Goal: Task Accomplishment & Management: Complete application form

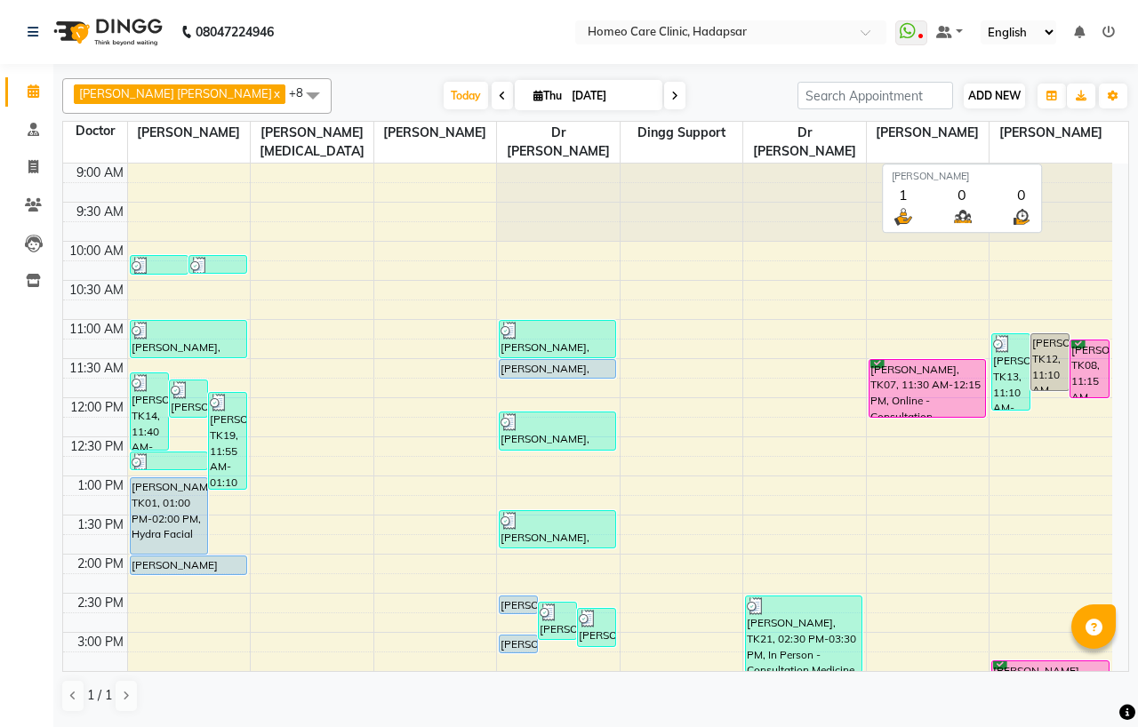
scroll to position [551, 0]
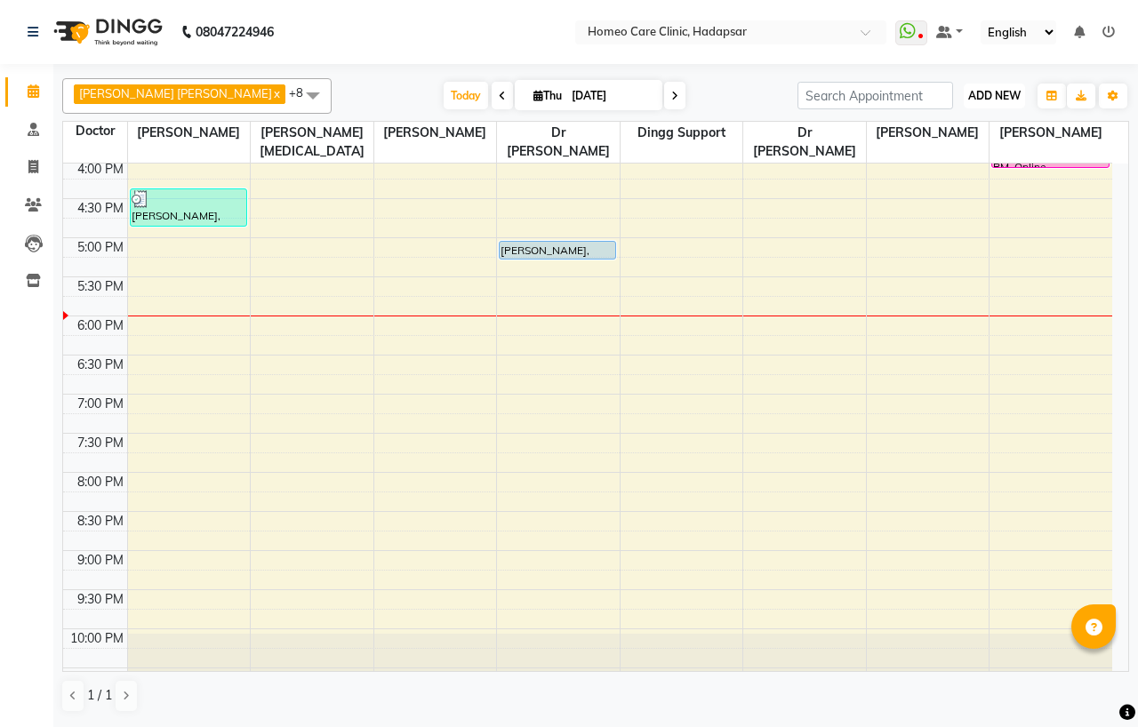
click at [1007, 99] on span "ADD NEW" at bounding box center [994, 95] width 52 height 13
click at [966, 131] on button "Add Appointment" at bounding box center [954, 129] width 140 height 23
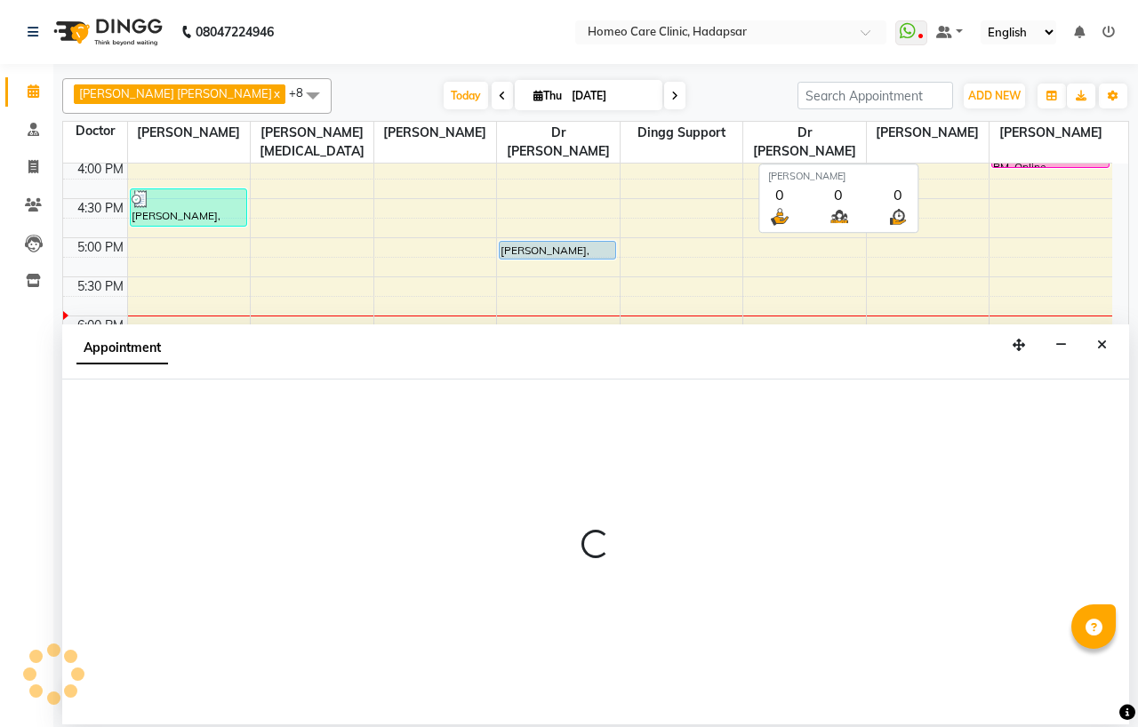
select select "600"
select select "tentative"
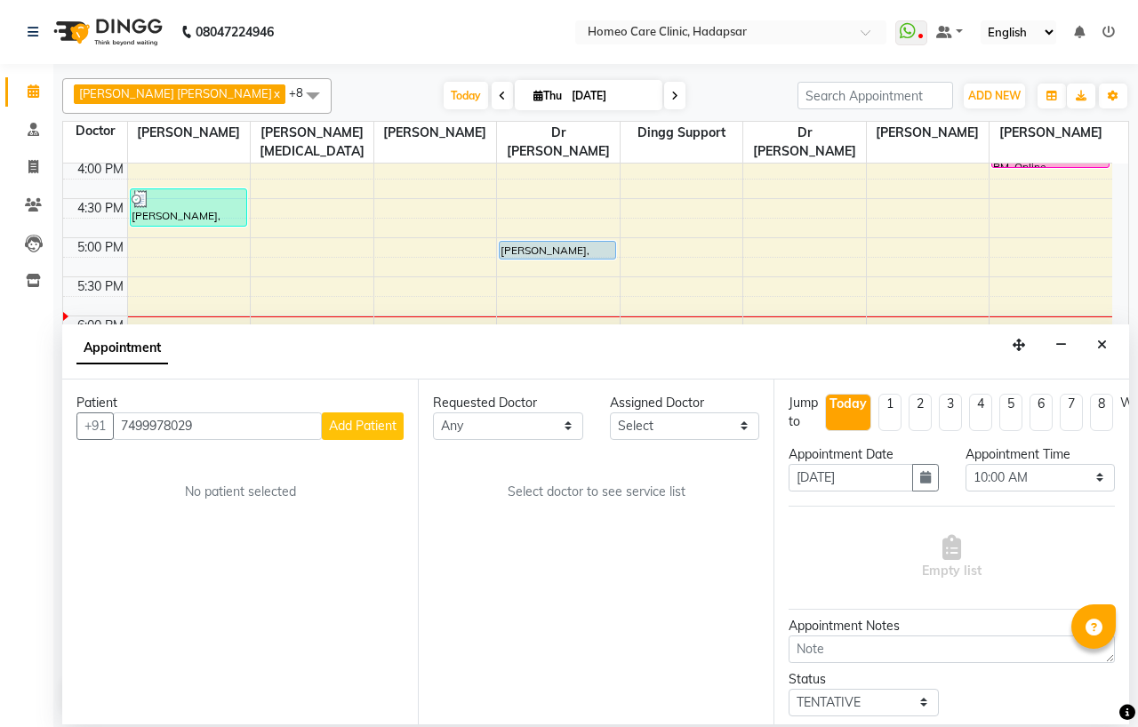
type input "7499978029"
click at [394, 420] on span "Add Patient" at bounding box center [363, 426] width 68 height 16
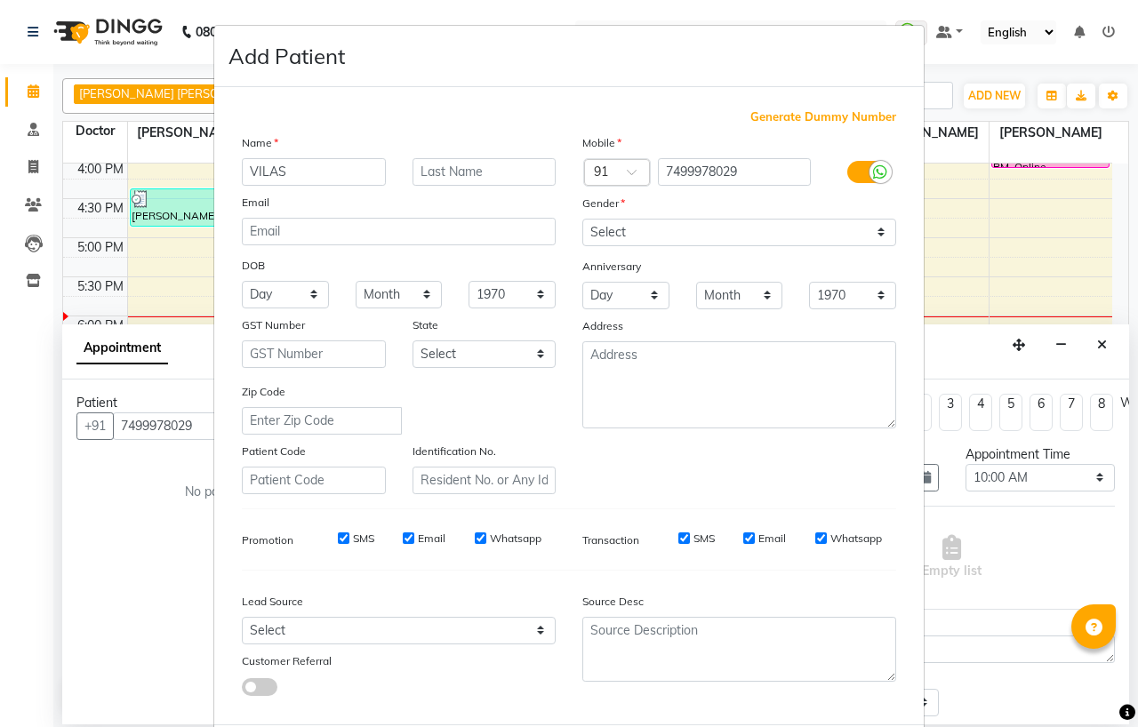
type input "VILAS"
click at [473, 167] on input "text" at bounding box center [485, 172] width 144 height 28
type input "JAKALWAR"
click at [612, 225] on select "Select [DEMOGRAPHIC_DATA] [DEMOGRAPHIC_DATA] Other Prefer Not To Say" at bounding box center [739, 233] width 314 height 28
select select "[DEMOGRAPHIC_DATA]"
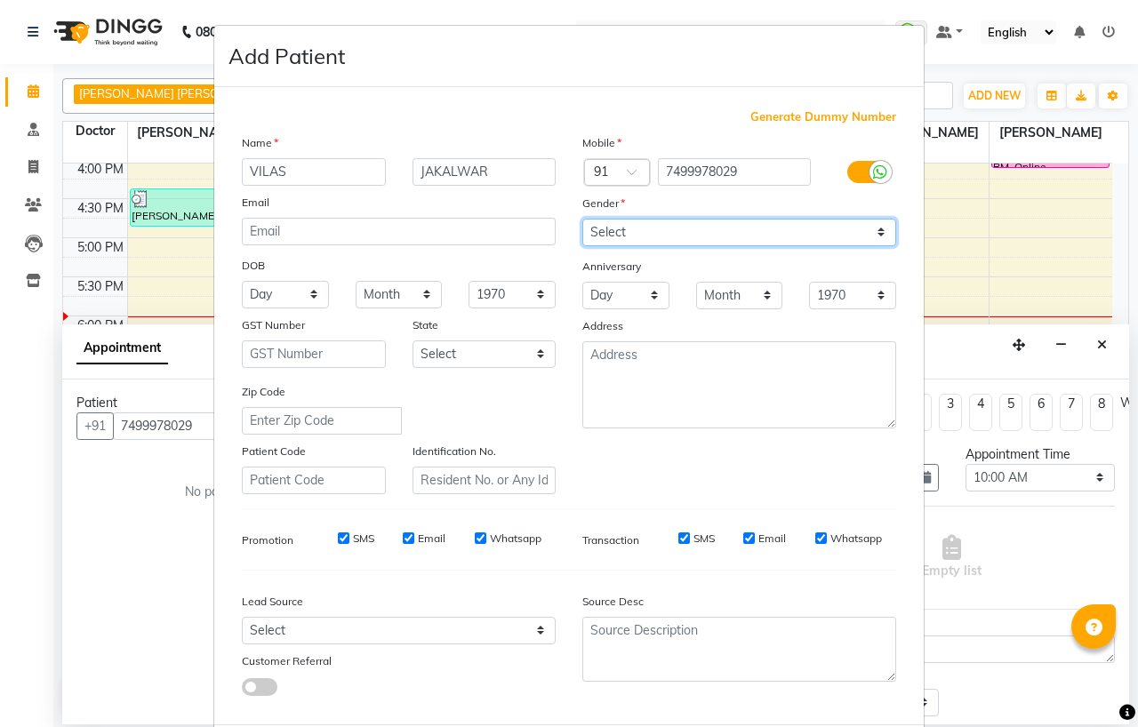
click at [582, 219] on select "Select [DEMOGRAPHIC_DATA] [DEMOGRAPHIC_DATA] Other Prefer Not To Say" at bounding box center [739, 233] width 314 height 28
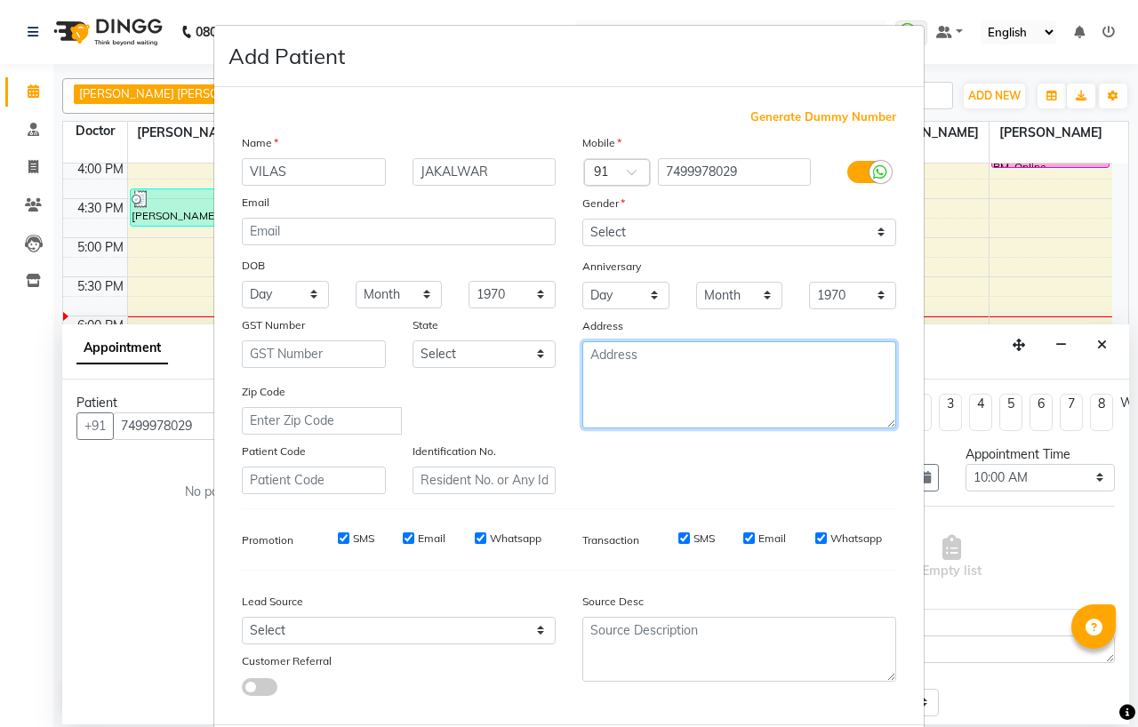
click at [608, 386] on textarea at bounding box center [739, 384] width 314 height 87
type textarea "PRASANNA PG HADAPSAR"
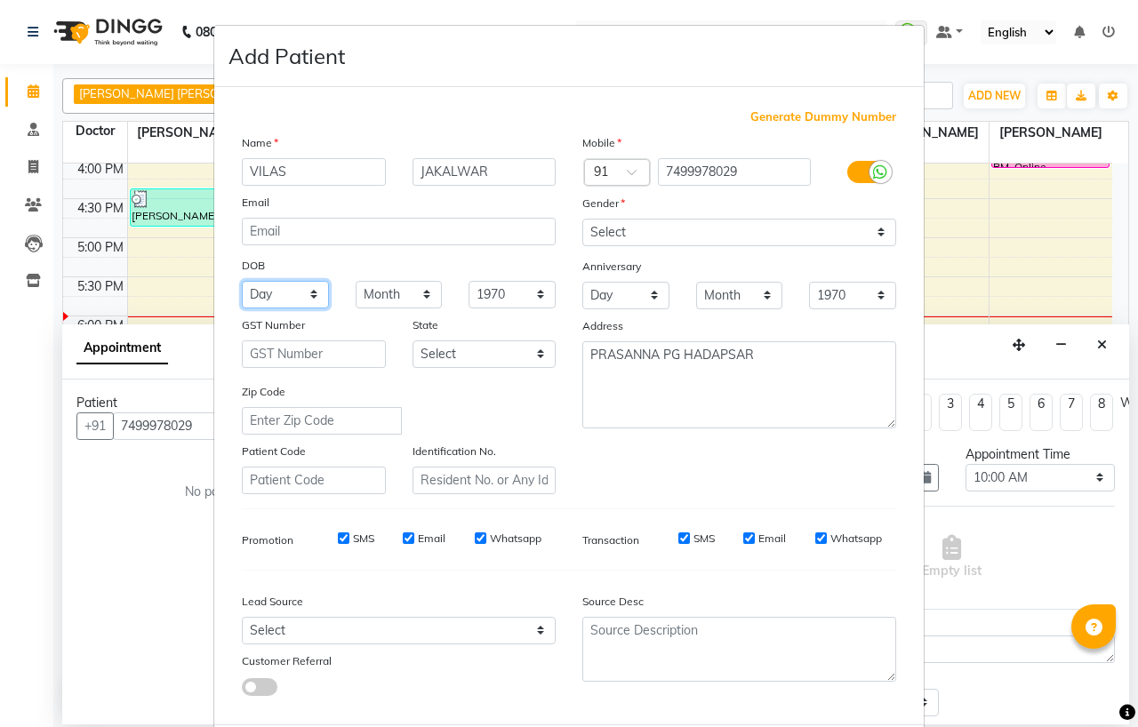
click at [278, 298] on select "Day 01 02 03 04 05 06 07 08 09 10 11 12 13 14 15 16 17 18 19 20 21 22 23 24 25 …" at bounding box center [285, 295] width 87 height 28
select select "18"
click at [242, 281] on select "Day 01 02 03 04 05 06 07 08 09 10 11 12 13 14 15 16 17 18 19 20 21 22 23 24 25 …" at bounding box center [285, 295] width 87 height 28
click at [361, 293] on select "Month January February March April May June July August September October Novem…" at bounding box center [399, 295] width 87 height 28
select select "03"
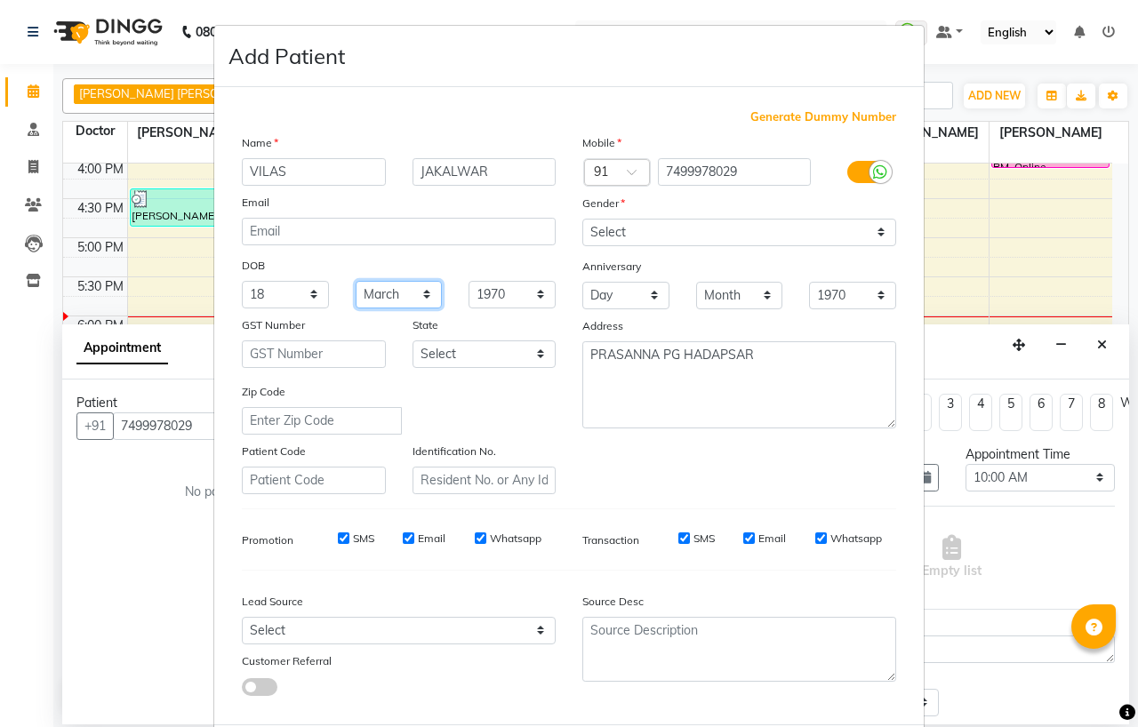
click at [356, 281] on select "Month January February March April May June July August September October Novem…" at bounding box center [399, 295] width 87 height 28
click at [498, 285] on select "1940 1941 1942 1943 1944 1945 1946 1947 1948 1949 1950 1951 1952 1953 1954 1955…" at bounding box center [512, 295] width 87 height 28
select select "2001"
click at [469, 281] on select "1940 1941 1942 1943 1944 1945 1946 1947 1948 1949 1950 1951 1952 1953 1954 1955…" at bounding box center [512, 295] width 87 height 28
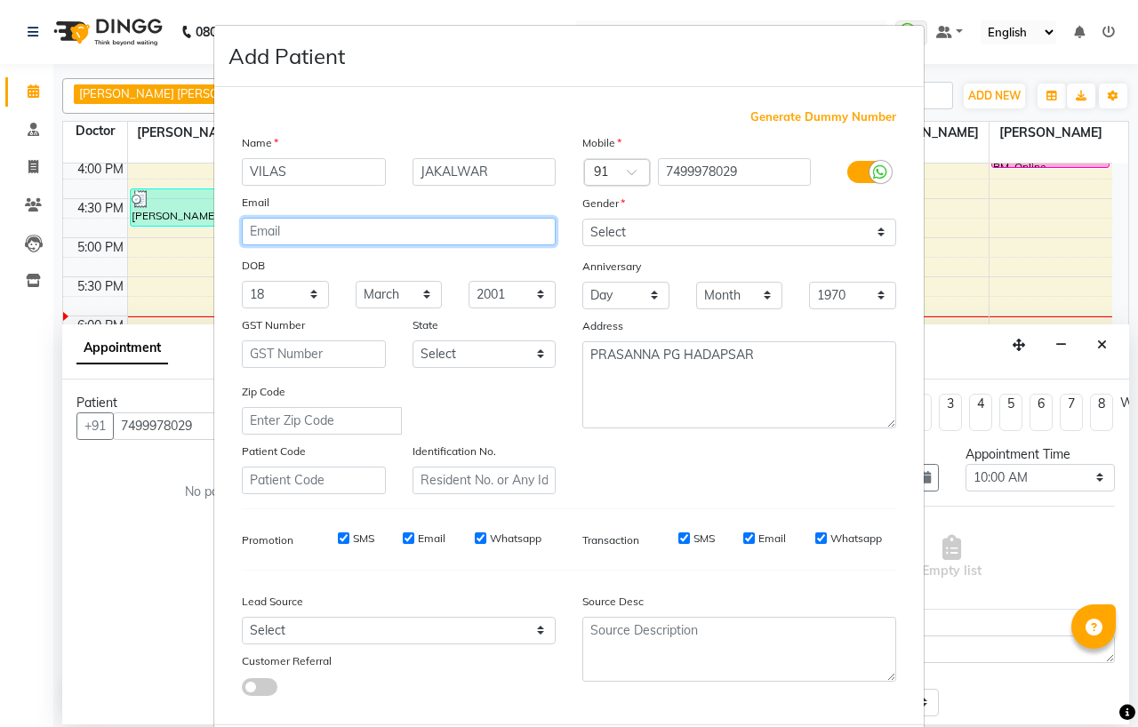
click at [277, 232] on input "email" at bounding box center [399, 232] width 314 height 28
click at [338, 236] on input "email" at bounding box center [399, 232] width 314 height 28
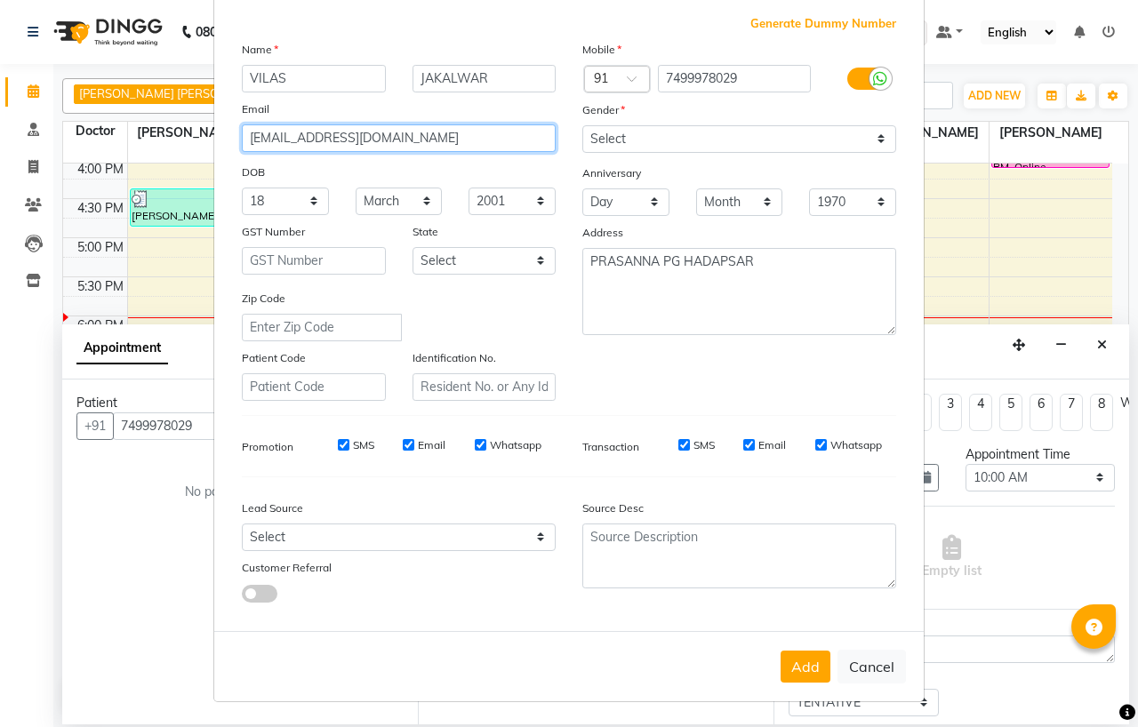
type input "[EMAIL_ADDRESS][DOMAIN_NAME]"
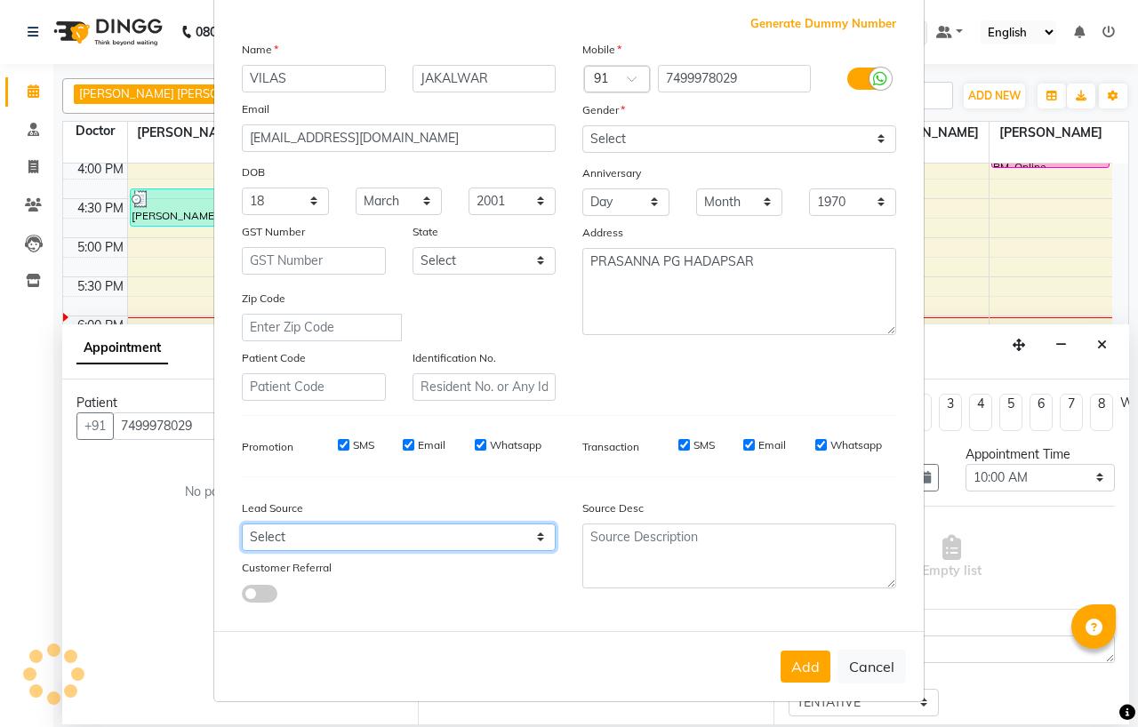
click at [286, 530] on select "Select Walk-in Referral Internet Friend Word of Mouth Advertisement Facebook Ju…" at bounding box center [399, 538] width 314 height 28
select select "50943"
click at [242, 524] on select "Select Walk-in Referral Internet Friend Word of Mouth Advertisement Facebook Ju…" at bounding box center [399, 538] width 314 height 28
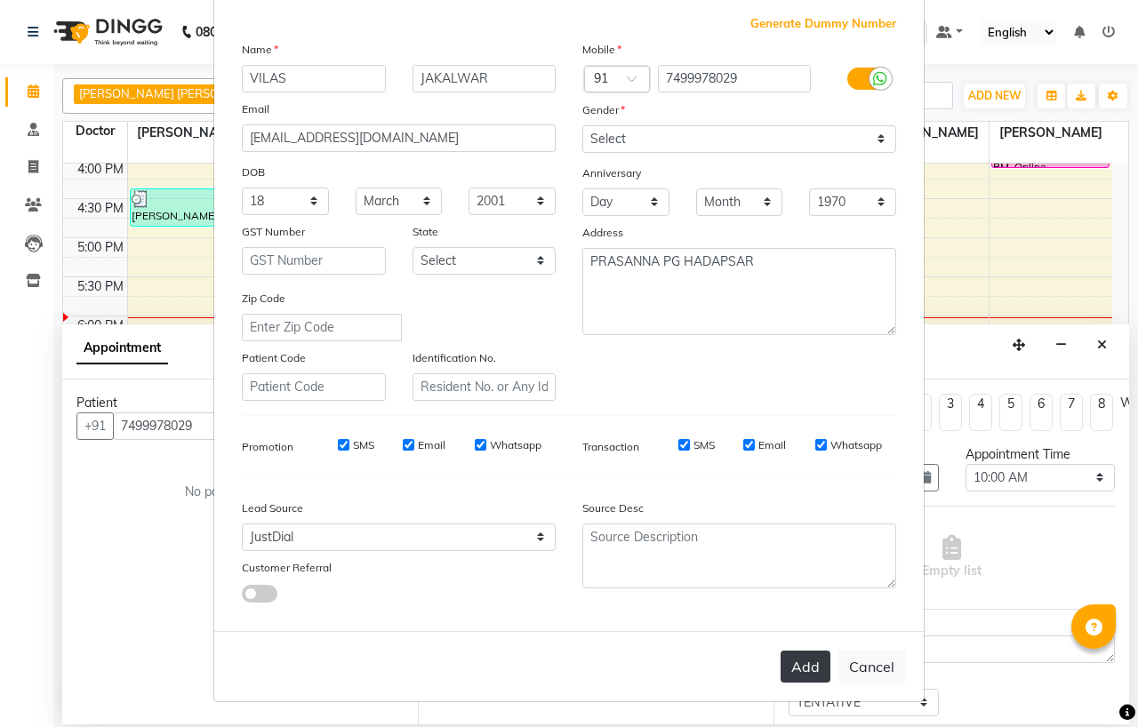
click at [784, 658] on button "Add" at bounding box center [806, 667] width 50 height 32
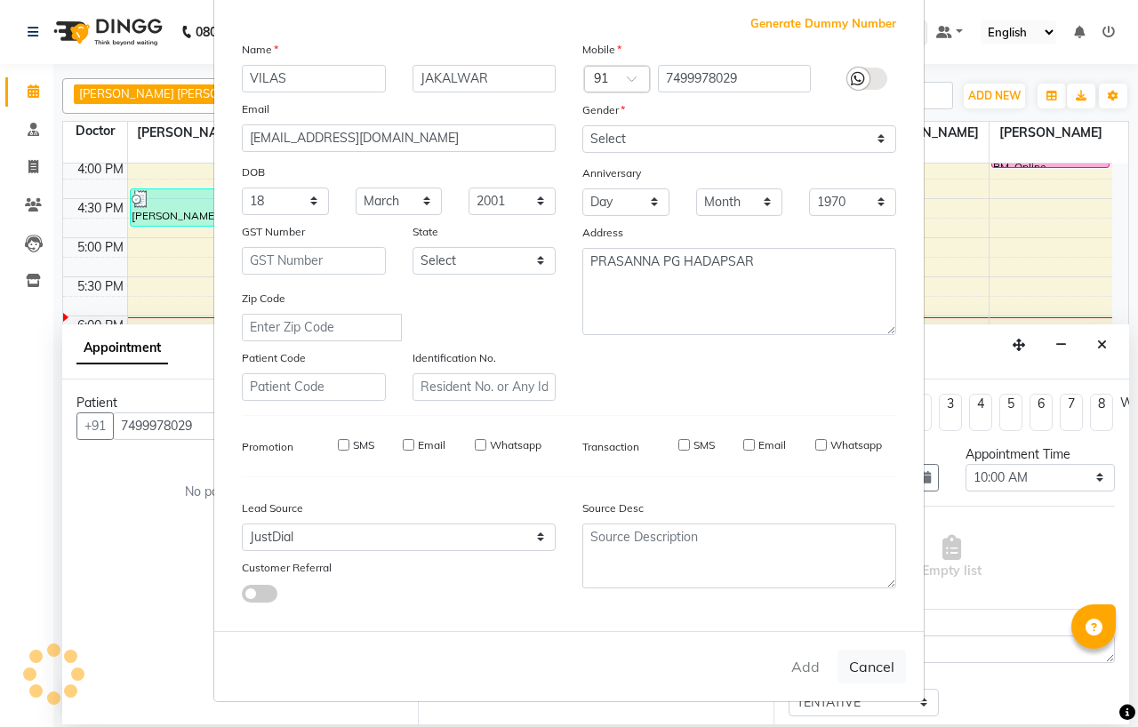
select select
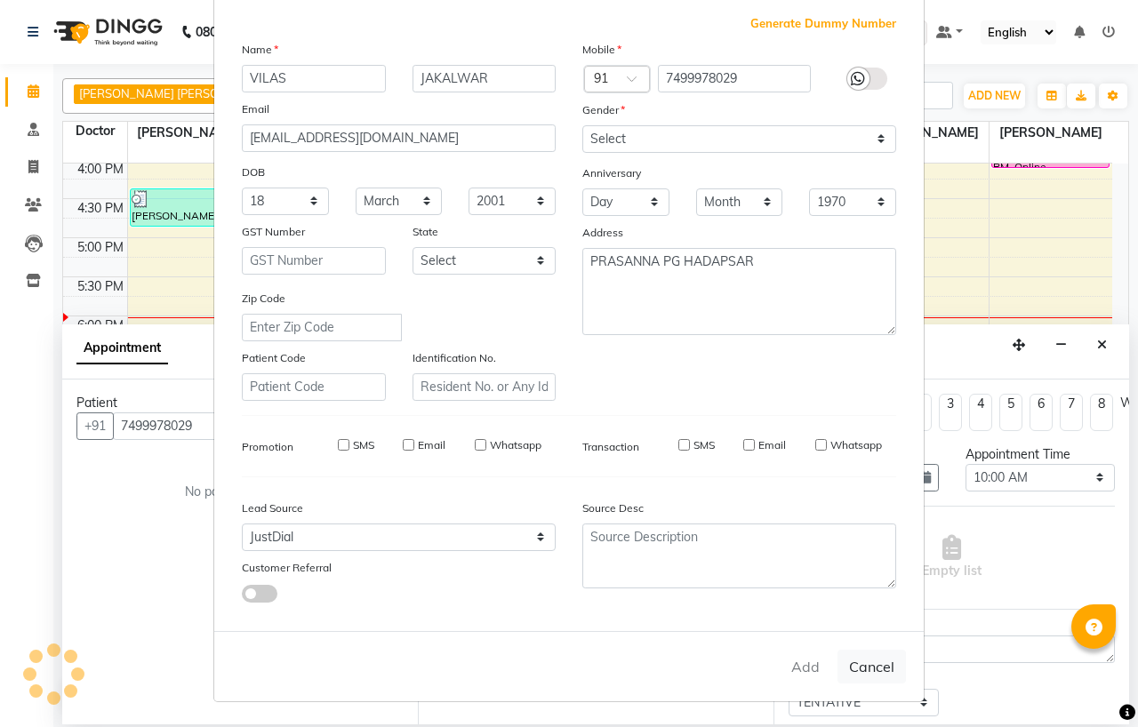
select select
checkbox input "false"
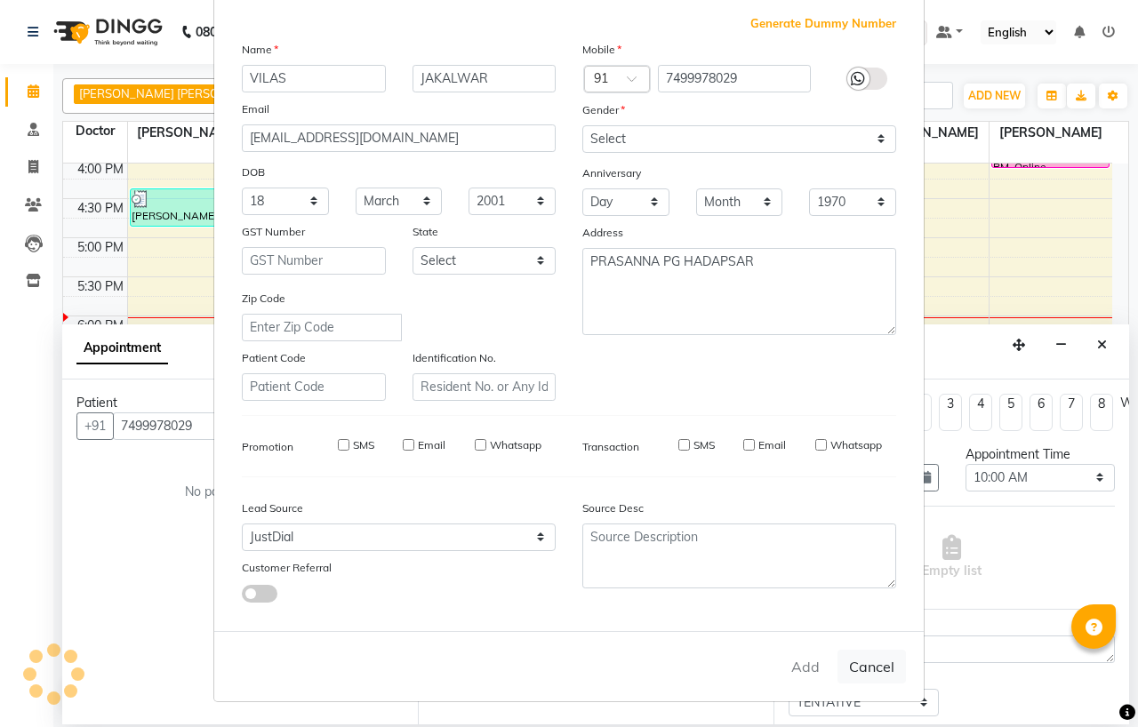
checkbox input "false"
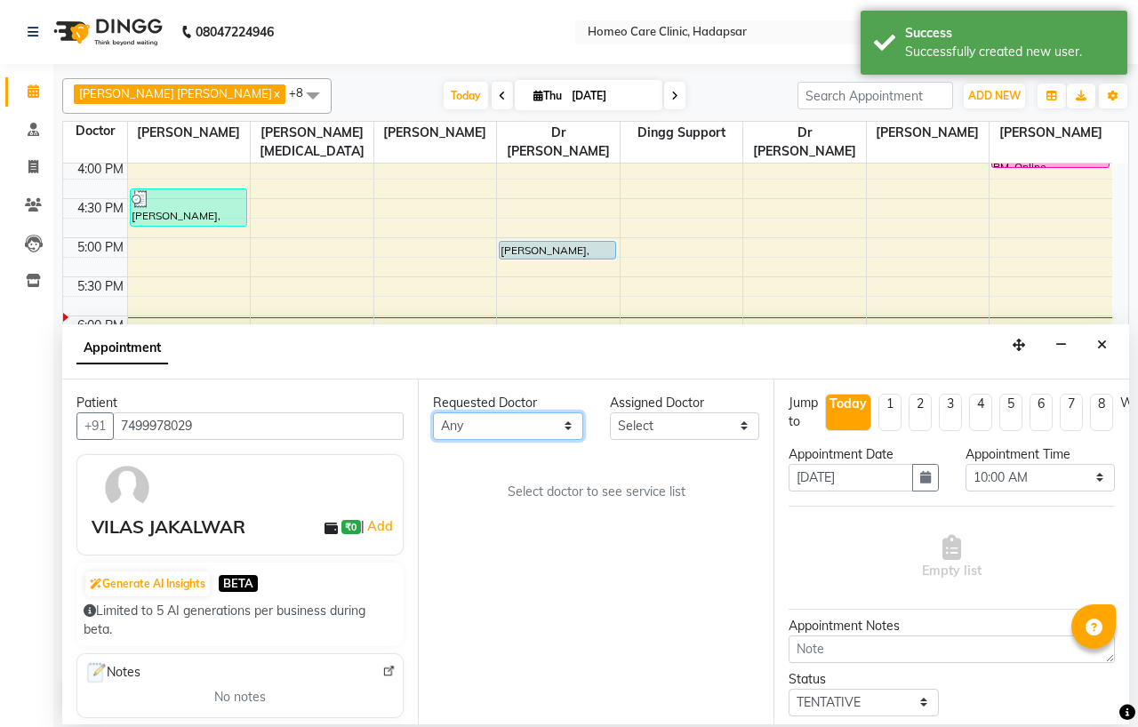
drag, startPoint x: 477, startPoint y: 428, endPoint x: 485, endPoint y: 414, distance: 15.6
click at [477, 428] on select "Any Dingg Support [PERSON_NAME] [PERSON_NAME] [PERSON_NAME] [PERSON_NAME] [PERS…" at bounding box center [508, 427] width 150 height 28
select select "65961"
click at [433, 413] on select "Any Dingg Support [PERSON_NAME] [PERSON_NAME] [PERSON_NAME] [PERSON_NAME] [PERS…" at bounding box center [508, 427] width 150 height 28
select select "65961"
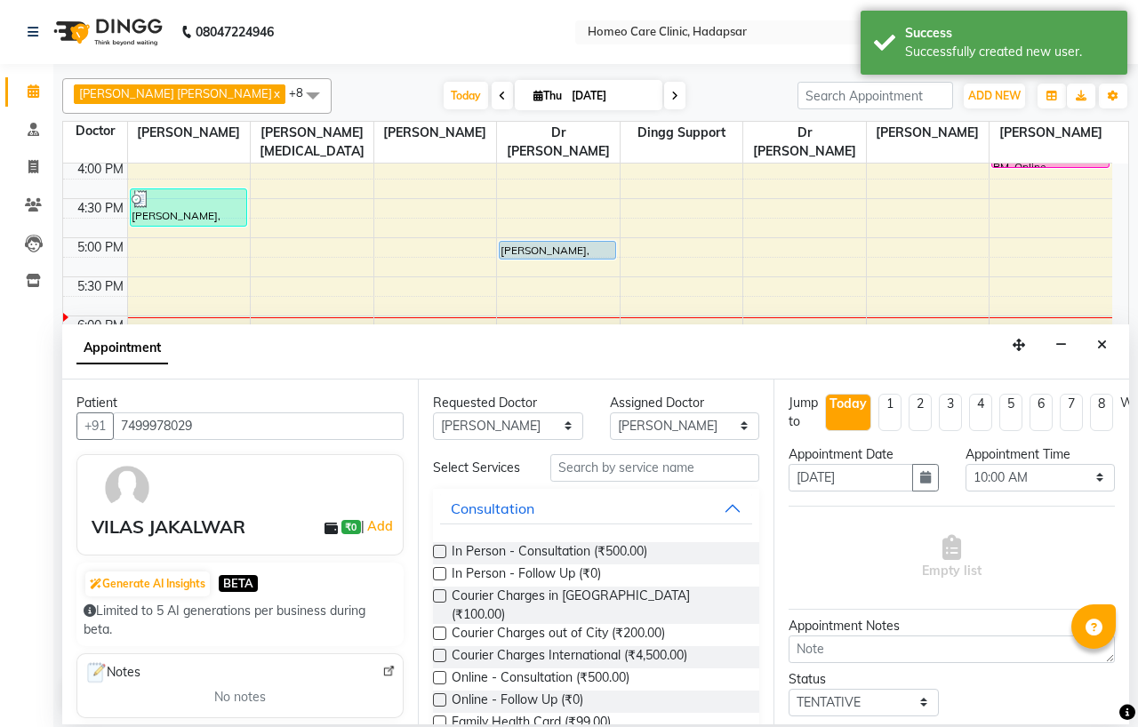
click at [441, 558] on label at bounding box center [439, 551] width 13 height 13
click at [441, 558] on input "checkbox" at bounding box center [439, 554] width 12 height 12
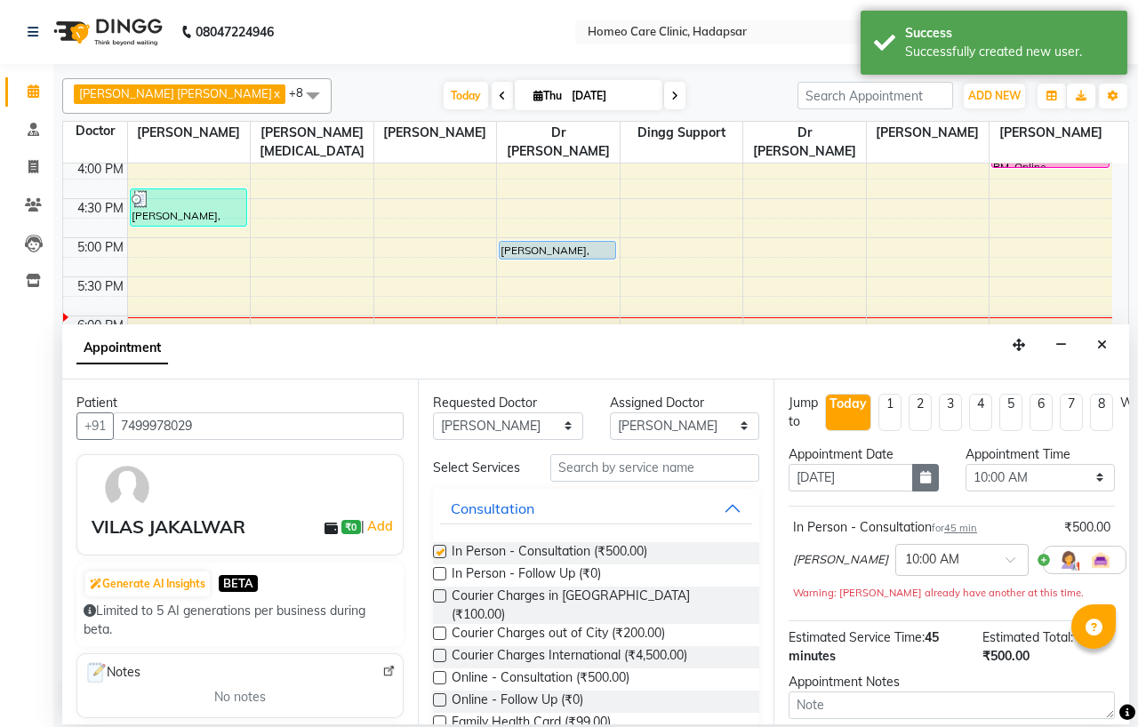
checkbox input "false"
click at [982, 485] on select "Select 10:00 AM 10:05 AM 10:10 AM 10:15 AM 10:20 AM 10:25 AM 10:30 AM 10:35 AM …" at bounding box center [1041, 478] width 150 height 28
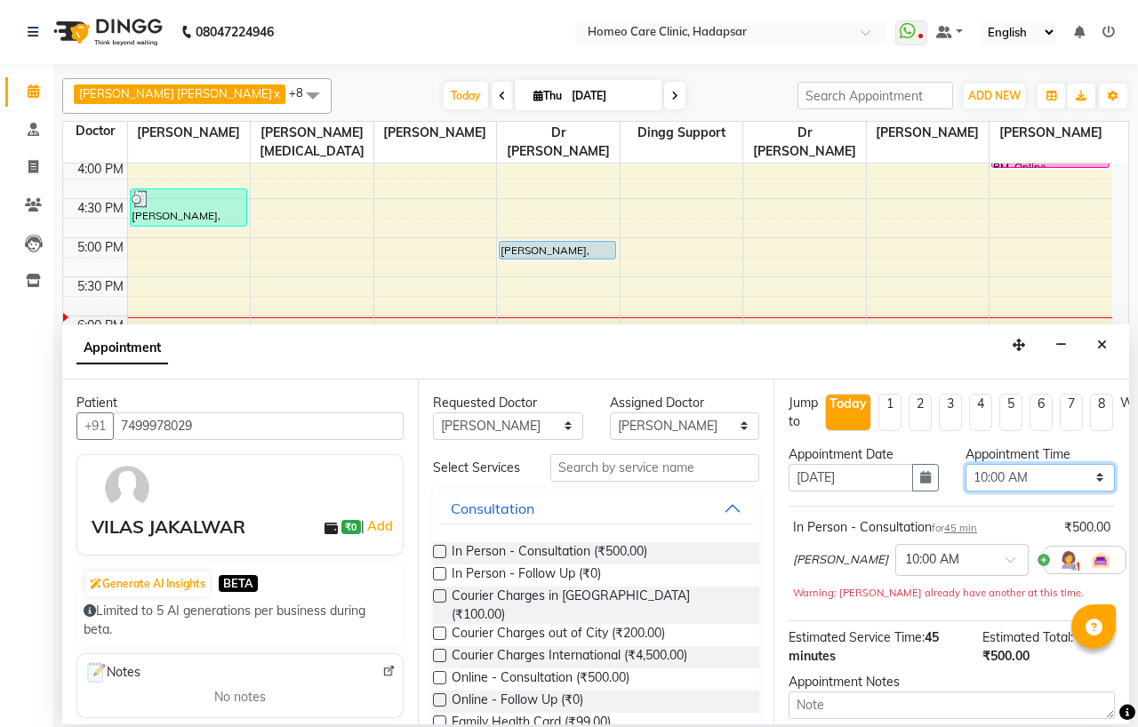
select select "1080"
click at [966, 464] on select "Select 10:00 AM 10:05 AM 10:10 AM 10:15 AM 10:20 AM 10:25 AM 10:30 AM 10:35 AM …" at bounding box center [1041, 478] width 150 height 28
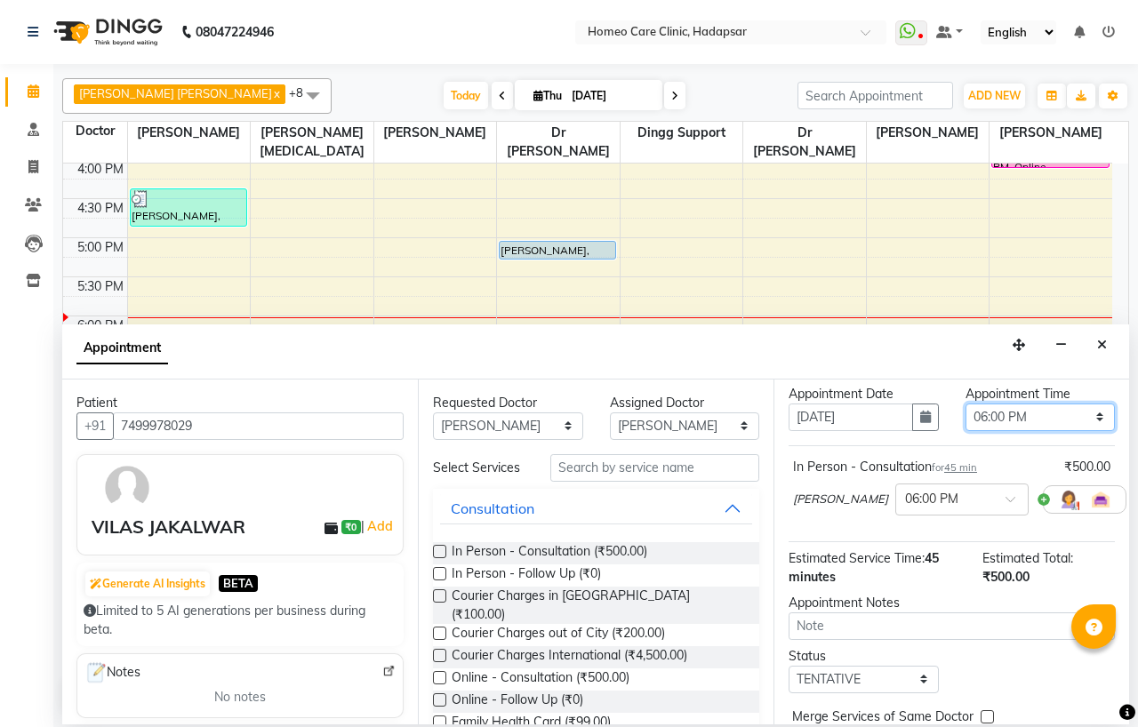
scroll to position [130, 0]
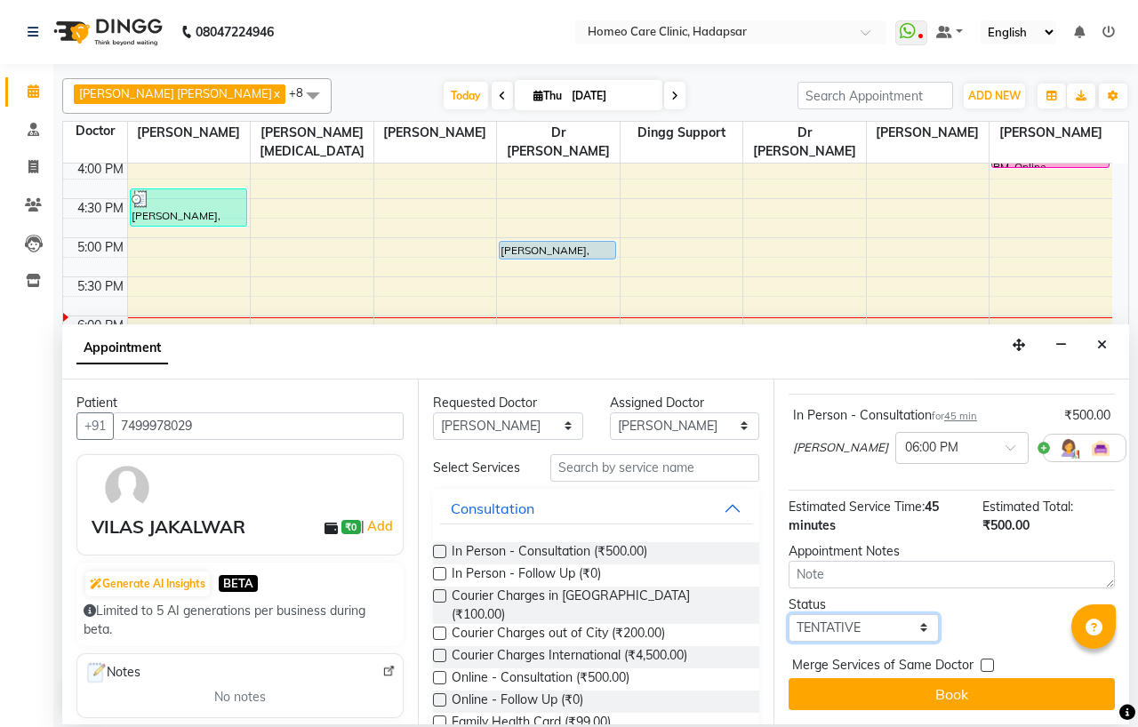
click at [858, 614] on select "Select TENTATIVE CONFIRM CHECK-IN UPCOMING" at bounding box center [864, 628] width 150 height 28
select select "confirm booking"
click at [789, 614] on select "Select TENTATIVE CONFIRM CHECK-IN UPCOMING" at bounding box center [864, 628] width 150 height 28
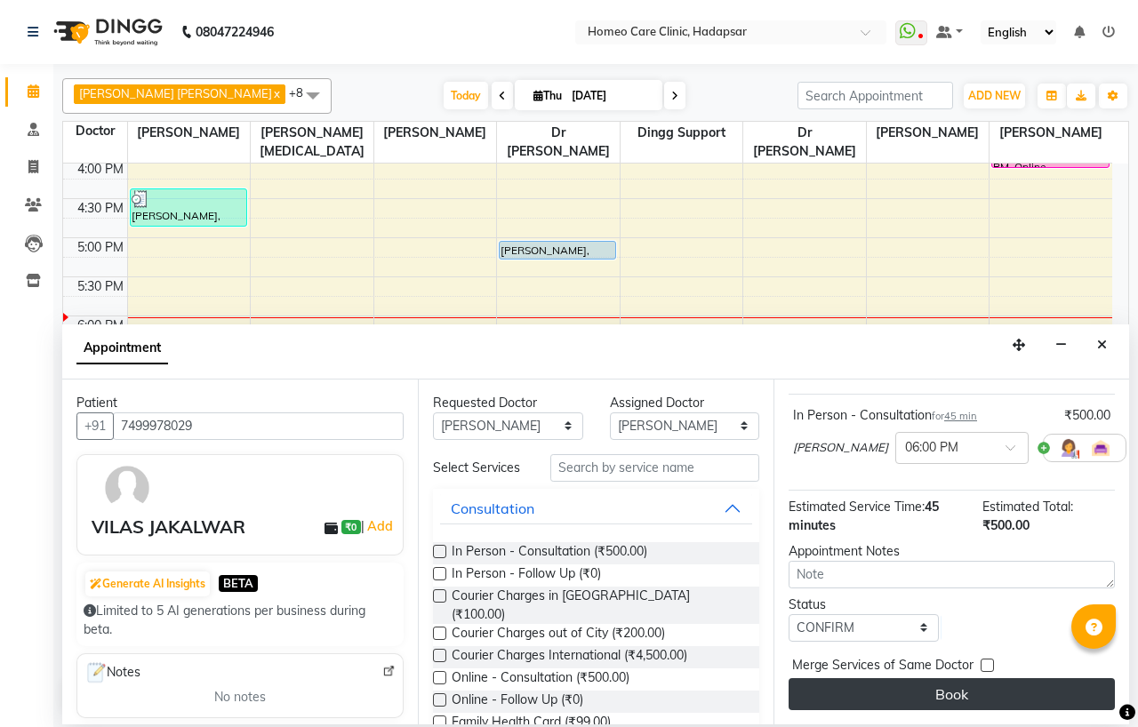
click at [886, 678] on button "Book" at bounding box center [952, 694] width 326 height 32
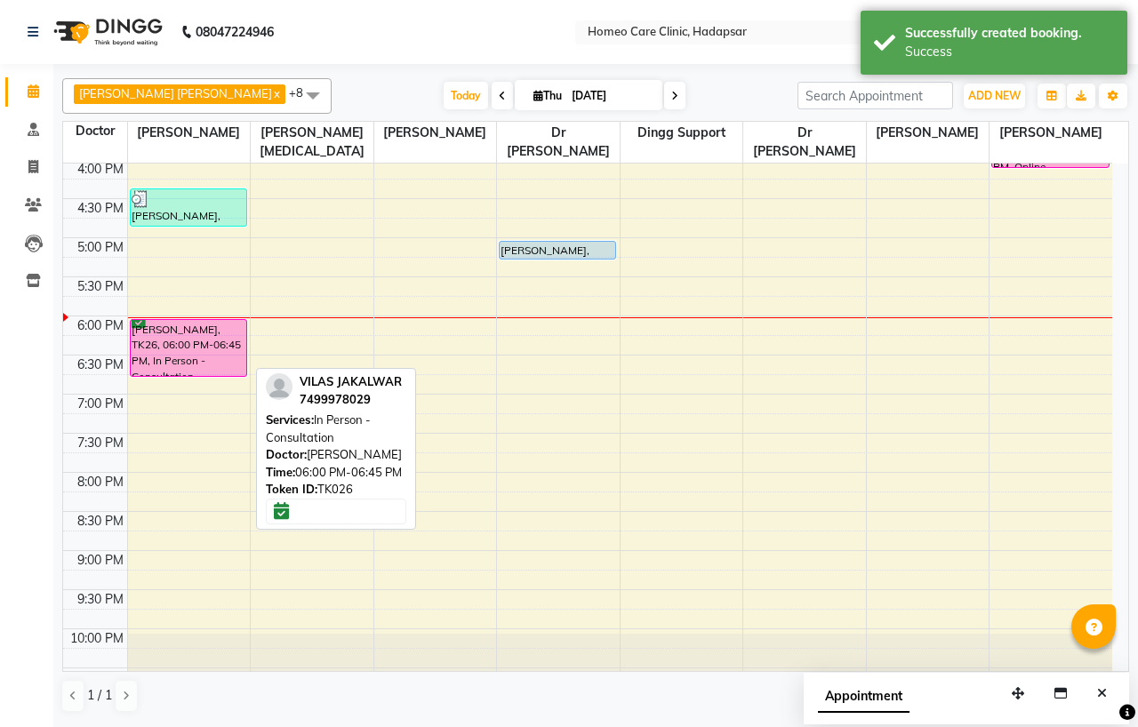
click at [192, 331] on div "[PERSON_NAME], TK26, 06:00 PM-06:45 PM, In Person - Consultation" at bounding box center [189, 348] width 116 height 56
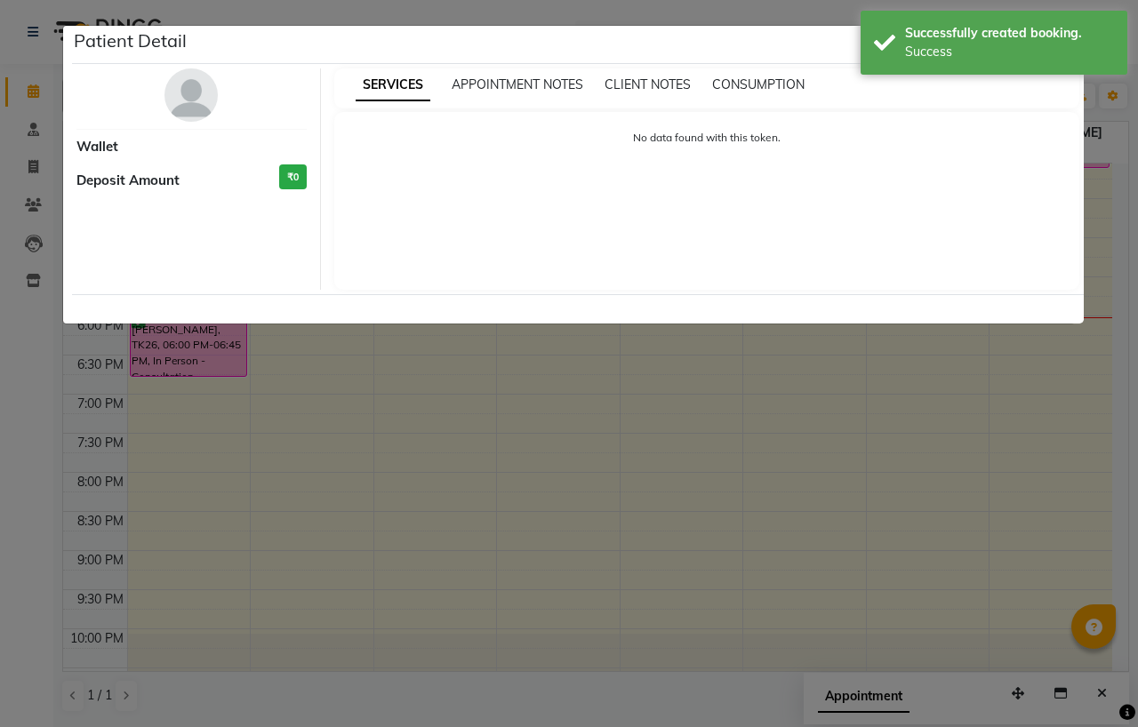
select select "6"
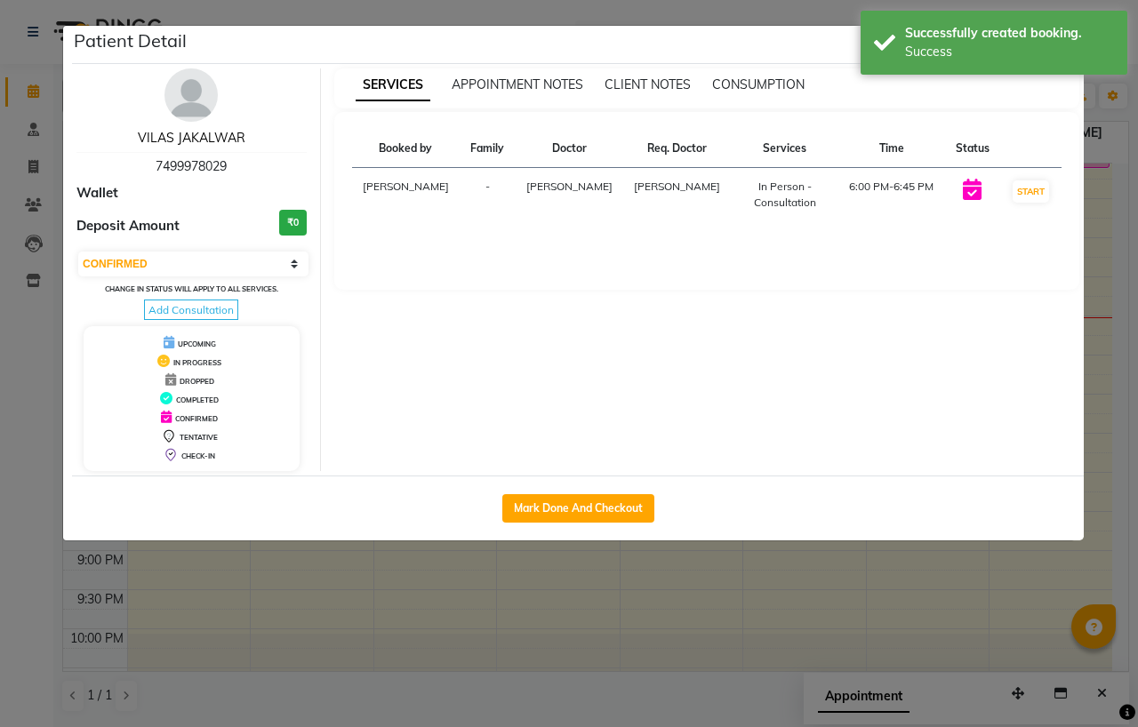
click at [170, 137] on link "VILAS JAKALWAR" at bounding box center [192, 138] width 108 height 16
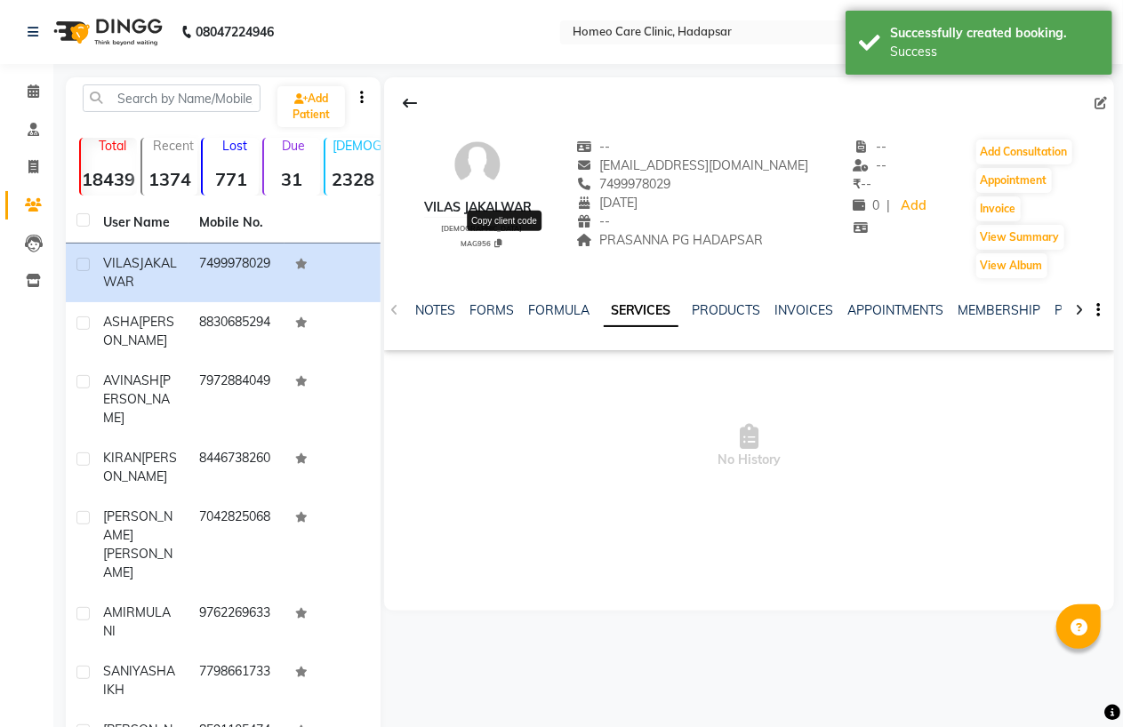
click at [501, 242] on icon at bounding box center [497, 243] width 7 height 9
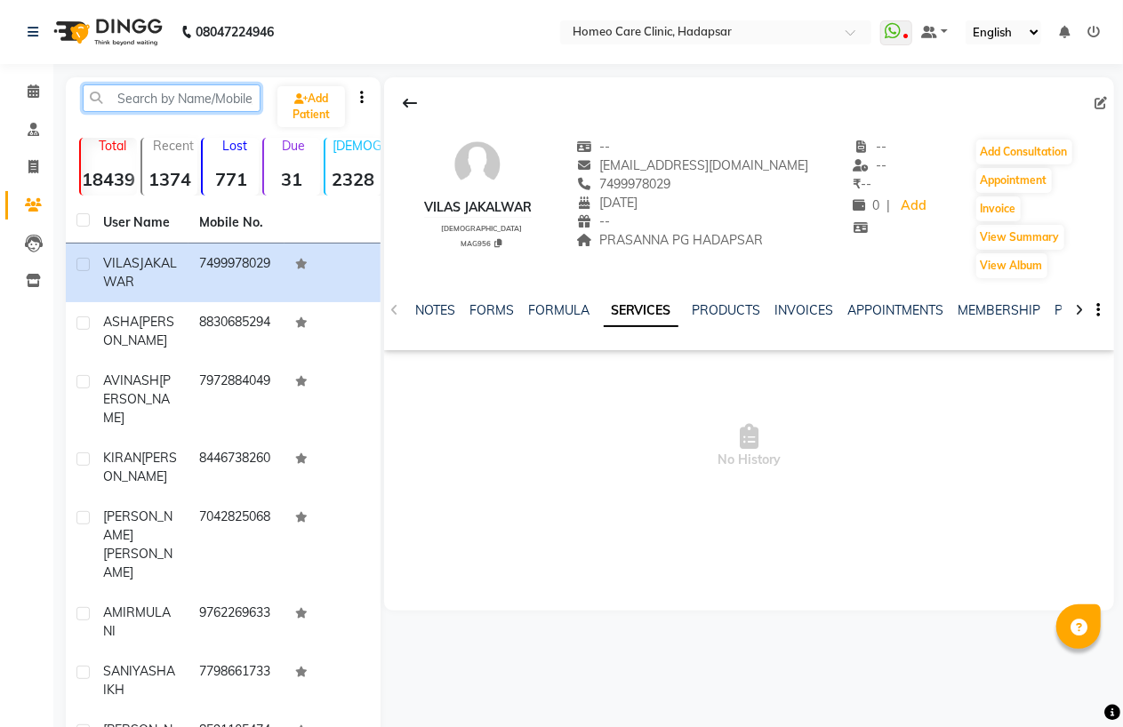
click at [127, 100] on input "text" at bounding box center [172, 98] width 178 height 28
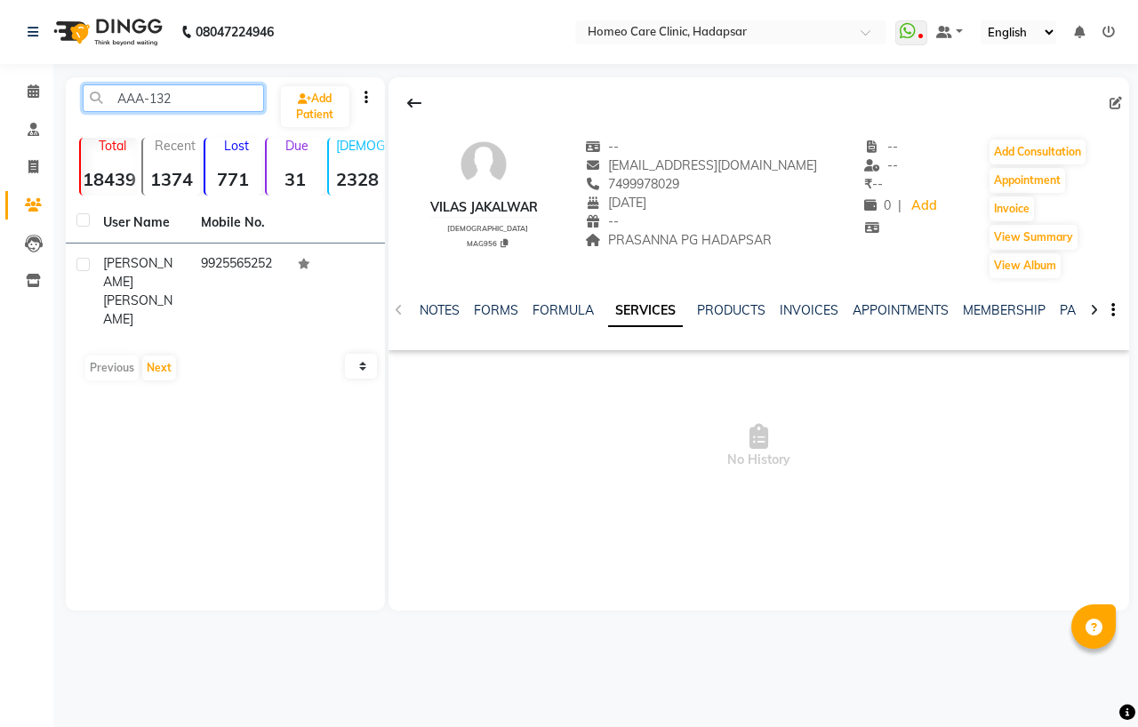
drag, startPoint x: 181, startPoint y: 100, endPoint x: 107, endPoint y: 98, distance: 74.7
click at [107, 98] on input "AAA-132" at bounding box center [173, 98] width 181 height 28
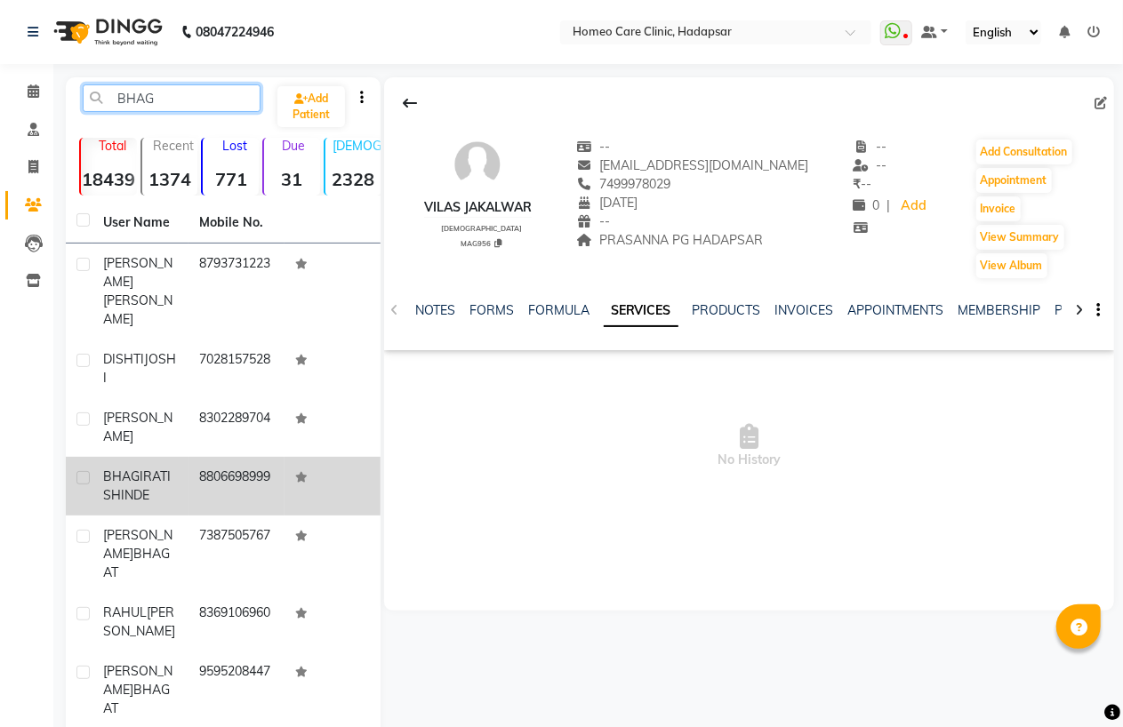
type input "BHAG"
click at [198, 457] on td "8806698999" at bounding box center [236, 486] width 96 height 59
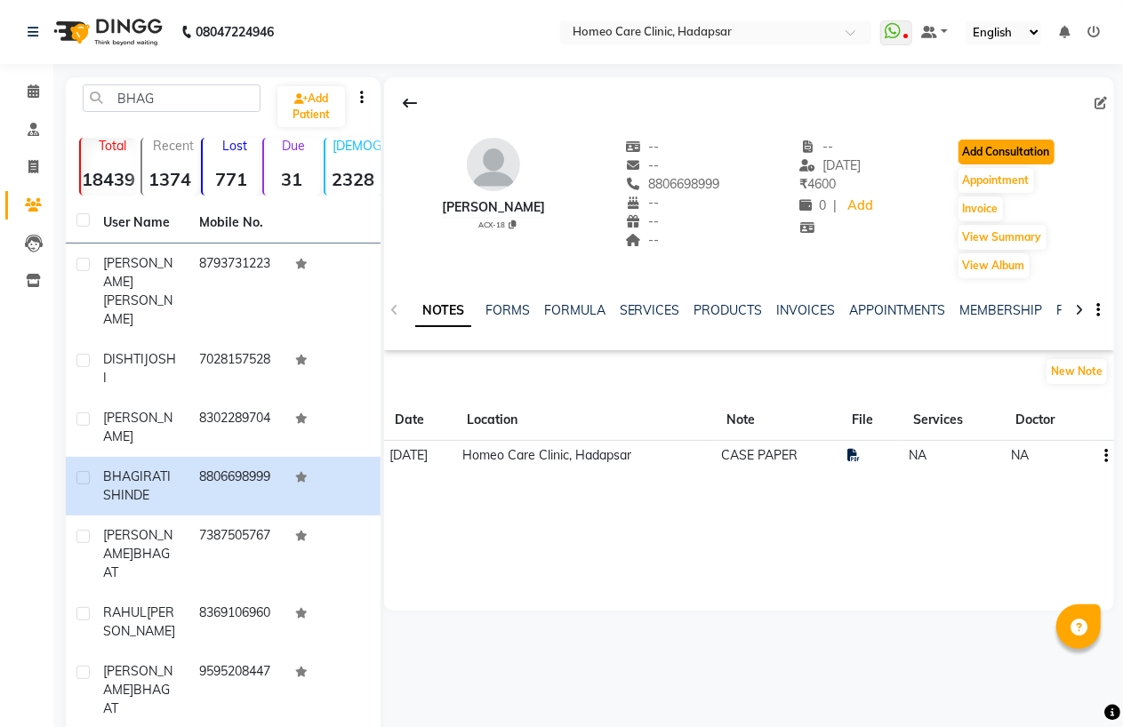
click at [1043, 140] on button "Add Consultation" at bounding box center [1006, 152] width 96 height 25
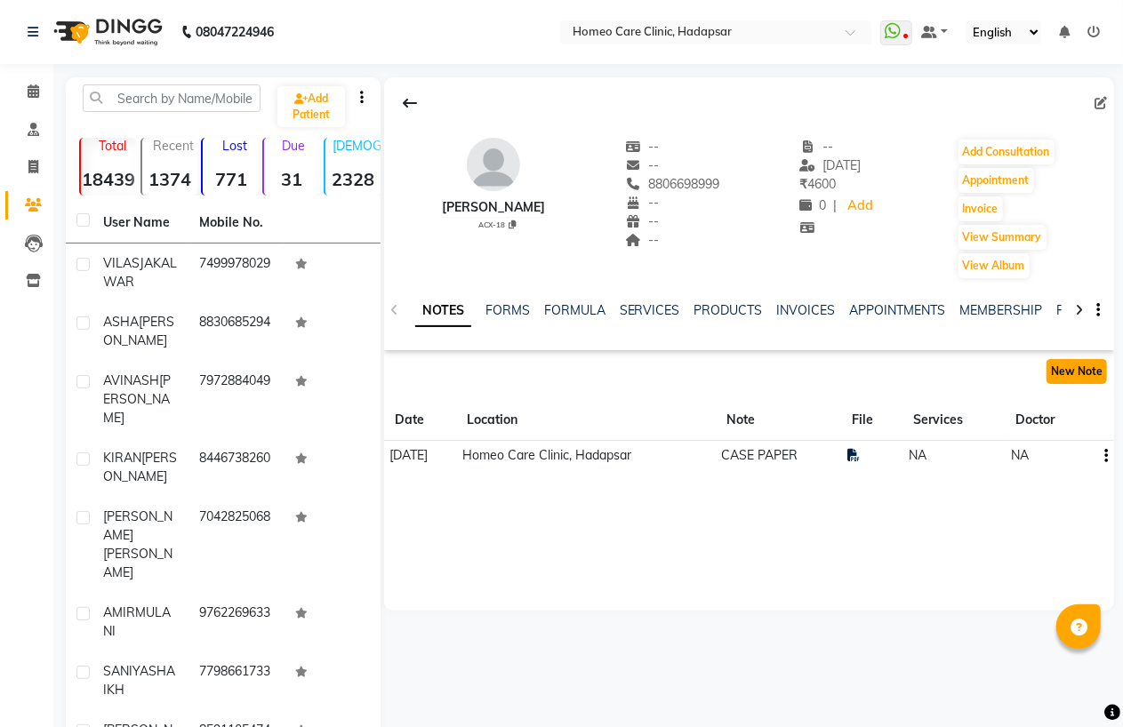
click at [1094, 367] on button "New Note" at bounding box center [1076, 371] width 60 height 25
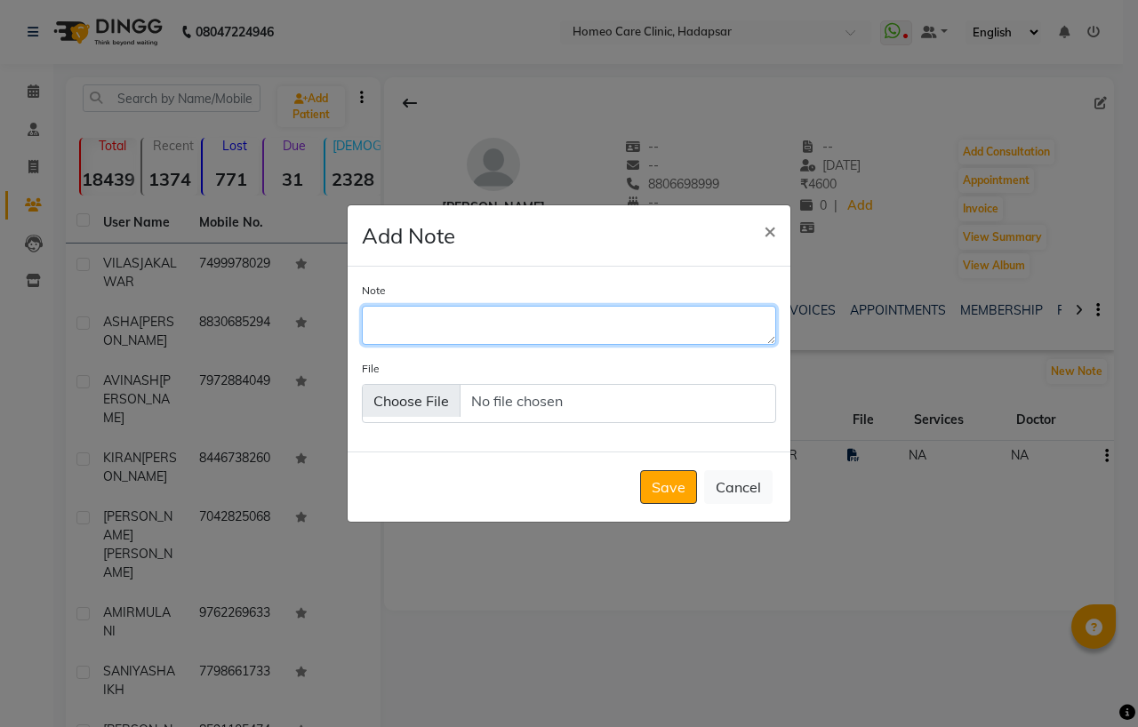
click at [425, 325] on textarea "Note" at bounding box center [569, 325] width 414 height 39
type textarea "REPORT"
type input "C:\fakepath\DocScanner [DATE] 6-17 PM.pdf"
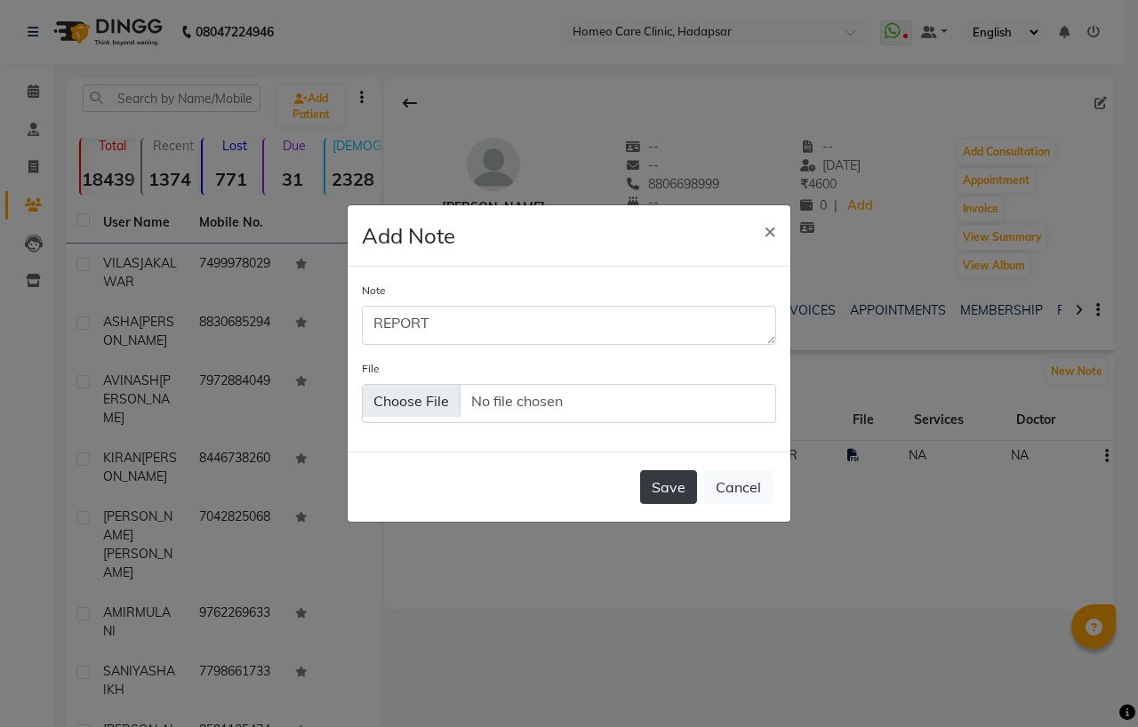
click at [661, 482] on button "Save" at bounding box center [668, 487] width 57 height 34
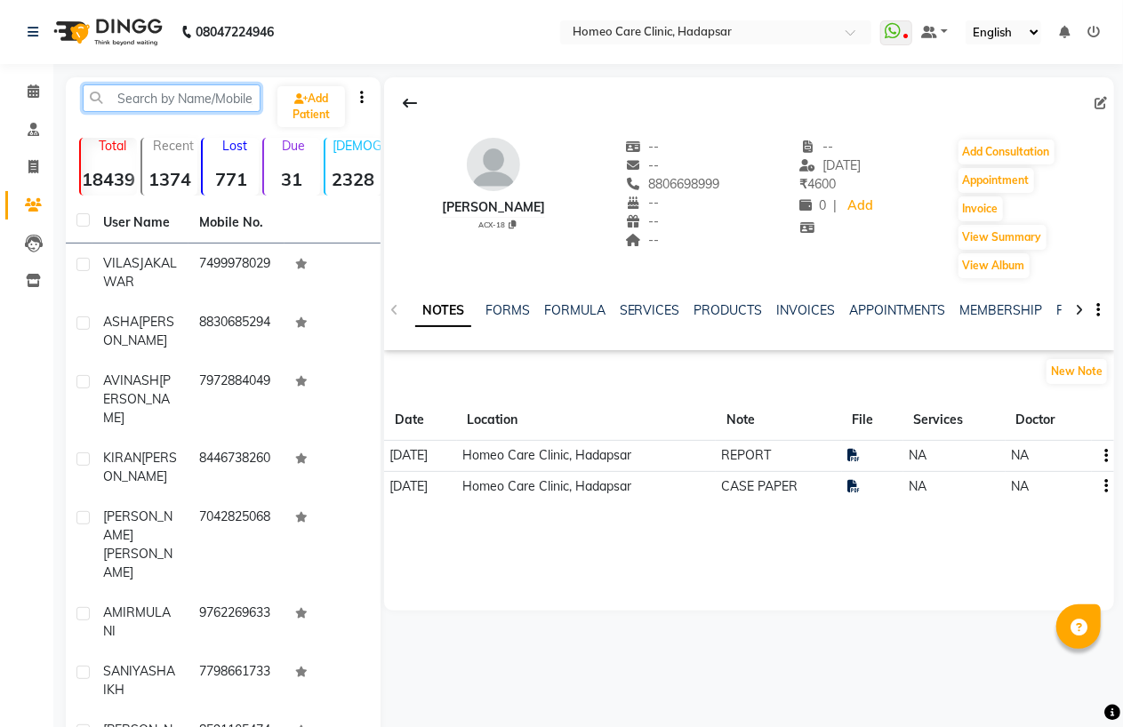
click at [143, 94] on input "text" at bounding box center [172, 98] width 178 height 28
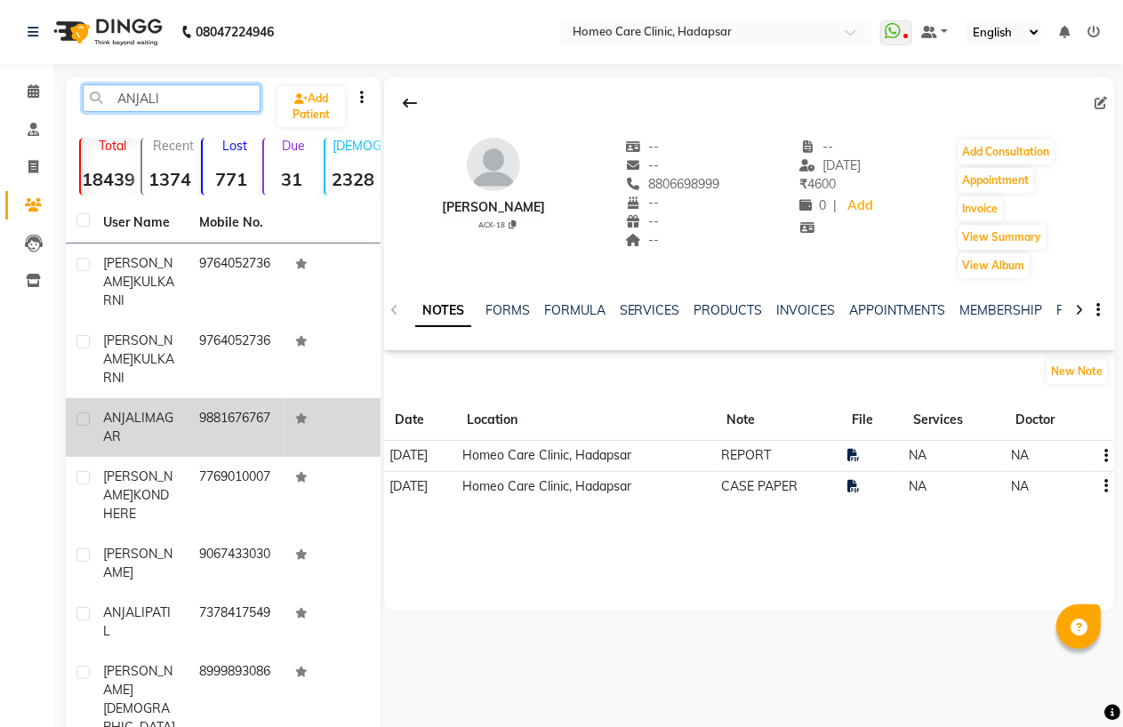
type input "ANJALI"
click at [135, 409] on div "[PERSON_NAME]" at bounding box center [140, 427] width 75 height 37
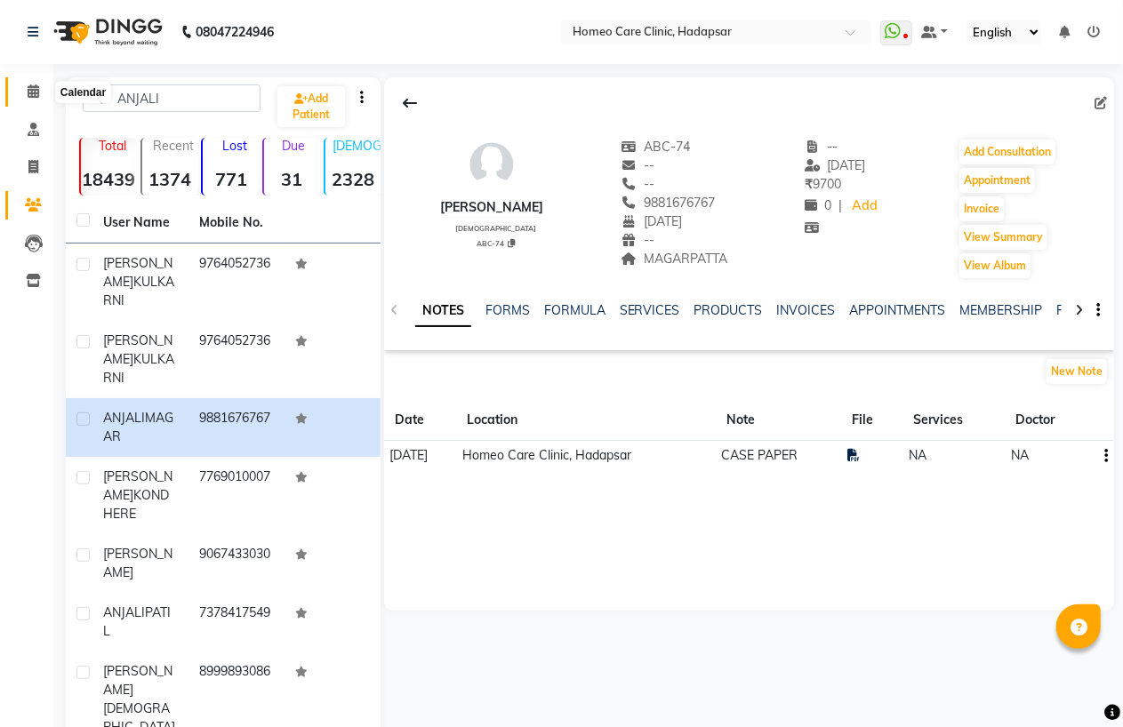
click at [34, 94] on icon at bounding box center [34, 90] width 12 height 13
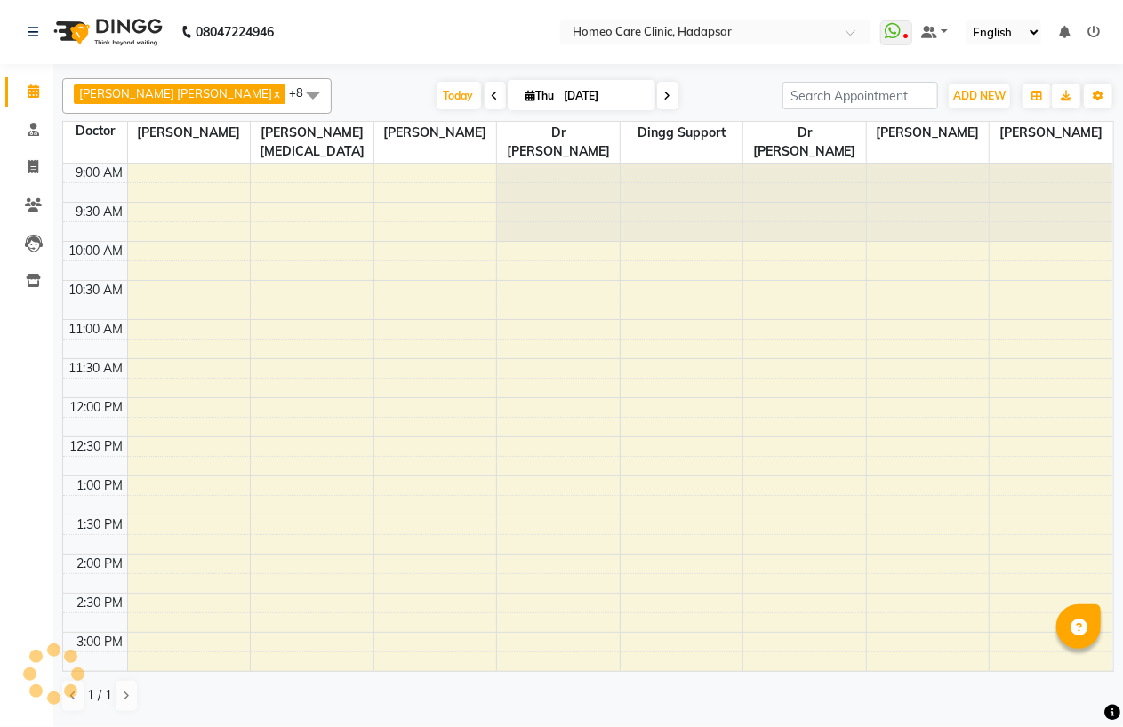
scroll to position [557, 0]
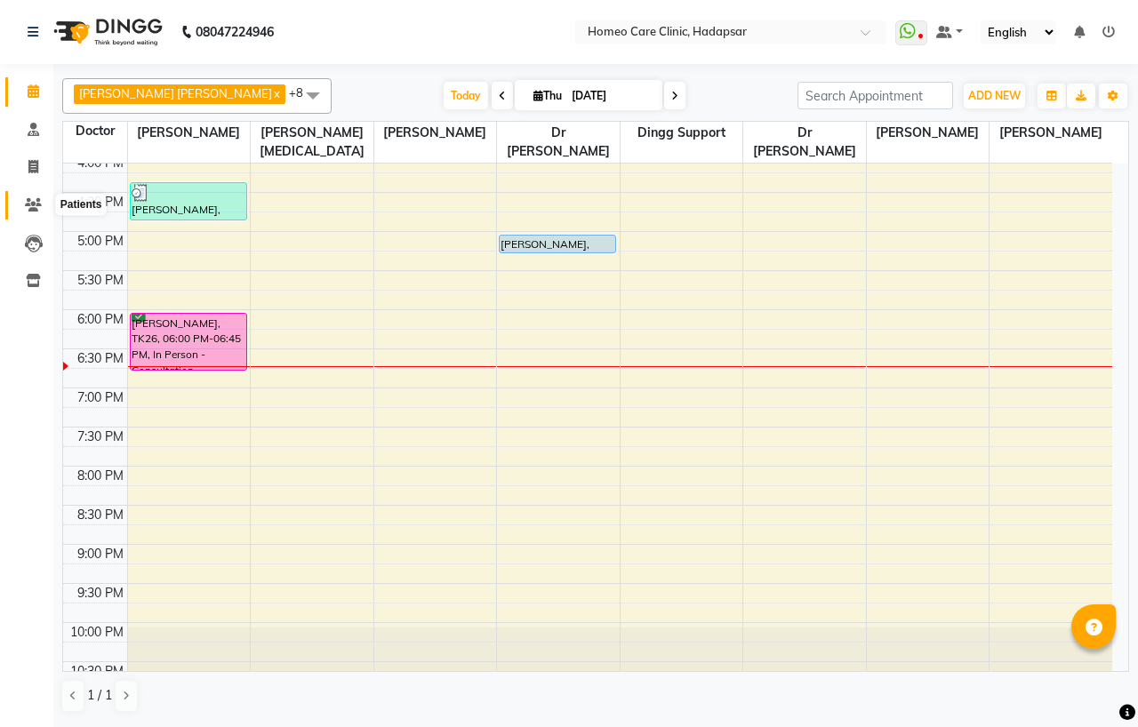
click at [25, 202] on icon at bounding box center [33, 204] width 17 height 13
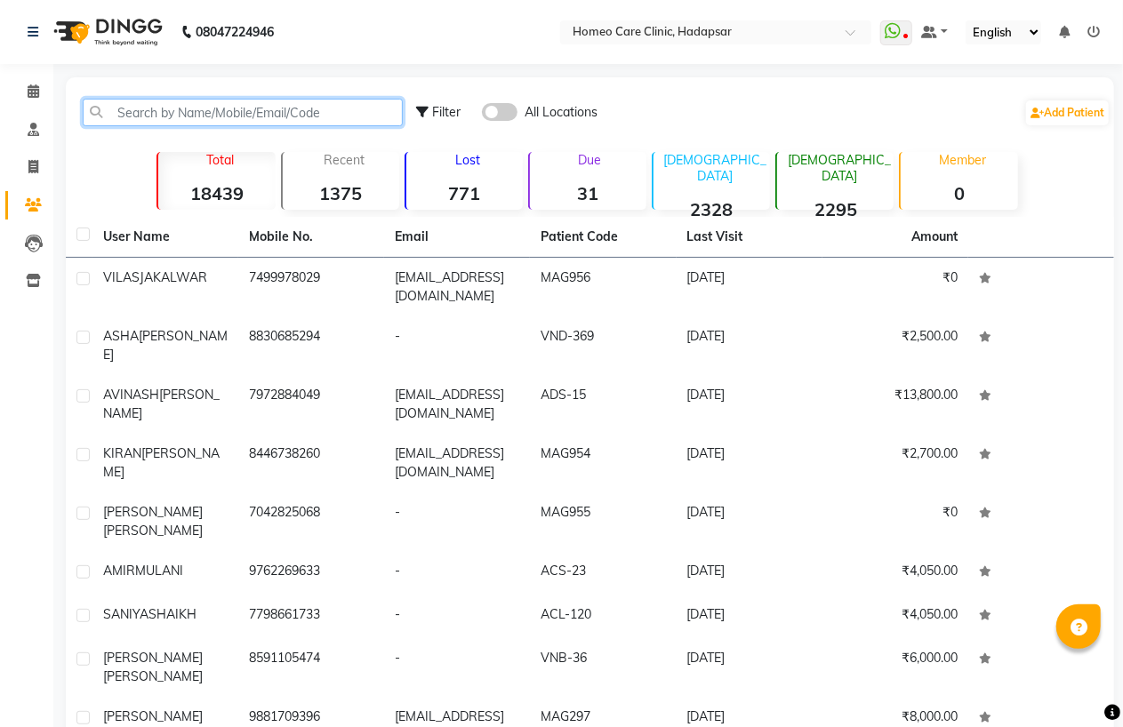
click at [206, 116] on input "text" at bounding box center [243, 113] width 320 height 28
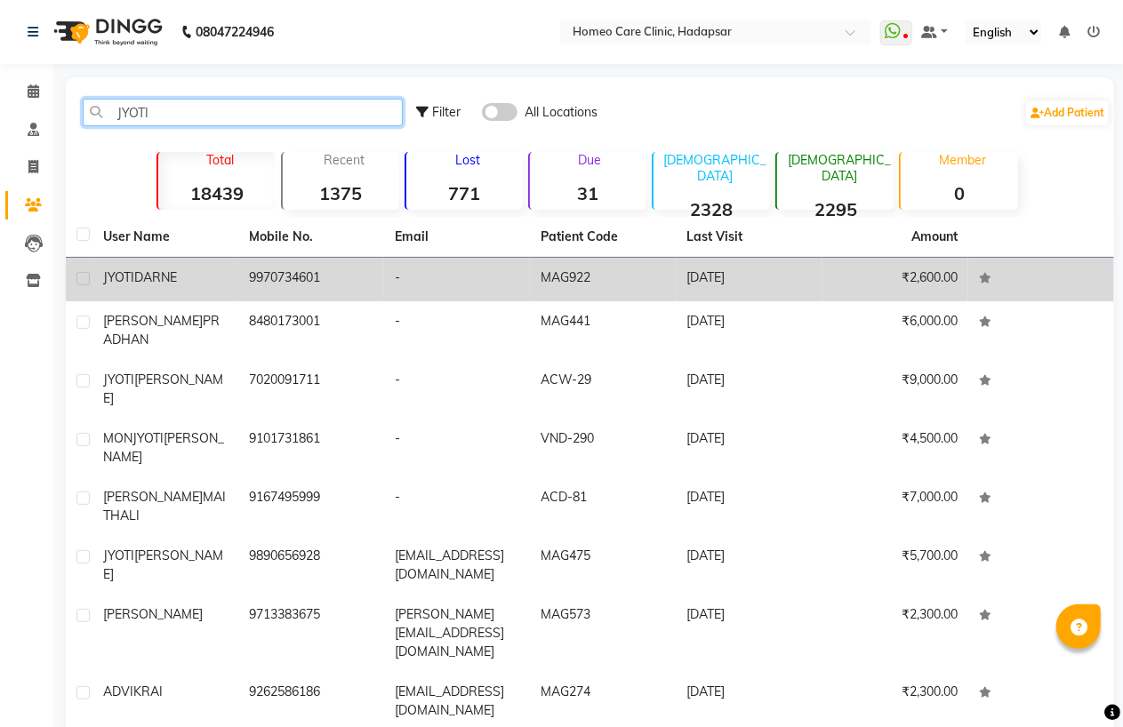
type input "JYOTI"
drag, startPoint x: 176, startPoint y: 272, endPoint x: 285, endPoint y: 245, distance: 111.7
click at [176, 270] on span "DARNE" at bounding box center [155, 277] width 43 height 16
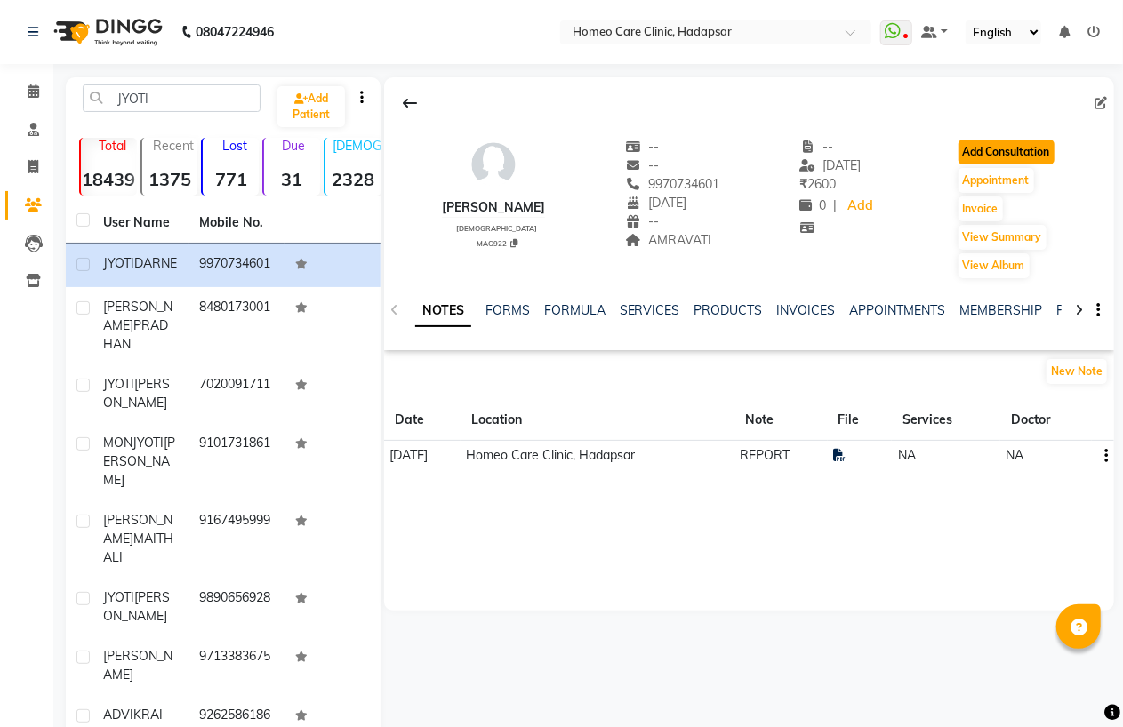
click at [1024, 155] on button "Add Consultation" at bounding box center [1006, 152] width 96 height 25
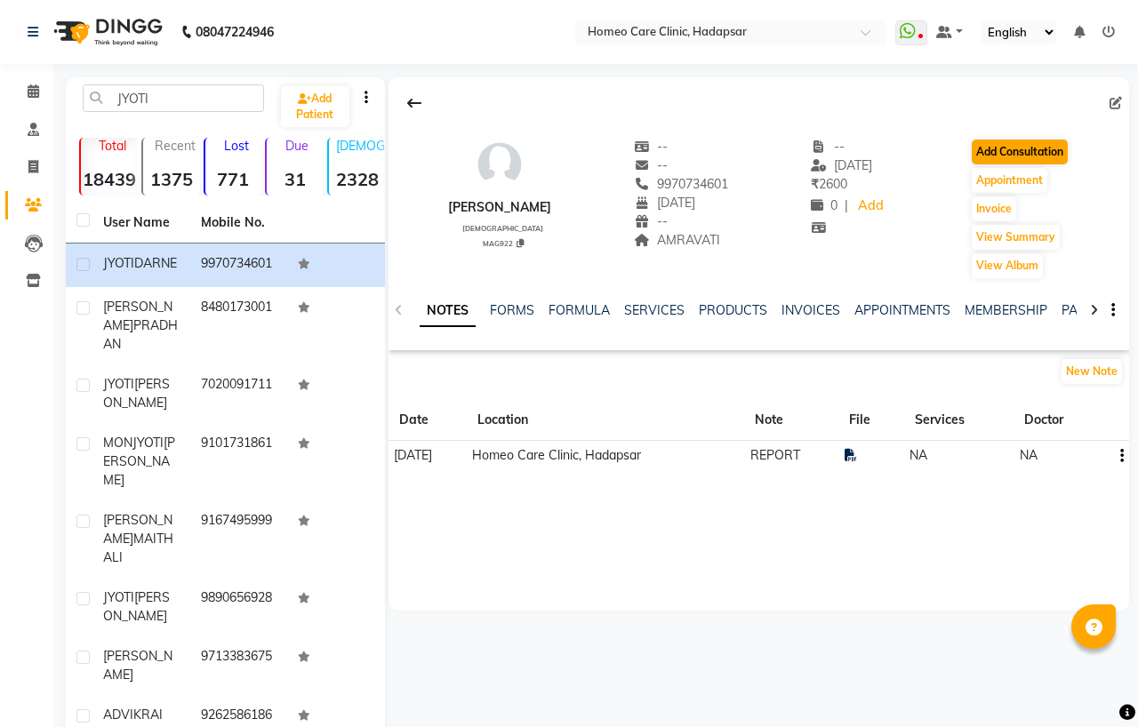
select select "[DEMOGRAPHIC_DATA]"
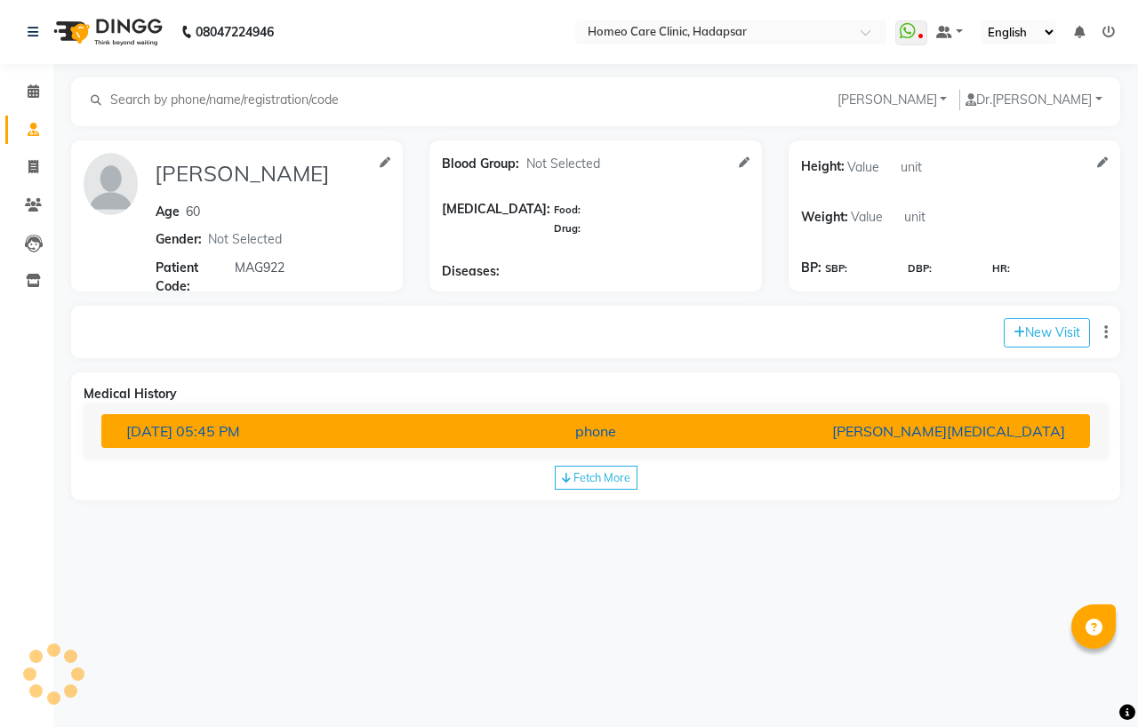
click at [276, 432] on div "[DATE] 05:45 PM" at bounding box center [274, 431] width 322 height 21
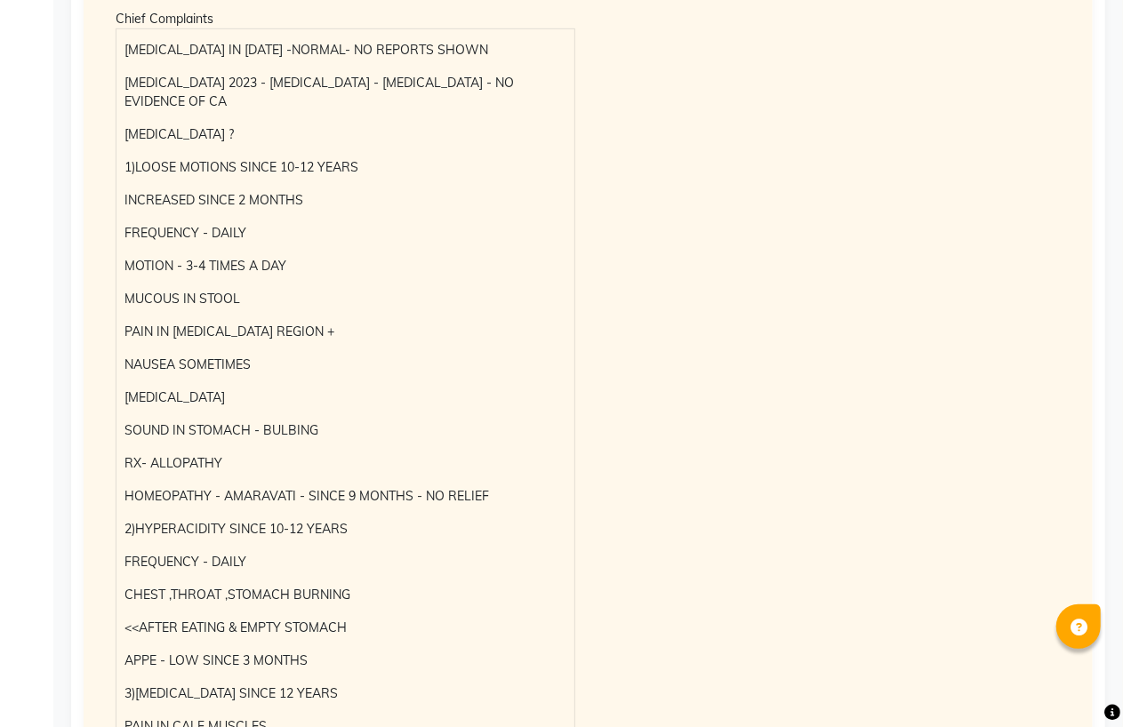
scroll to position [812, 0]
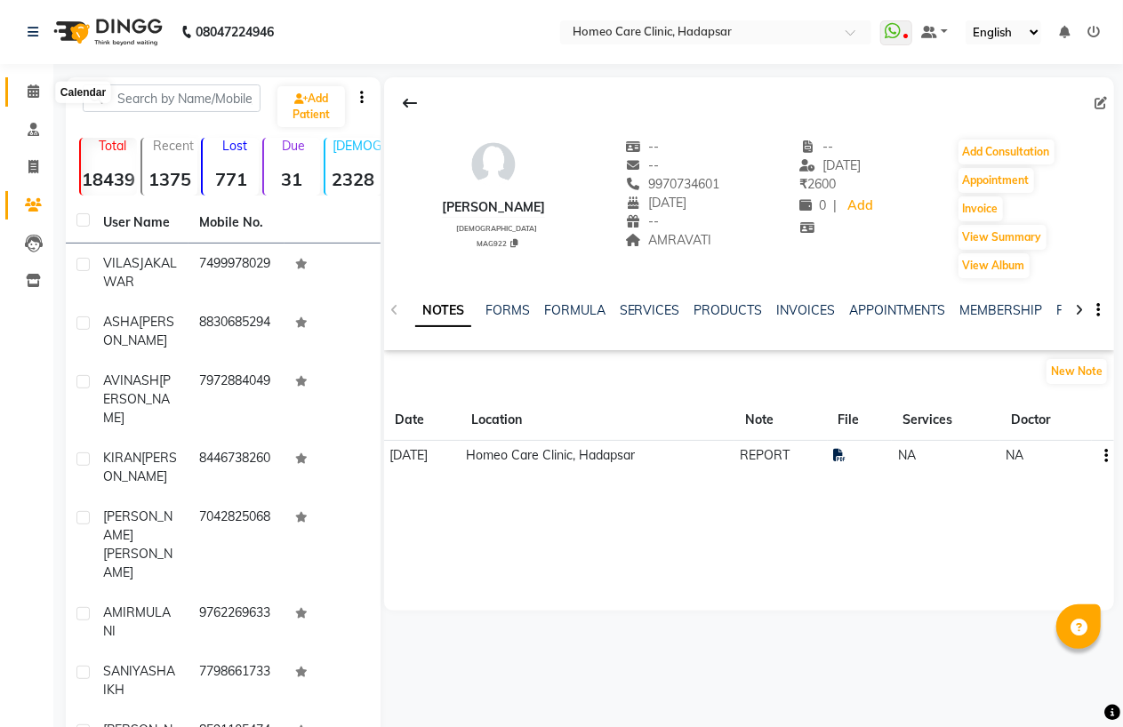
click at [30, 96] on icon at bounding box center [34, 90] width 12 height 13
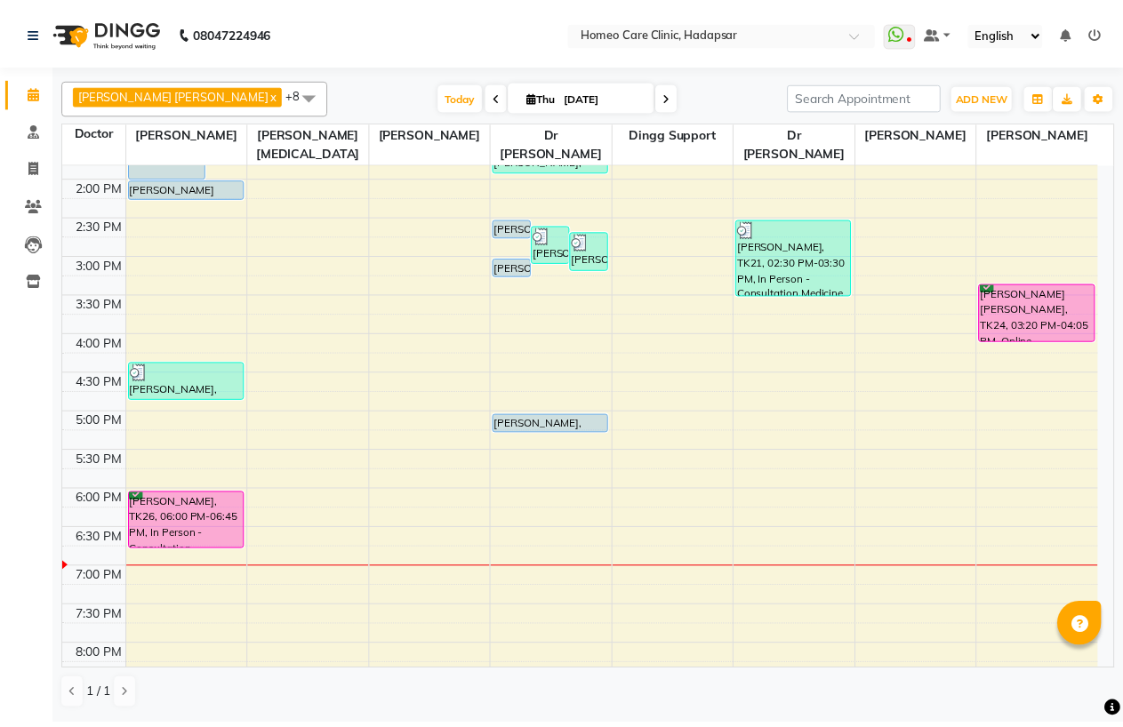
scroll to position [395, 0]
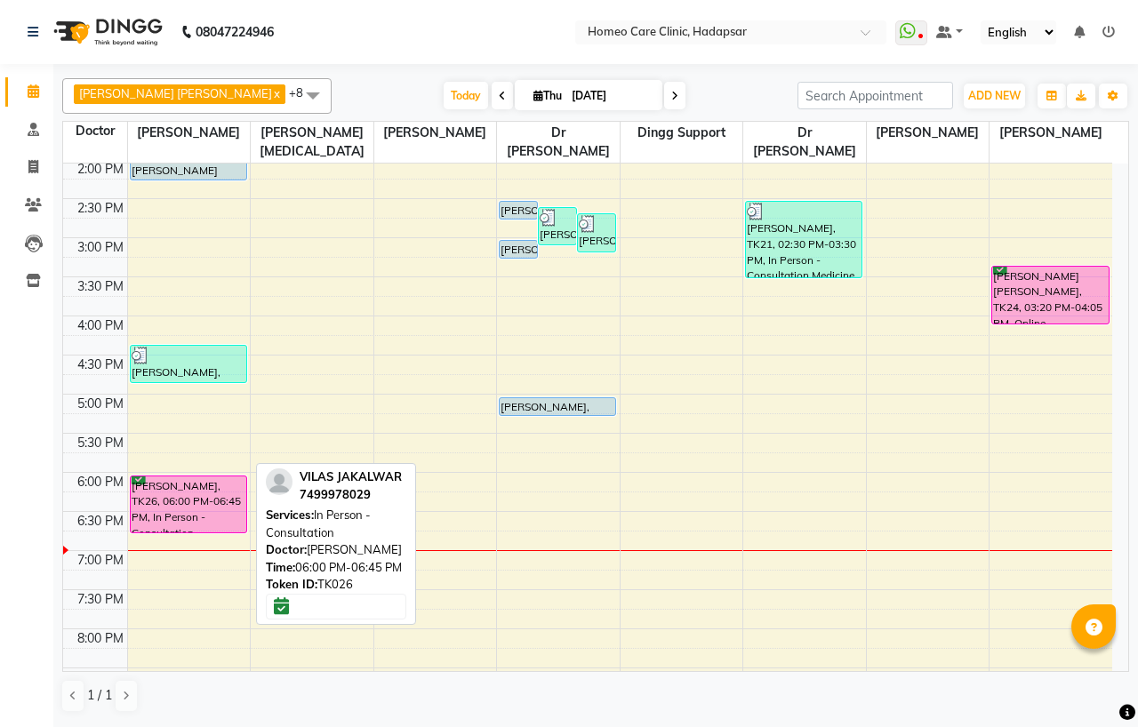
click at [192, 482] on div "[PERSON_NAME], TK26, 06:00 PM-06:45 PM, In Person - Consultation" at bounding box center [189, 505] width 116 height 56
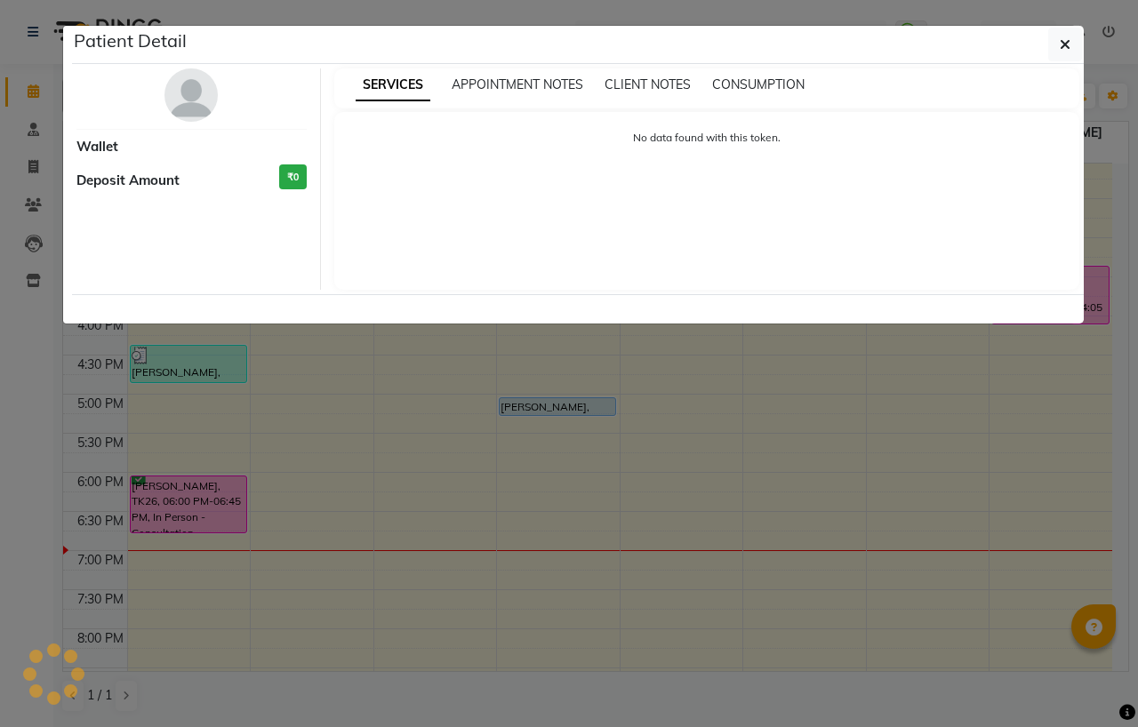
select select "6"
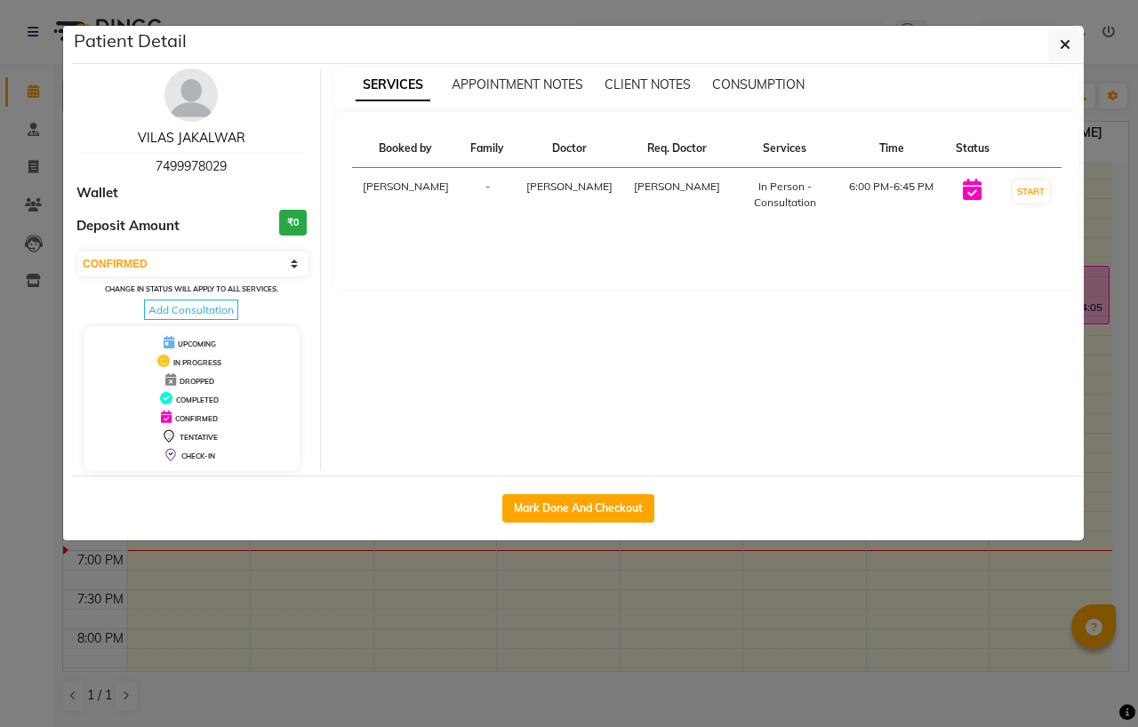
click at [206, 138] on link "VILAS JAKALWAR" at bounding box center [192, 138] width 108 height 16
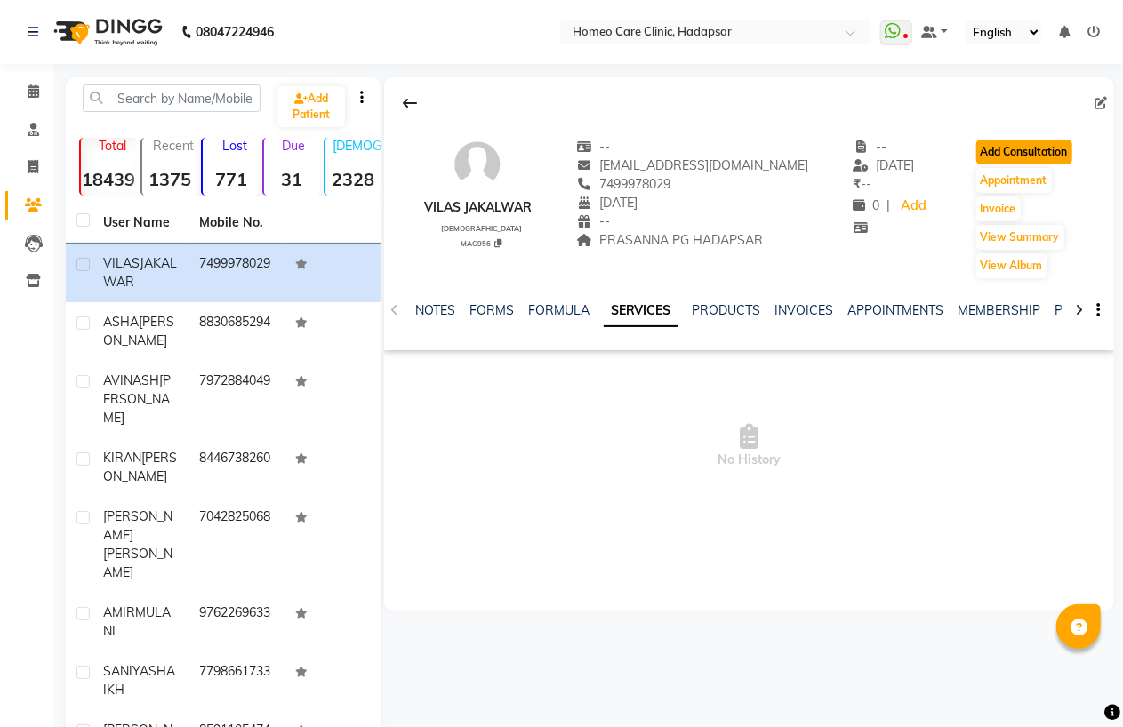
click at [1053, 154] on button "Add Consultation" at bounding box center [1024, 152] width 96 height 25
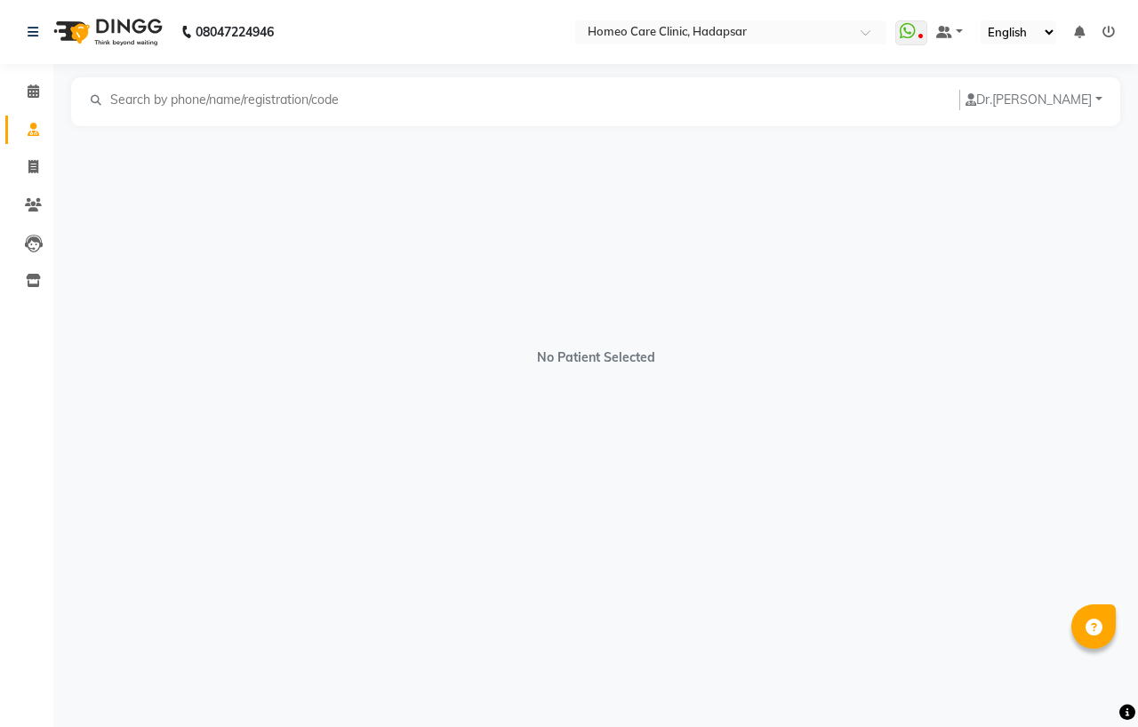
select select "[DEMOGRAPHIC_DATA]"
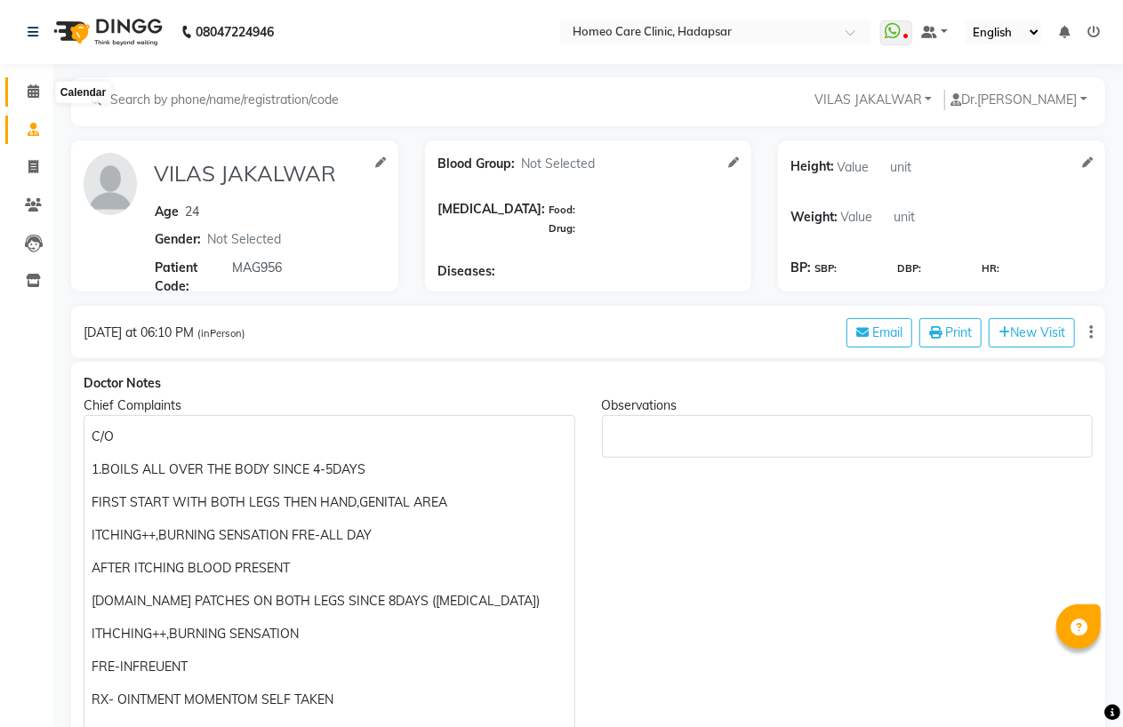
click at [36, 96] on icon at bounding box center [34, 90] width 12 height 13
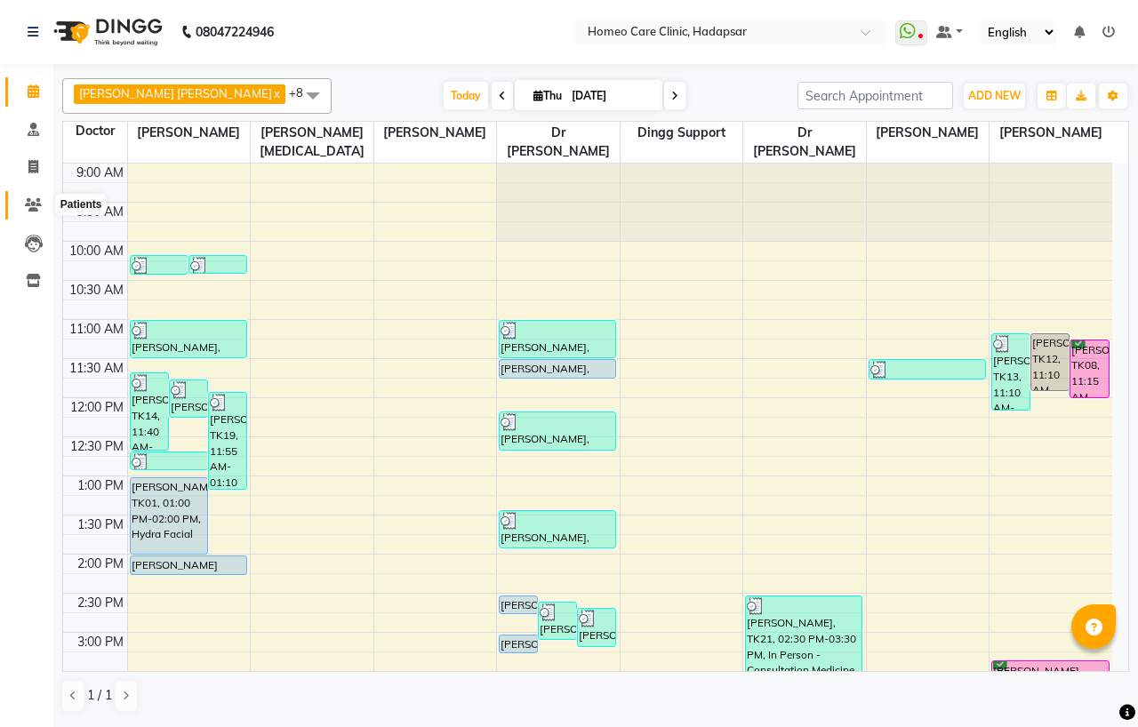
click at [30, 201] on icon at bounding box center [33, 204] width 17 height 13
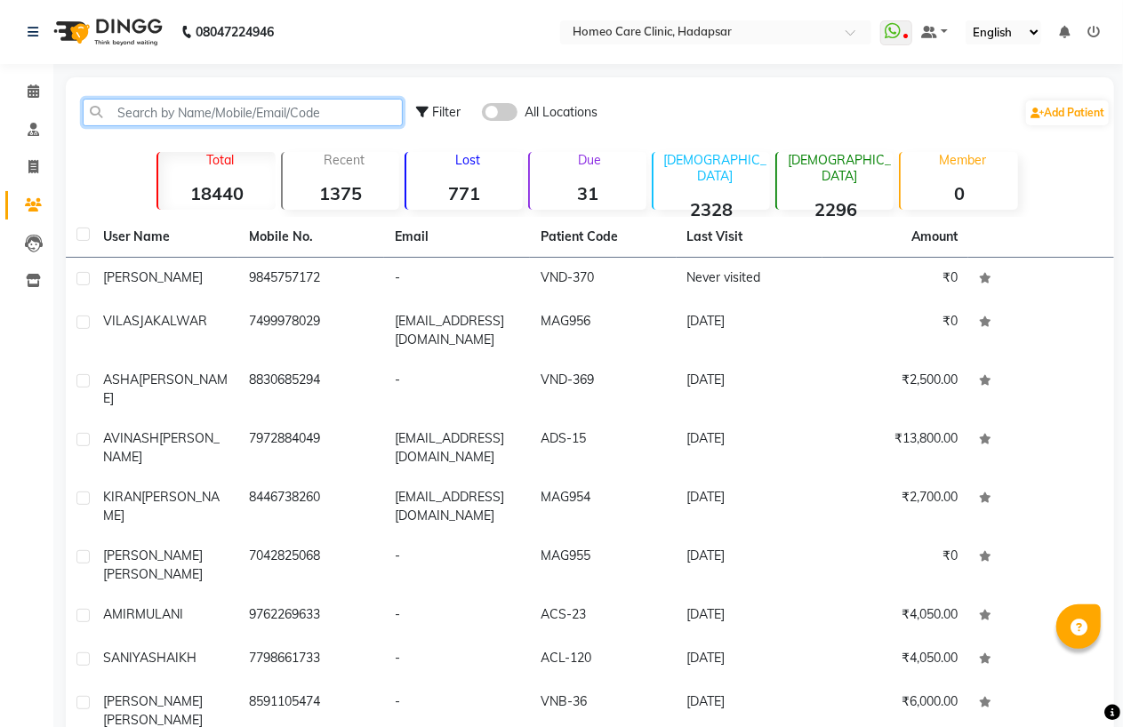
drag, startPoint x: 155, startPoint y: 116, endPoint x: 158, endPoint y: 101, distance: 14.7
click at [156, 107] on input "text" at bounding box center [243, 113] width 320 height 28
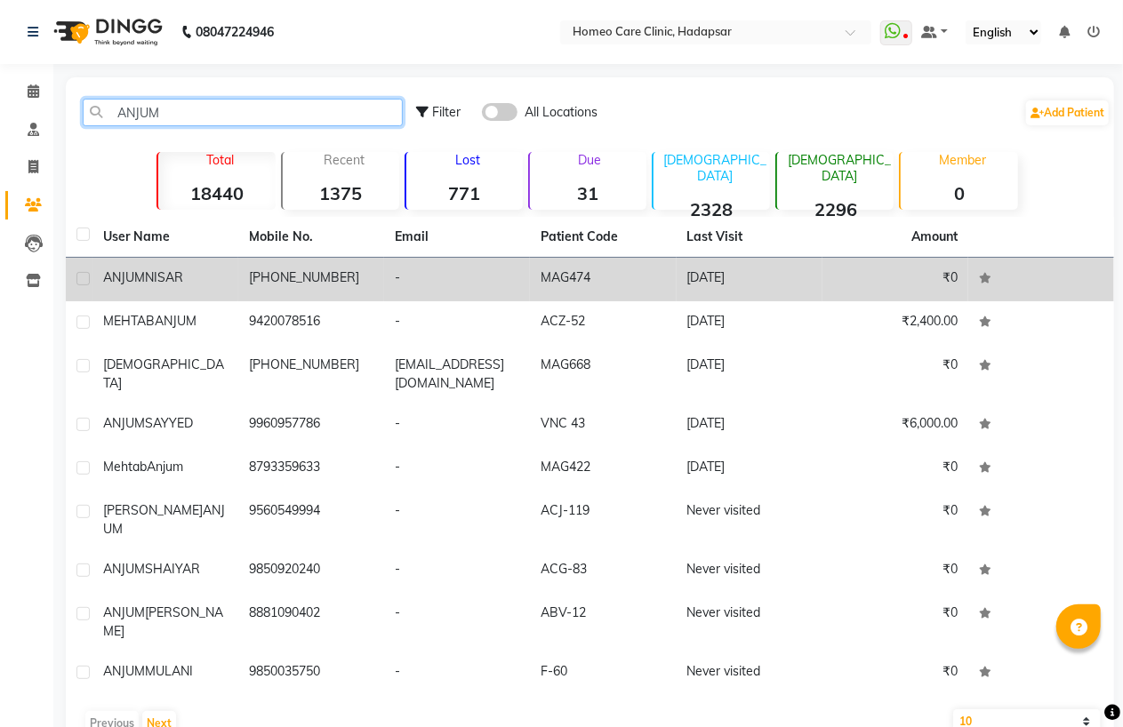
type input "ANJUM"
click at [201, 285] on div "[PERSON_NAME]" at bounding box center [165, 278] width 124 height 19
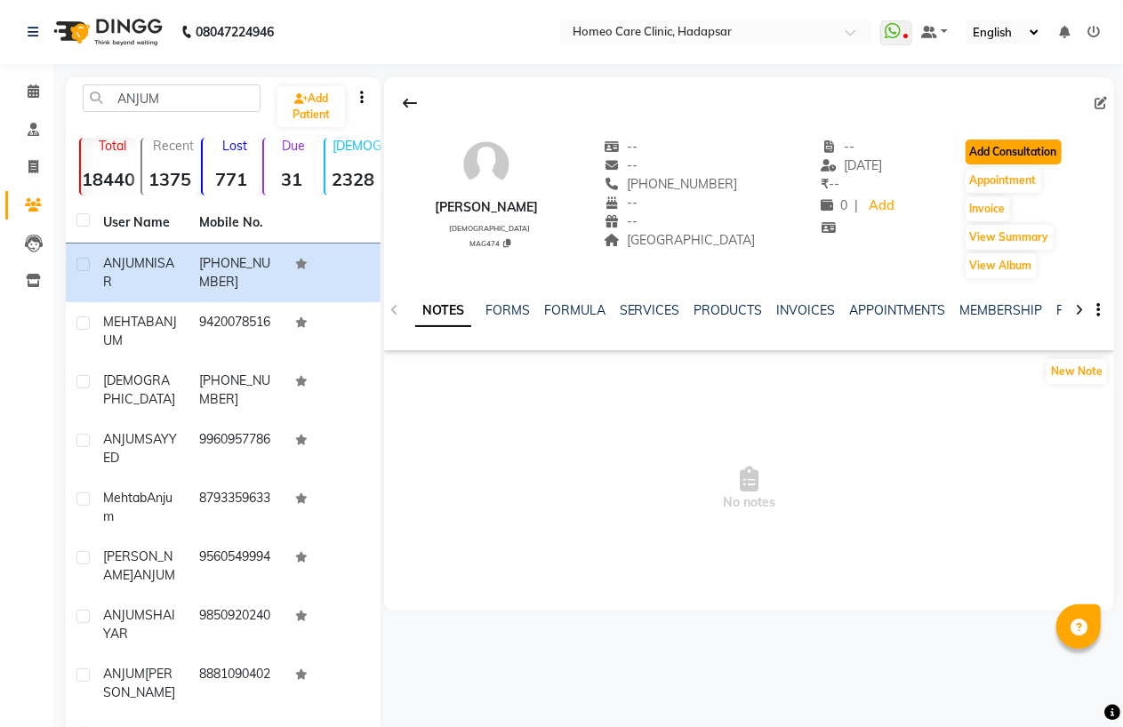
click at [1016, 157] on button "Add Consultation" at bounding box center [1014, 152] width 96 height 25
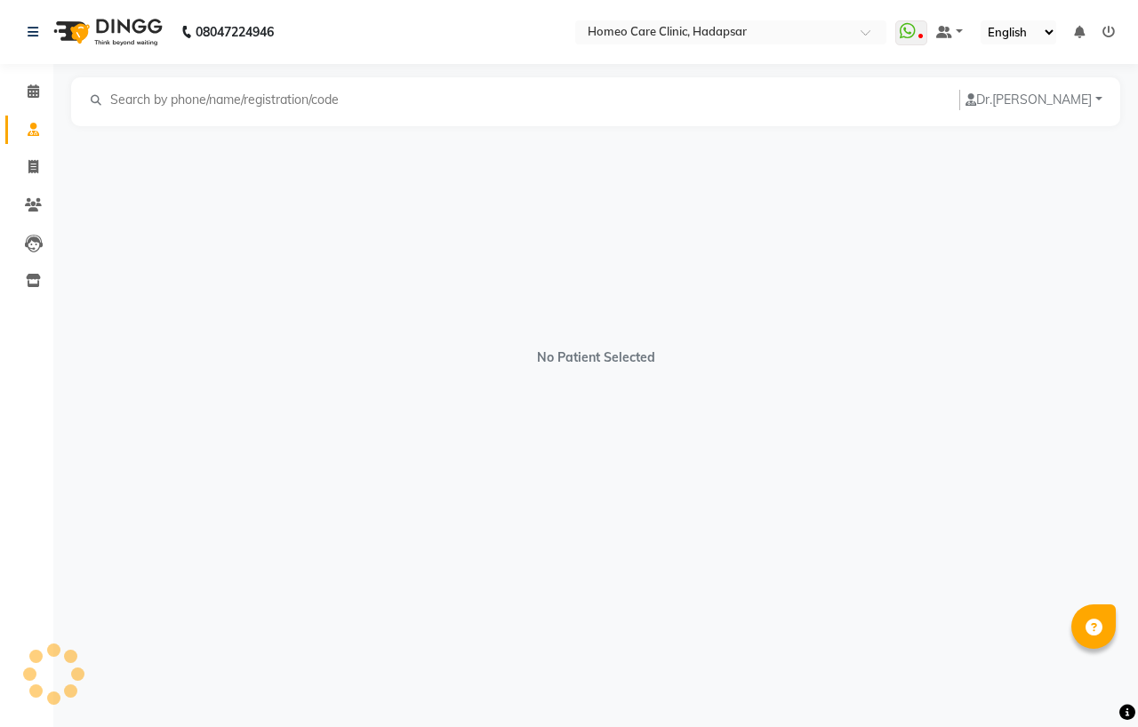
select select "[DEMOGRAPHIC_DATA]"
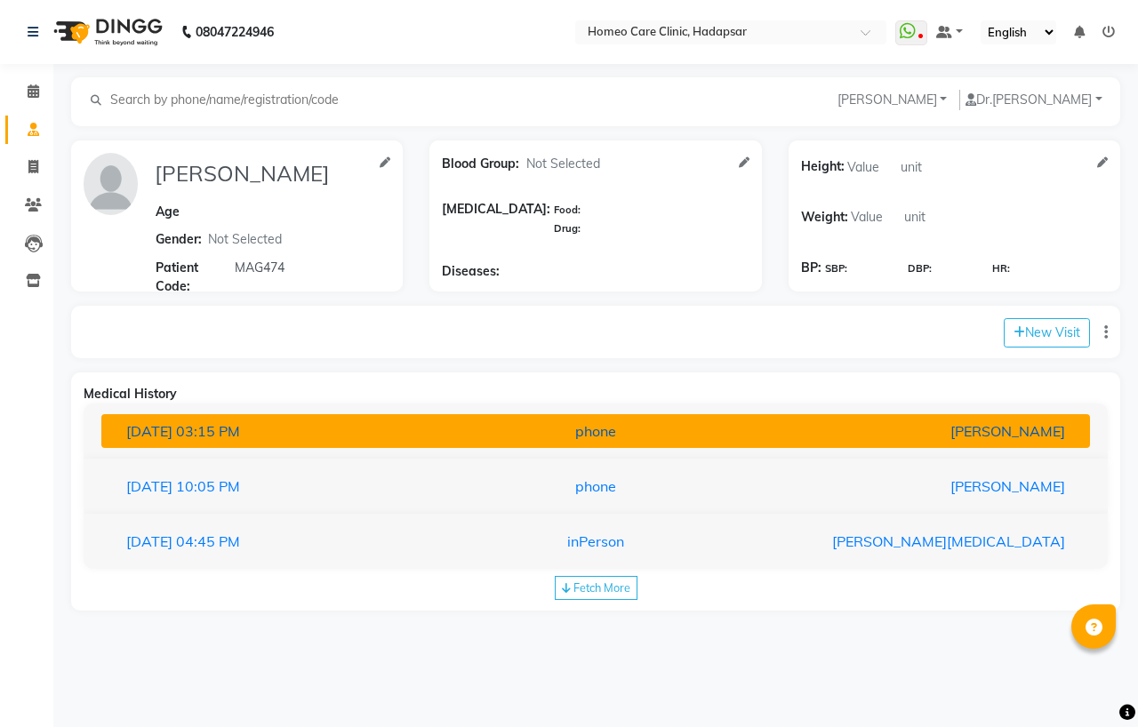
click at [253, 442] on button "[DATE] 03:15 PM phone [PERSON_NAME]" at bounding box center [595, 431] width 989 height 34
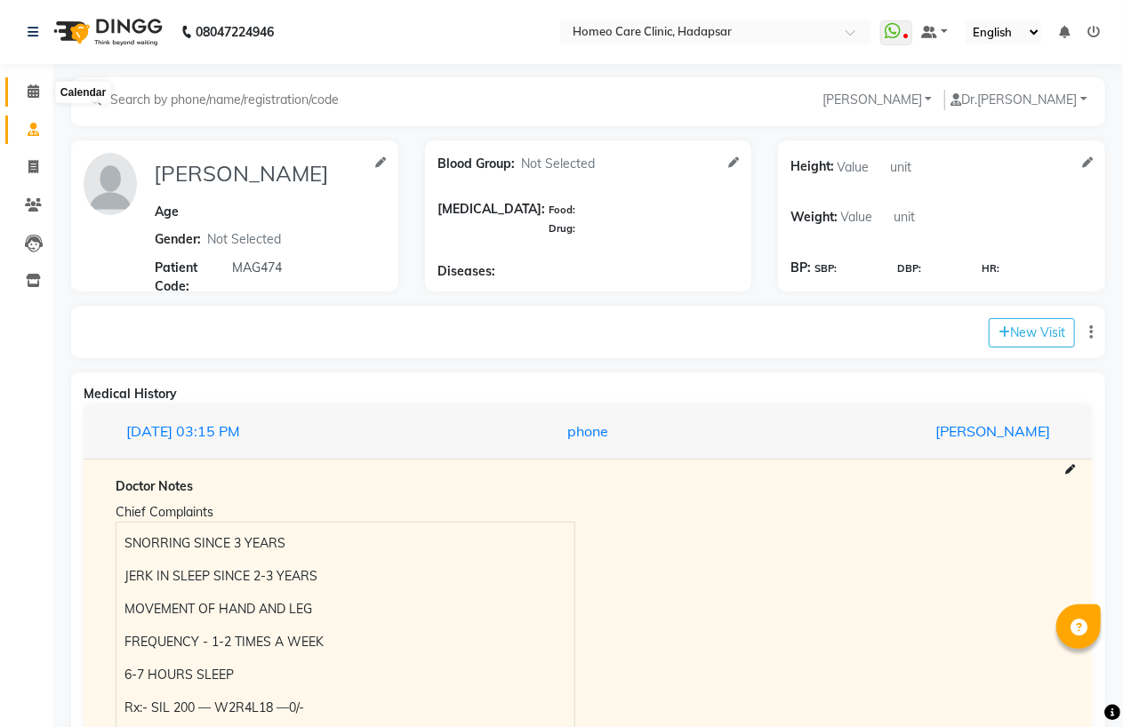
click at [46, 87] on span at bounding box center [33, 92] width 31 height 20
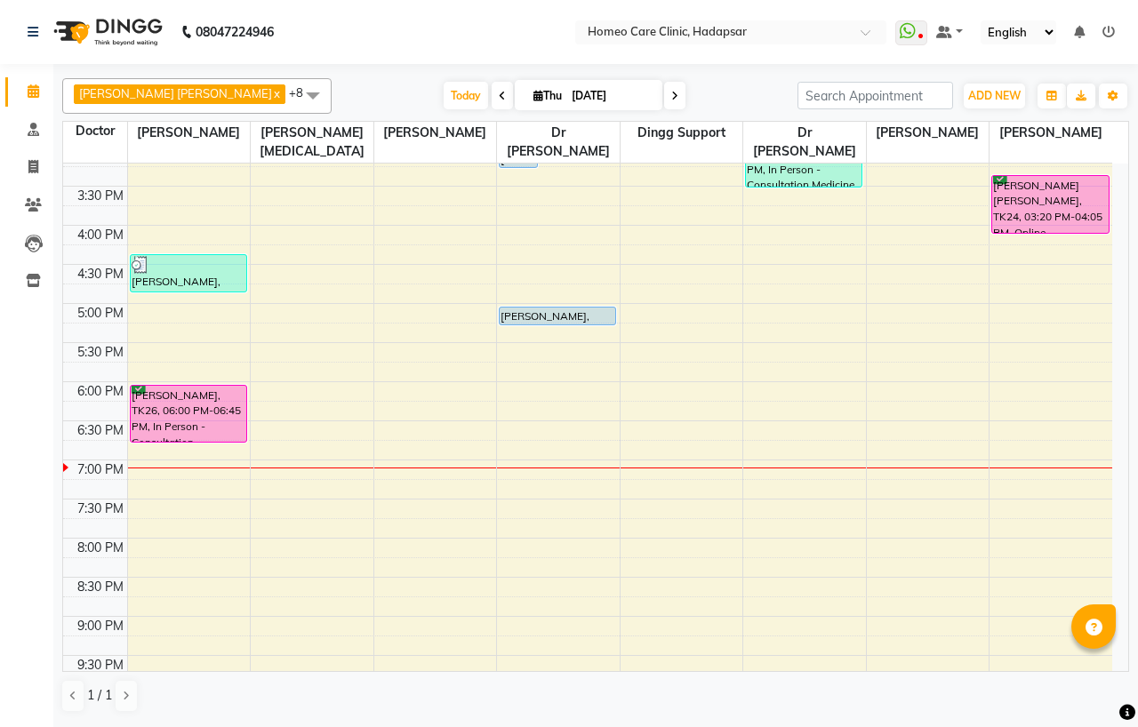
scroll to position [493, 0]
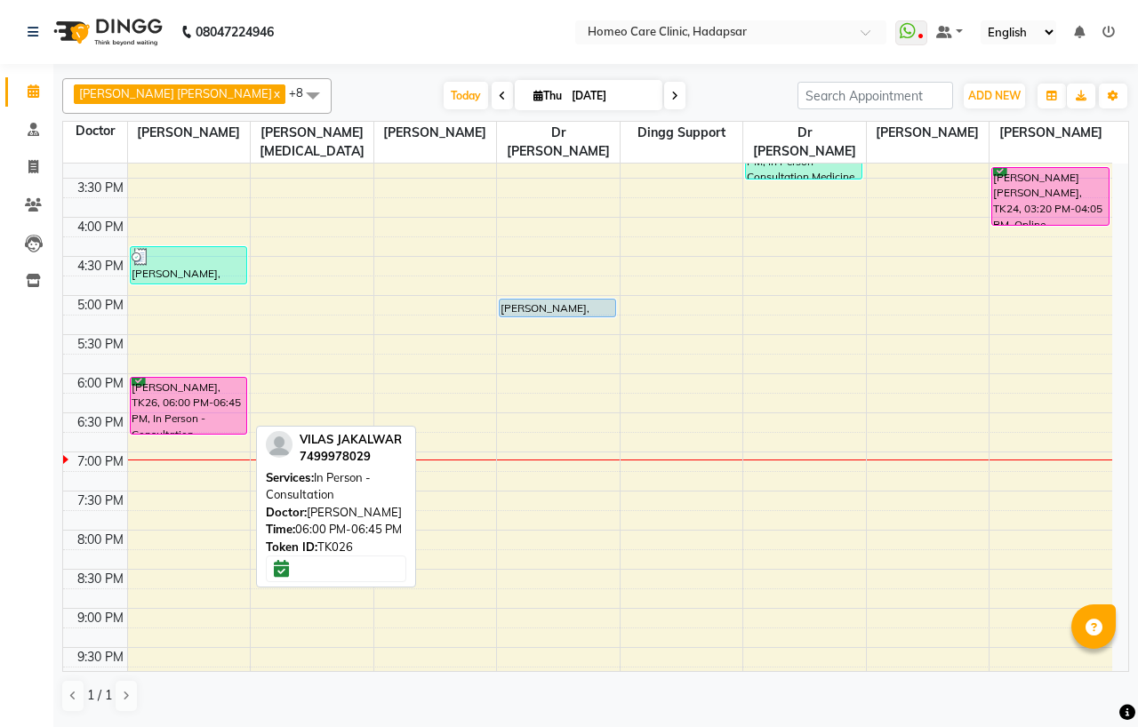
click at [184, 396] on div "[PERSON_NAME], TK26, 06:00 PM-06:45 PM, In Person - Consultation" at bounding box center [189, 406] width 116 height 56
select select "6"
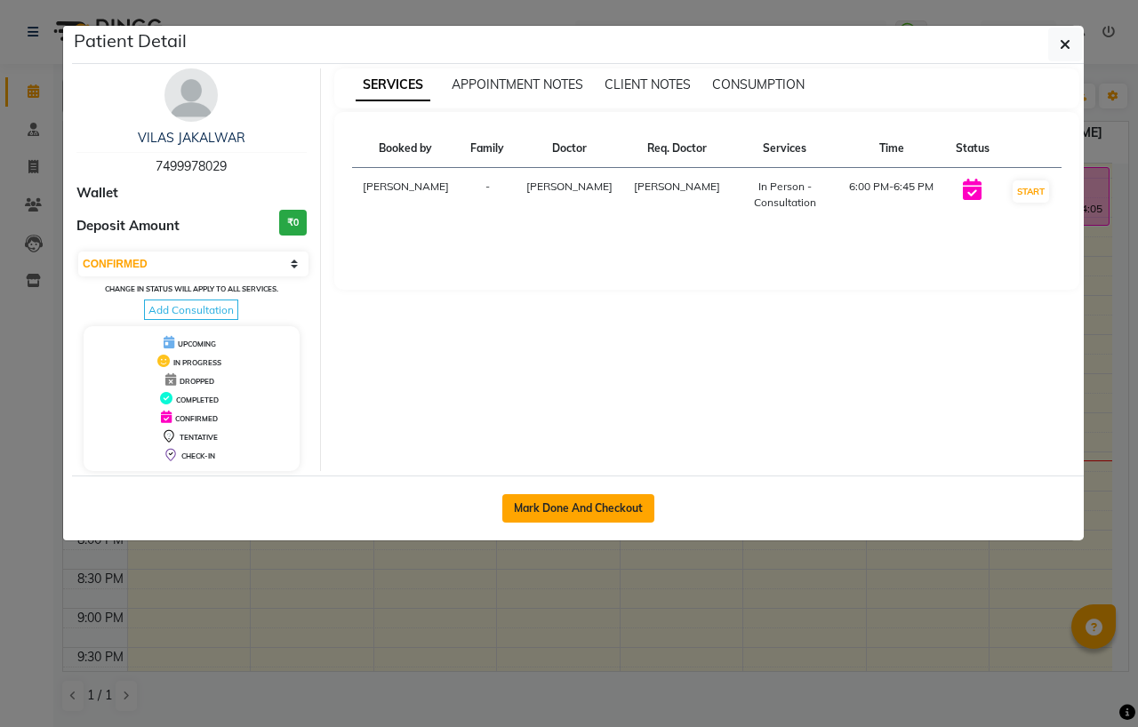
click at [517, 508] on button "Mark Done And Checkout" at bounding box center [578, 508] width 152 height 28
select select "service"
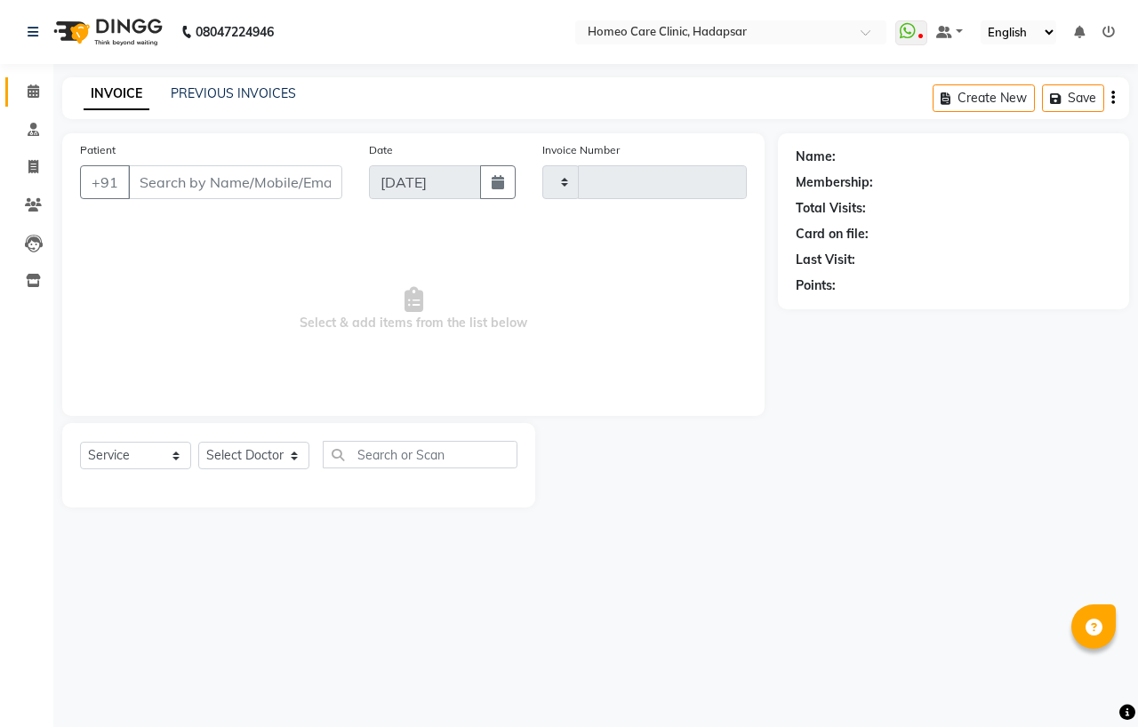
type input "3008"
select select "7485"
type input "7499978029"
select select "65961"
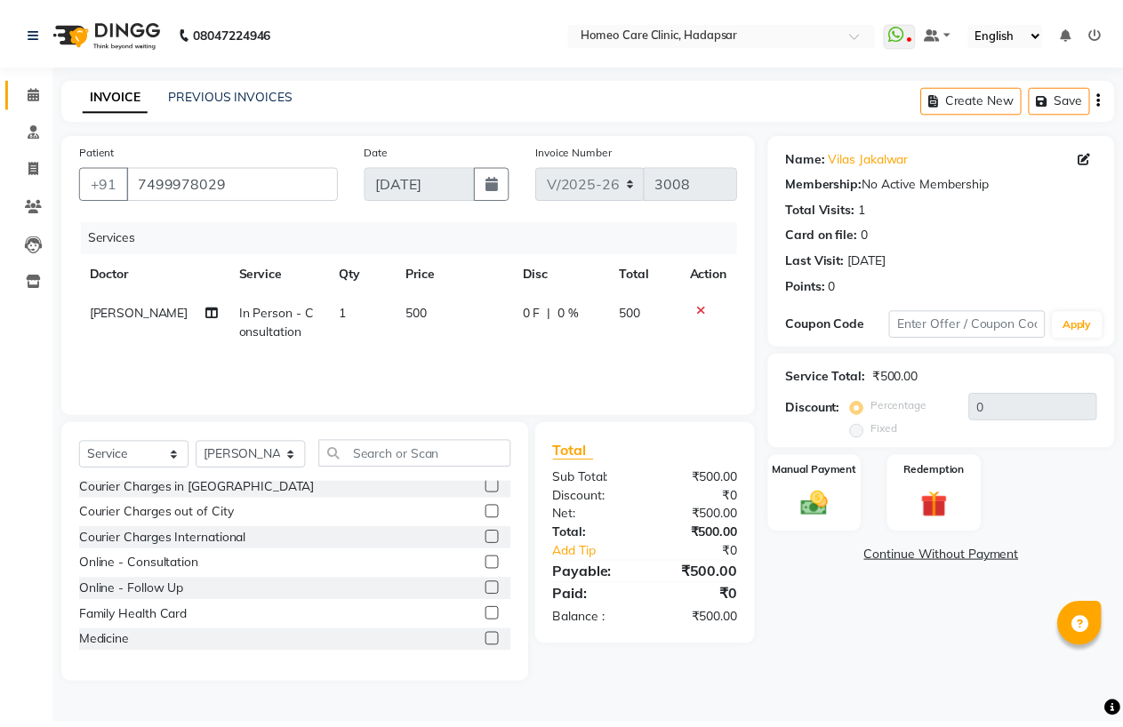
scroll to position [99, 0]
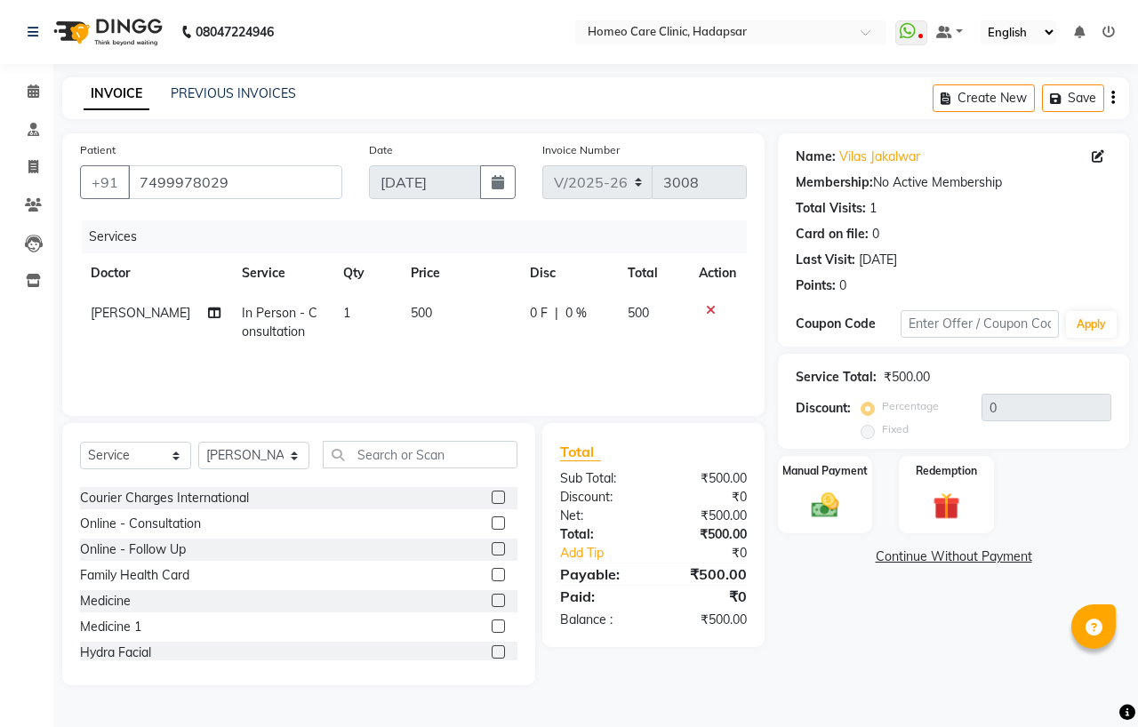
click at [492, 597] on label at bounding box center [498, 600] width 13 height 13
click at [492, 597] on input "checkbox" at bounding box center [498, 602] width 12 height 12
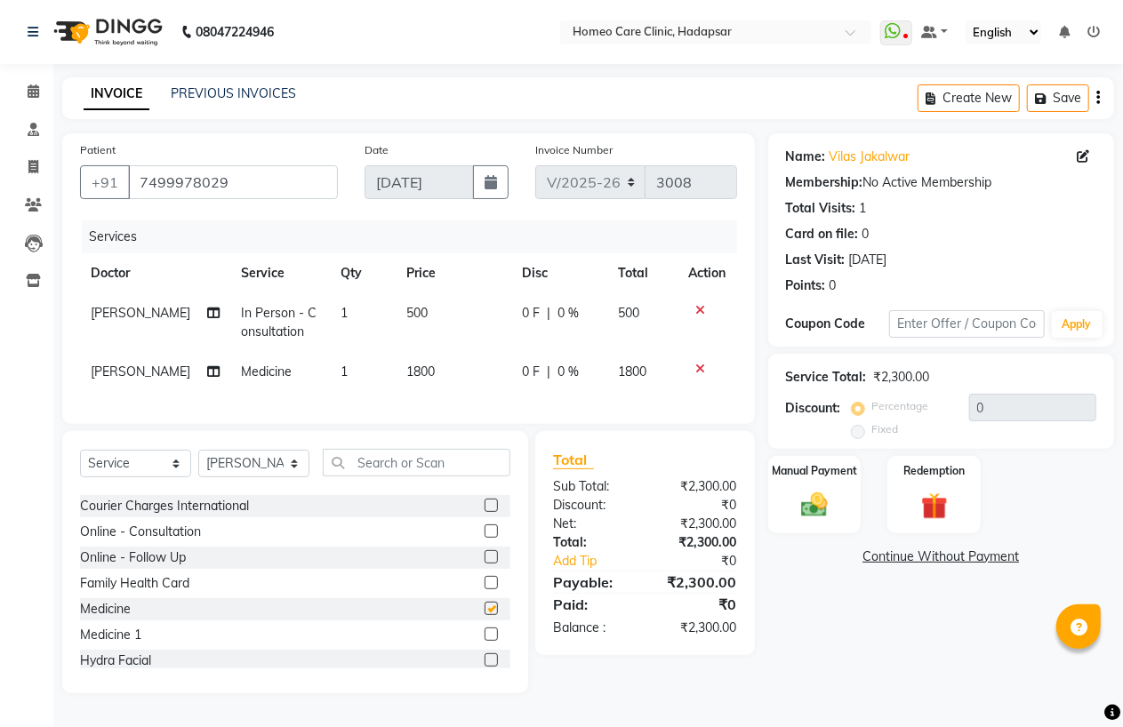
checkbox input "false"
click at [406, 377] on span "1800" at bounding box center [420, 372] width 28 height 16
select select "65961"
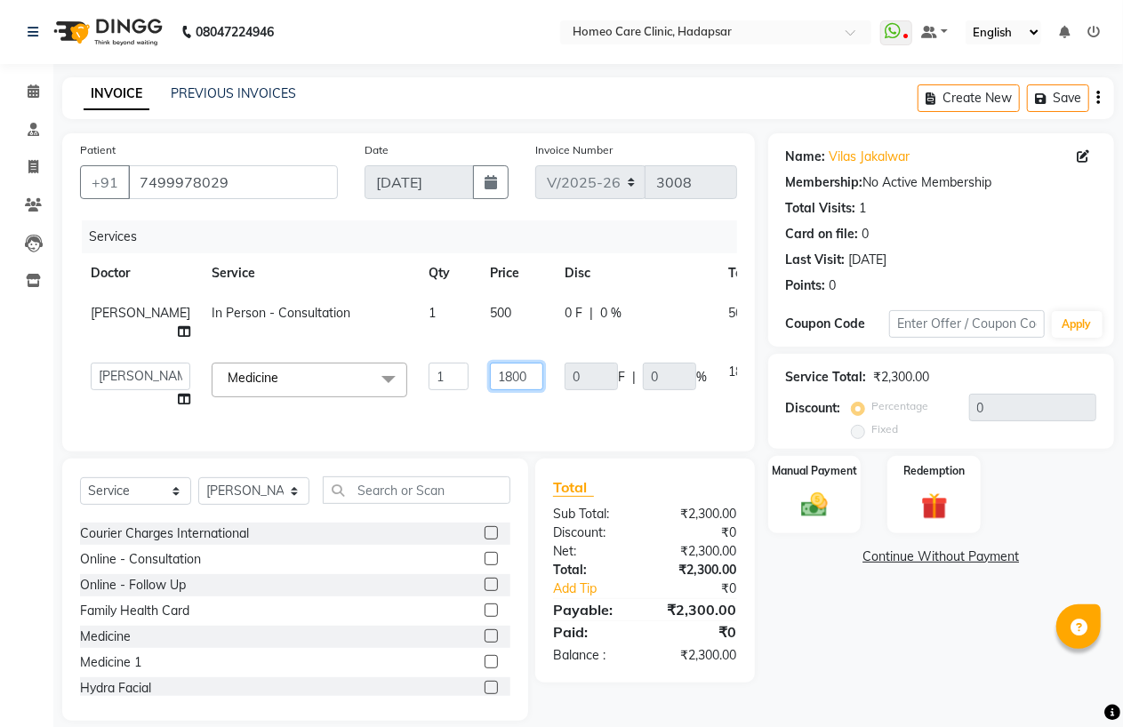
click at [490, 390] on input "1800" at bounding box center [516, 377] width 53 height 28
type input "900"
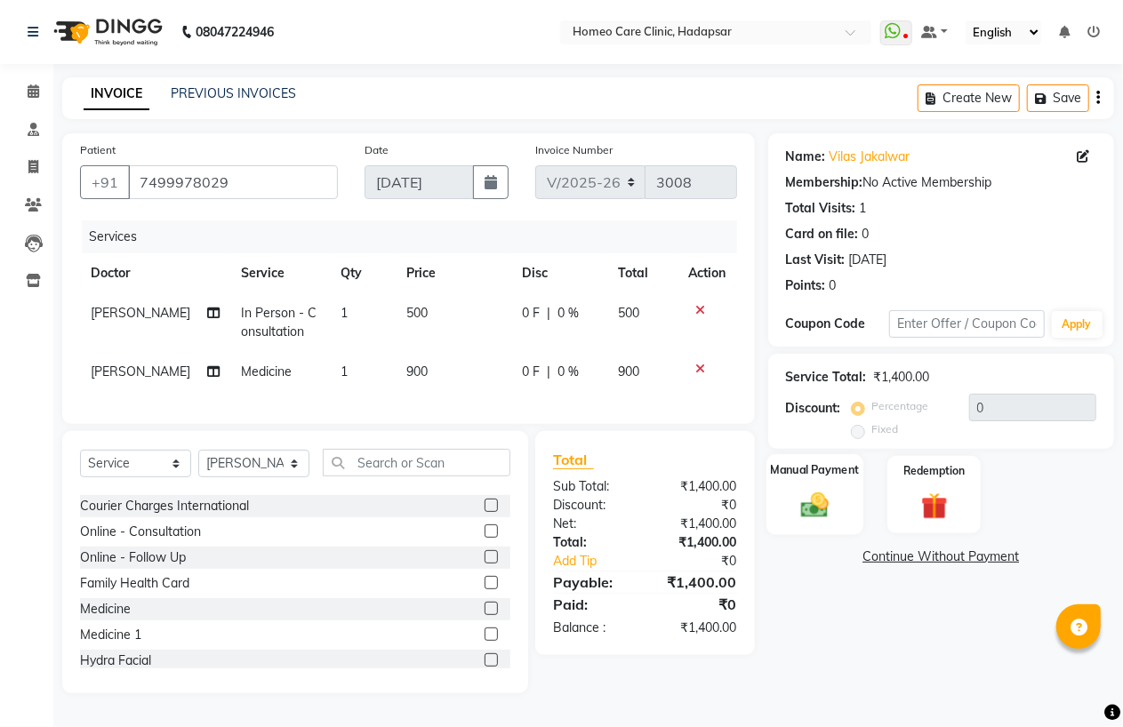
click at [827, 500] on img at bounding box center [814, 505] width 45 height 32
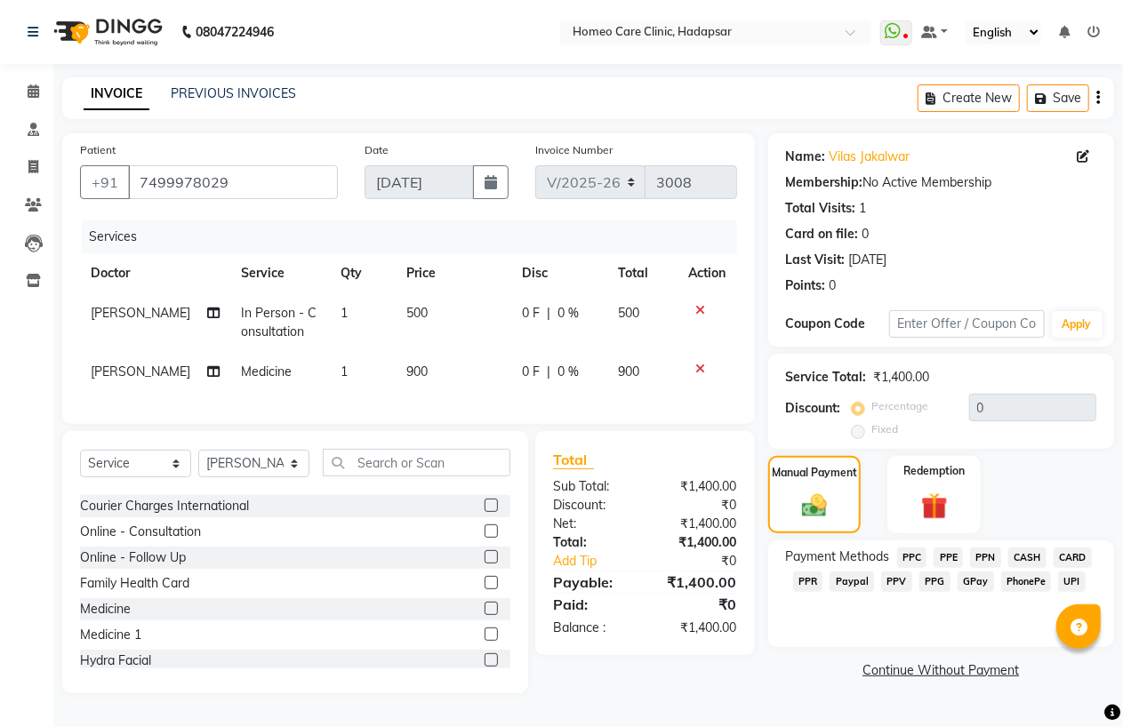
click at [1028, 580] on span "PhonePe" at bounding box center [1026, 582] width 51 height 20
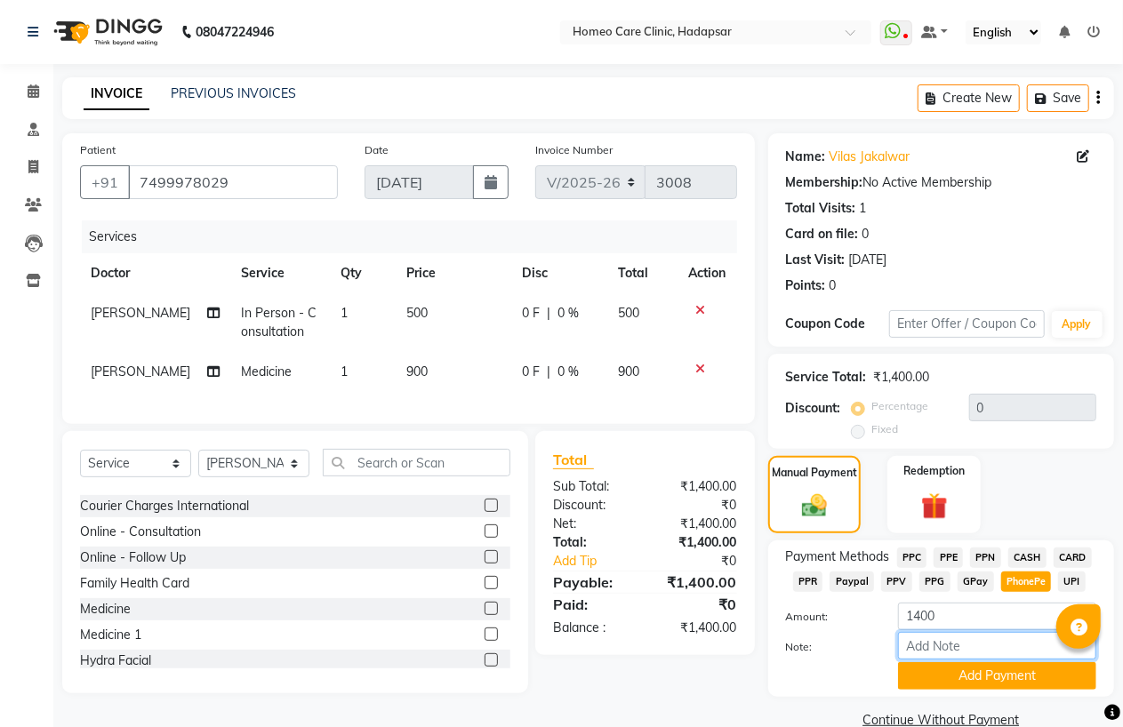
drag, startPoint x: 925, startPoint y: 649, endPoint x: 926, endPoint y: 638, distance: 10.8
click at [925, 649] on input "Note:" at bounding box center [997, 646] width 198 height 28
type input "PPF"
click at [972, 676] on button "Add Payment" at bounding box center [997, 676] width 198 height 28
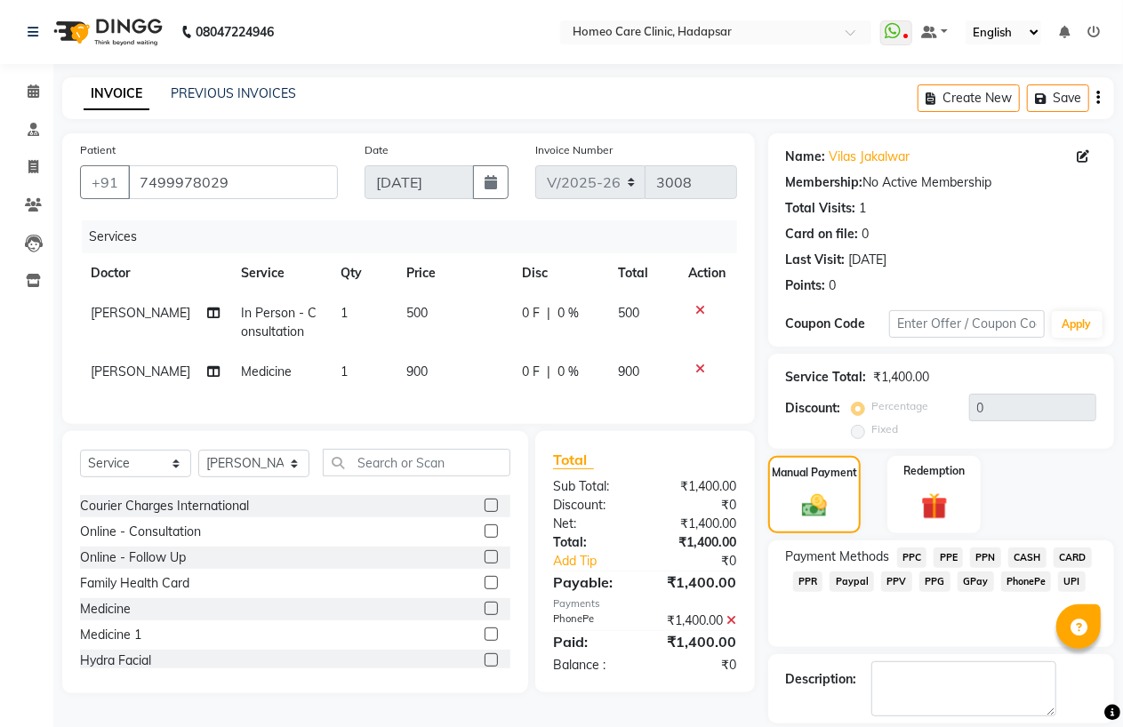
scroll to position [57, 0]
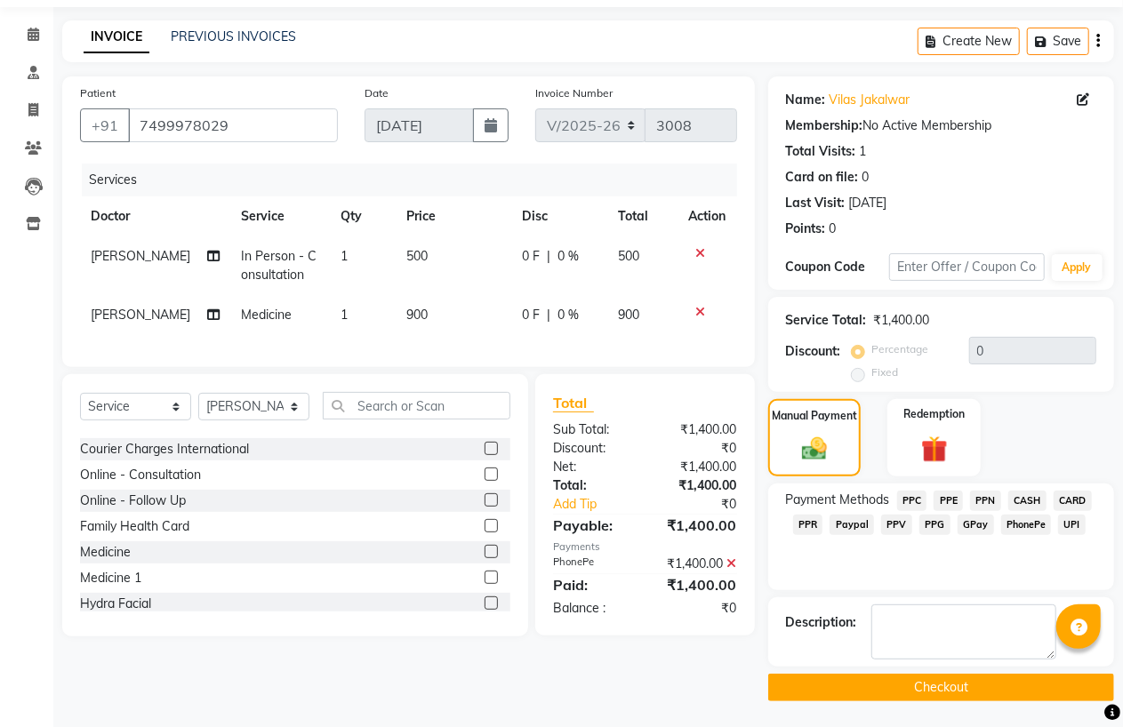
click at [969, 680] on button "Checkout" at bounding box center [941, 688] width 346 height 28
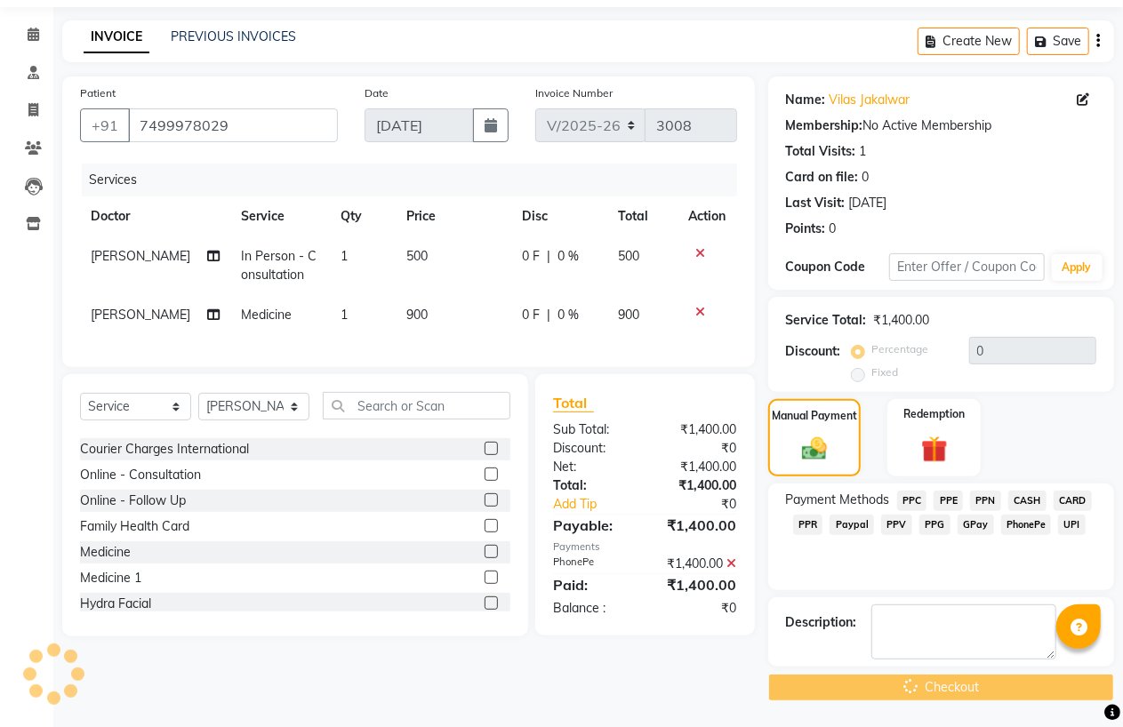
click at [969, 680] on div "Checkout" at bounding box center [941, 688] width 346 height 28
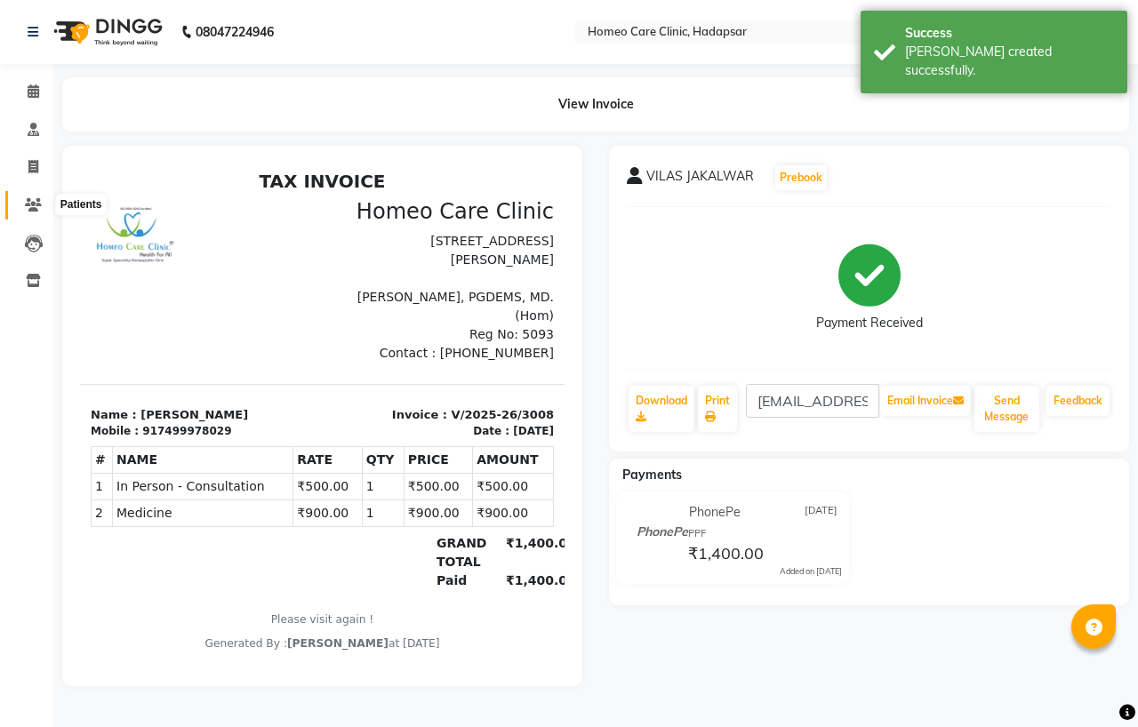
click at [31, 210] on icon at bounding box center [33, 204] width 17 height 13
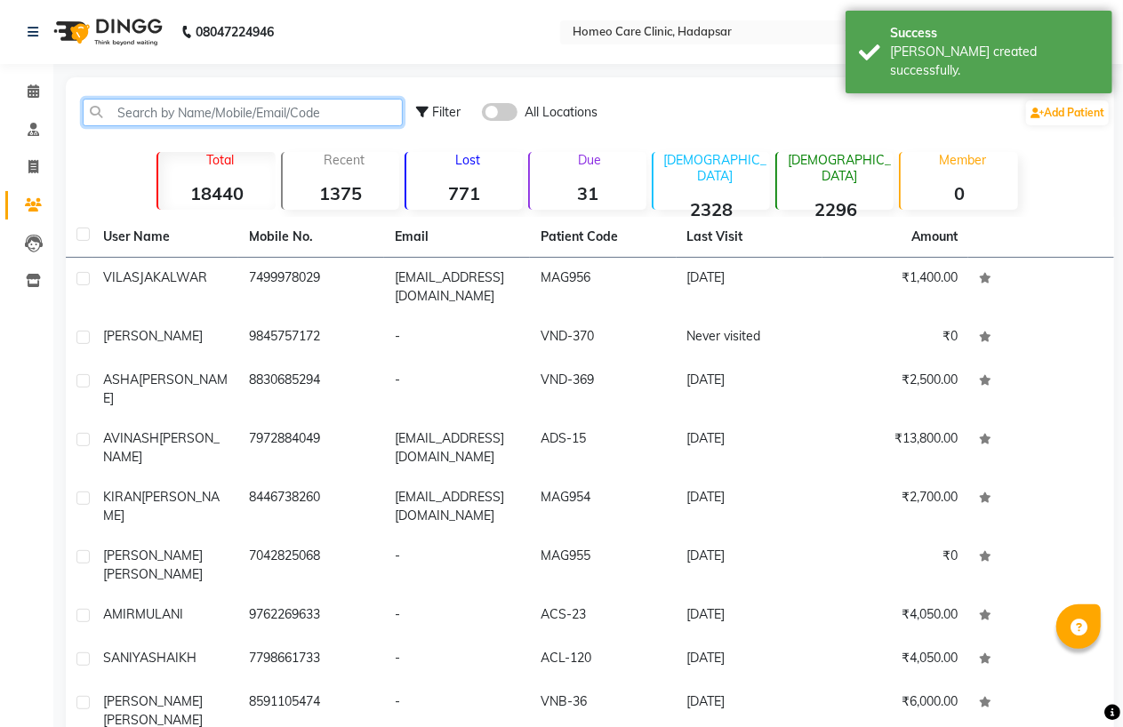
click at [180, 121] on input "text" at bounding box center [243, 113] width 320 height 28
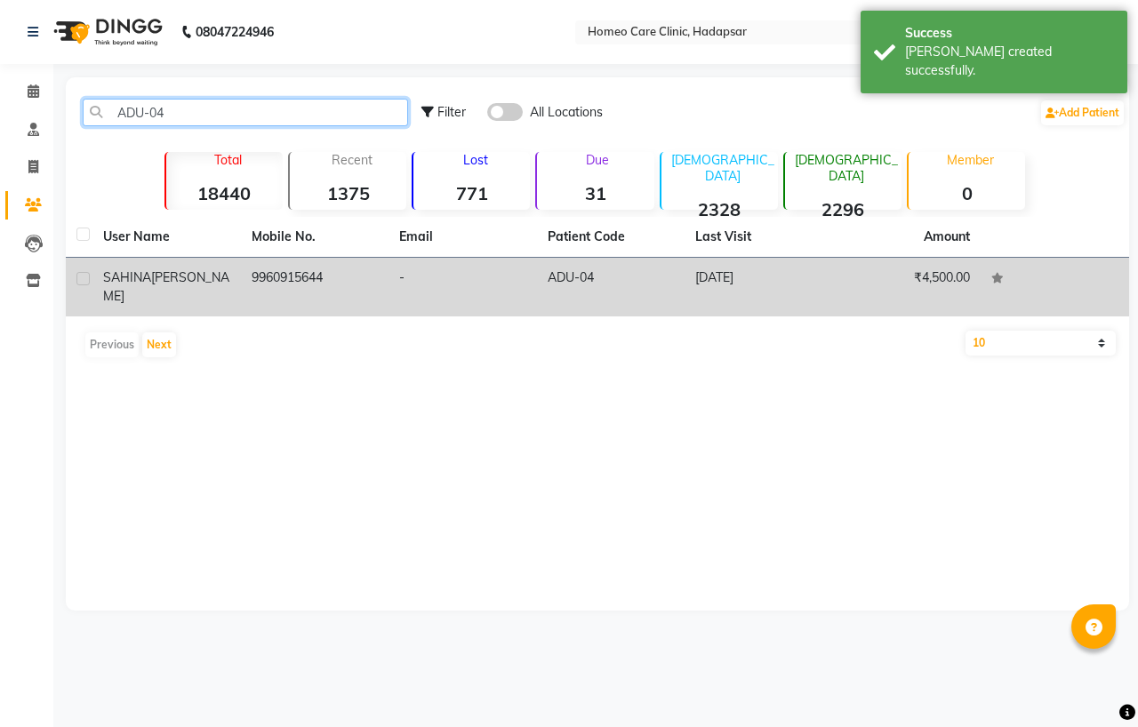
type input "ADU-04"
click at [286, 278] on td "9960915644" at bounding box center [315, 287] width 148 height 59
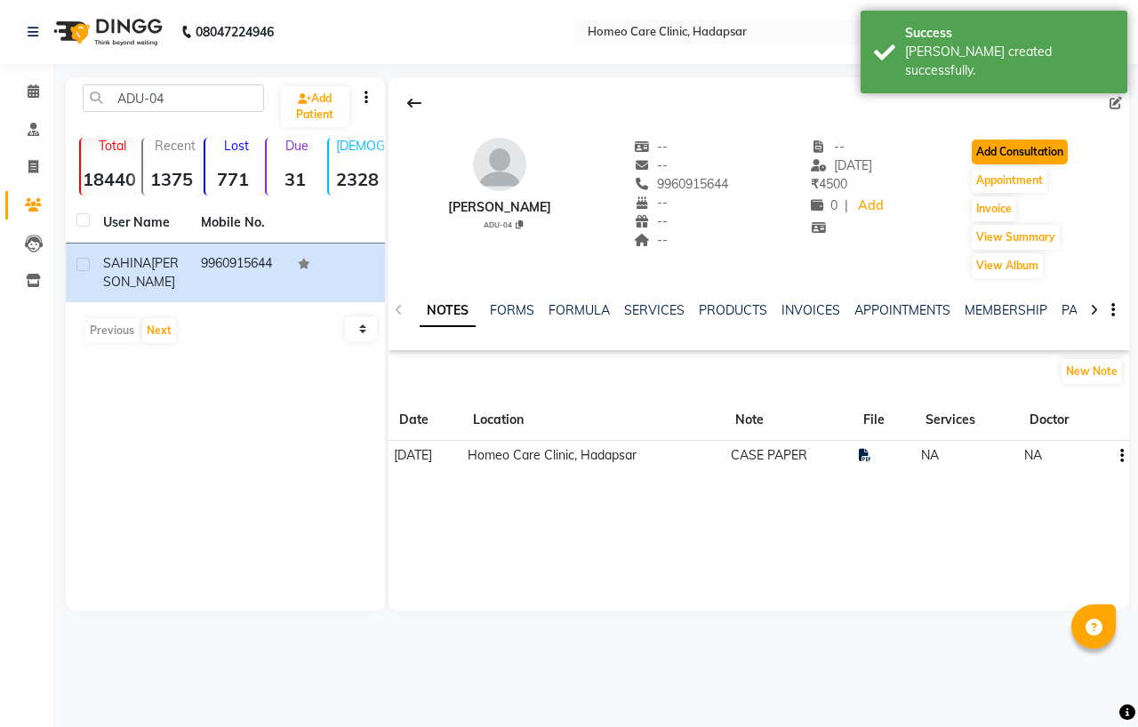
click at [1023, 149] on button "Add Consultation" at bounding box center [1020, 152] width 96 height 25
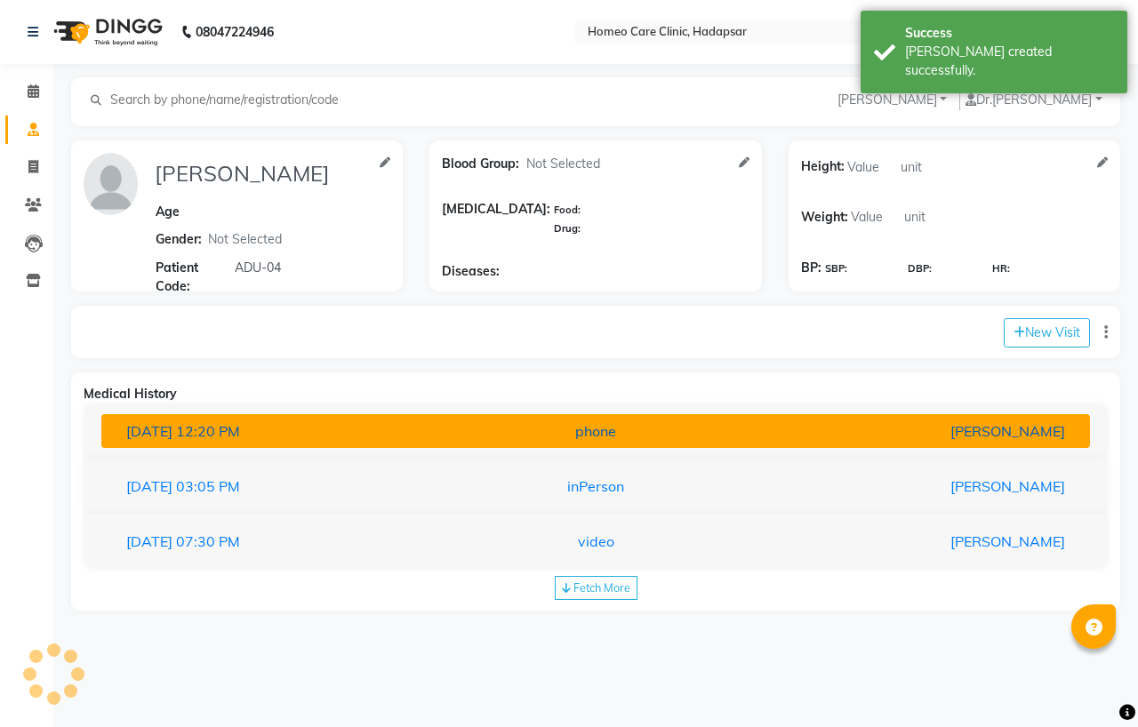
click at [210, 431] on span "12:20 PM" at bounding box center [208, 431] width 64 height 18
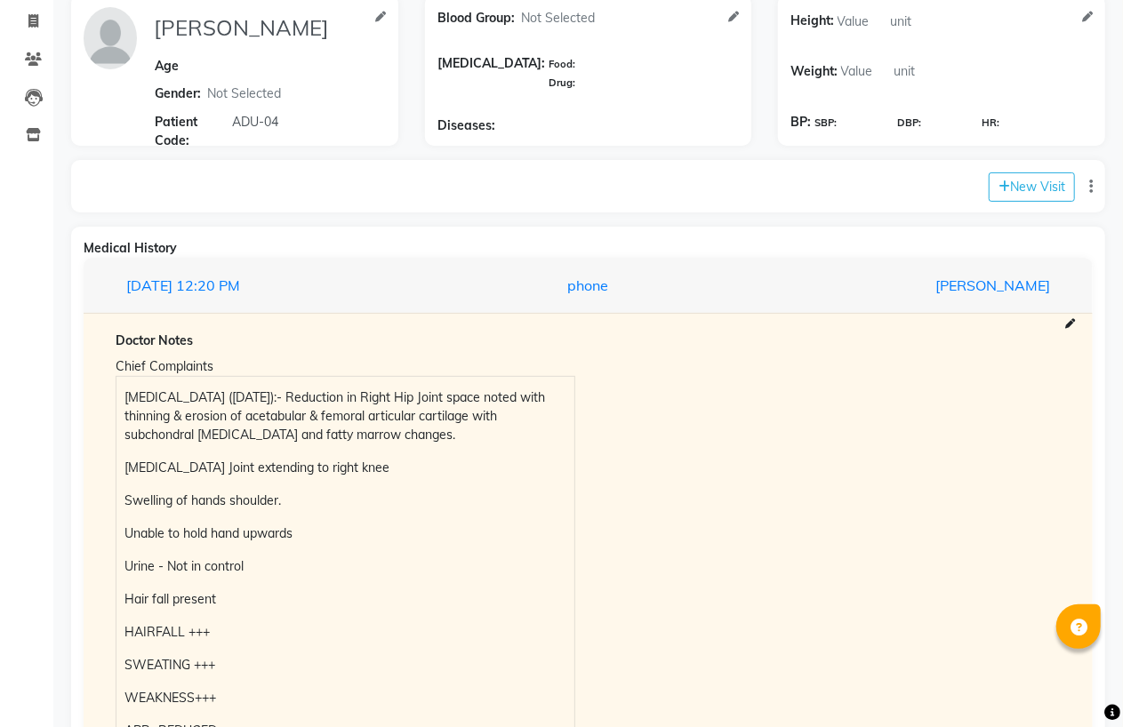
scroll to position [99, 0]
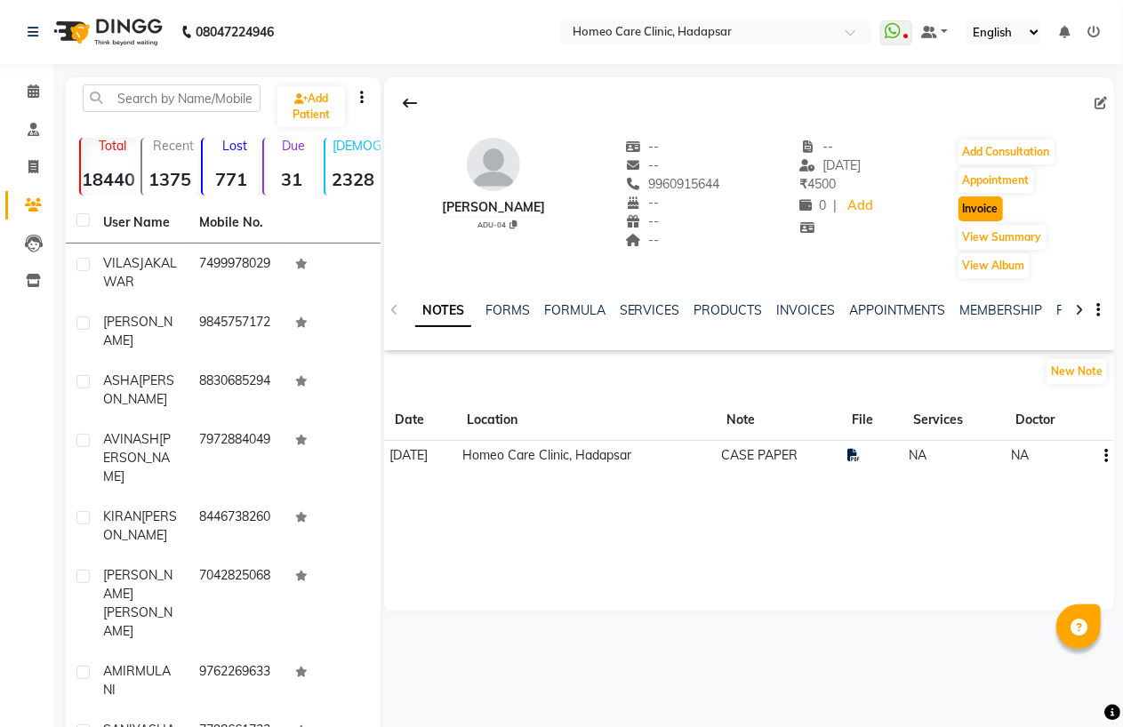
click at [985, 206] on button "Invoice" at bounding box center [980, 208] width 44 height 25
select select "service"
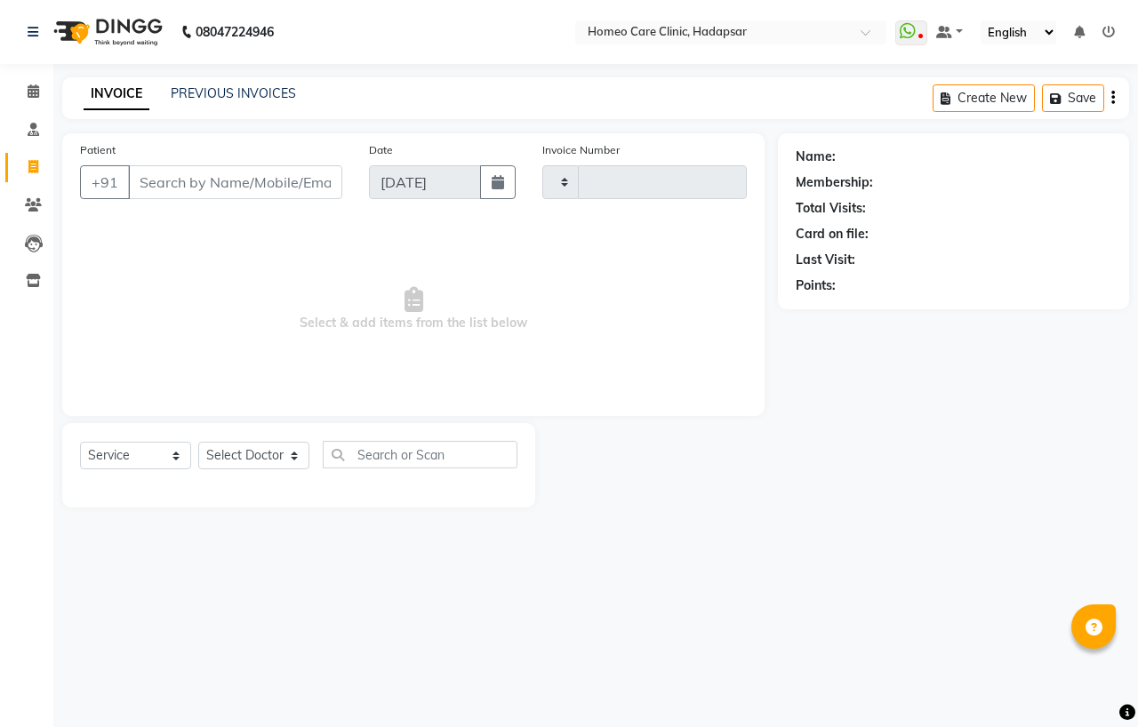
type input "3009"
select select "7485"
type input "9960915644"
click at [253, 462] on select "Select Doctor Dingg Support [PERSON_NAME] [PERSON_NAME] [PERSON_NAME] [PERSON_N…" at bounding box center [253, 456] width 111 height 28
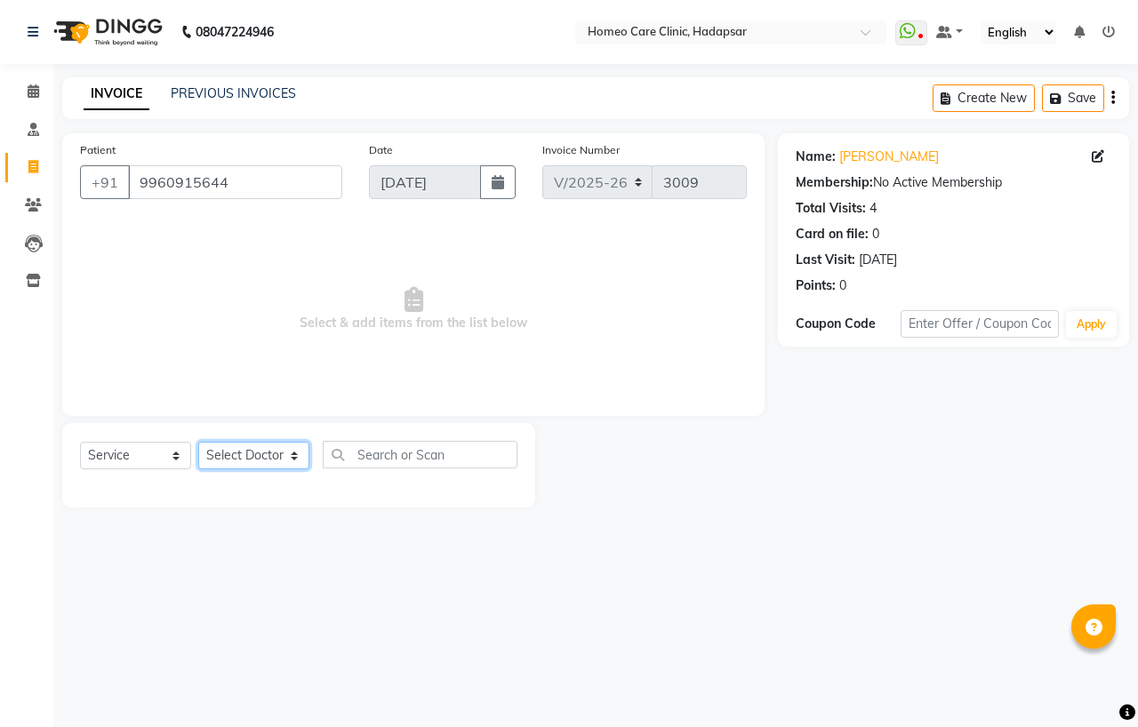
select select "65961"
click at [198, 443] on select "Select Doctor Dingg Support [PERSON_NAME] [PERSON_NAME] [PERSON_NAME] [PERSON_N…" at bounding box center [253, 456] width 111 height 28
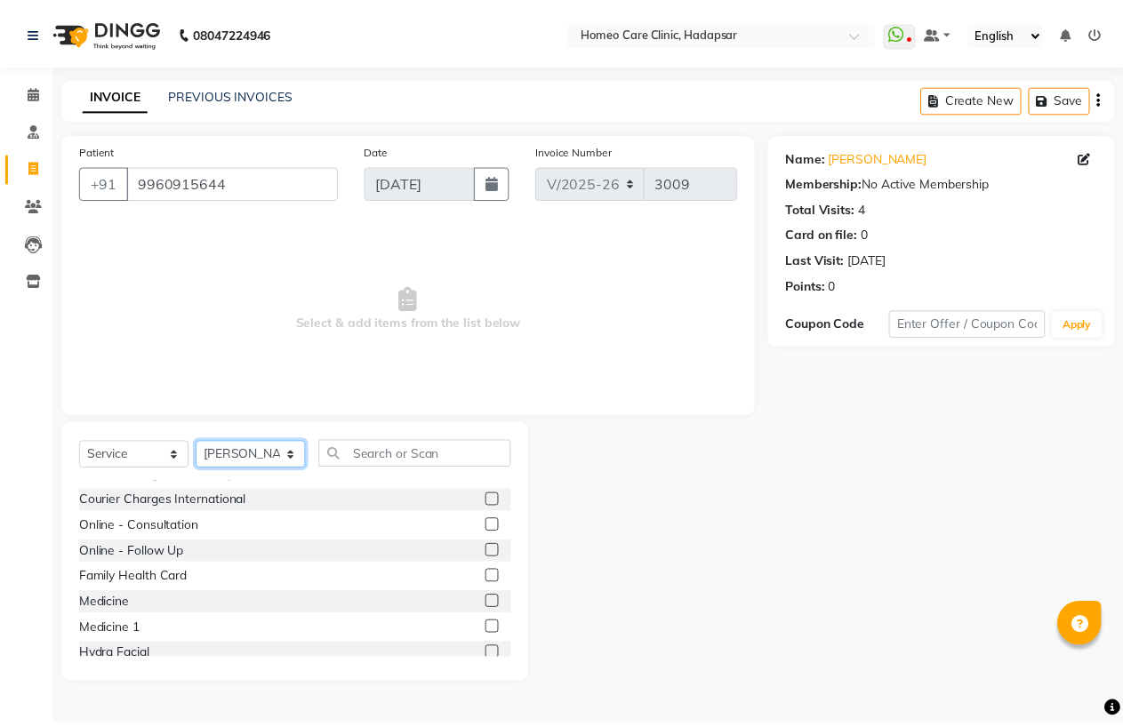
scroll to position [99, 0]
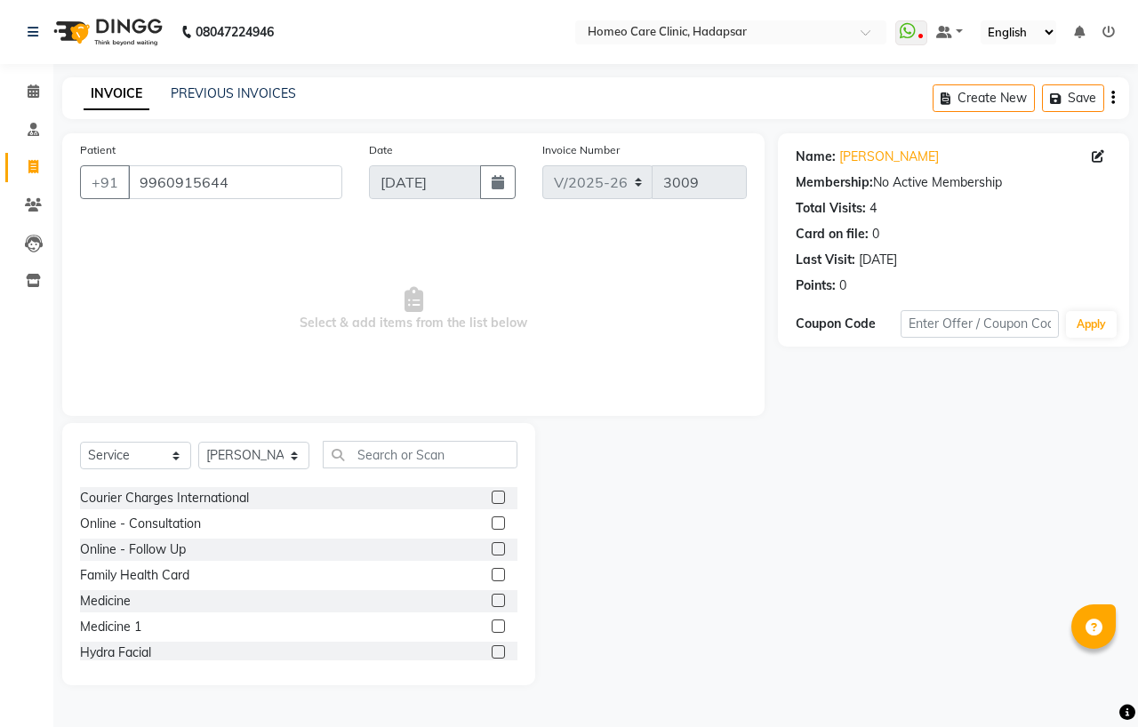
click at [492, 605] on label at bounding box center [498, 600] width 13 height 13
click at [492, 605] on input "checkbox" at bounding box center [498, 602] width 12 height 12
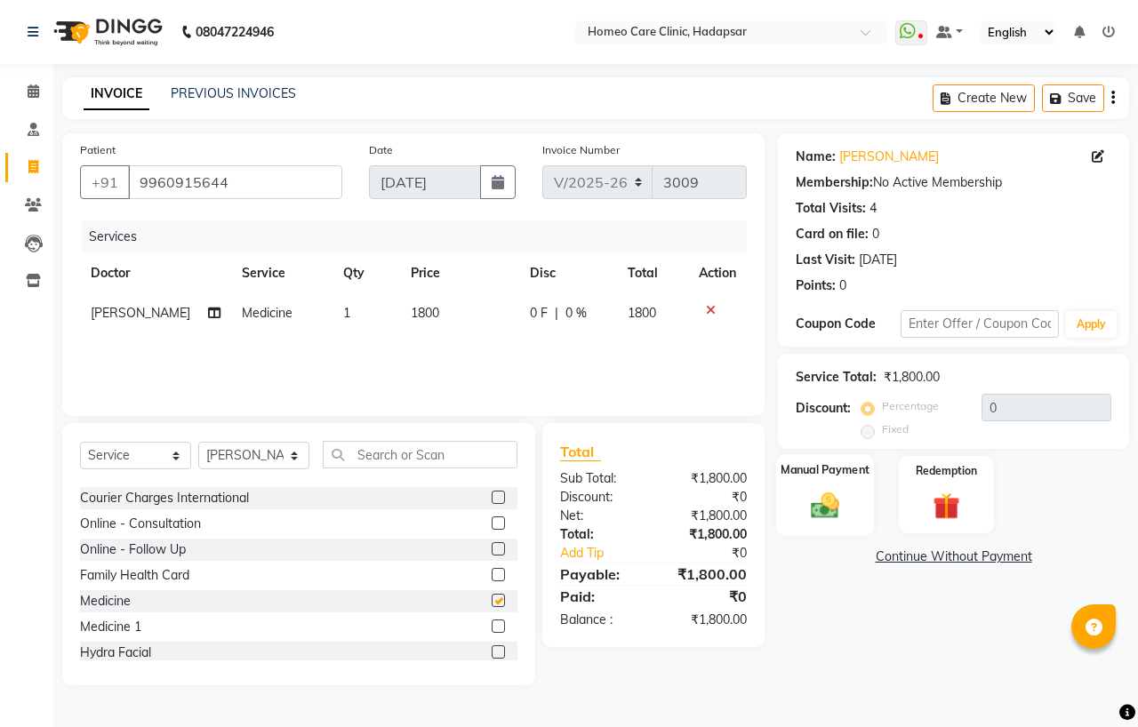
checkbox input "false"
click at [818, 509] on img at bounding box center [825, 505] width 46 height 33
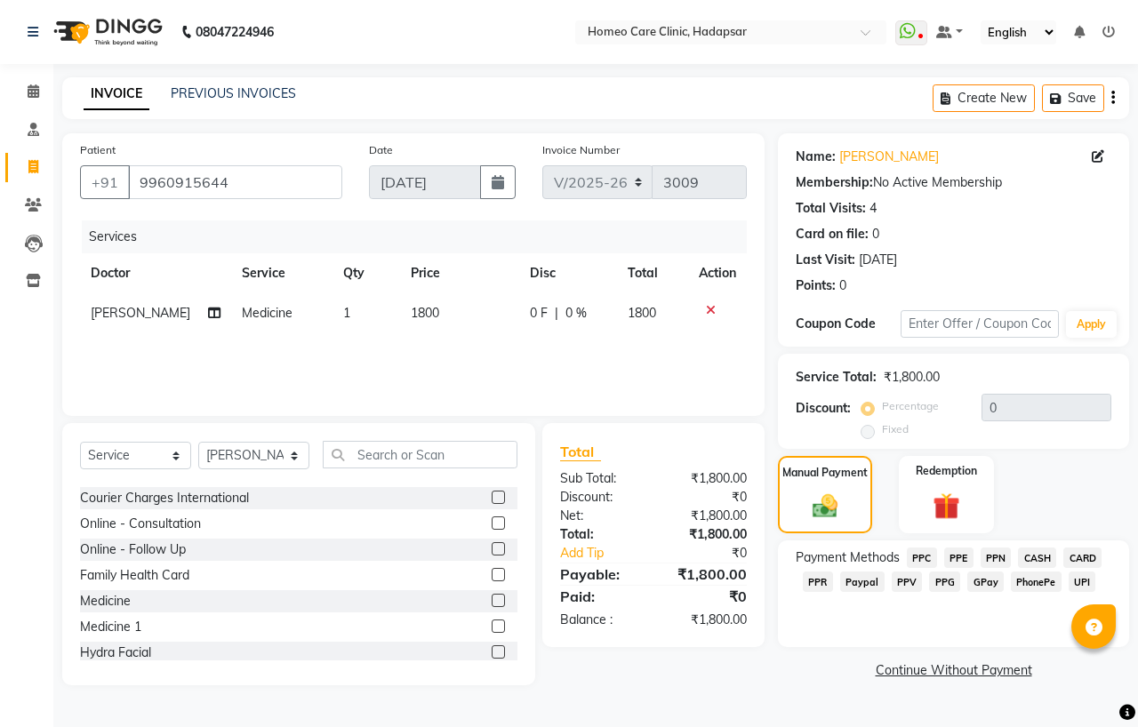
click at [1022, 583] on span "PhonePe" at bounding box center [1036, 582] width 51 height 20
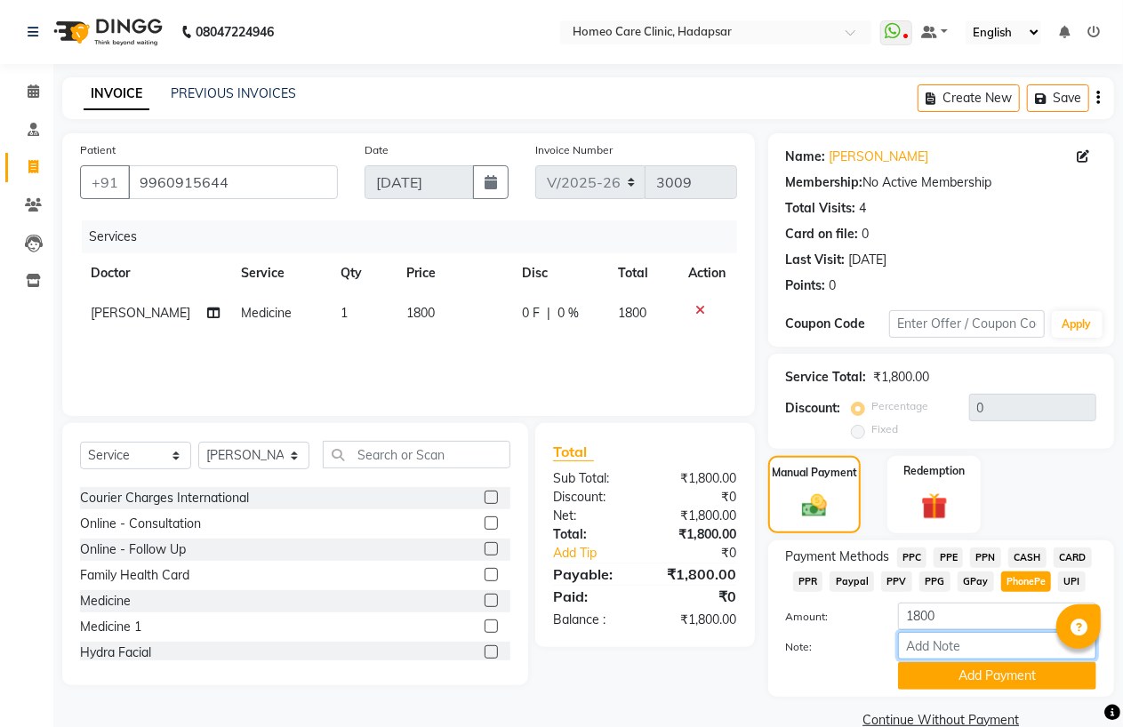
drag, startPoint x: 974, startPoint y: 645, endPoint x: 974, endPoint y: 631, distance: 13.3
click at [974, 645] on input "Note:" at bounding box center [997, 646] width 198 height 28
type input "PPF"
click at [970, 661] on div "Note: PPF" at bounding box center [941, 647] width 337 height 30
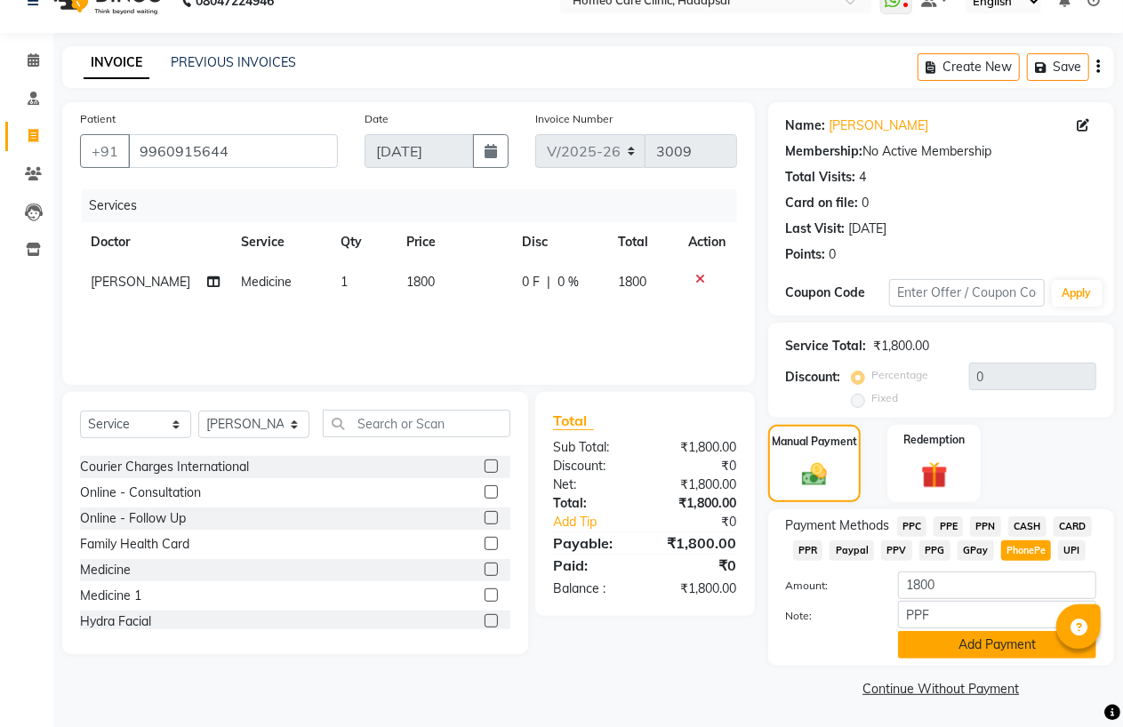
scroll to position [32, 0]
click at [975, 641] on button "Add Payment" at bounding box center [997, 644] width 198 height 28
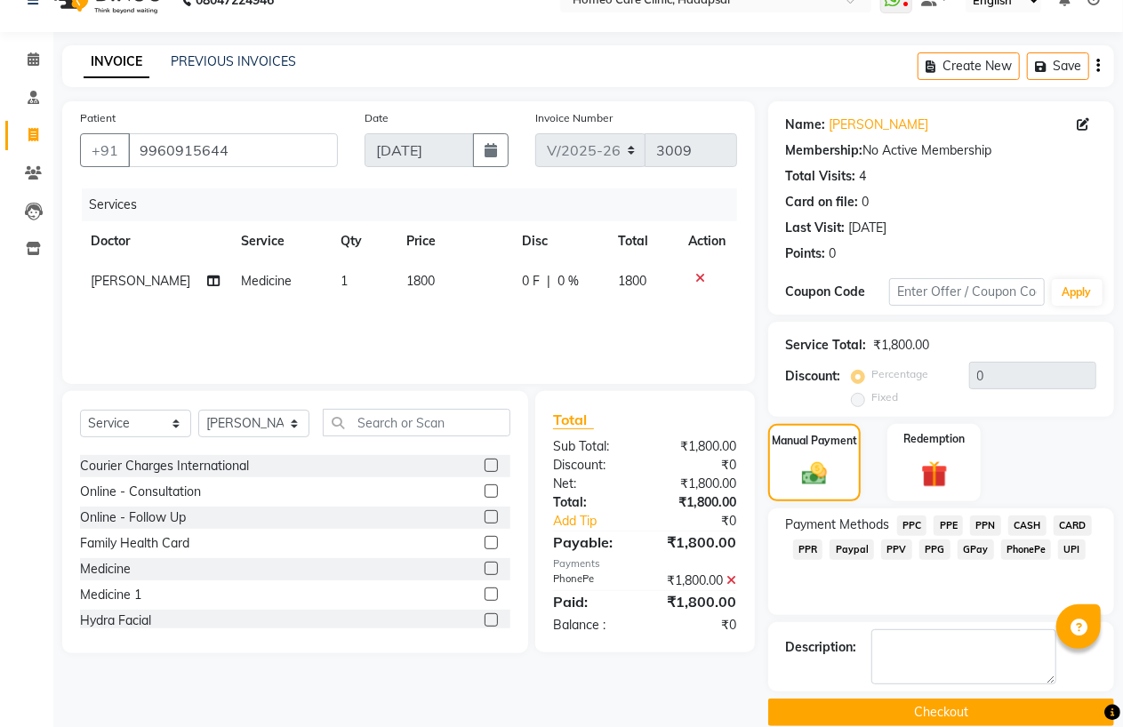
click at [969, 712] on button "Checkout" at bounding box center [941, 713] width 346 height 28
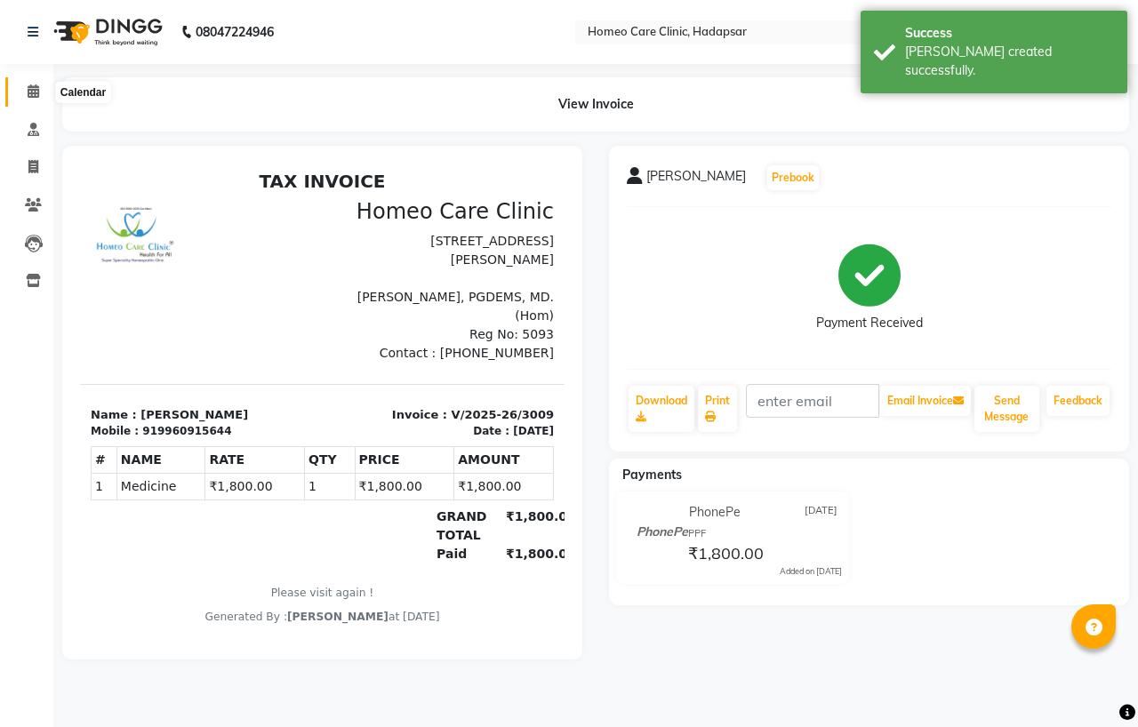
click at [25, 92] on span at bounding box center [33, 92] width 31 height 20
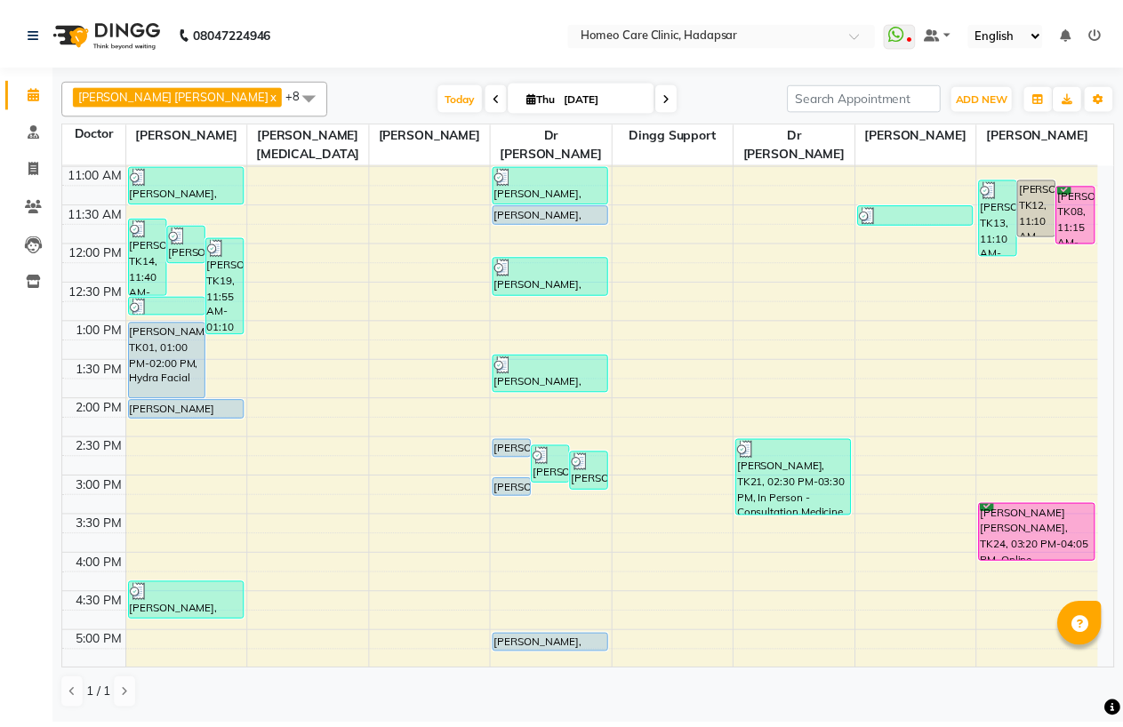
scroll to position [296, 0]
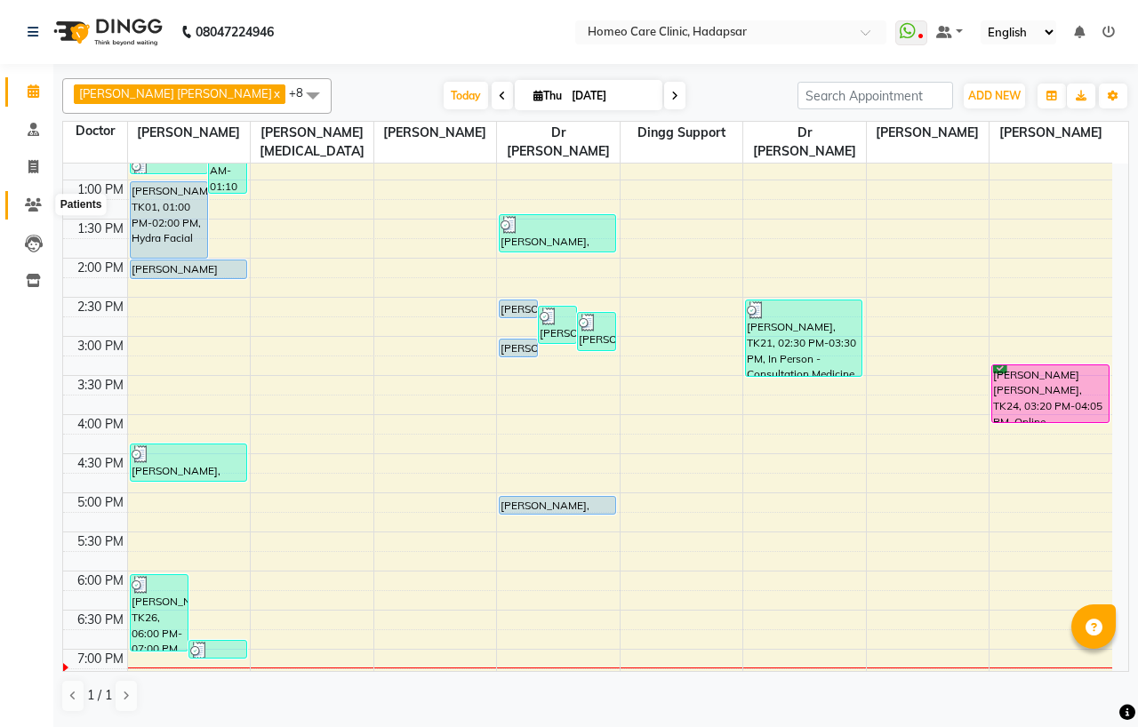
click at [33, 204] on icon at bounding box center [33, 204] width 17 height 13
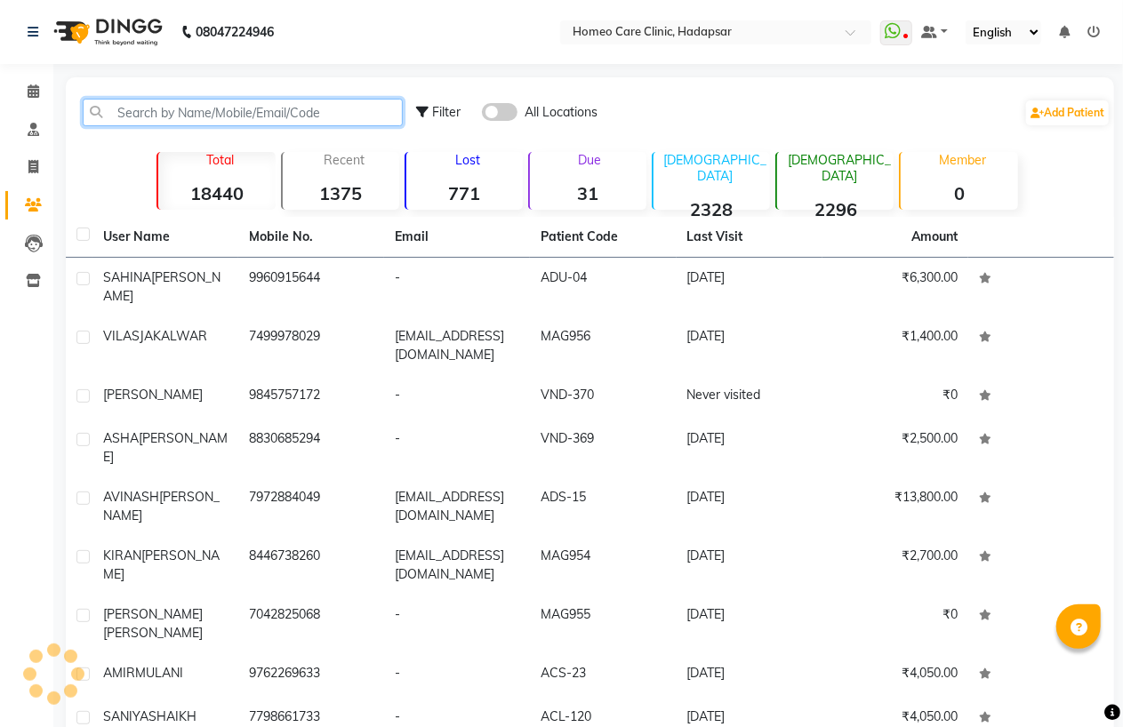
click at [182, 118] on input "text" at bounding box center [243, 113] width 320 height 28
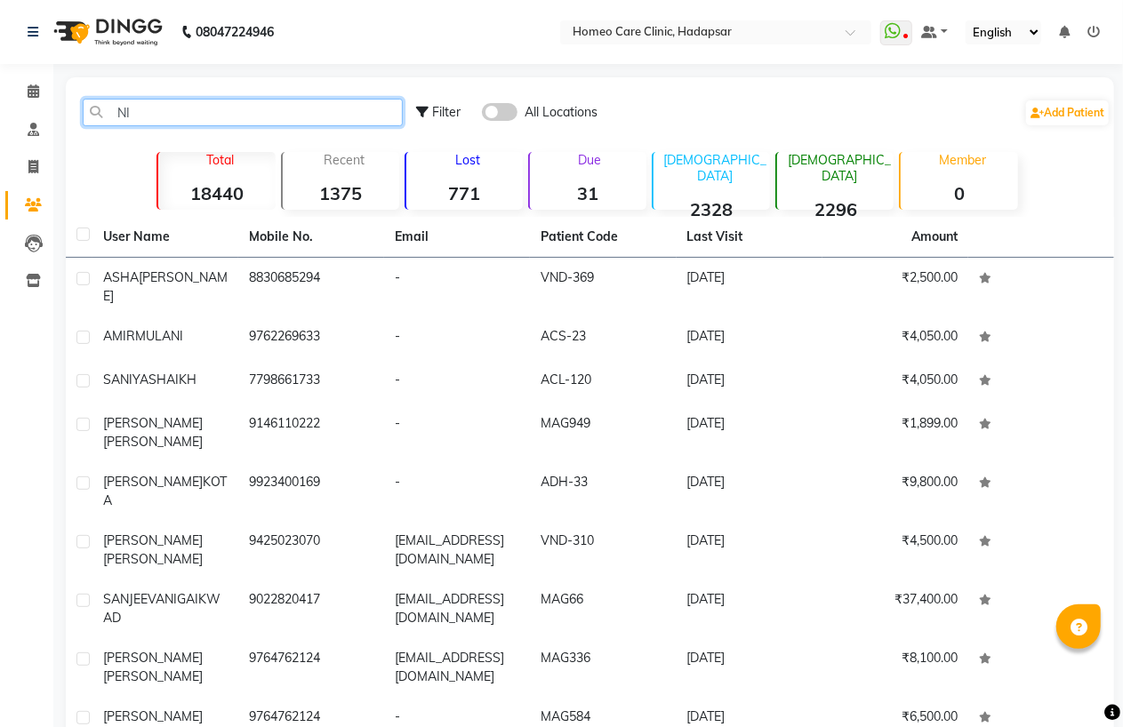
type input "N"
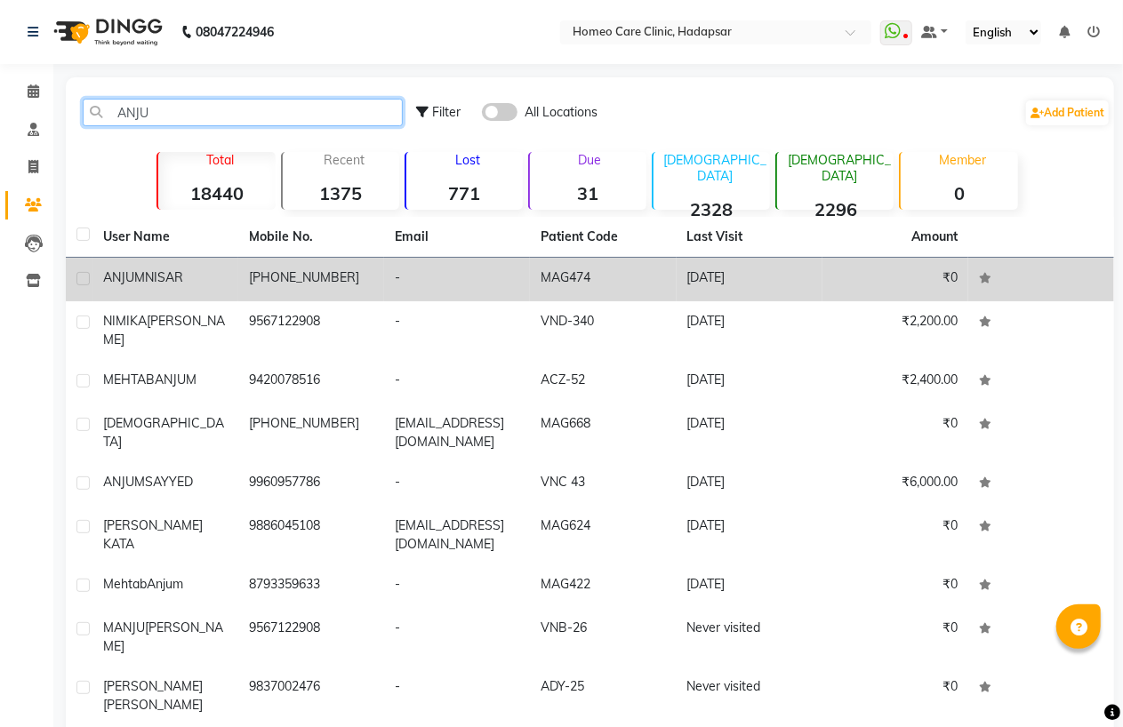
type input "ANJU"
click at [140, 290] on td "[PERSON_NAME]" at bounding box center [165, 280] width 146 height 44
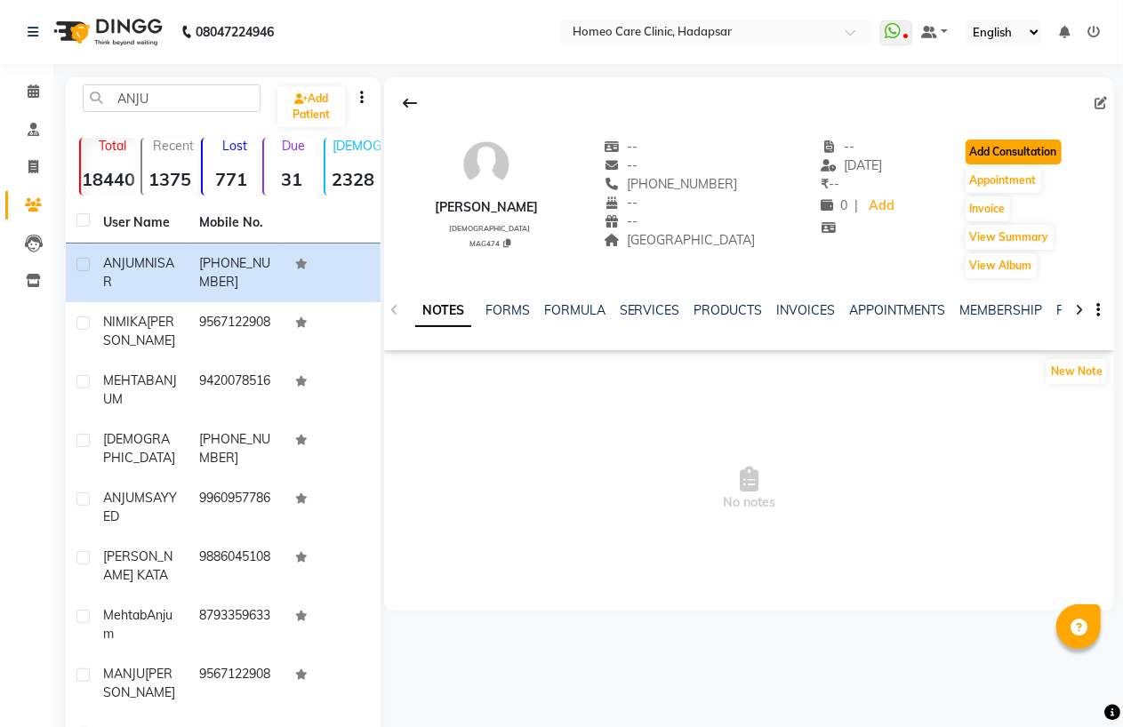
click at [1007, 147] on button "Add Consultation" at bounding box center [1014, 152] width 96 height 25
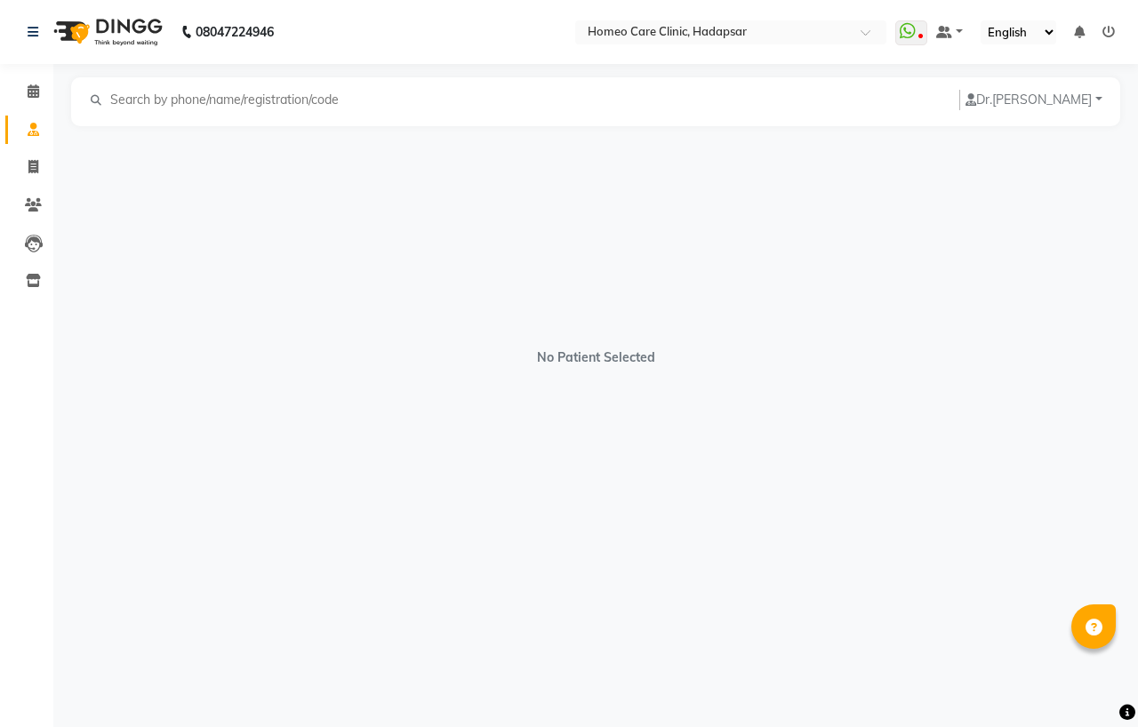
select select "[DEMOGRAPHIC_DATA]"
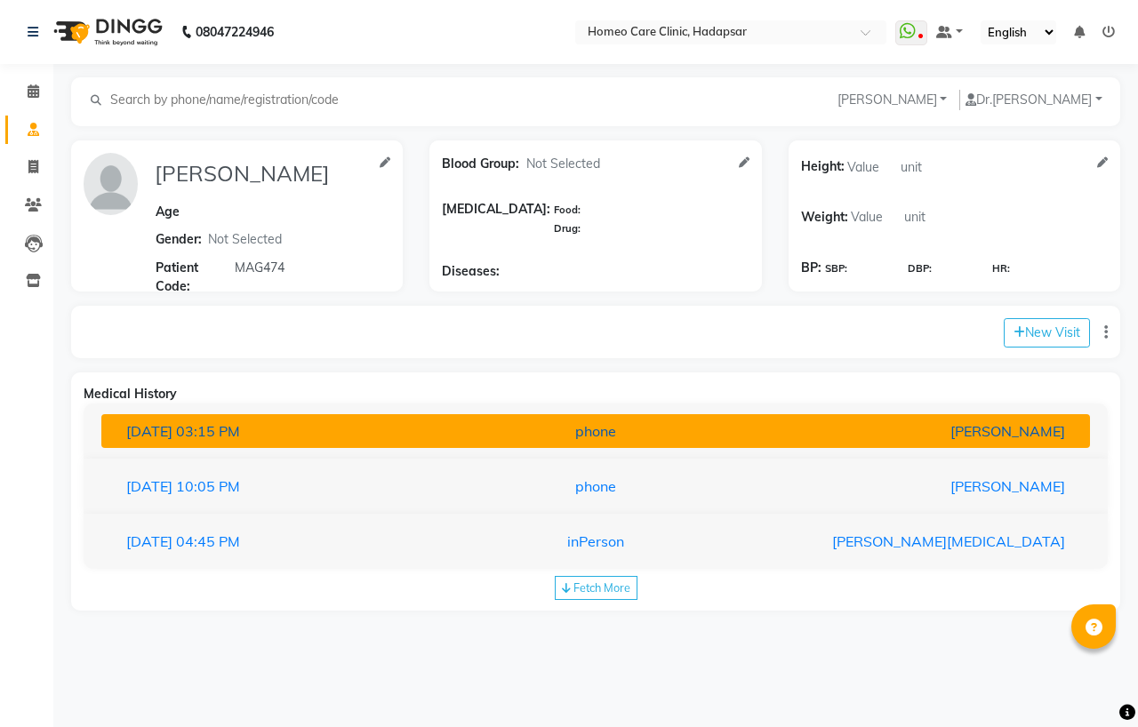
click at [240, 438] on span "03:15 PM" at bounding box center [208, 431] width 64 height 18
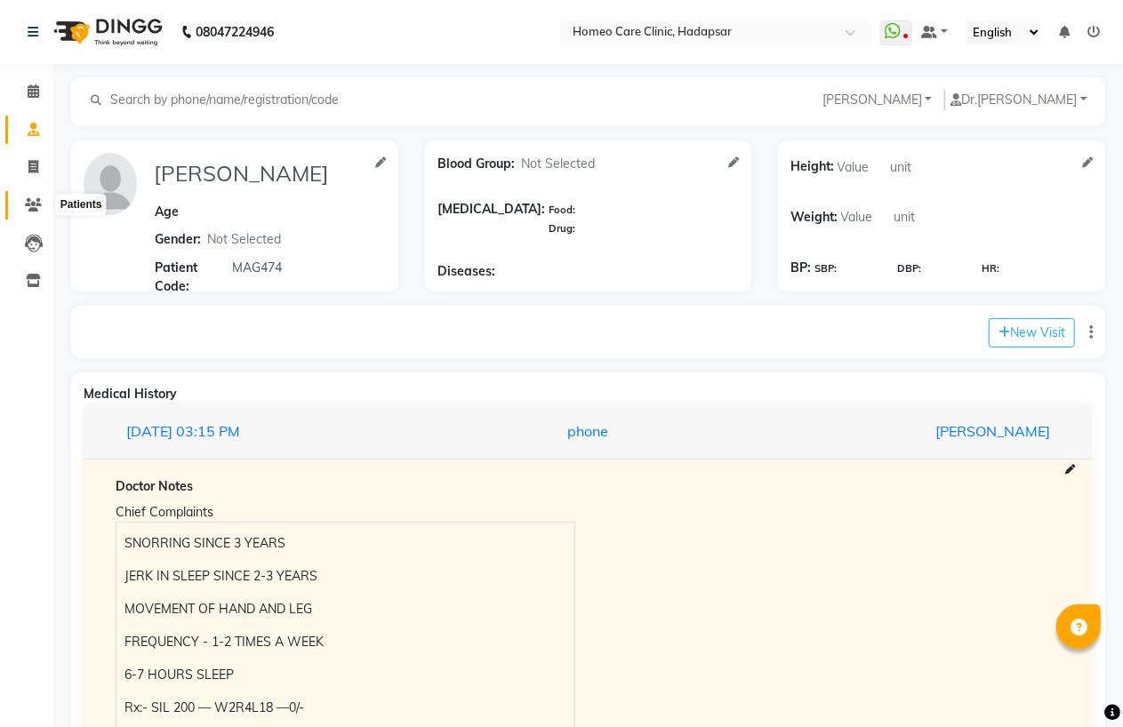
click at [36, 210] on icon at bounding box center [33, 204] width 17 height 13
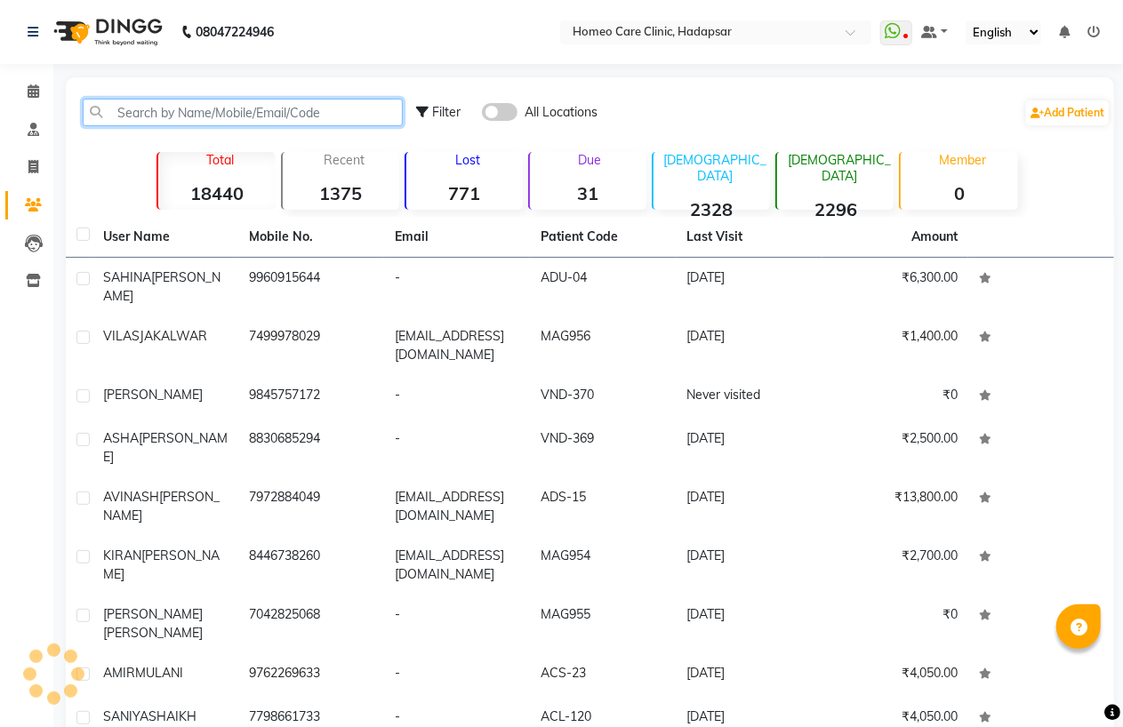
click at [197, 109] on input "text" at bounding box center [243, 113] width 320 height 28
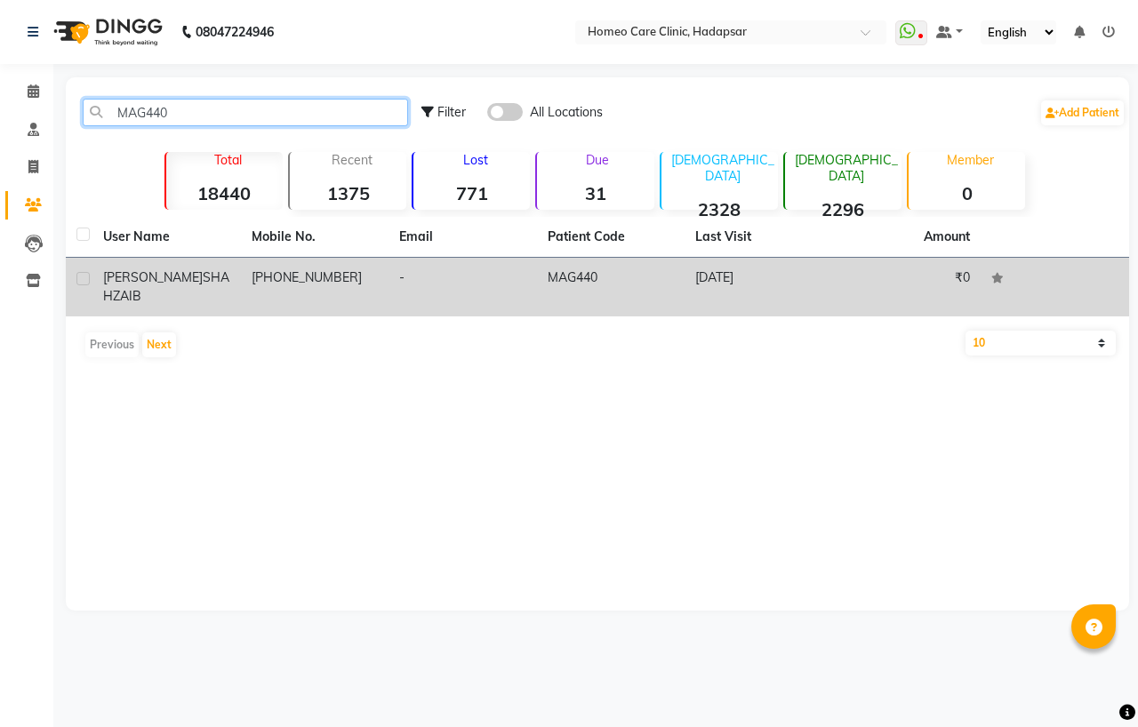
type input "MAG440"
click at [200, 287] on div "[PERSON_NAME]" at bounding box center [166, 287] width 127 height 37
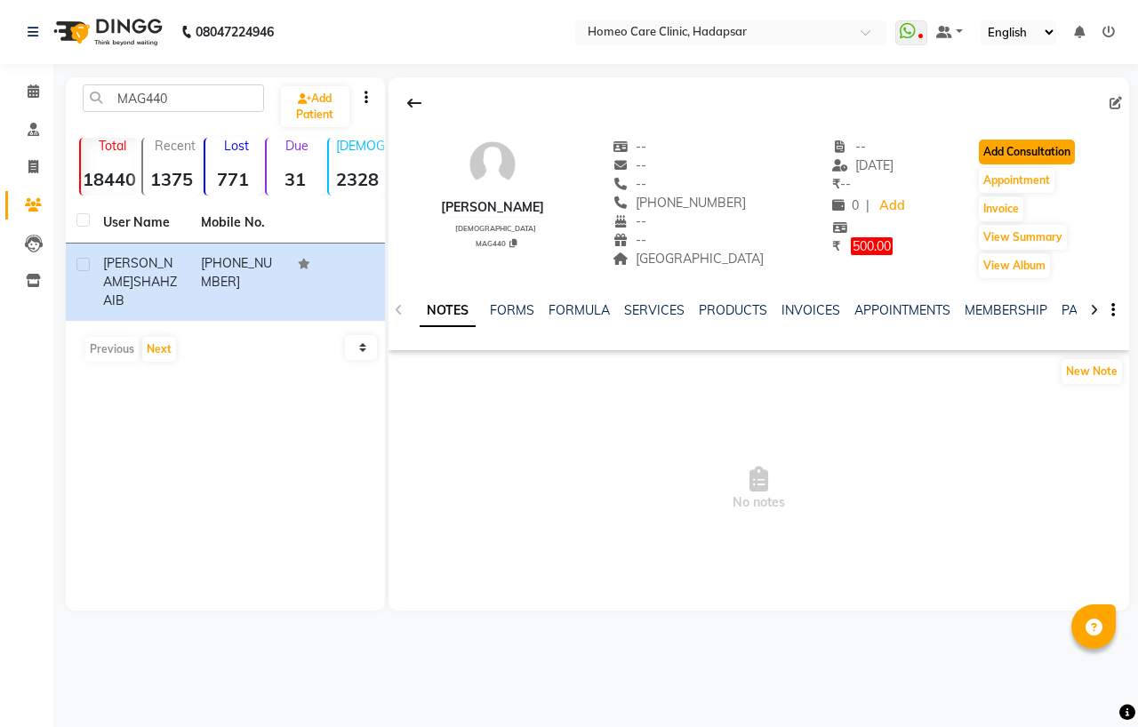
click at [1031, 155] on button "Add Consultation" at bounding box center [1027, 152] width 96 height 25
select select "[DEMOGRAPHIC_DATA]"
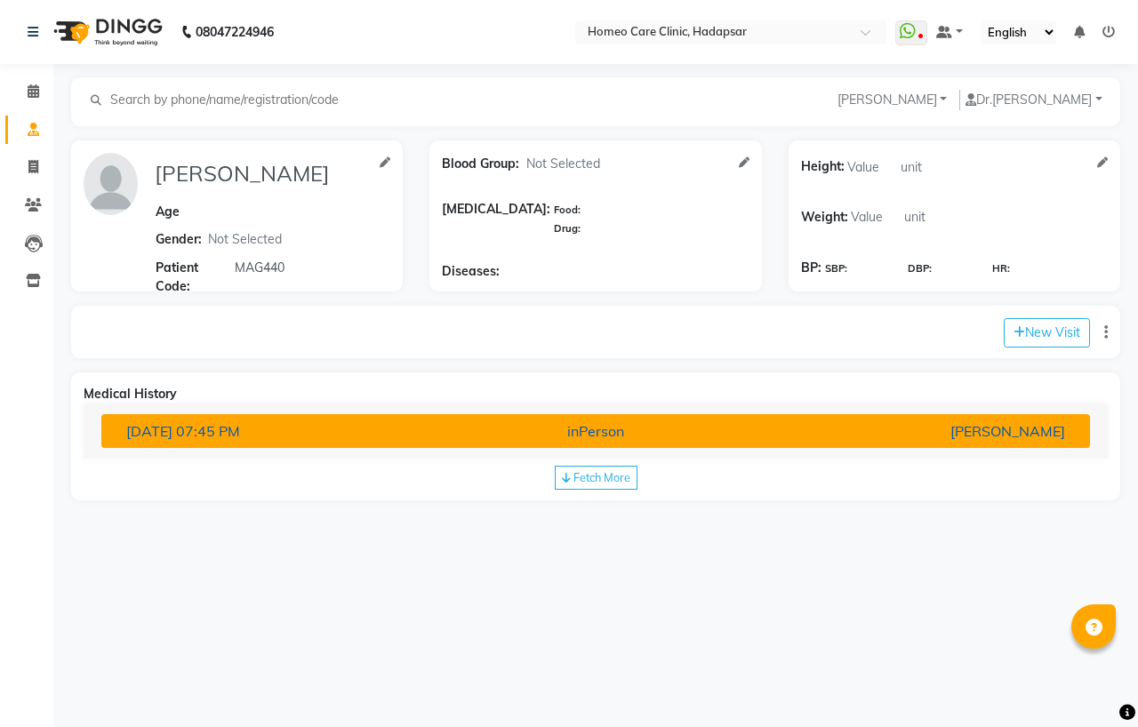
click at [240, 432] on span "07:45 PM" at bounding box center [208, 431] width 64 height 18
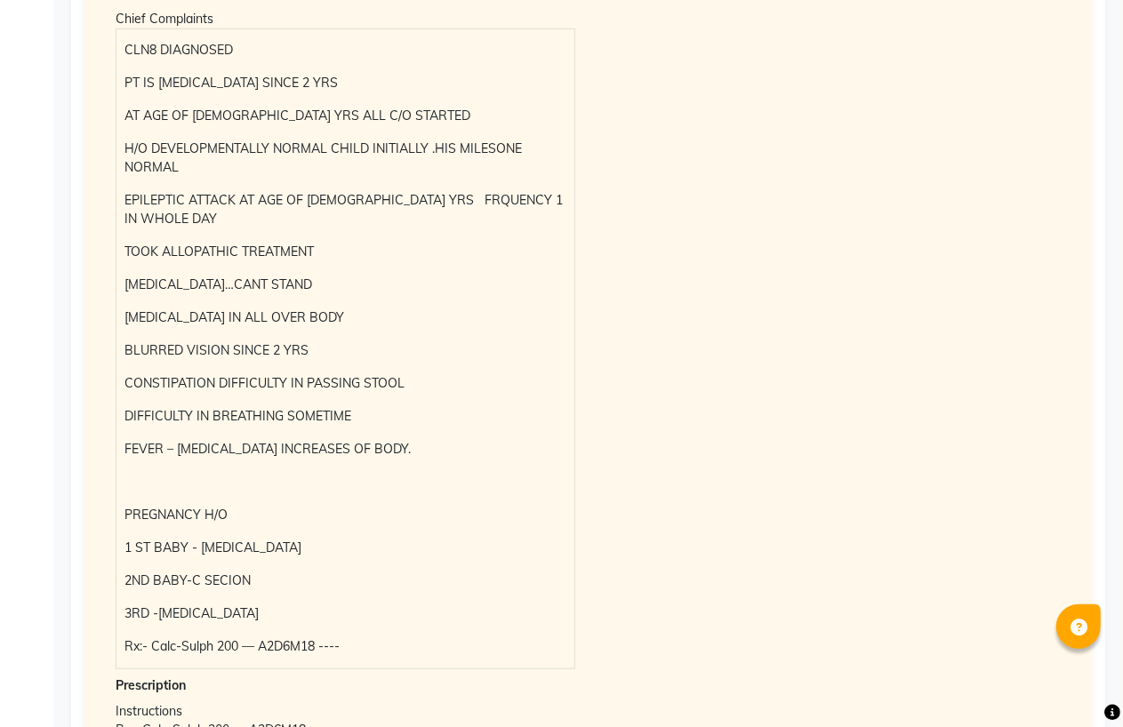
scroll to position [99, 0]
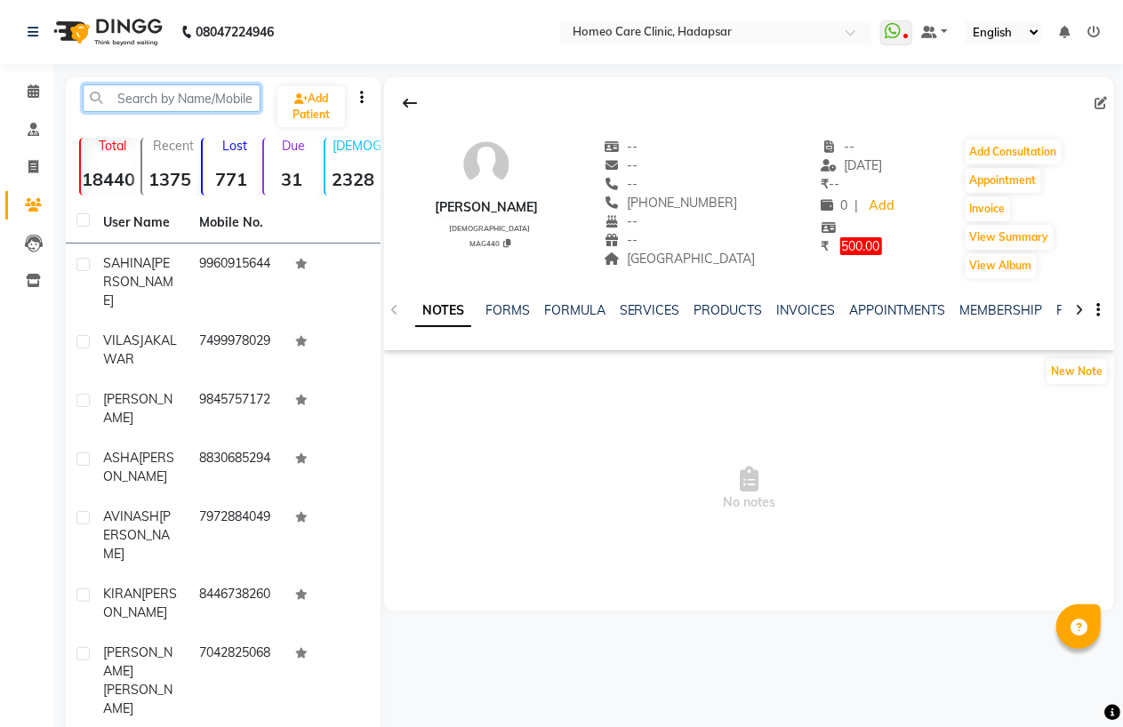
click at [136, 107] on input "text" at bounding box center [172, 98] width 178 height 28
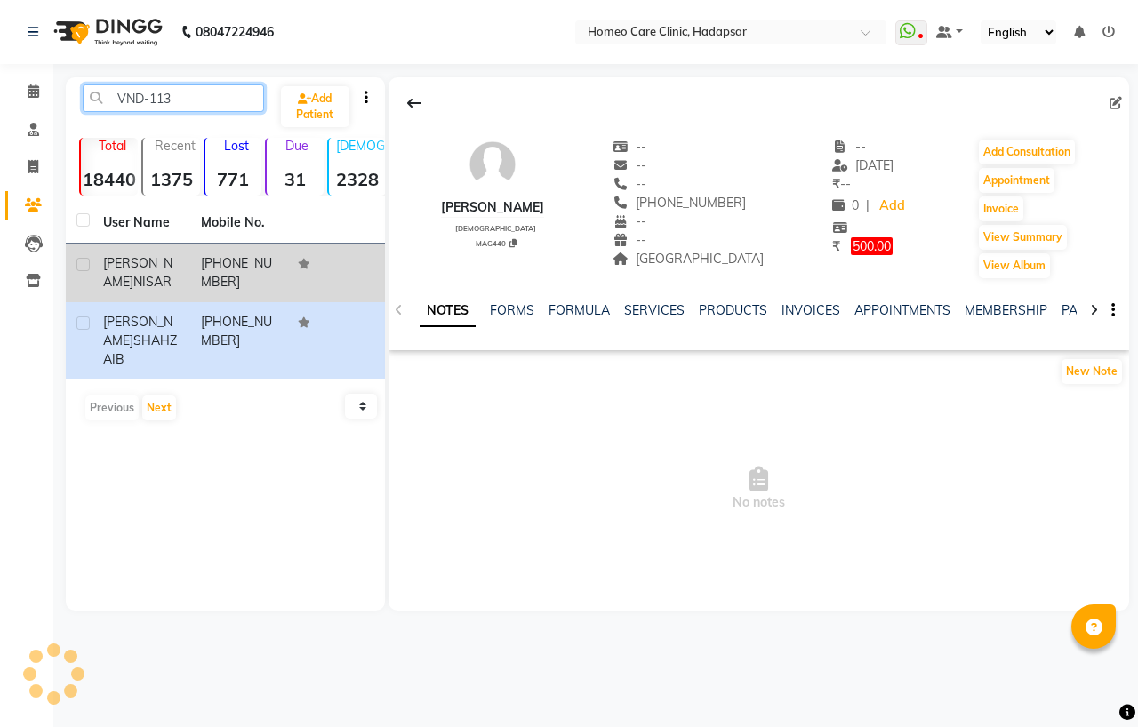
type input "VND-113"
click at [128, 261] on span "[PERSON_NAME]" at bounding box center [137, 272] width 69 height 35
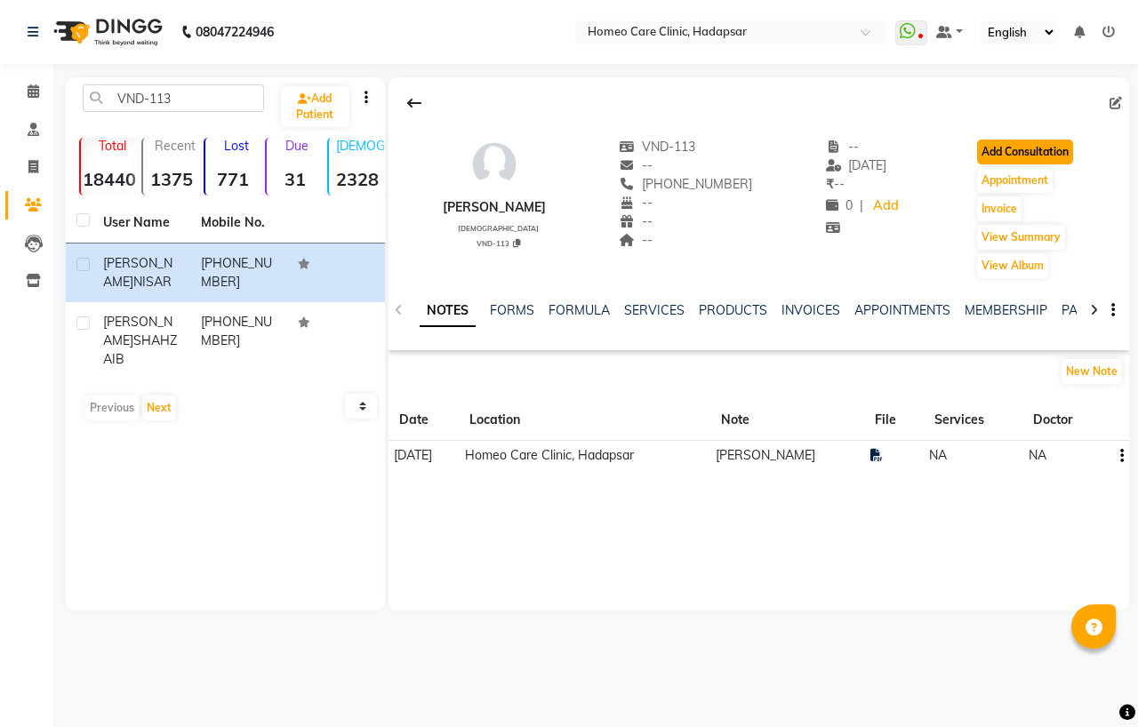
click at [1002, 163] on button "Add Consultation" at bounding box center [1025, 152] width 96 height 25
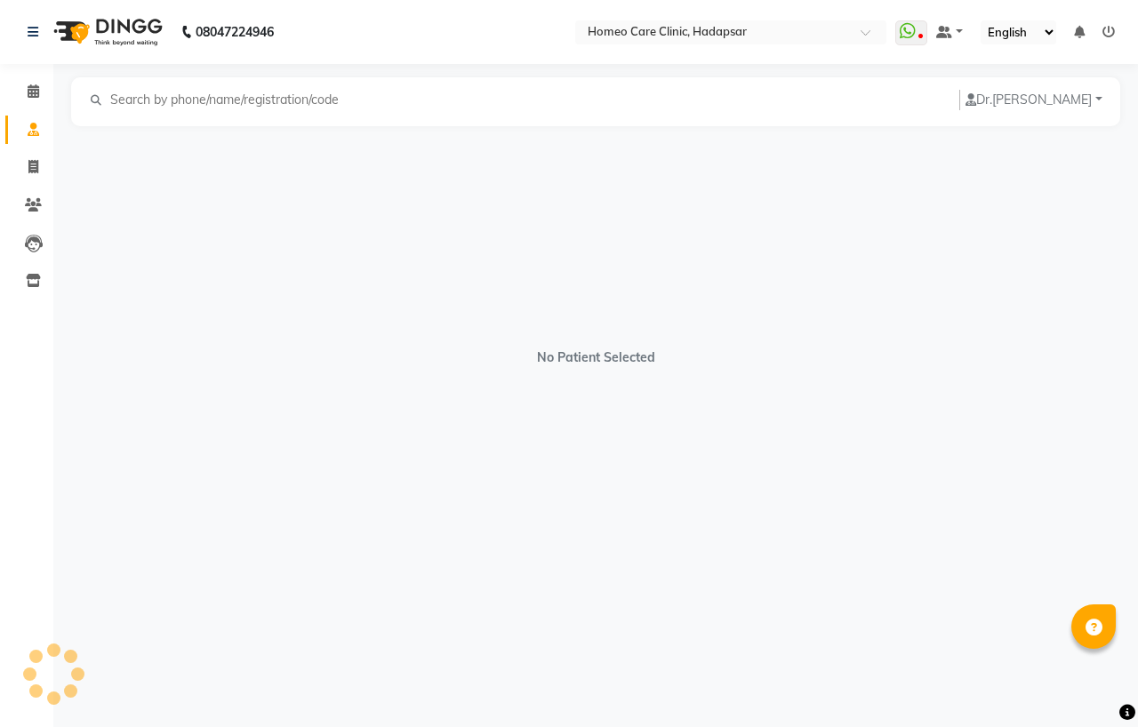
select select "[DEMOGRAPHIC_DATA]"
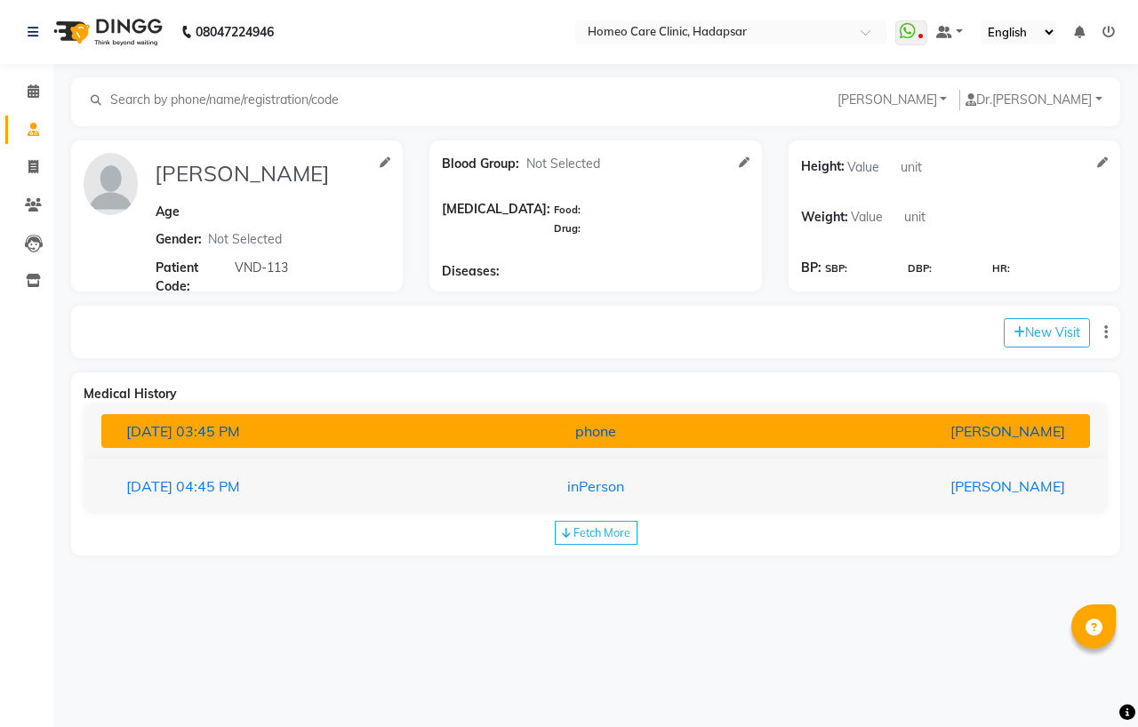
click at [294, 441] on div "[DATE] 03:45 PM" at bounding box center [274, 431] width 322 height 21
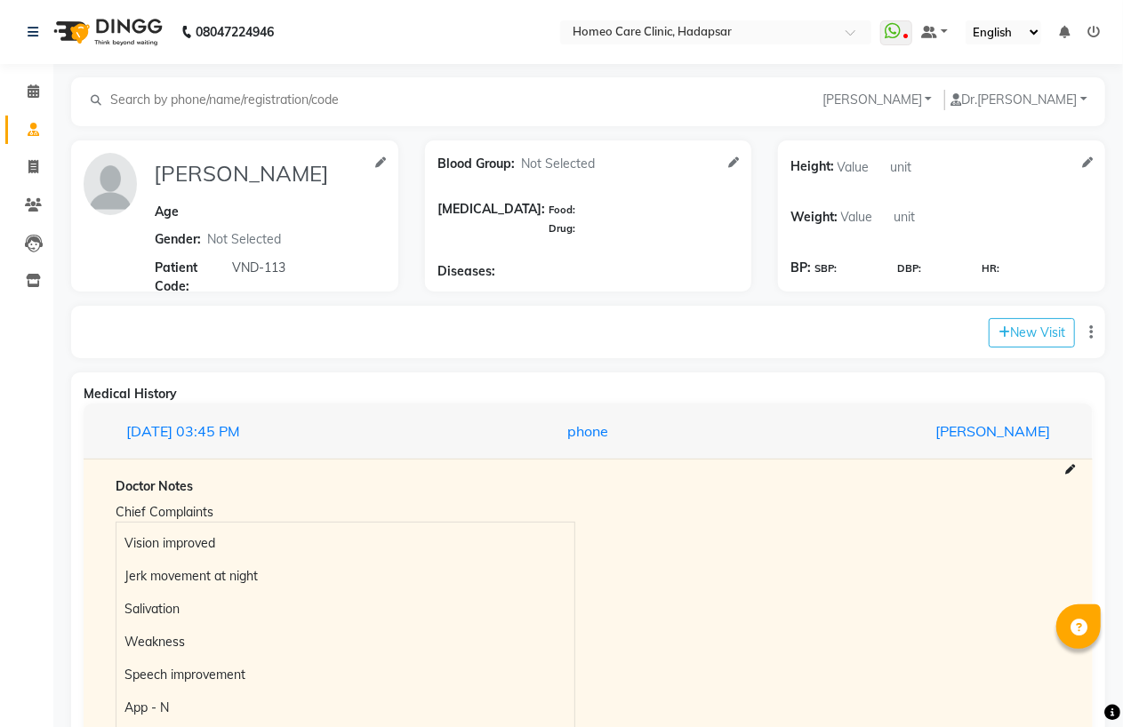
scroll to position [416, 0]
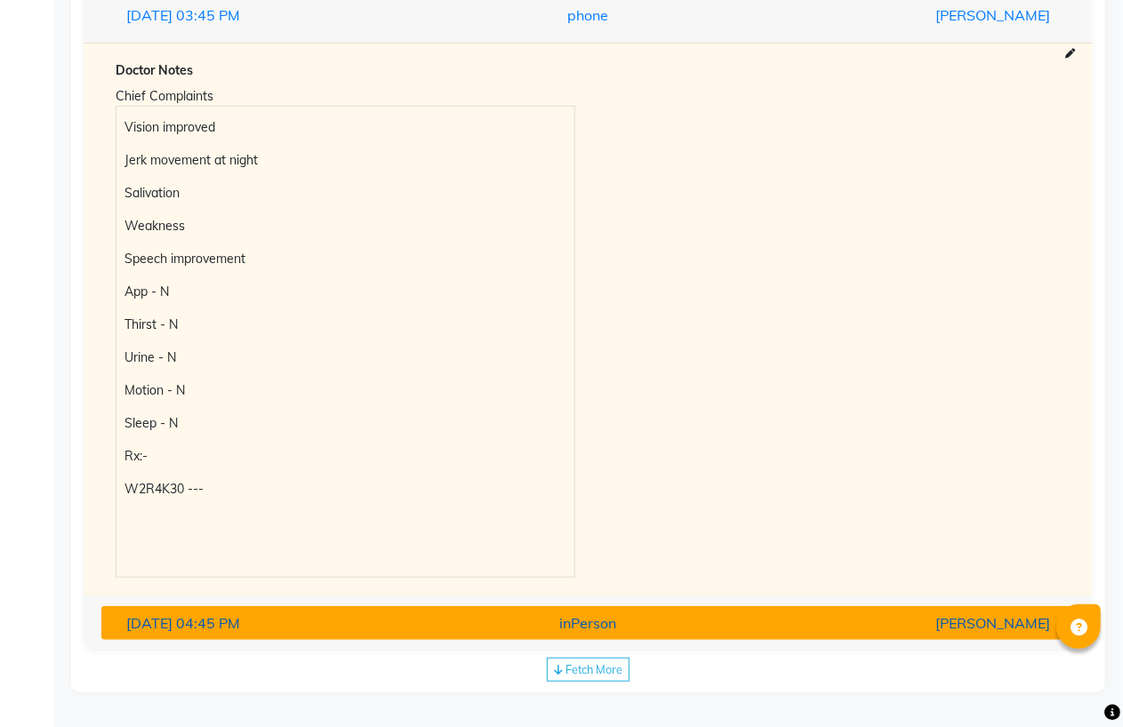
click at [342, 631] on div "[DATE] 04:45 PM" at bounding box center [271, 623] width 317 height 21
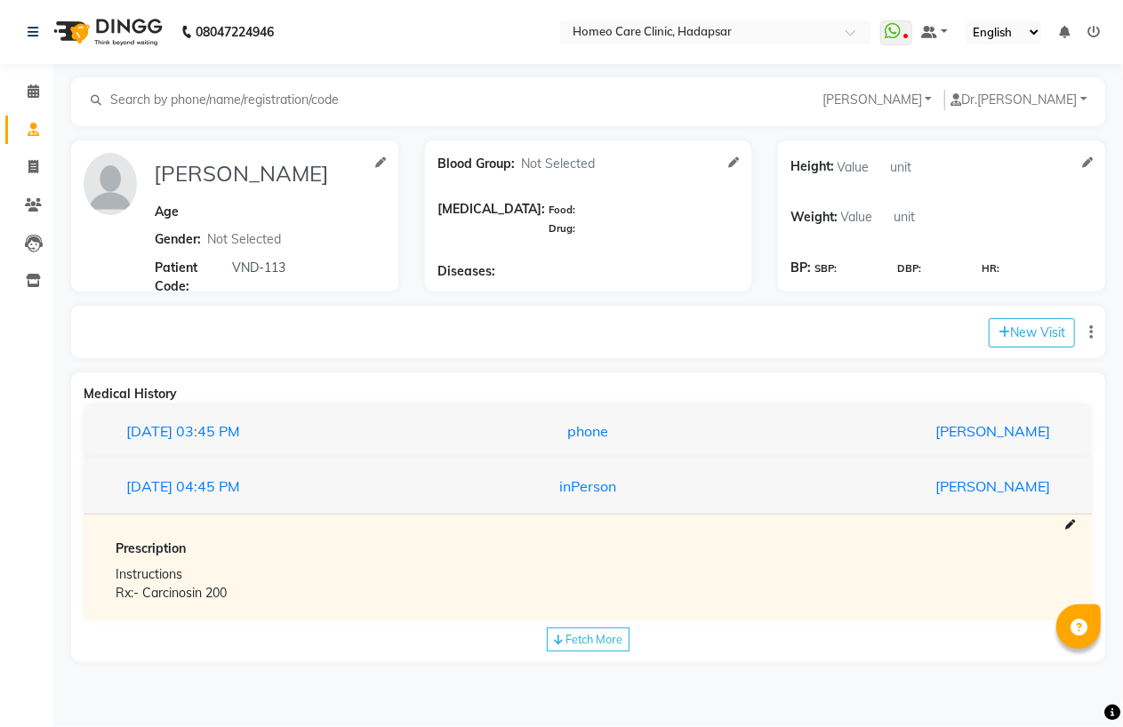
scroll to position [0, 0]
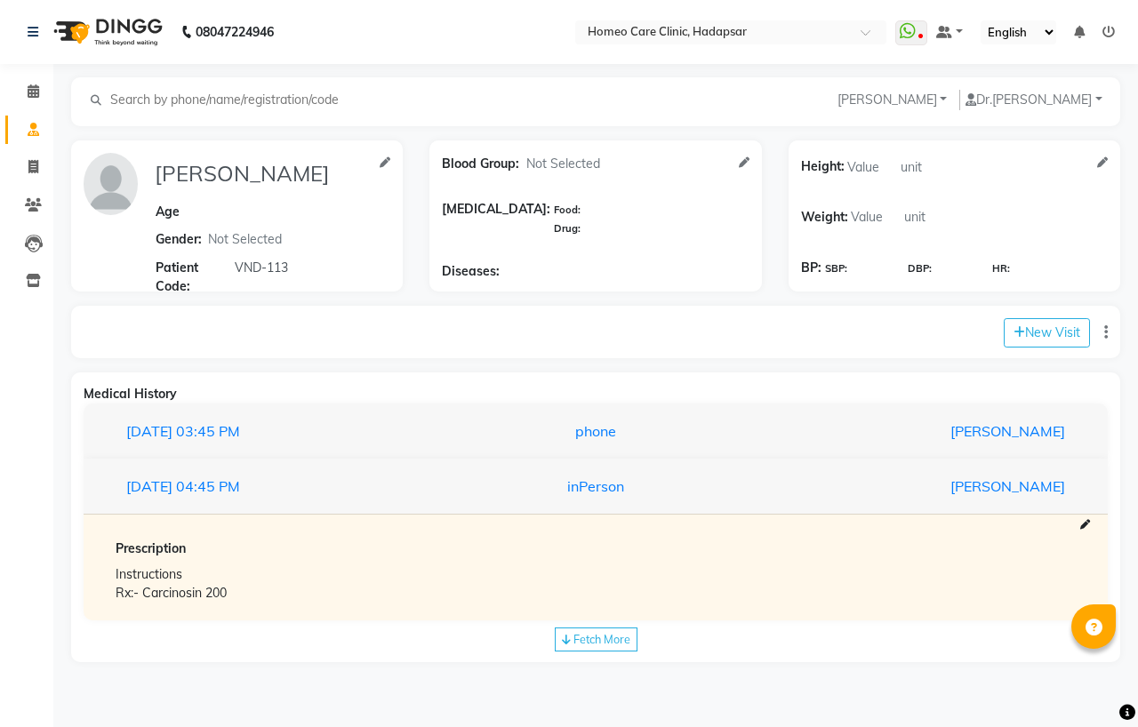
click at [365, 411] on div "[DATE] 03:45 PM phone [PERSON_NAME]" at bounding box center [596, 432] width 1024 height 56
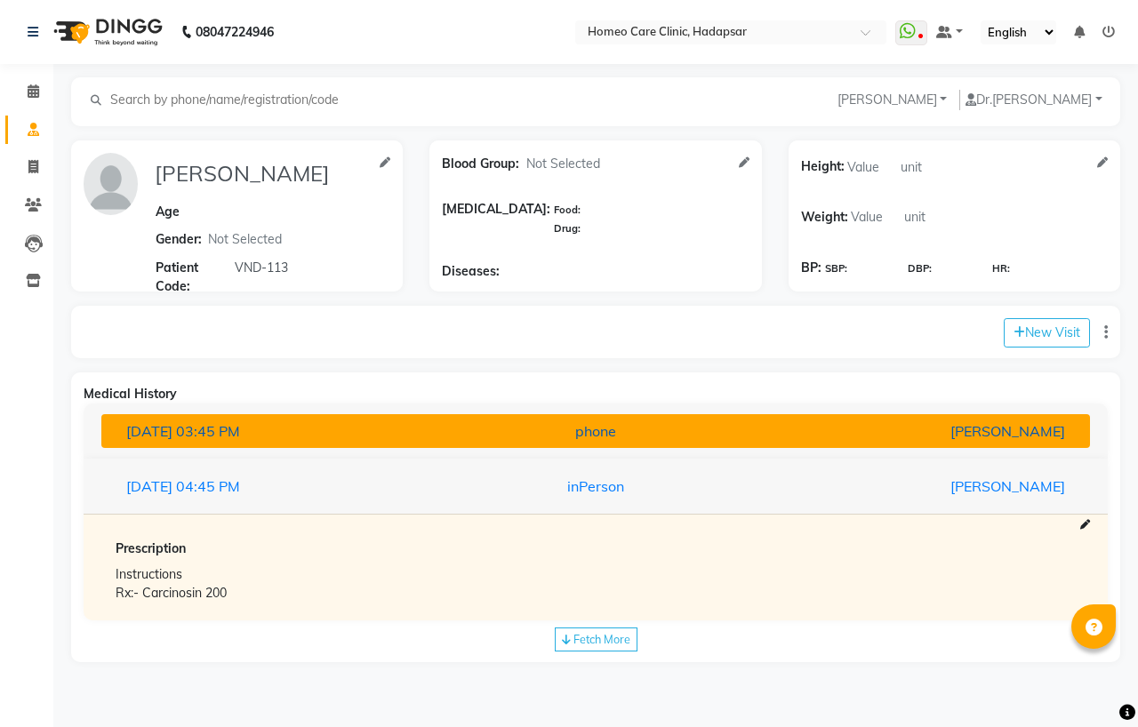
click at [366, 432] on div "[DATE] 03:45 PM" at bounding box center [274, 431] width 322 height 21
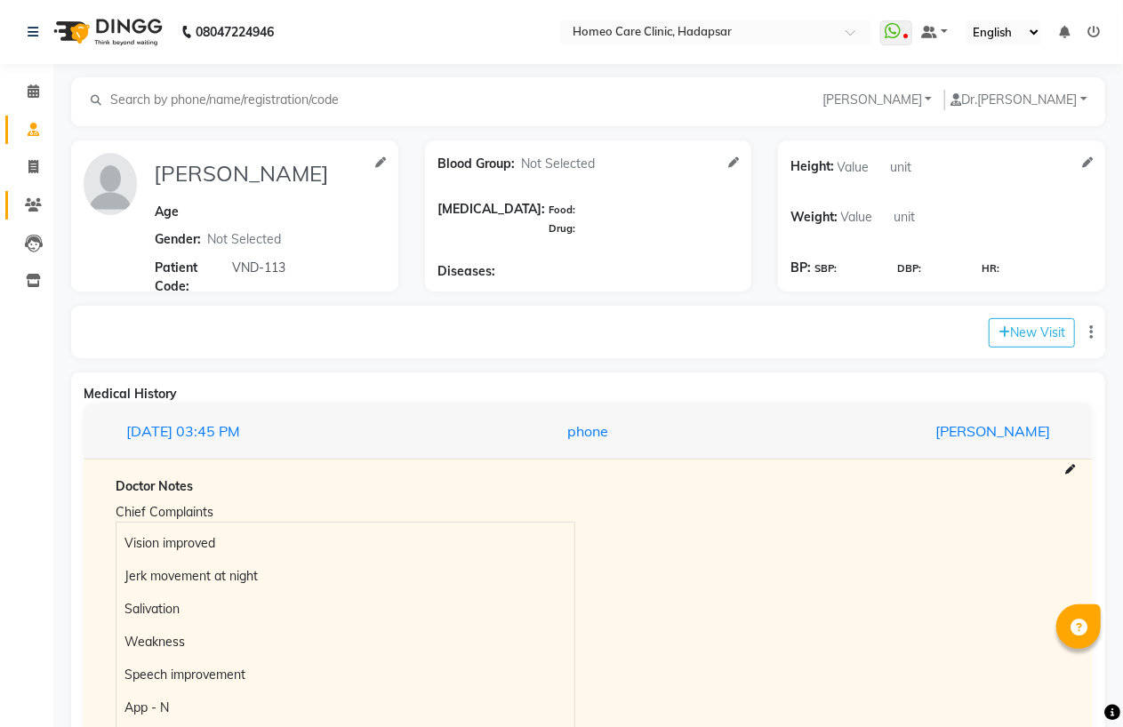
click at [36, 193] on link "Patients" at bounding box center [26, 205] width 43 height 29
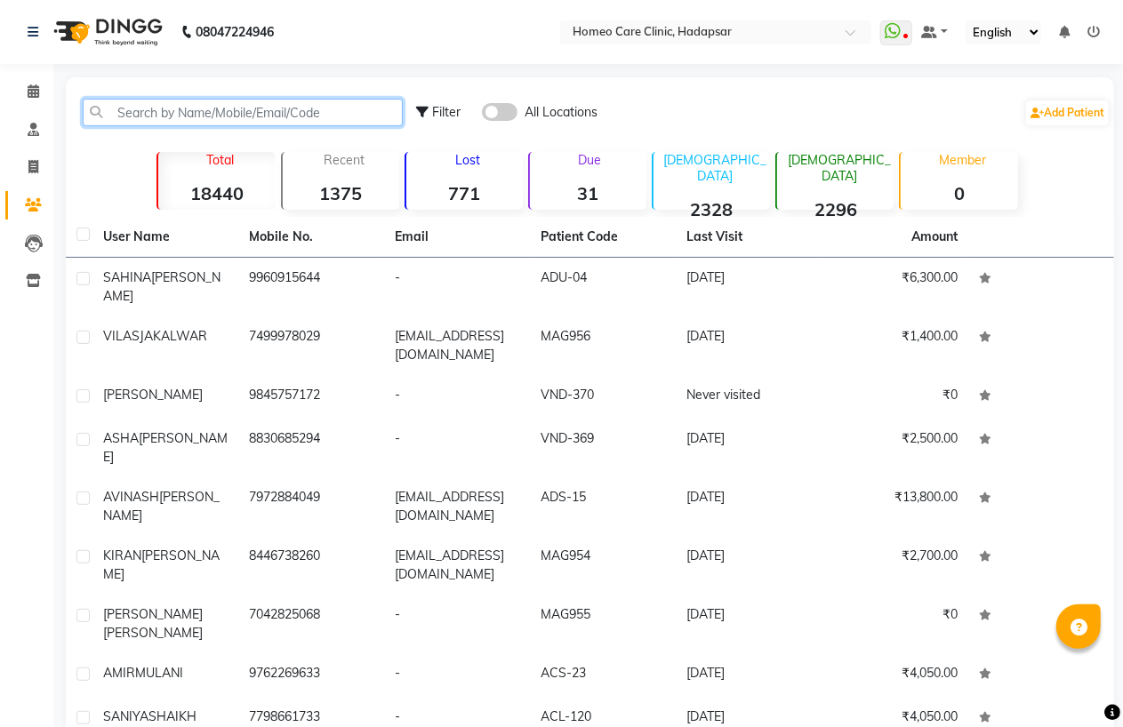
click at [167, 117] on input "text" at bounding box center [243, 113] width 320 height 28
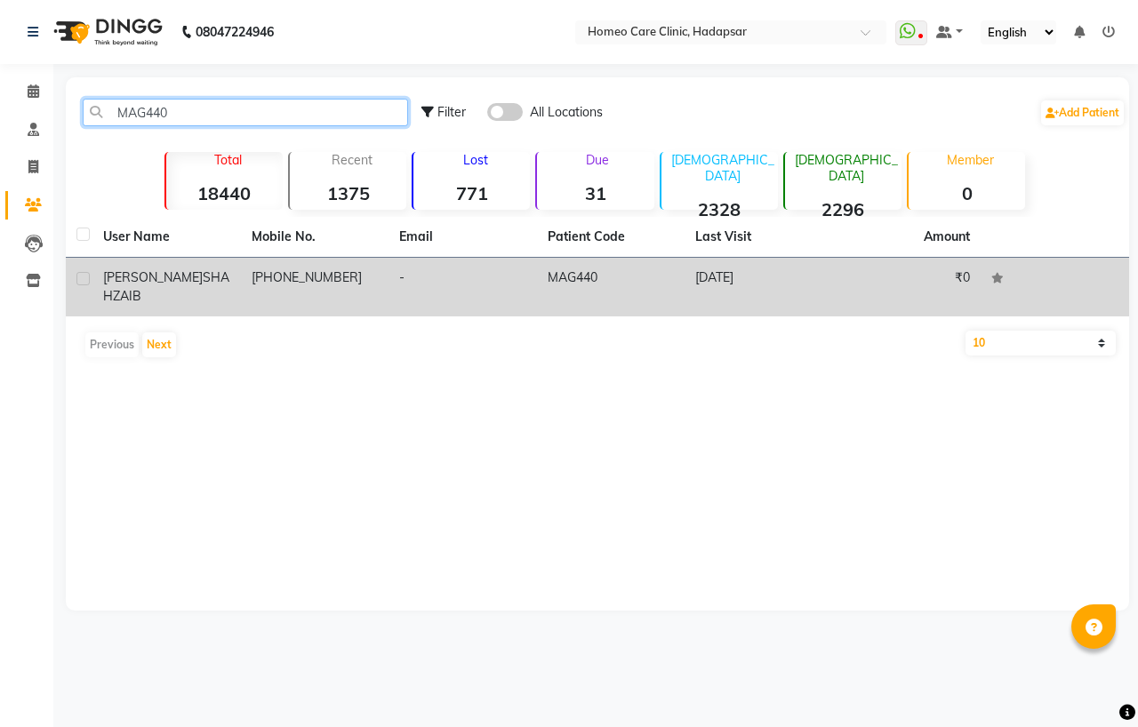
type input "MAG440"
drag, startPoint x: 132, startPoint y: 290, endPoint x: 139, endPoint y: 298, distance: 10.7
click at [132, 296] on span "SHAHZAIB" at bounding box center [166, 286] width 126 height 35
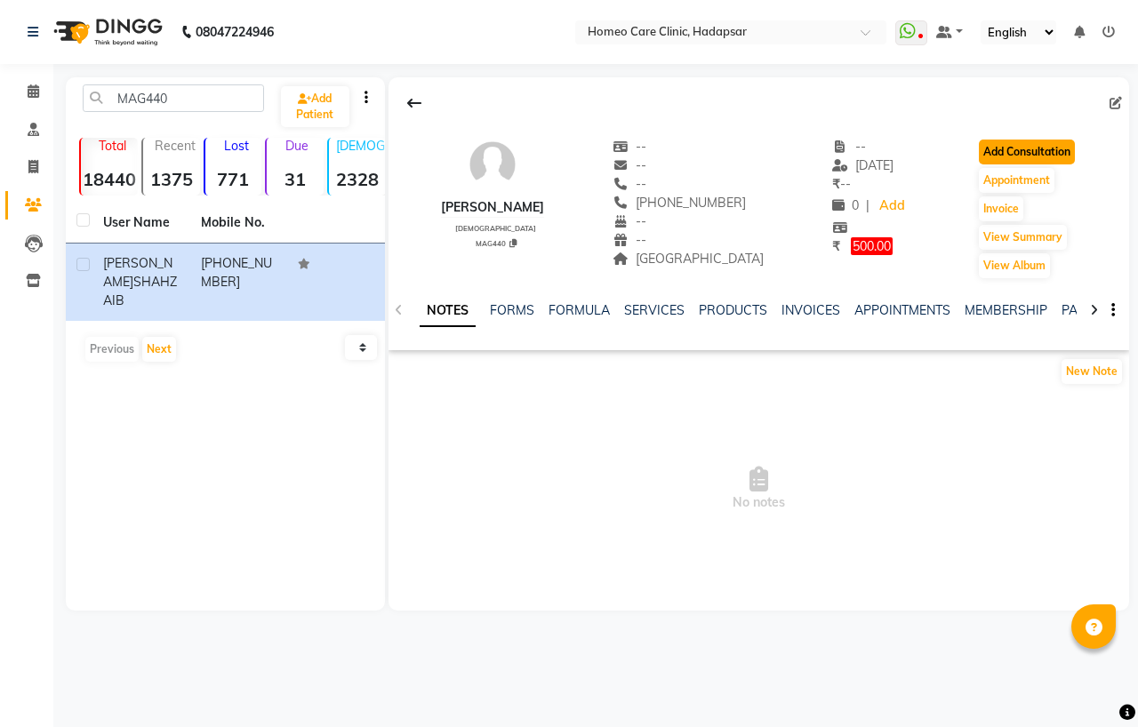
click at [1018, 156] on button "Add Consultation" at bounding box center [1027, 152] width 96 height 25
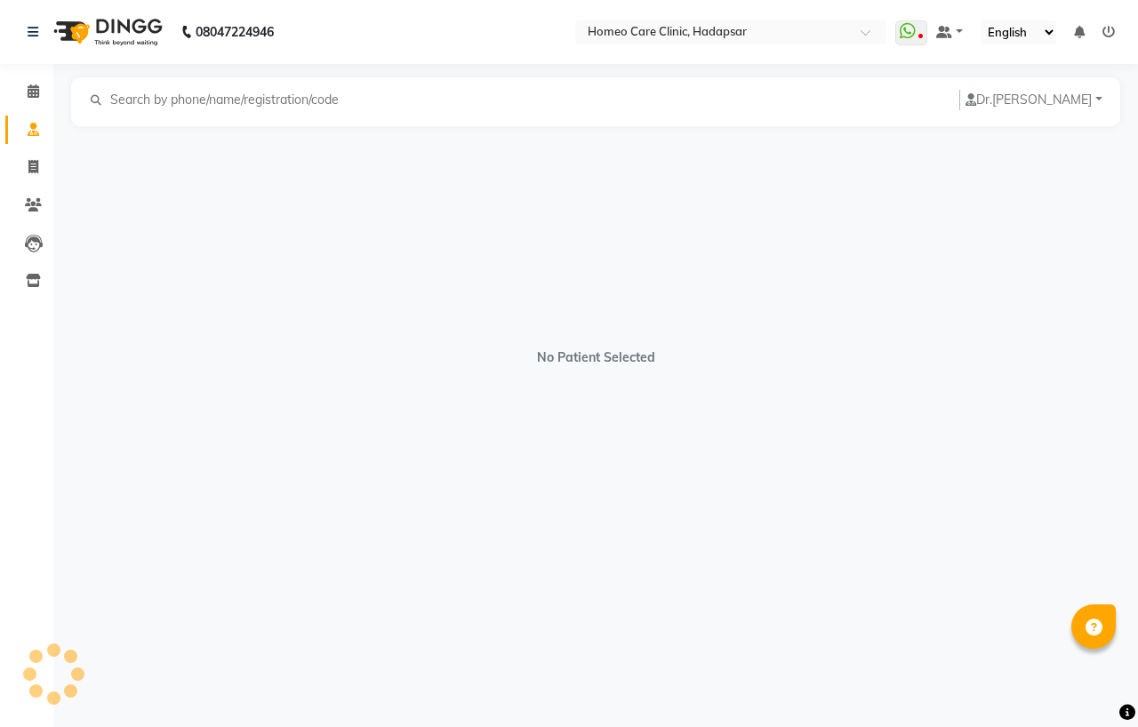
select select "[DEMOGRAPHIC_DATA]"
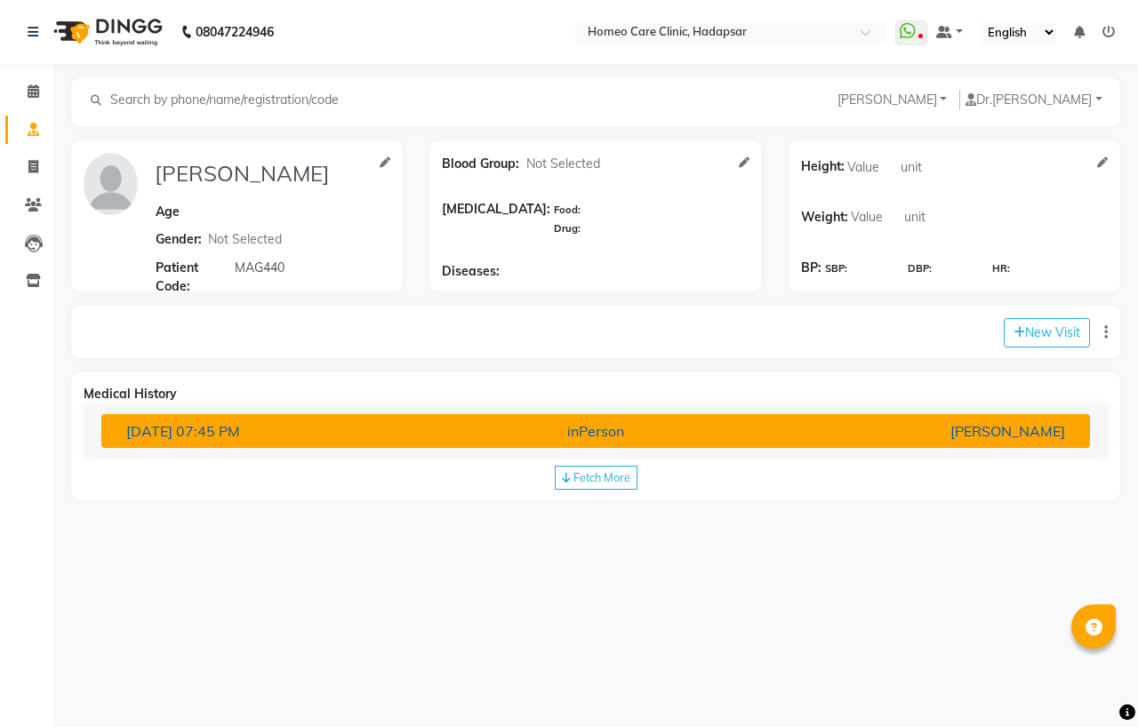
click at [240, 430] on span "07:45 PM" at bounding box center [208, 431] width 64 height 18
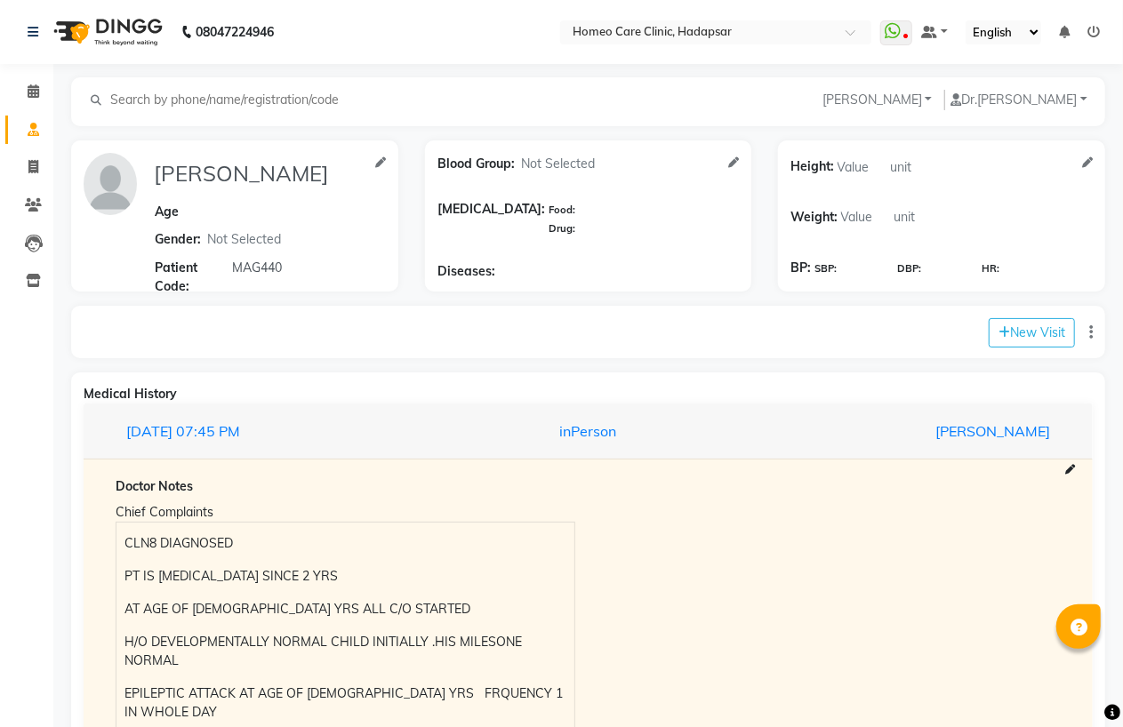
scroll to position [581, 0]
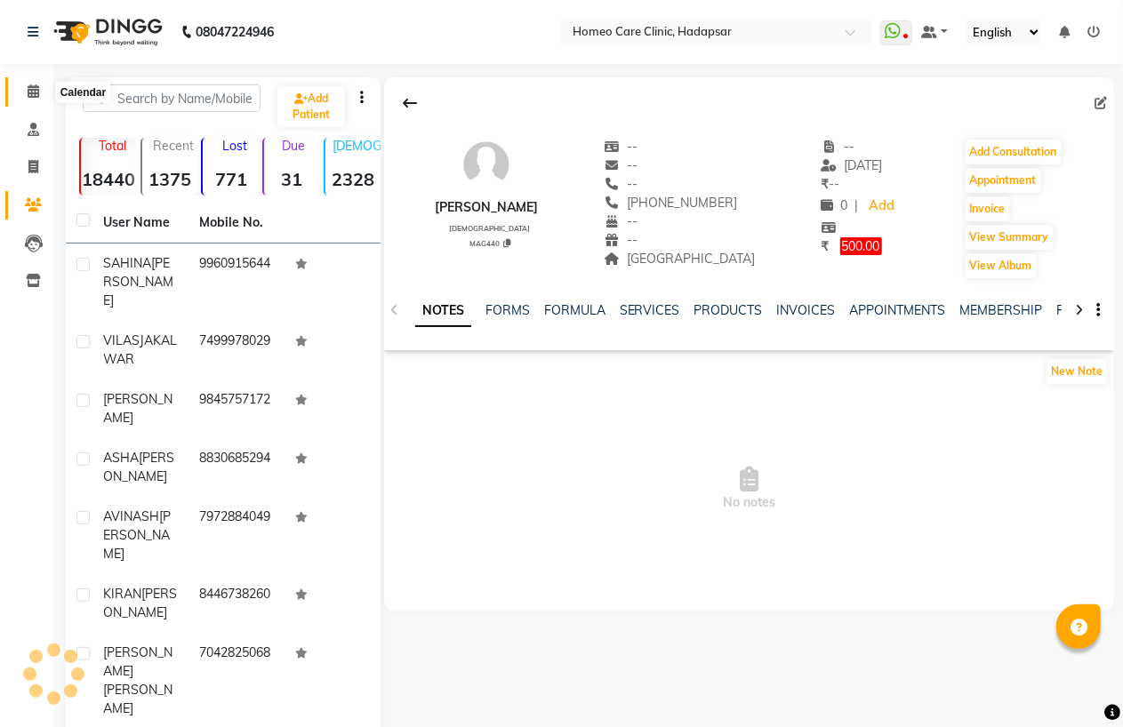
click at [34, 93] on icon at bounding box center [34, 90] width 12 height 13
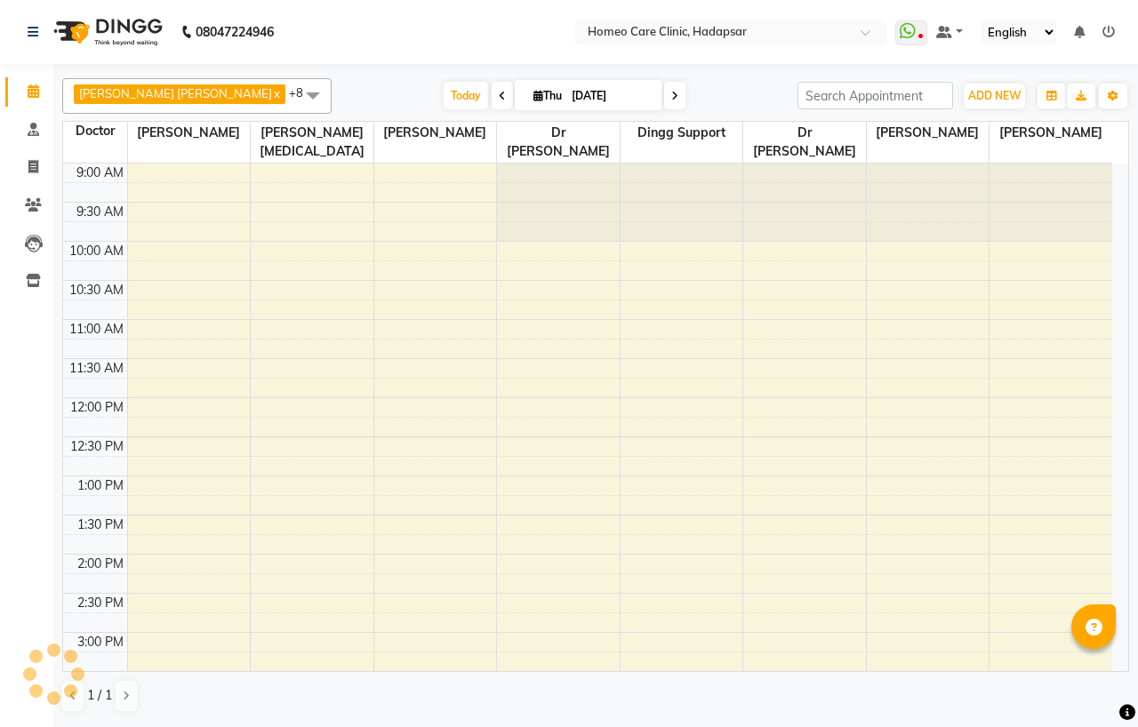
scroll to position [557, 0]
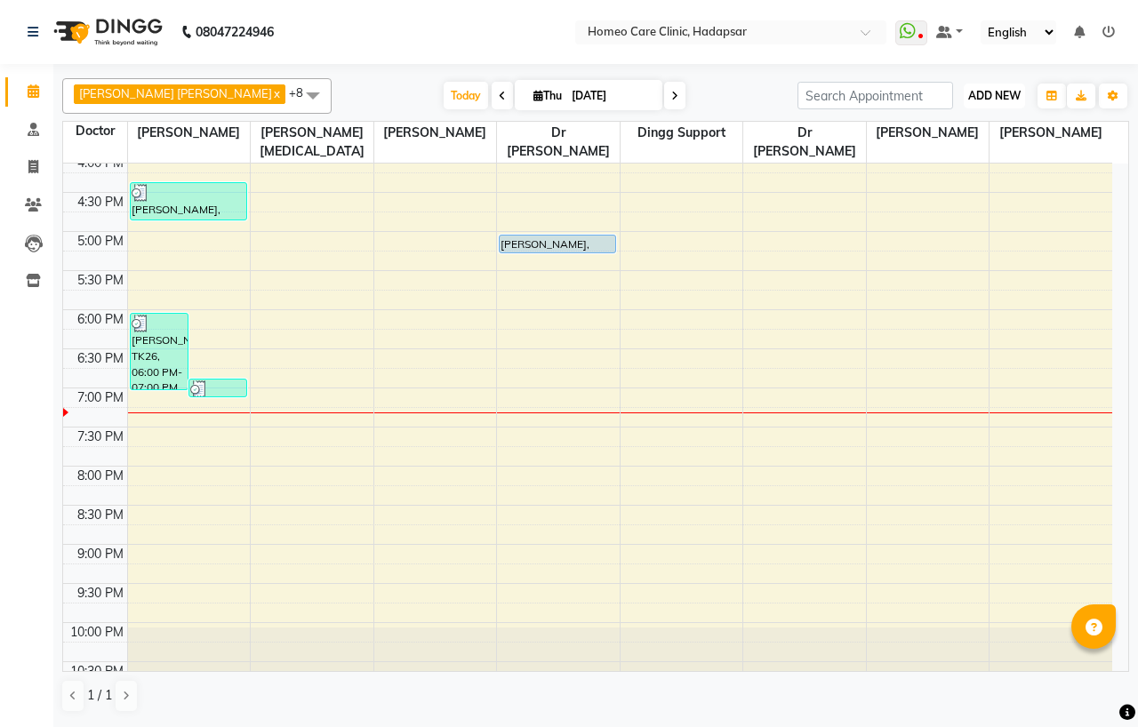
click at [1009, 100] on span "ADD NEW" at bounding box center [994, 95] width 52 height 13
click at [953, 123] on button "Add Appointment" at bounding box center [954, 129] width 140 height 23
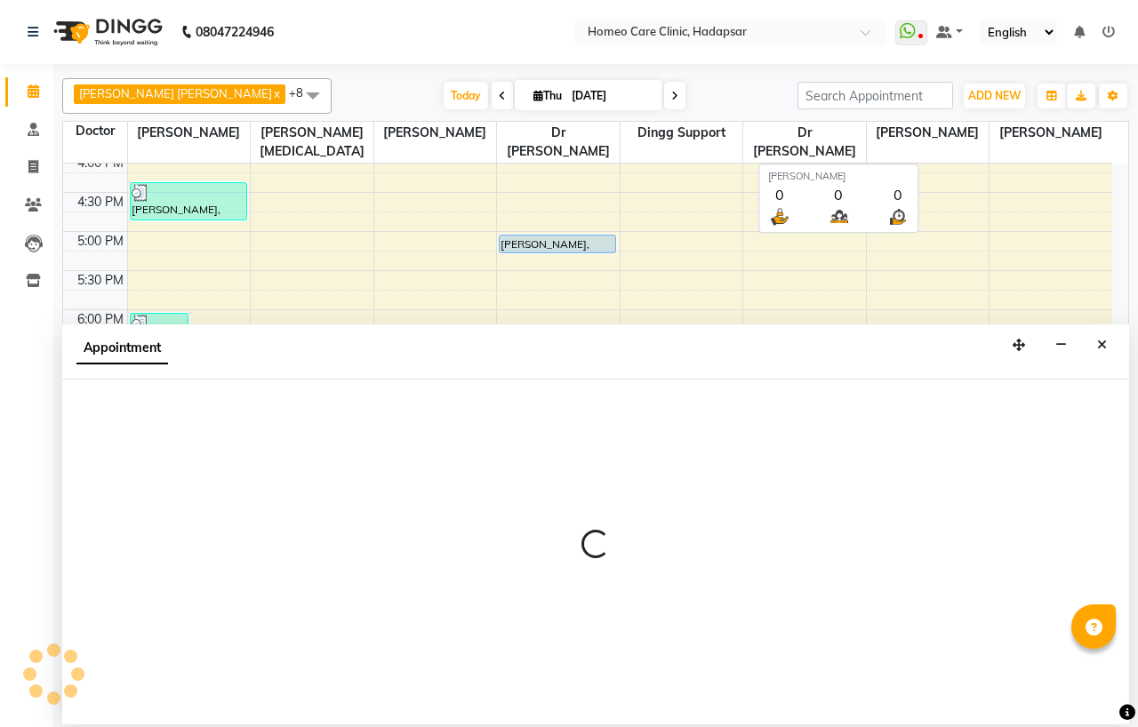
select select "600"
select select "tentative"
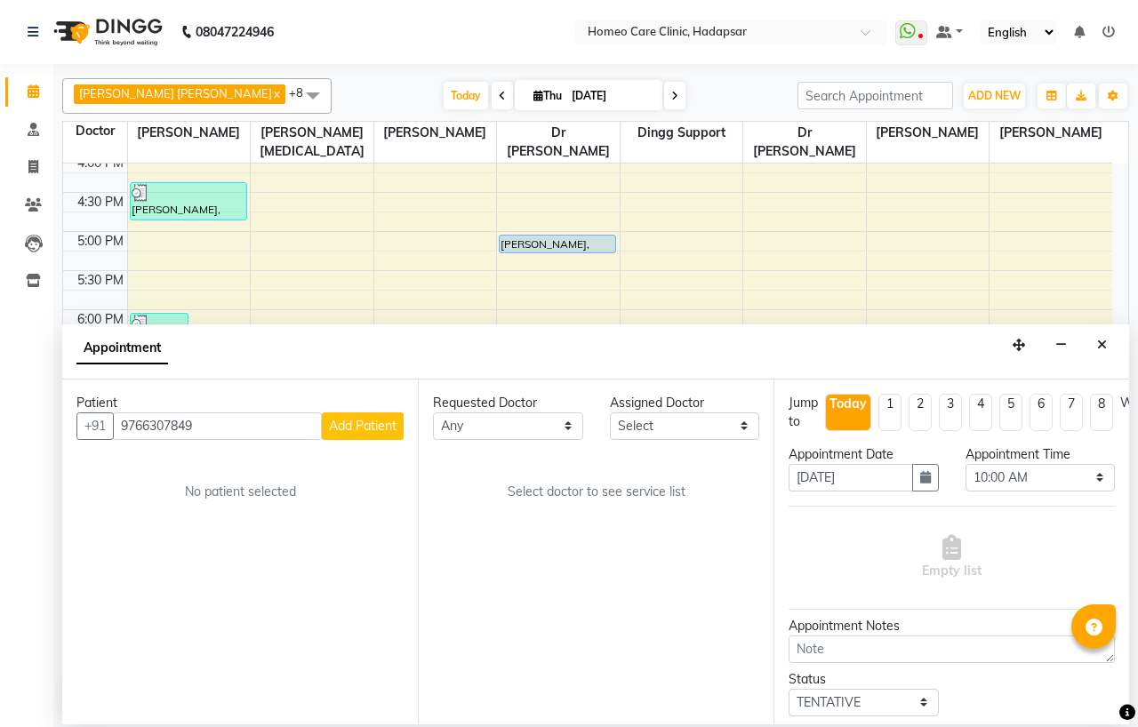
type input "9766307849"
click at [372, 429] on span "Add Patient" at bounding box center [363, 426] width 68 height 16
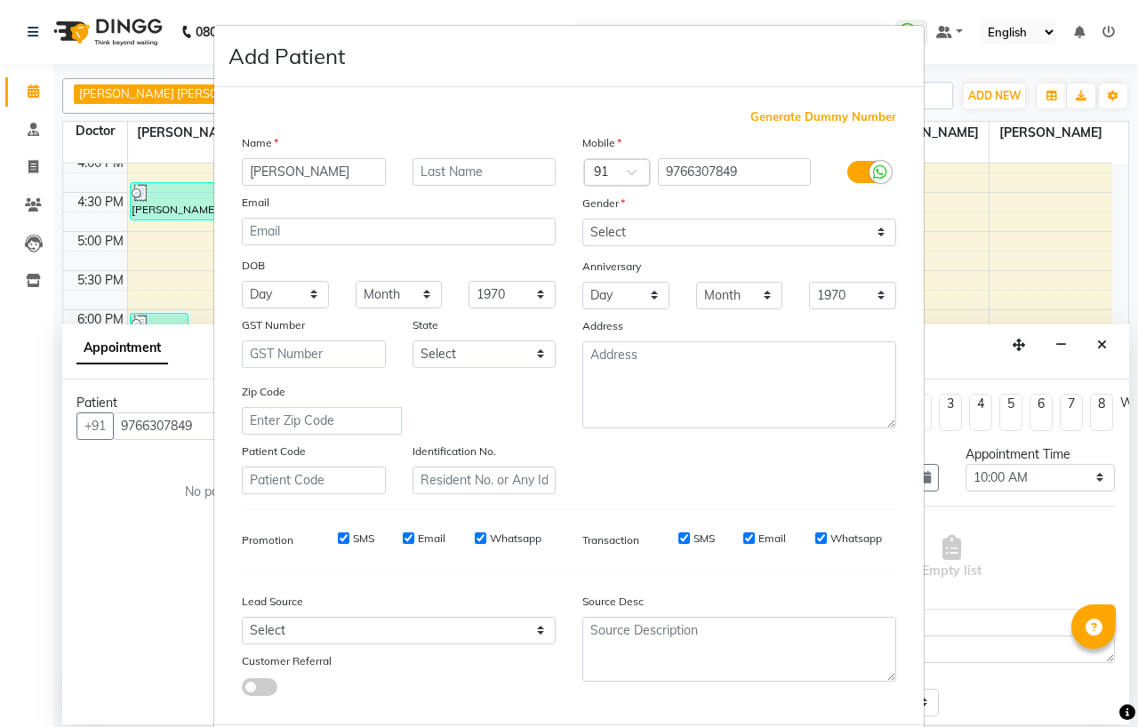
type input "[PERSON_NAME]"
click at [424, 179] on input "text" at bounding box center [485, 172] width 144 height 28
type input "BAGWAN"
click at [634, 236] on select "Select [DEMOGRAPHIC_DATA] [DEMOGRAPHIC_DATA] Other Prefer Not To Say" at bounding box center [739, 233] width 314 height 28
select select "[DEMOGRAPHIC_DATA]"
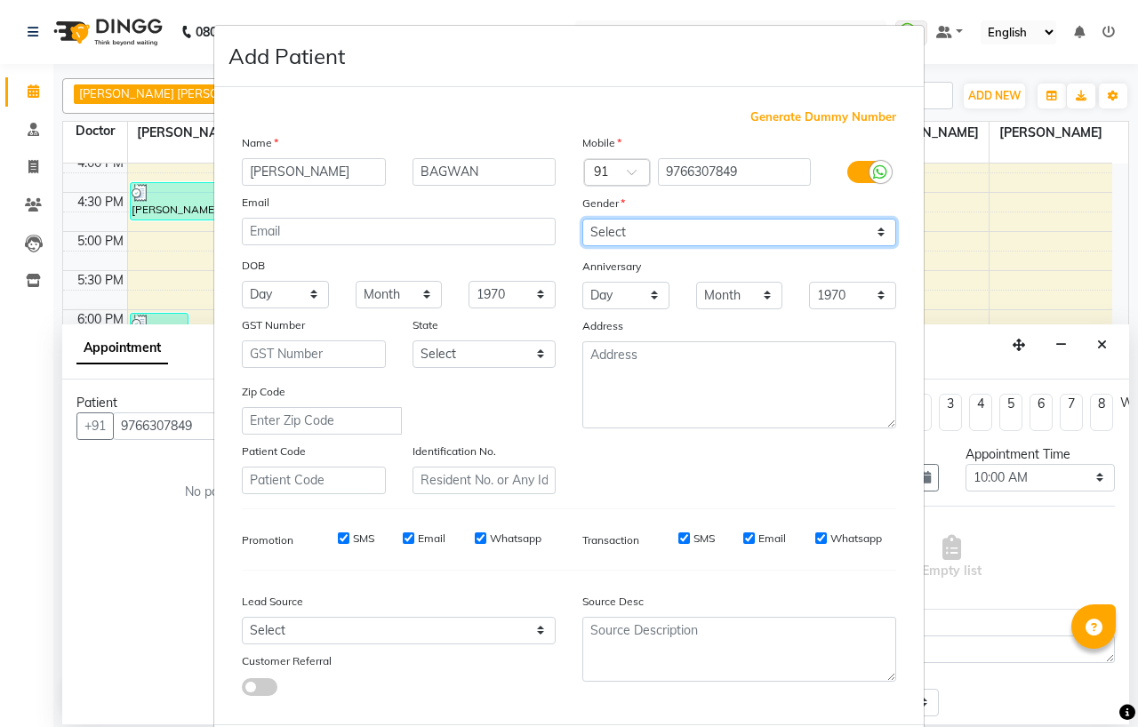
click at [582, 219] on select "Select [DEMOGRAPHIC_DATA] [DEMOGRAPHIC_DATA] Other Prefer Not To Say" at bounding box center [739, 233] width 314 height 28
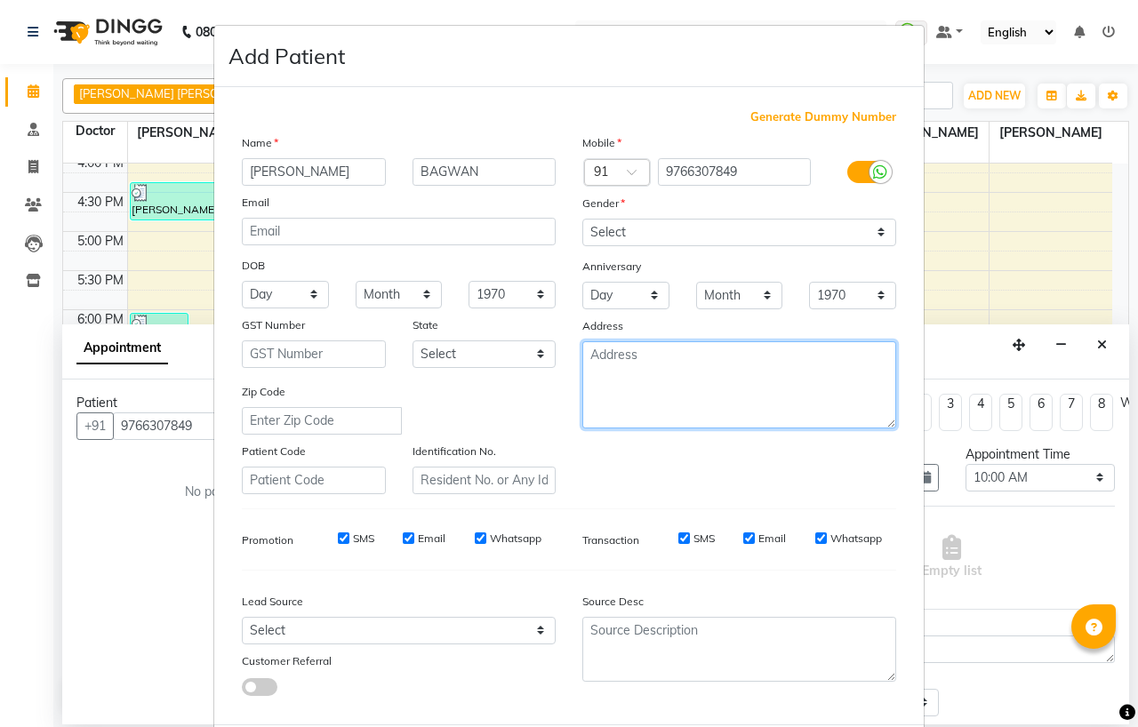
click at [622, 358] on textarea at bounding box center [739, 384] width 314 height 87
type textarea "PATAS"
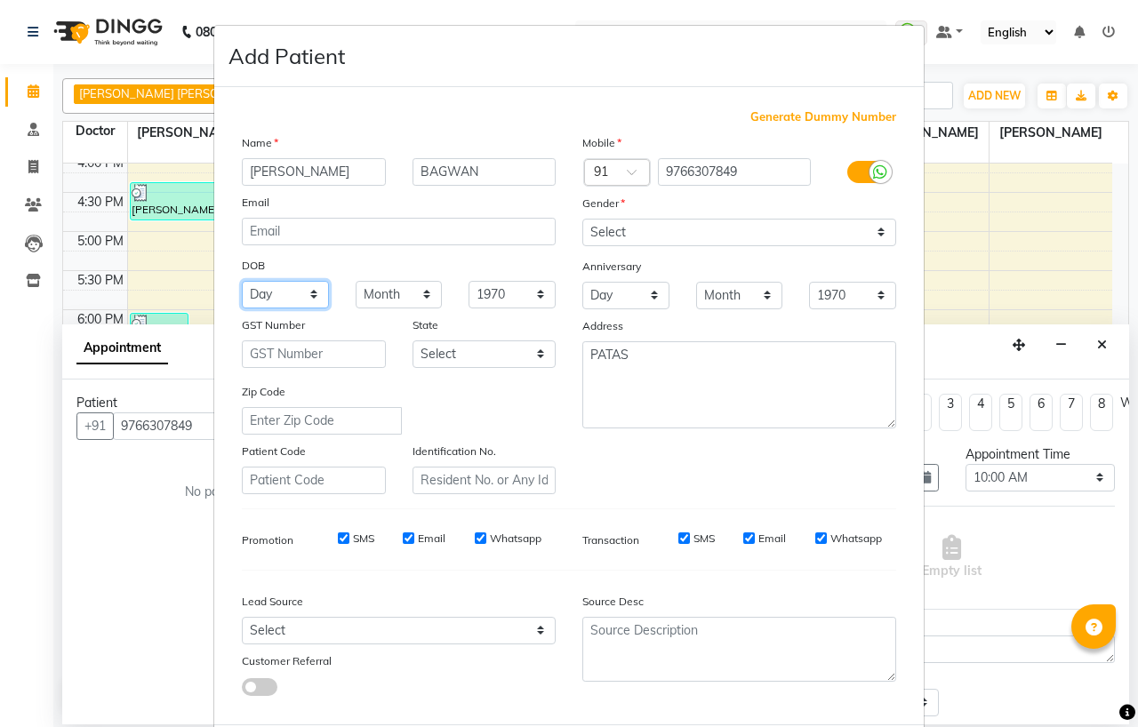
click at [252, 290] on select "Day 01 02 03 04 05 06 07 08 09 10 11 12 13 14 15 16 17 18 19 20 21 22 23 24 25 …" at bounding box center [285, 295] width 87 height 28
select select "12"
click at [242, 281] on select "Day 01 02 03 04 05 06 07 08 09 10 11 12 13 14 15 16 17 18 19 20 21 22 23 24 25 …" at bounding box center [285, 295] width 87 height 28
click at [365, 299] on select "Month January February March April May June July August September October Novem…" at bounding box center [399, 295] width 87 height 28
select select "10"
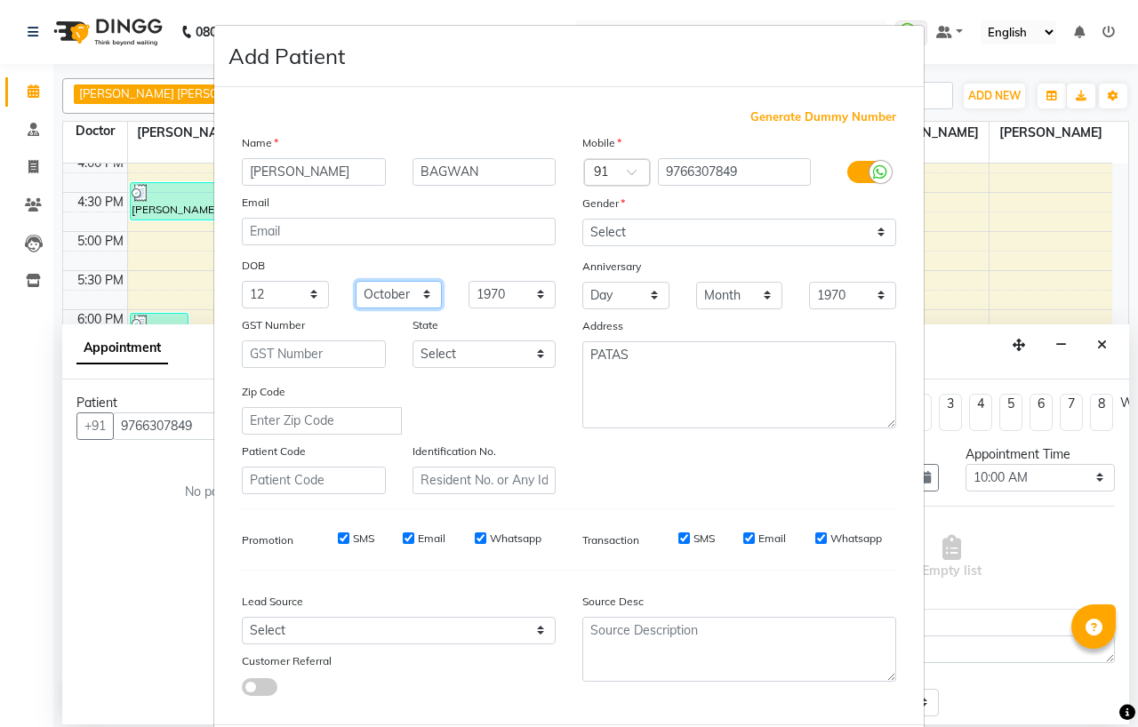
click at [356, 281] on select "Month January February March April May June July August September October Novem…" at bounding box center [399, 295] width 87 height 28
click at [477, 292] on select "1940 1941 1942 1943 1944 1945 1946 1947 1948 1949 1950 1951 1952 1953 1954 1955…" at bounding box center [512, 295] width 87 height 28
select select "1989"
click at [469, 281] on select "1940 1941 1942 1943 1944 1945 1946 1947 1948 1949 1950 1951 1952 1953 1954 1955…" at bounding box center [512, 295] width 87 height 28
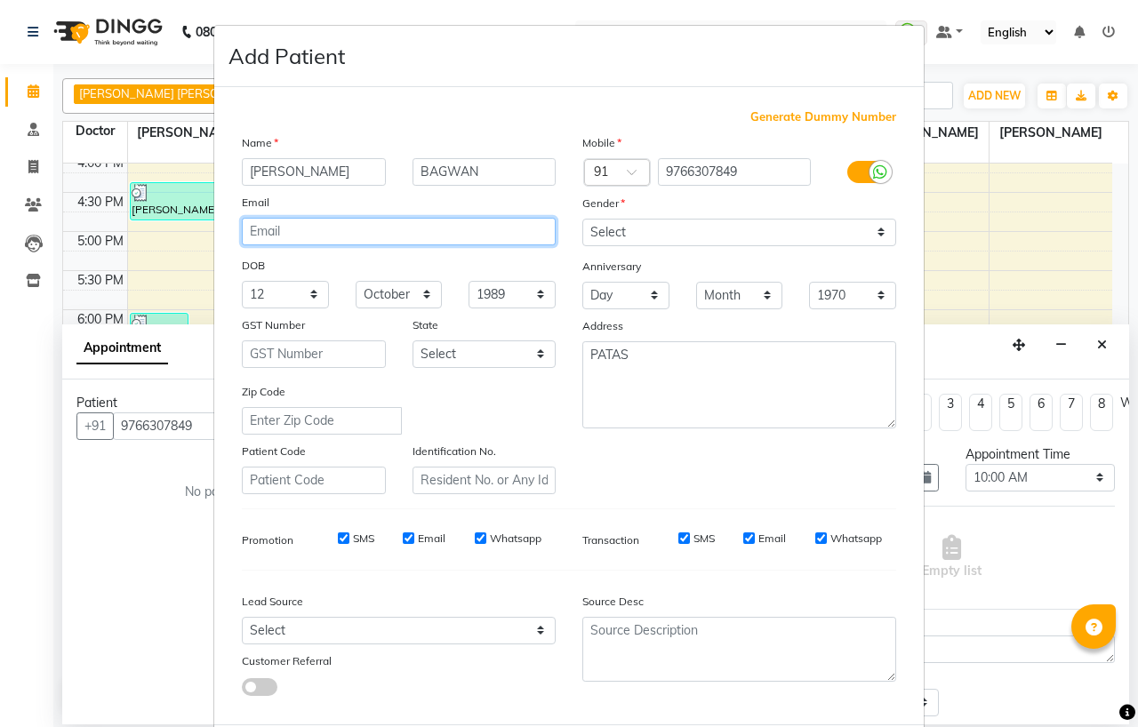
click at [330, 237] on input "email" at bounding box center [399, 232] width 314 height 28
type input "s"
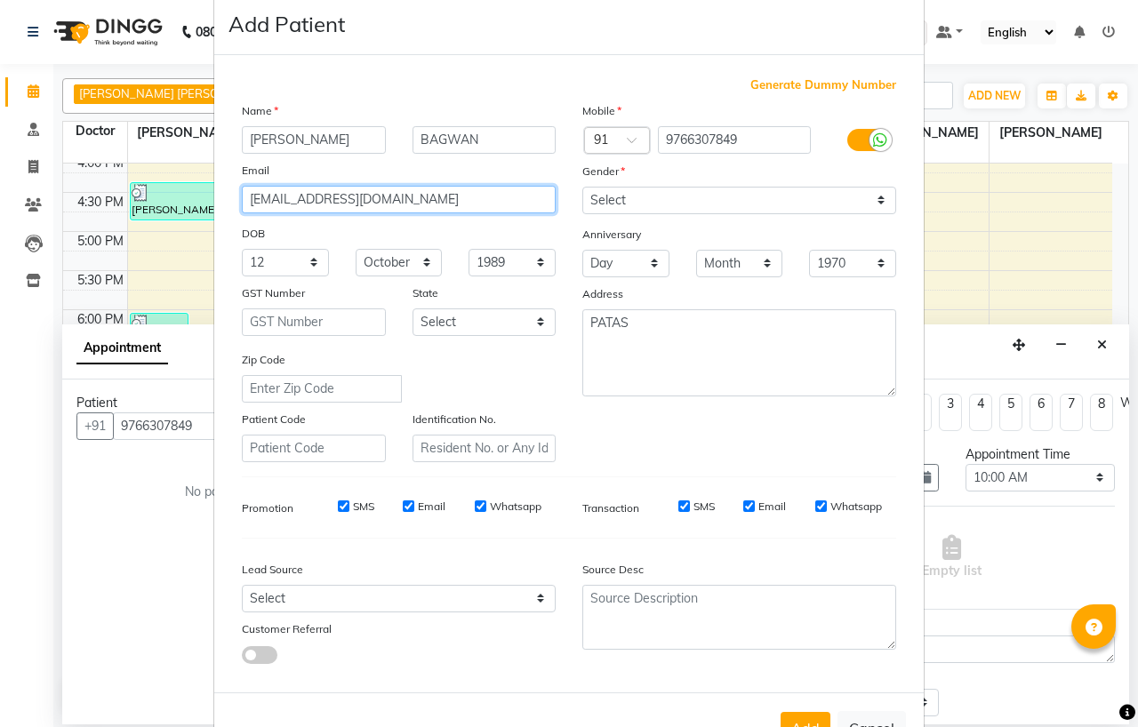
scroll to position [93, 0]
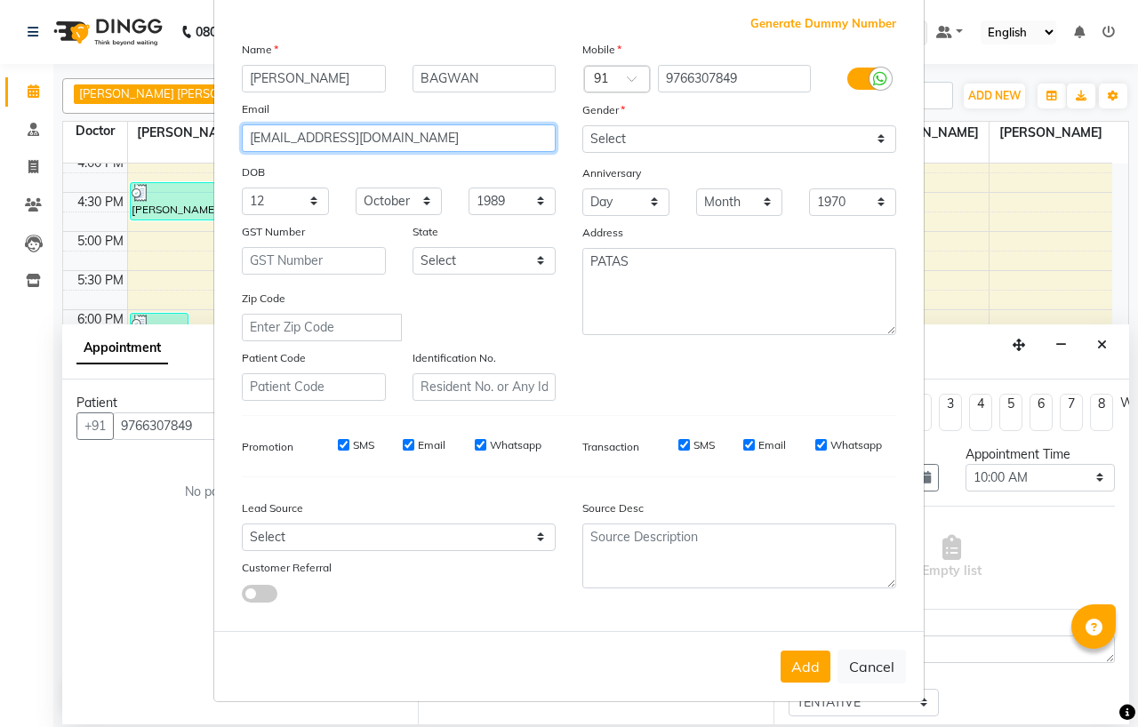
type input "[EMAIL_ADDRESS][DOMAIN_NAME]"
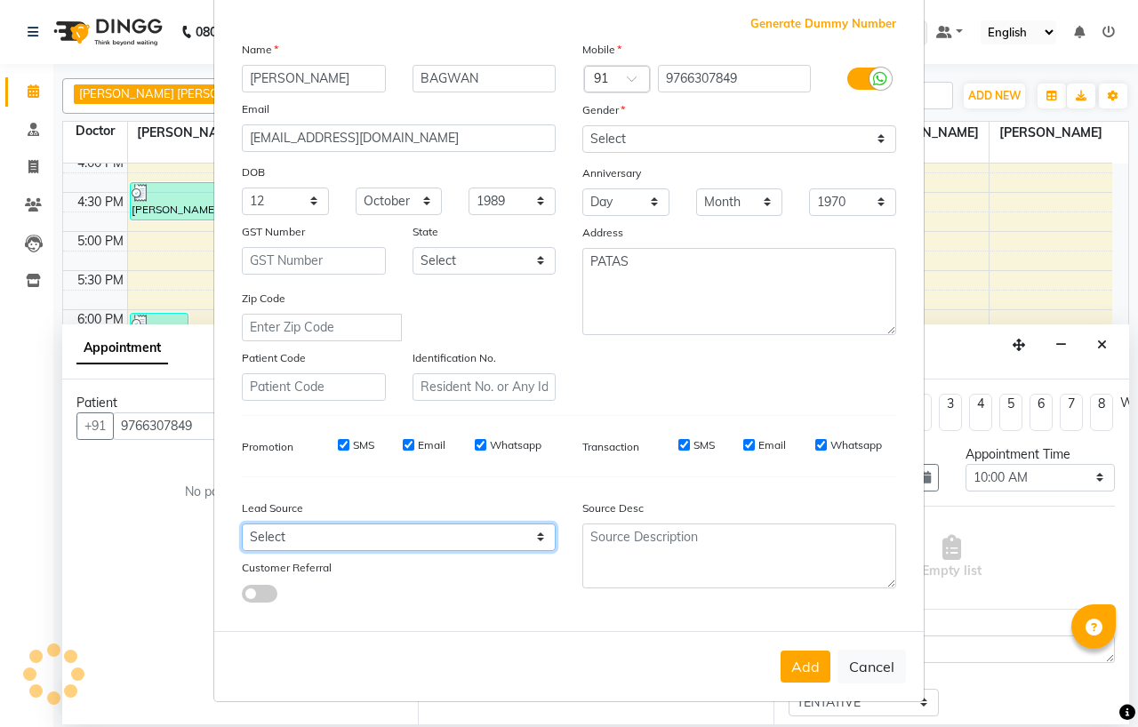
click at [280, 535] on select "Select Walk-in Referral Internet Friend Word of Mouth Advertisement Facebook Ju…" at bounding box center [399, 538] width 314 height 28
select select "50944"
click at [242, 524] on select "Select Walk-in Referral Internet Friend Word of Mouth Advertisement Facebook Ju…" at bounding box center [399, 538] width 314 height 28
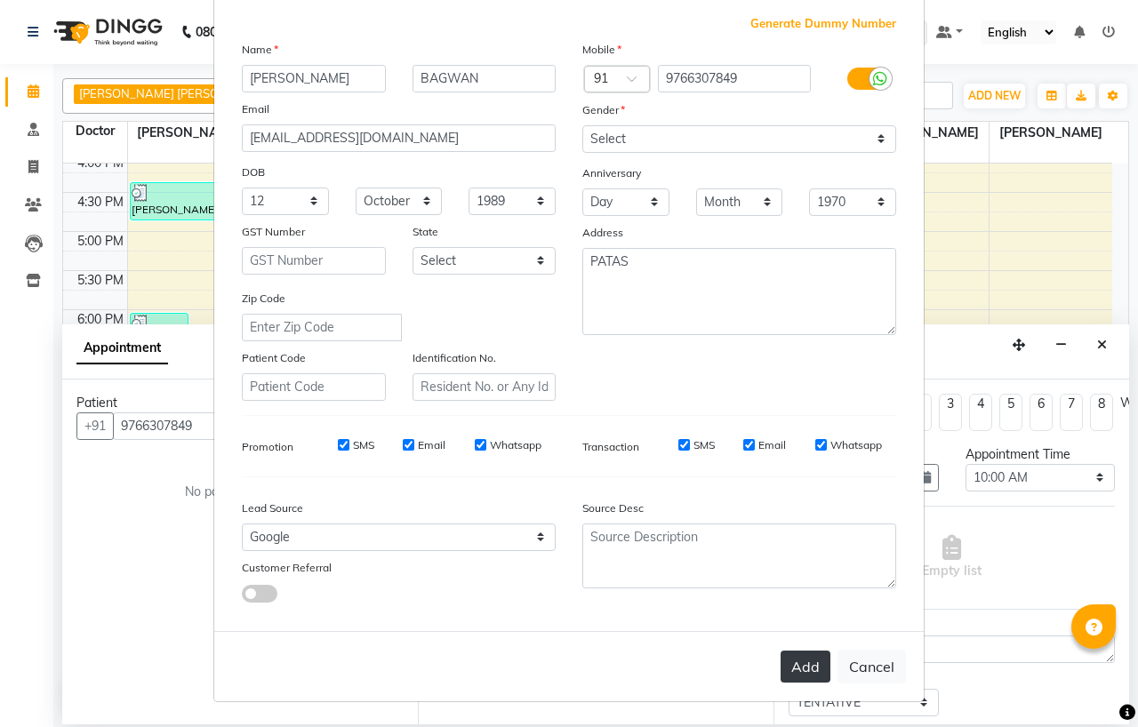
click at [806, 662] on button "Add" at bounding box center [806, 667] width 50 height 32
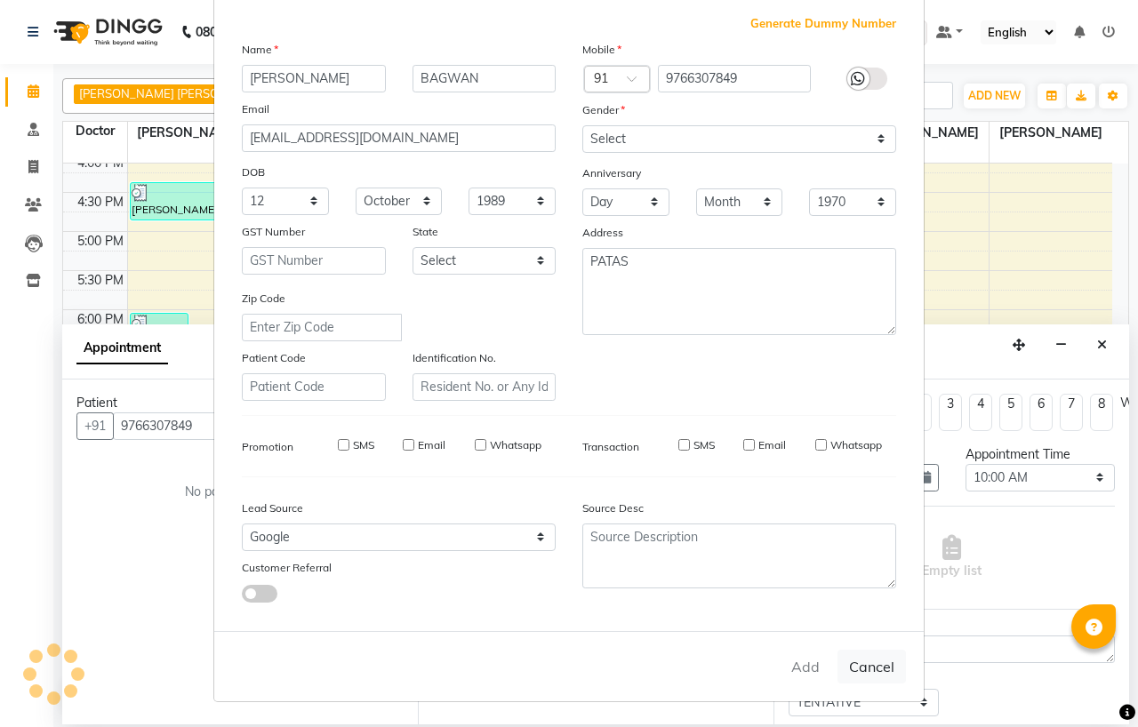
select select
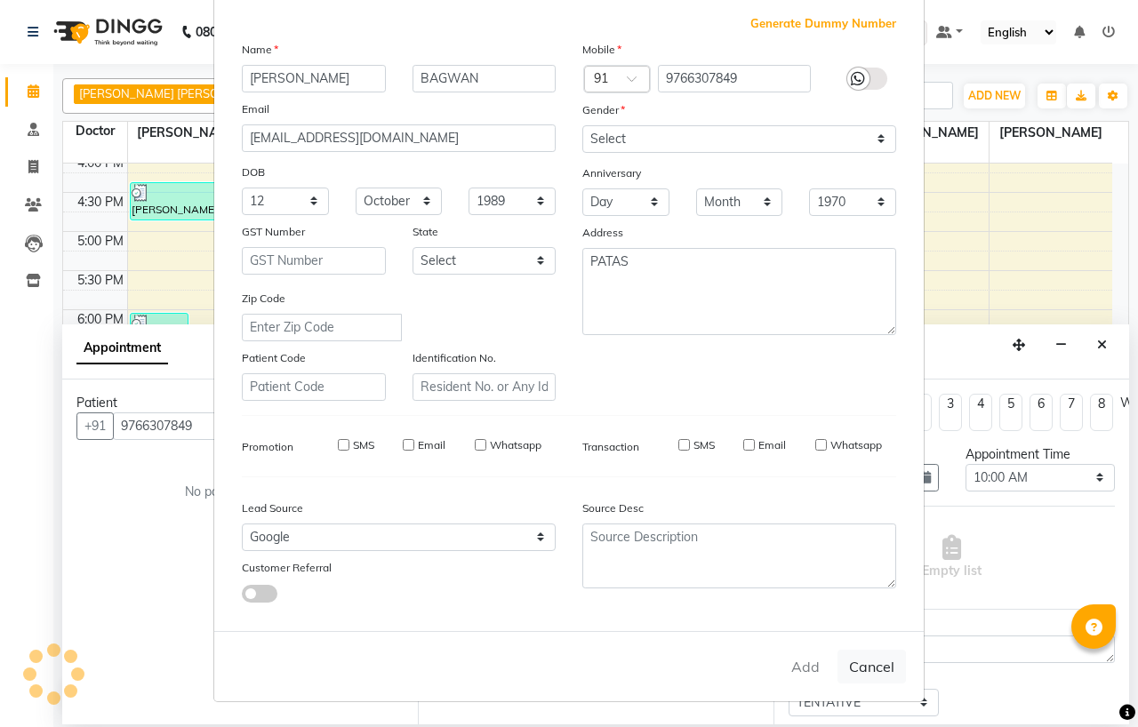
select select
checkbox input "false"
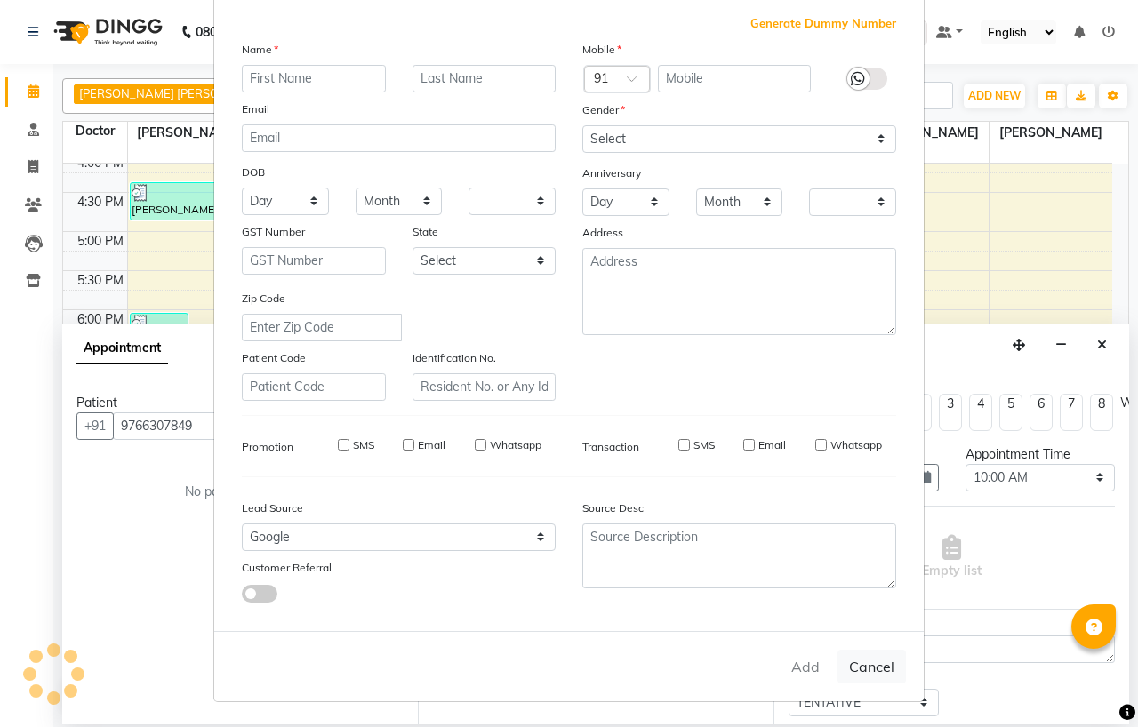
checkbox input "false"
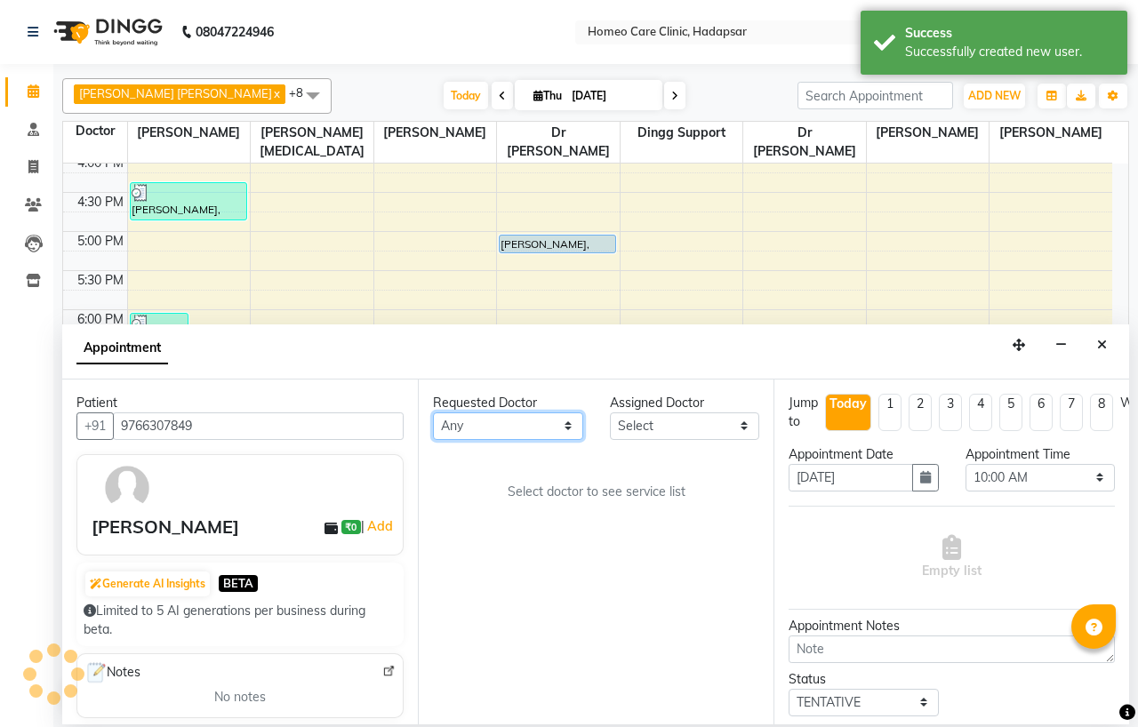
click at [511, 421] on select "Any Dingg Support [PERSON_NAME] [PERSON_NAME] [PERSON_NAME] [PERSON_NAME] [PERS…" at bounding box center [508, 427] width 150 height 28
select select "65961"
click at [433, 413] on select "Any Dingg Support [PERSON_NAME] [PERSON_NAME] [PERSON_NAME] [PERSON_NAME] [PERS…" at bounding box center [508, 427] width 150 height 28
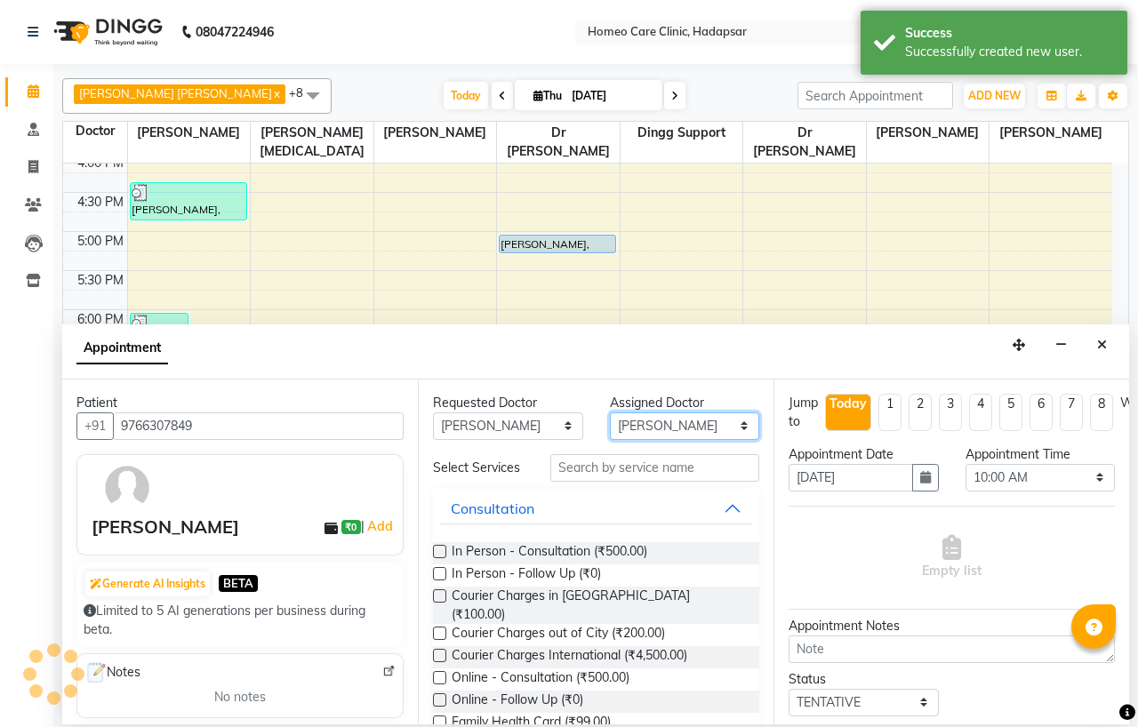
drag, startPoint x: 635, startPoint y: 432, endPoint x: 643, endPoint y: 424, distance: 11.3
click at [635, 432] on select "Select Dingg Support [PERSON_NAME] [PERSON_NAME] [PERSON_NAME] [PERSON_NAME] [P…" at bounding box center [685, 427] width 150 height 28
select select "70881"
click at [610, 413] on select "Select Dingg Support [PERSON_NAME] [PERSON_NAME] [PERSON_NAME] [PERSON_NAME] [P…" at bounding box center [685, 427] width 150 height 28
click at [437, 558] on label at bounding box center [439, 551] width 13 height 13
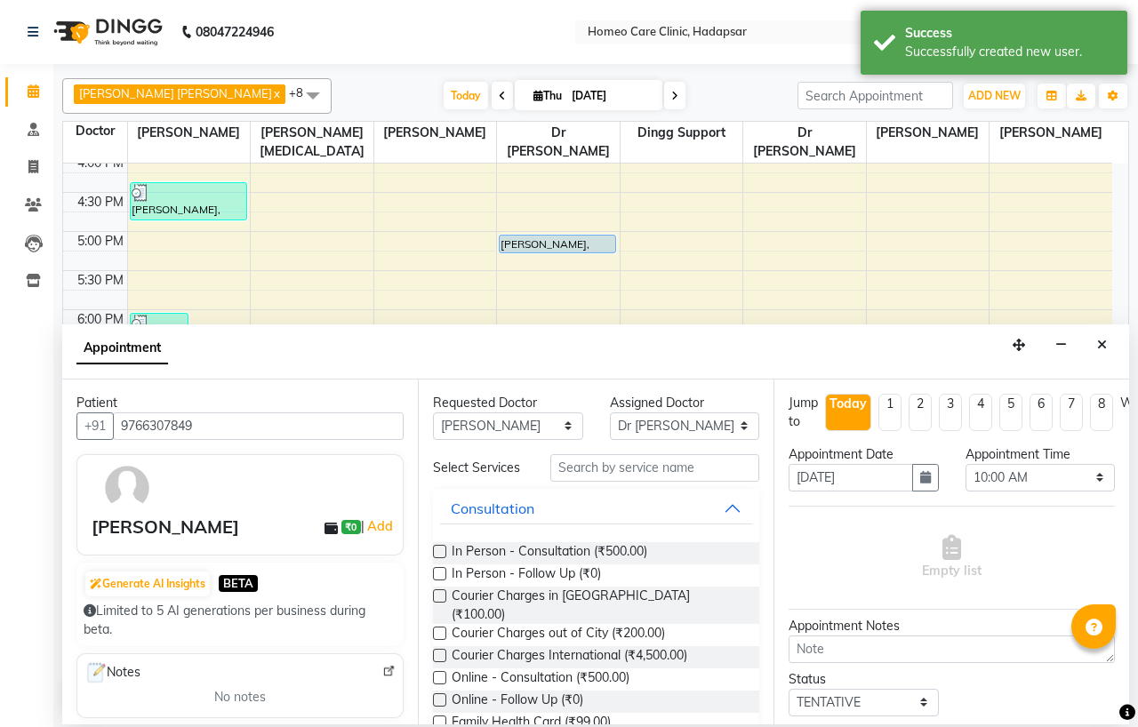
click at [437, 559] on input "checkbox" at bounding box center [439, 554] width 12 height 12
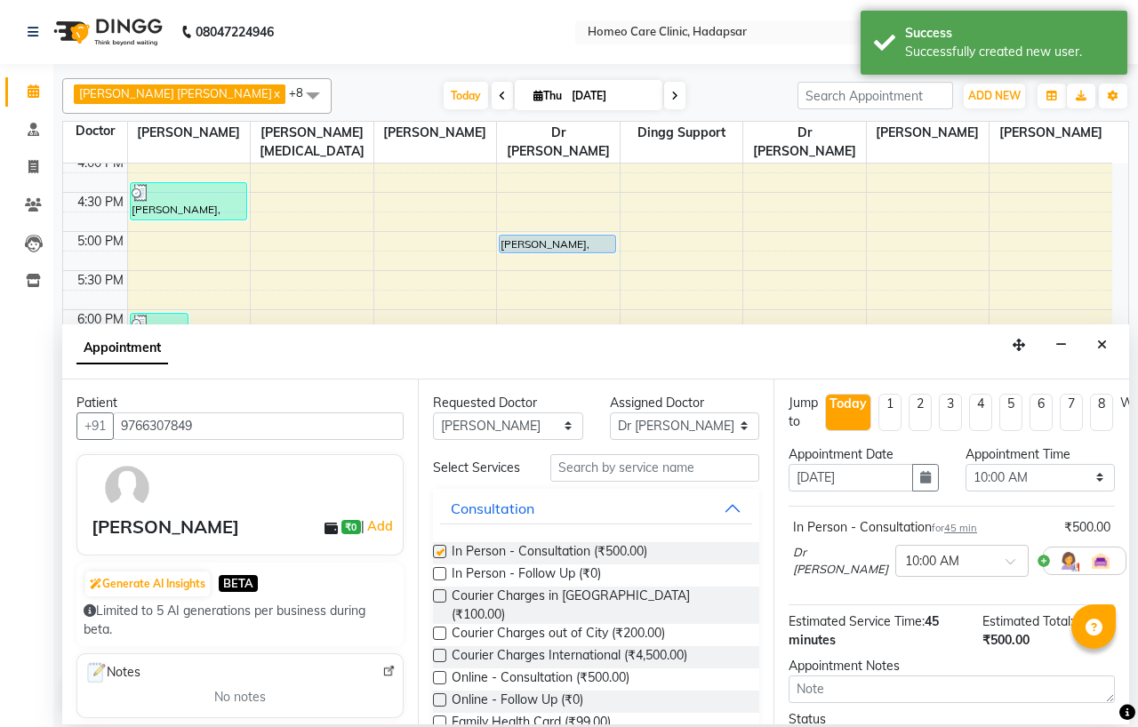
checkbox input "false"
click at [1027, 483] on select "Select 10:00 AM 10:05 AM 10:10 AM 10:15 AM 10:20 AM 10:25 AM 10:30 AM 10:35 AM …" at bounding box center [1041, 478] width 150 height 28
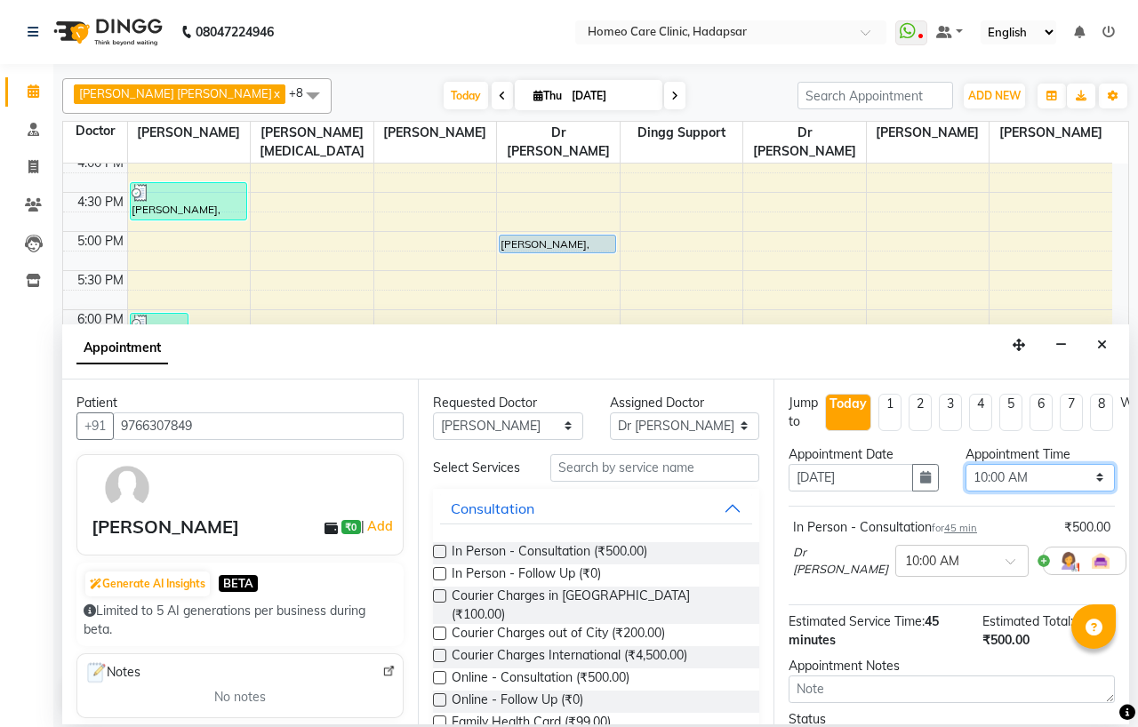
select select "1160"
click at [966, 464] on select "Select 10:00 AM 10:05 AM 10:10 AM 10:15 AM 10:20 AM 10:25 AM 10:30 AM 10:35 AM …" at bounding box center [1041, 478] width 150 height 28
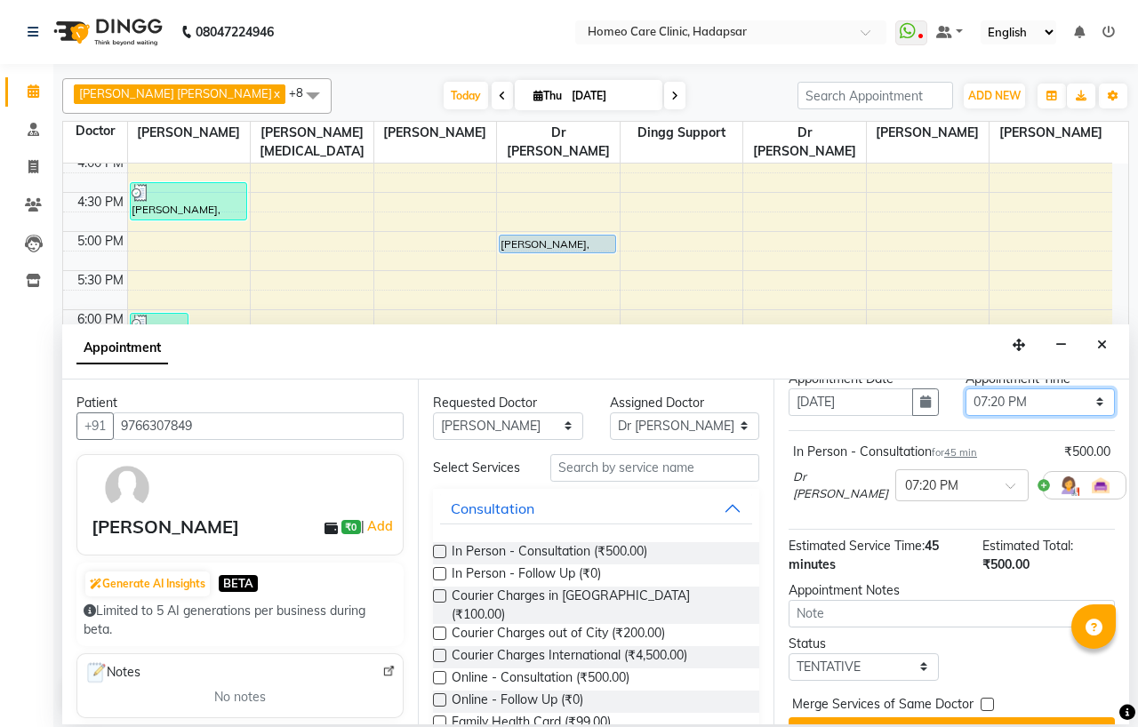
scroll to position [147, 0]
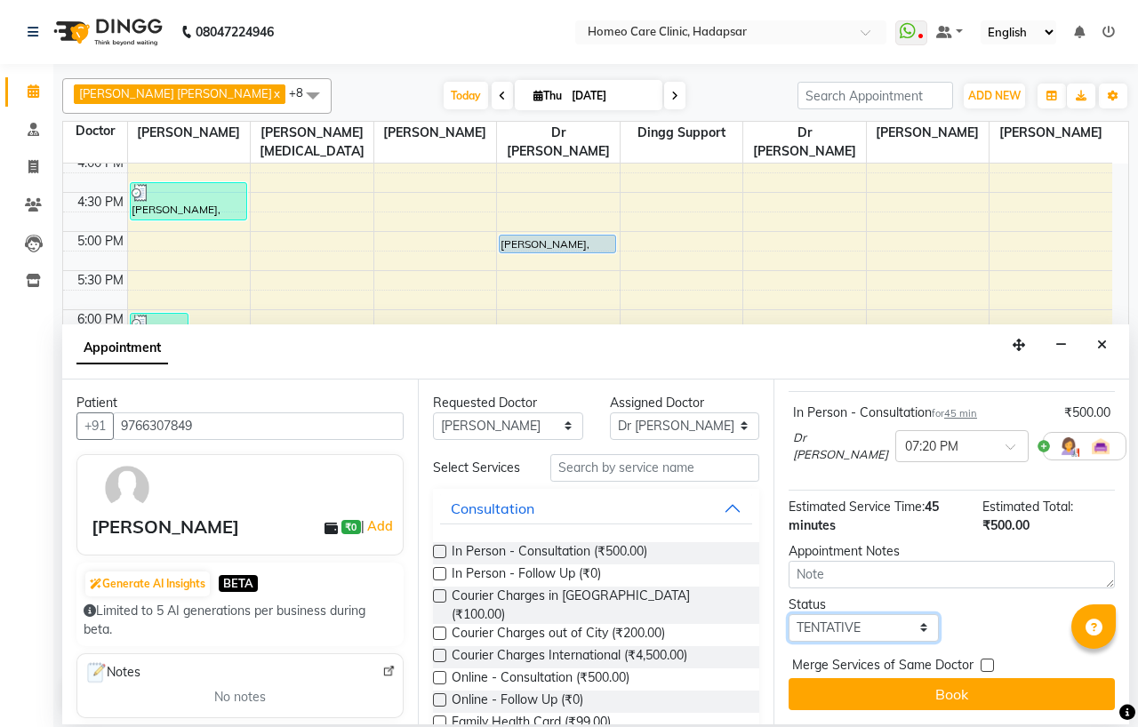
drag, startPoint x: 851, startPoint y: 613, endPoint x: 851, endPoint y: 601, distance: 12.4
click at [851, 614] on select "Select TENTATIVE CONFIRM CHECK-IN UPCOMING" at bounding box center [864, 628] width 150 height 28
select select "confirm booking"
click at [789, 614] on select "Select TENTATIVE CONFIRM CHECK-IN UPCOMING" at bounding box center [864, 628] width 150 height 28
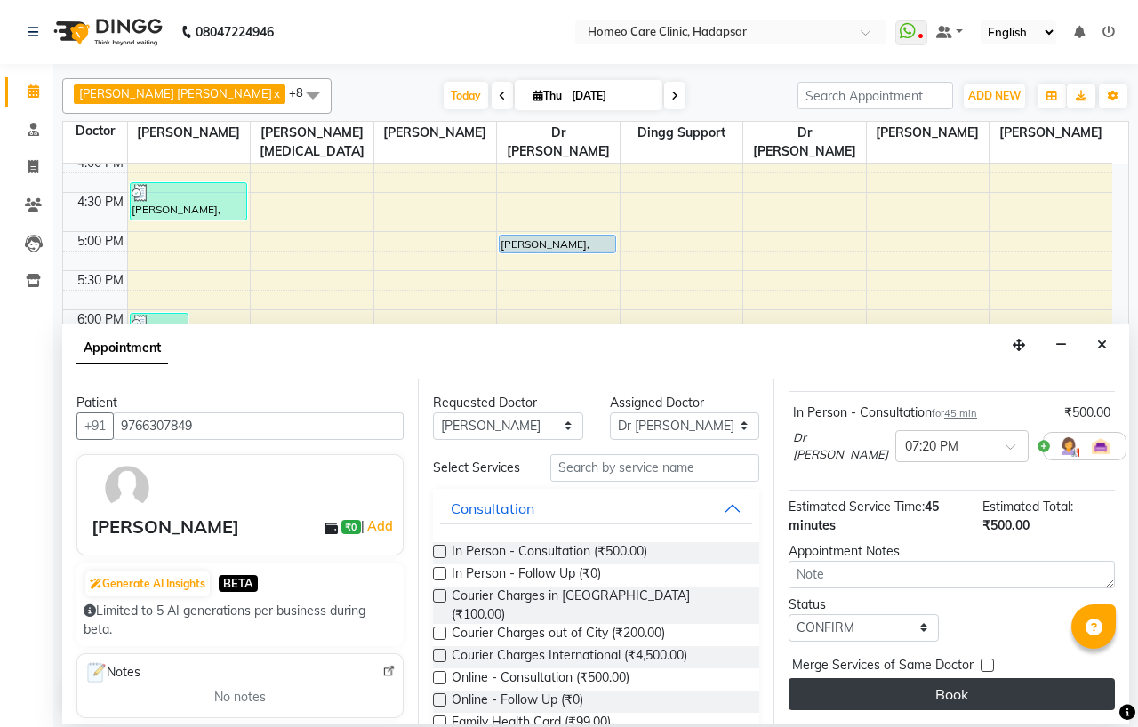
click at [851, 678] on button "Book" at bounding box center [952, 694] width 326 height 32
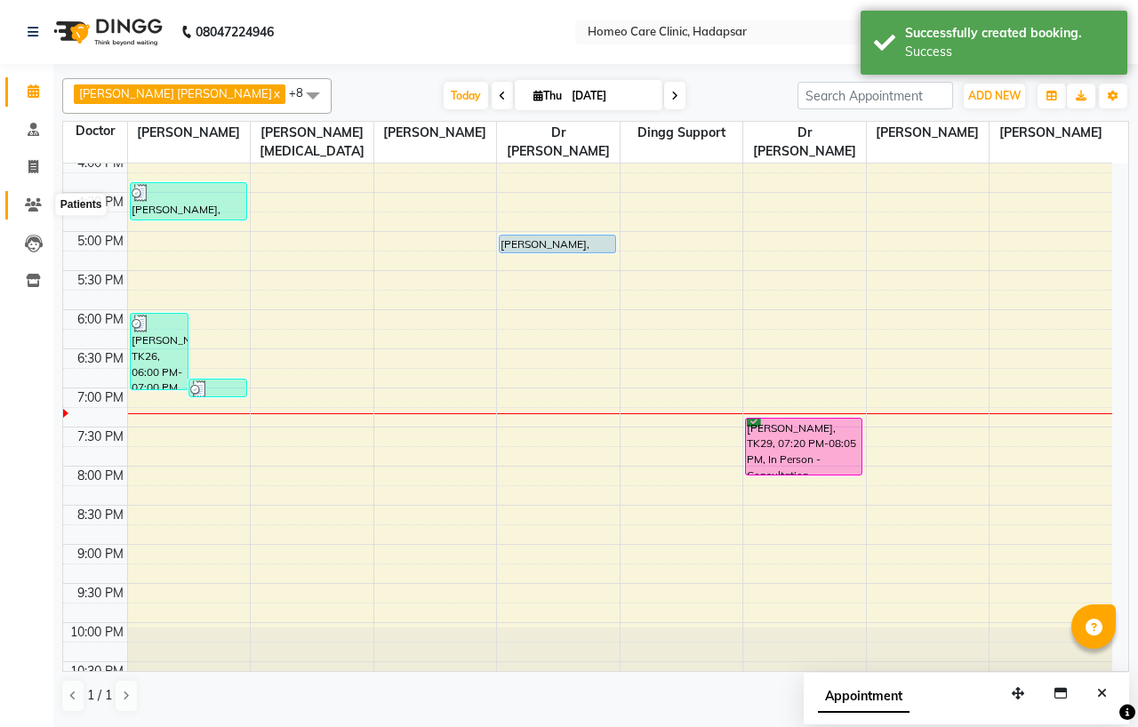
click at [36, 199] on icon at bounding box center [33, 204] width 17 height 13
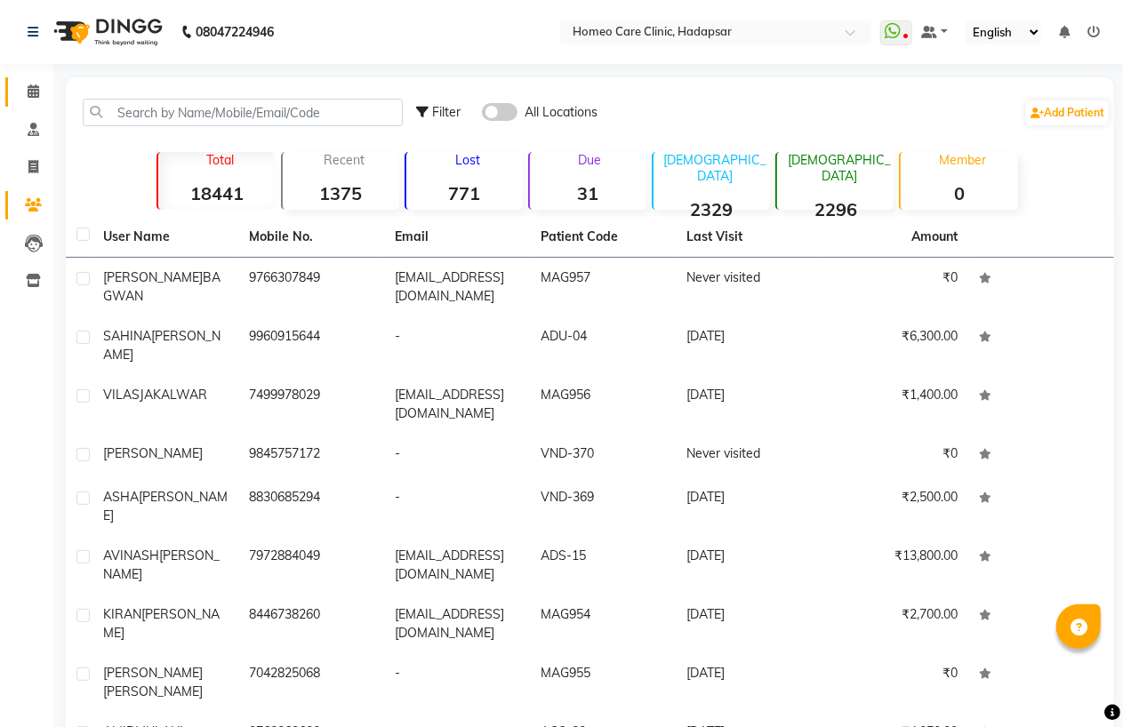
click at [29, 102] on link "Calendar" at bounding box center [26, 91] width 43 height 29
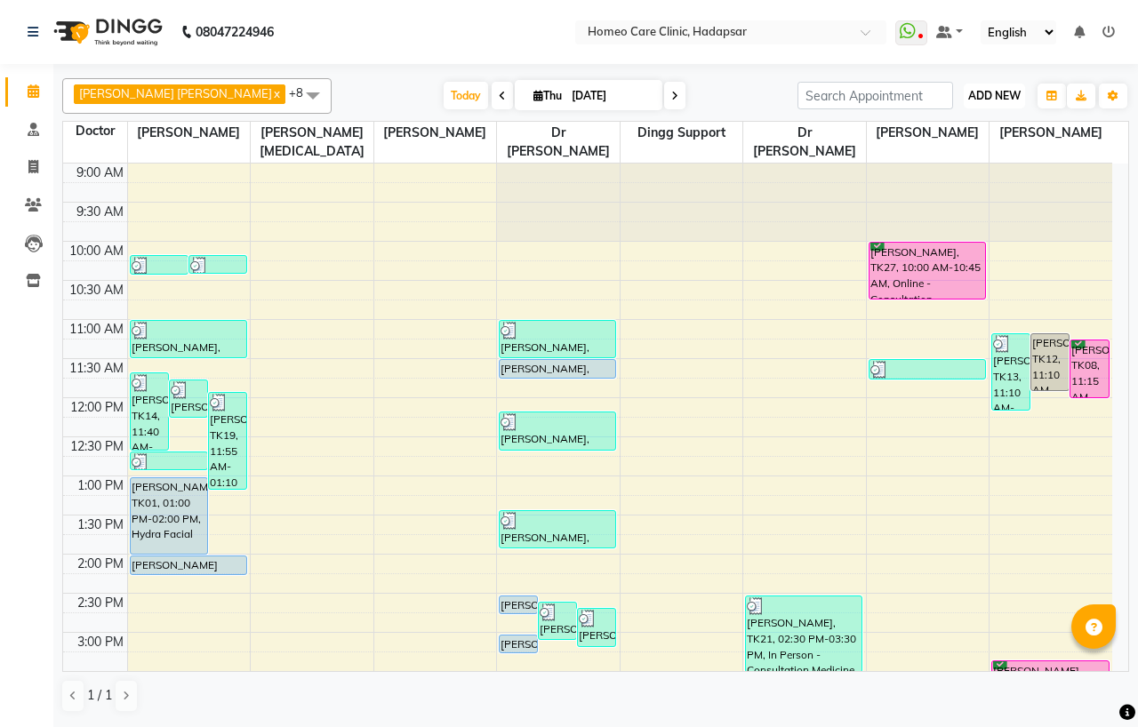
click at [980, 92] on span "ADD NEW" at bounding box center [994, 95] width 52 height 13
click at [967, 133] on button "Add Appointment" at bounding box center [954, 129] width 140 height 23
select select "600"
select select "tentative"
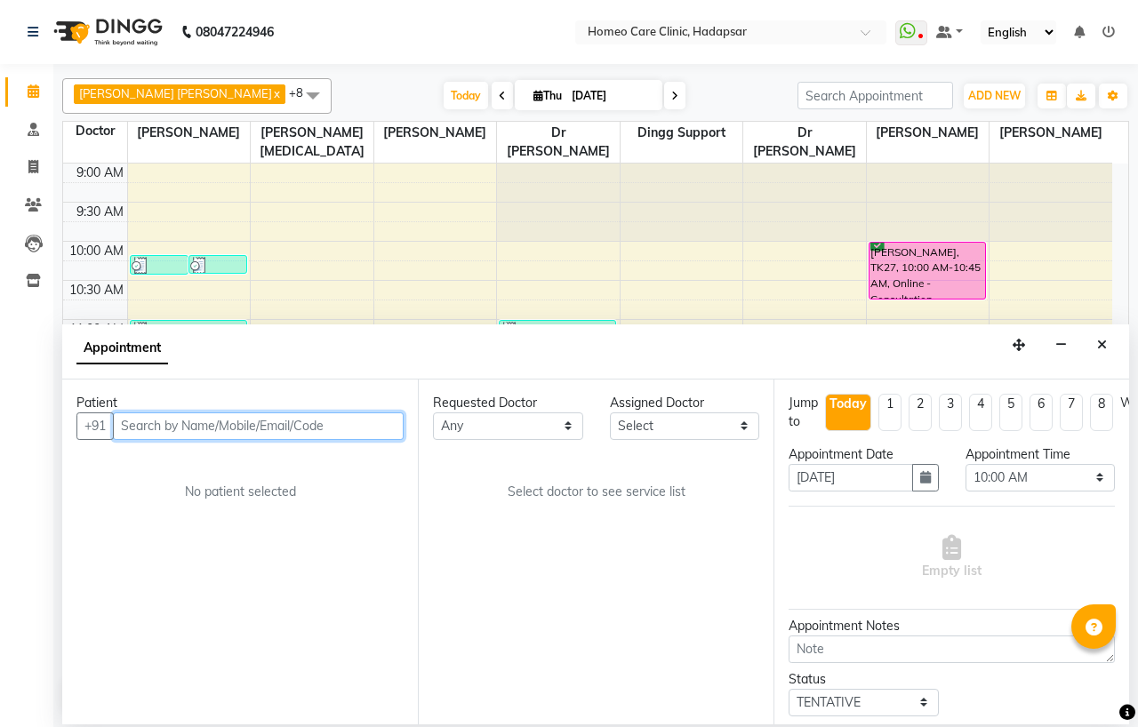
paste input "8149655710"
type input "8149655710"
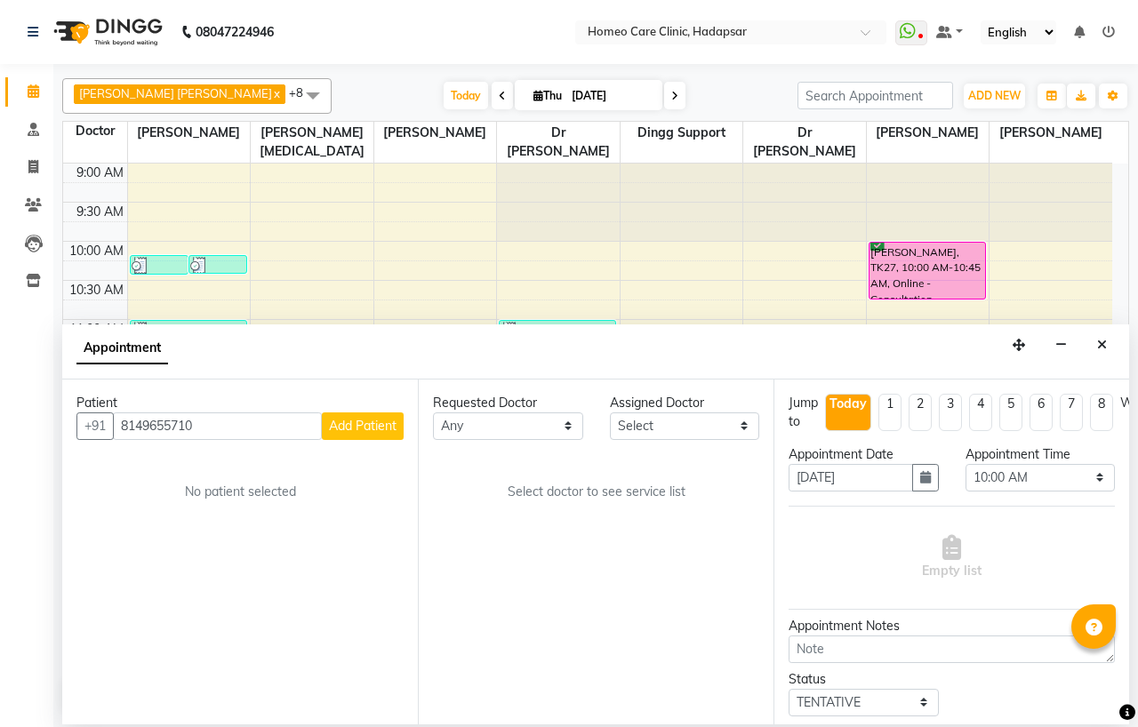
click at [397, 429] on button "Add Patient" at bounding box center [363, 427] width 82 height 28
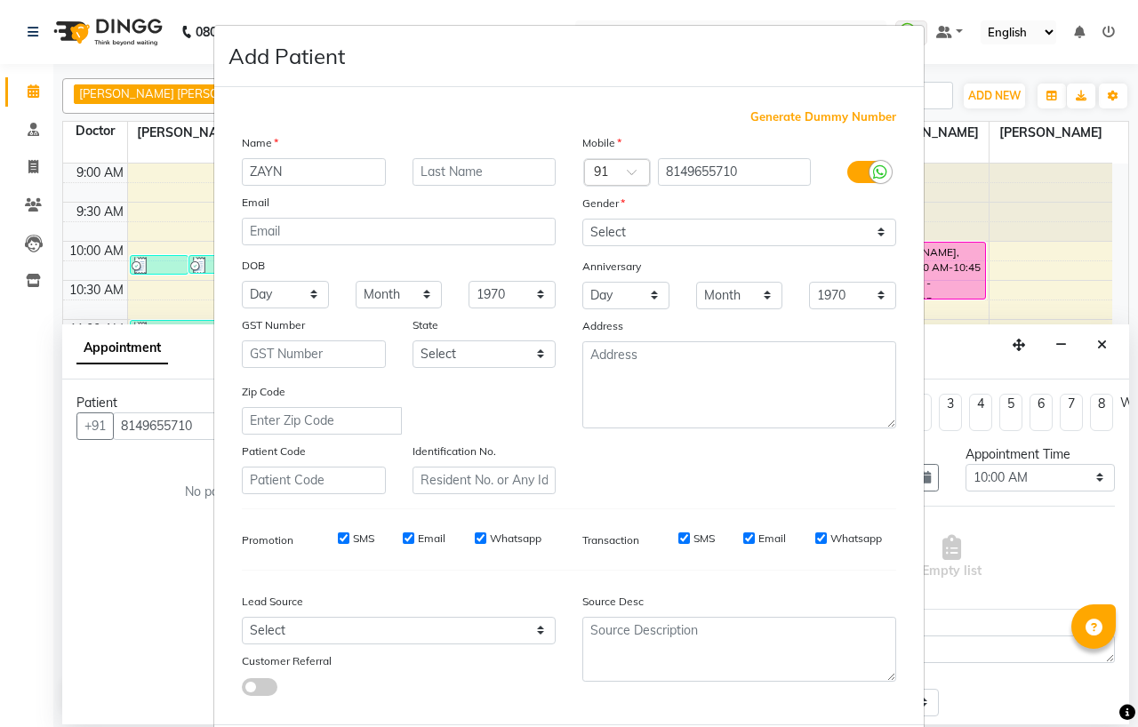
type input "ZAYN"
click at [461, 173] on input "text" at bounding box center [485, 172] width 144 height 28
type input "SAYYED"
click at [611, 227] on select "Select [DEMOGRAPHIC_DATA] [DEMOGRAPHIC_DATA] Other Prefer Not To Say" at bounding box center [739, 233] width 314 height 28
click at [582, 219] on select "Select [DEMOGRAPHIC_DATA] [DEMOGRAPHIC_DATA] Other Prefer Not To Say" at bounding box center [739, 233] width 314 height 28
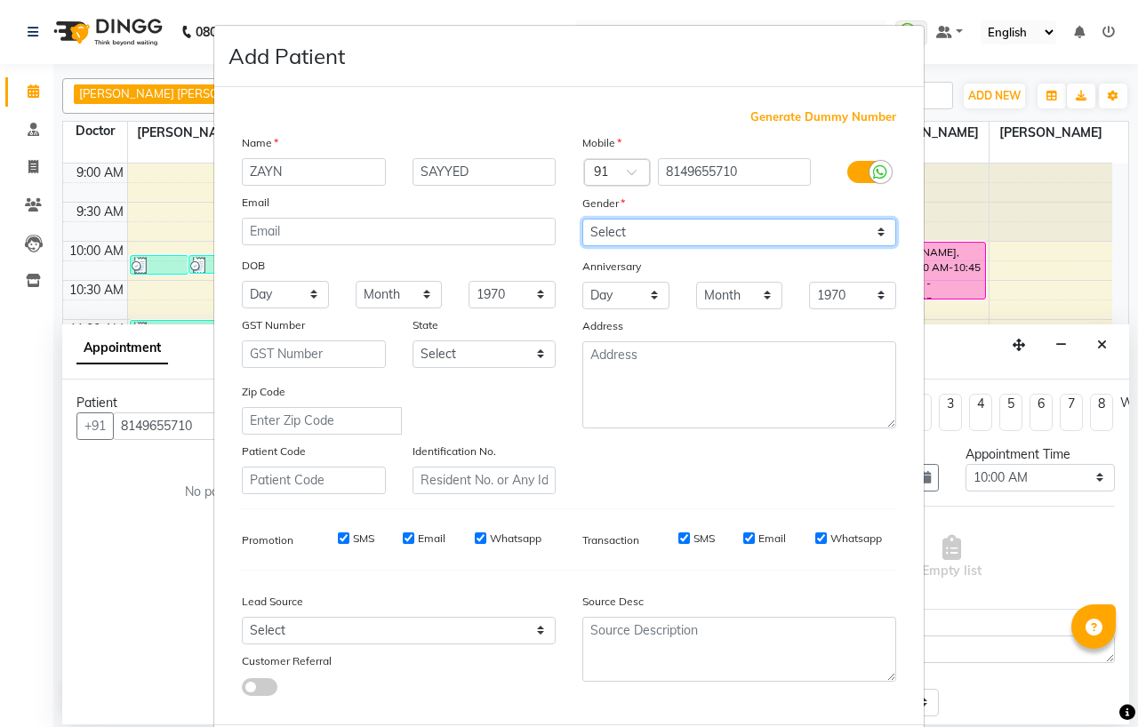
click at [606, 235] on select "Select [DEMOGRAPHIC_DATA] [DEMOGRAPHIC_DATA] Other Prefer Not To Say" at bounding box center [739, 233] width 314 height 28
select select "[DEMOGRAPHIC_DATA]"
click at [582, 219] on select "Select [DEMOGRAPHIC_DATA] [DEMOGRAPHIC_DATA] Other Prefer Not To Say" at bounding box center [739, 233] width 314 height 28
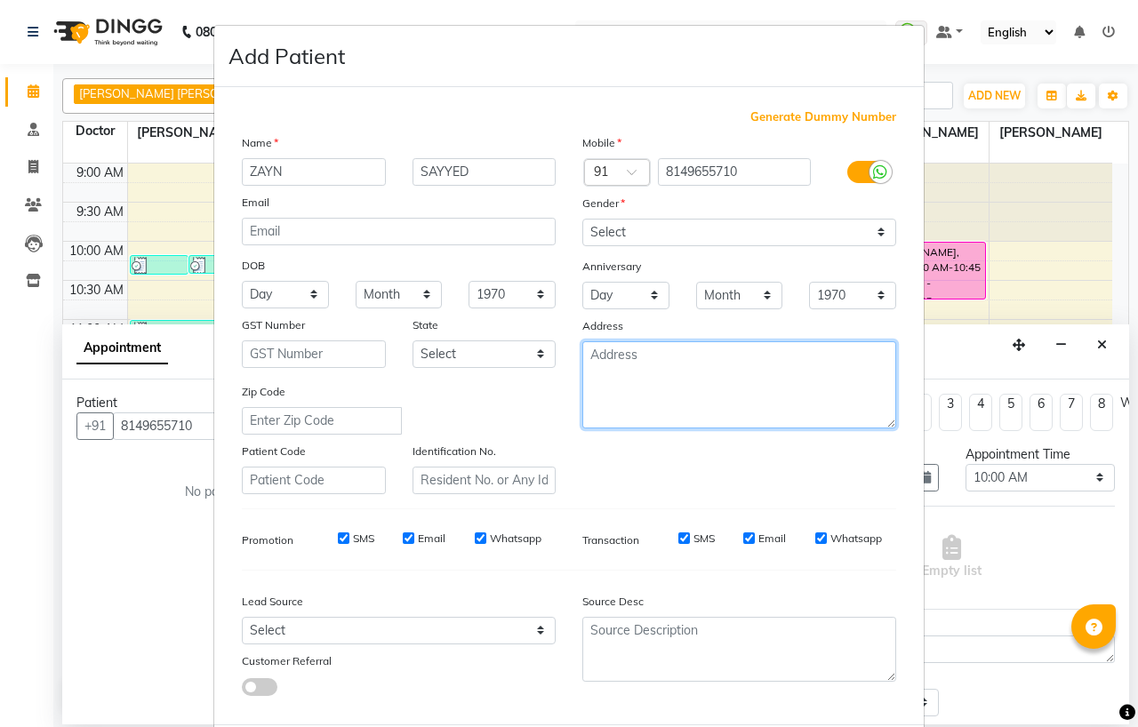
click at [649, 410] on textarea at bounding box center [739, 384] width 314 height 87
type textarea "[PERSON_NAME][GEOGRAPHIC_DATA]"
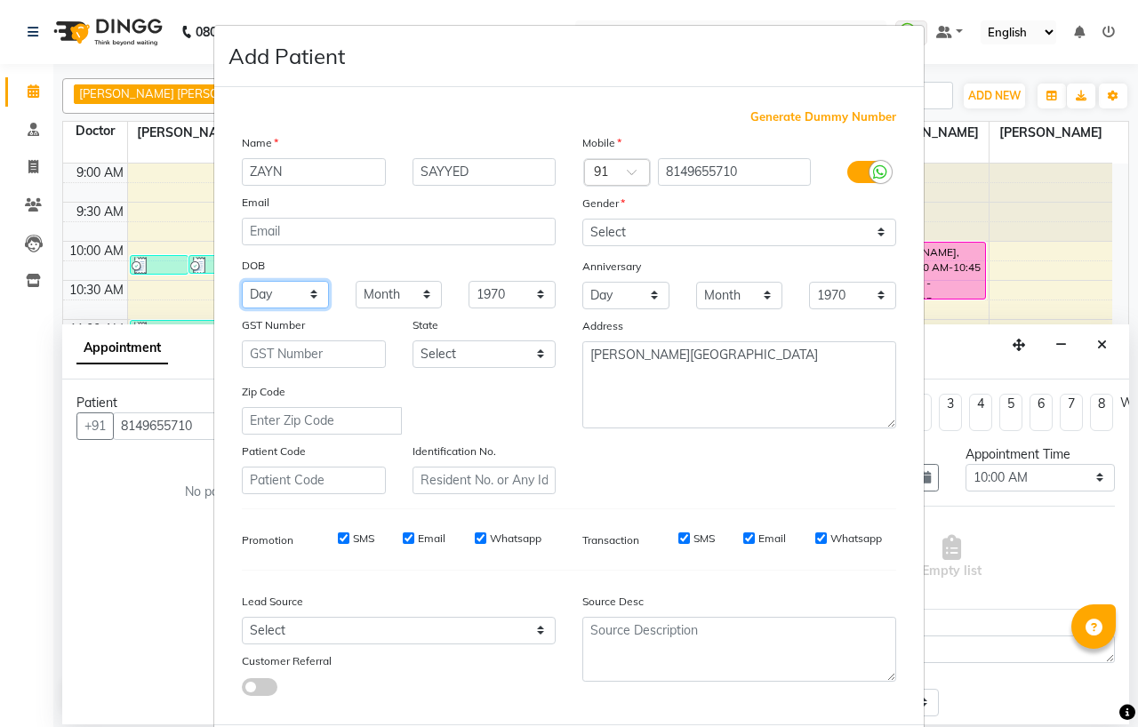
click at [245, 291] on select "Day 01 02 03 04 05 06 07 08 09 10 11 12 13 14 15 16 17 18 19 20 21 22 23 24 25 …" at bounding box center [285, 295] width 87 height 28
select select "24"
click at [242, 281] on select "Day 01 02 03 04 05 06 07 08 09 10 11 12 13 14 15 16 17 18 19 20 21 22 23 24 25 …" at bounding box center [285, 295] width 87 height 28
click at [362, 285] on select "Month January February March April May June July August September October Novem…" at bounding box center [399, 295] width 87 height 28
select select "11"
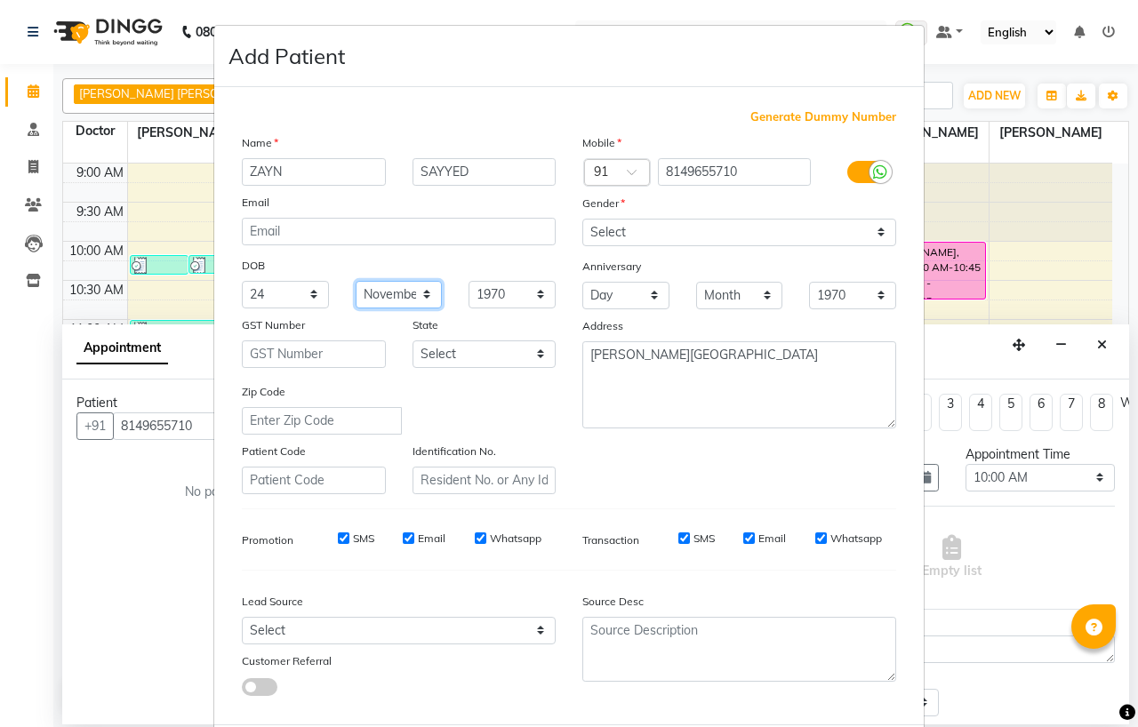
click at [356, 281] on select "Month January February March April May June July August September October Novem…" at bounding box center [399, 295] width 87 height 28
click at [477, 295] on select "1940 1941 1942 1943 1944 1945 1946 1947 1948 1949 1950 1951 1952 1953 1954 1955…" at bounding box center [512, 295] width 87 height 28
select select "2021"
click at [469, 281] on select "1940 1941 1942 1943 1944 1945 1946 1947 1948 1949 1950 1951 1952 1953 1954 1955…" at bounding box center [512, 295] width 87 height 28
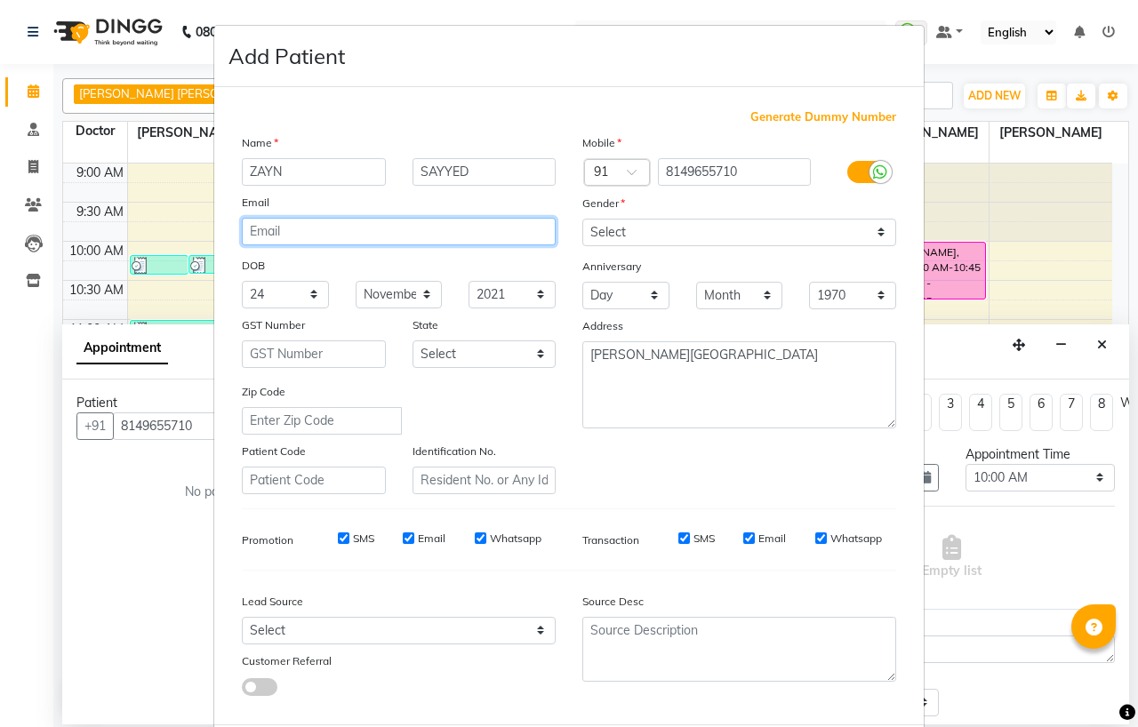
click at [293, 225] on input "email" at bounding box center [399, 232] width 314 height 28
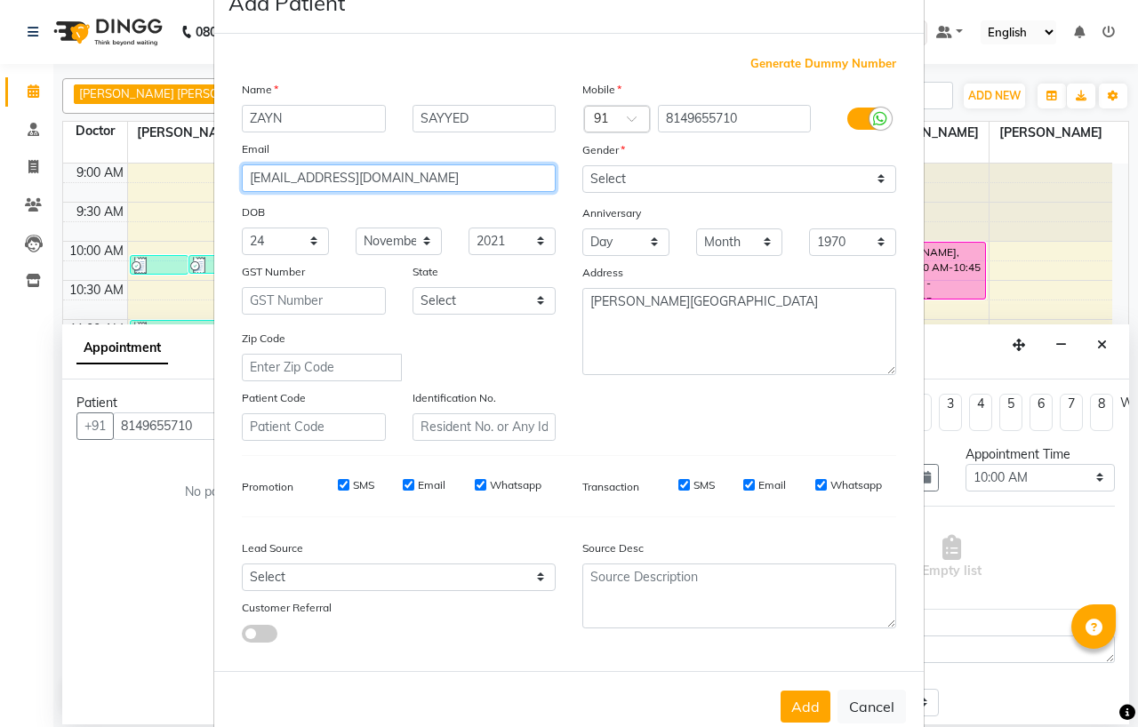
scroll to position [93, 0]
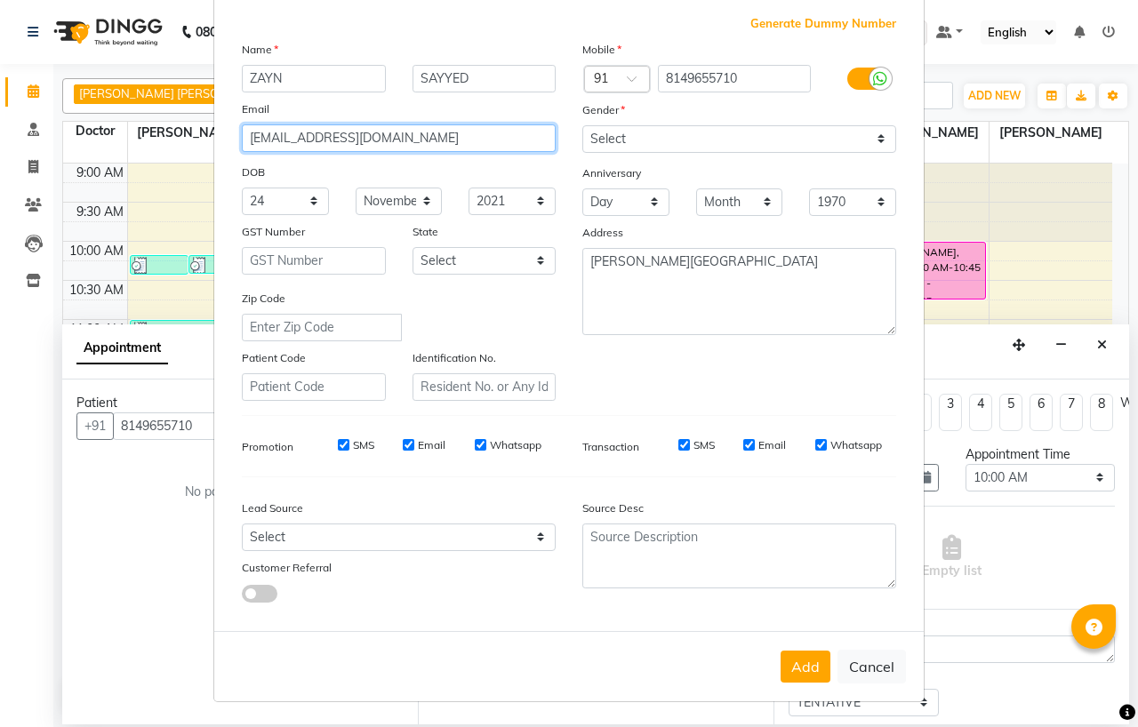
type input "[EMAIL_ADDRESS][DOMAIN_NAME]"
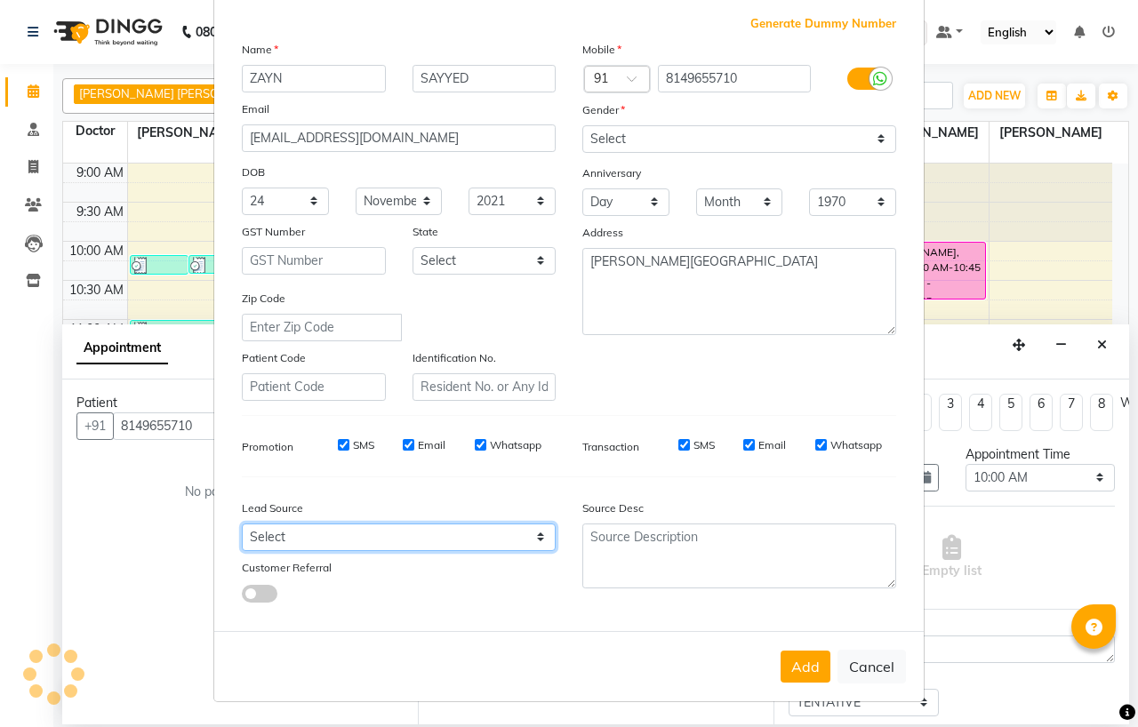
click at [281, 532] on select "Select Walk-in Referral Internet Friend Word of Mouth Advertisement Facebook Ju…" at bounding box center [399, 538] width 314 height 28
select select "50939"
click at [242, 524] on select "Select Walk-in Referral Internet Friend Word of Mouth Advertisement Facebook Ju…" at bounding box center [399, 538] width 314 height 28
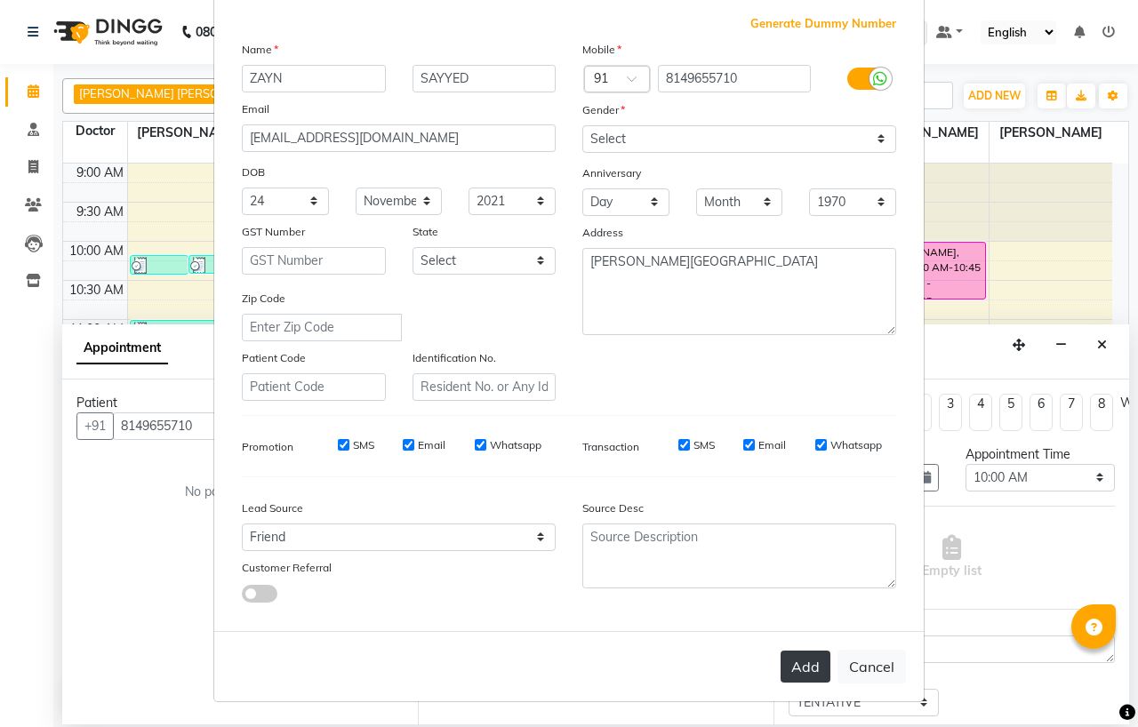
click at [789, 663] on button "Add" at bounding box center [806, 667] width 50 height 32
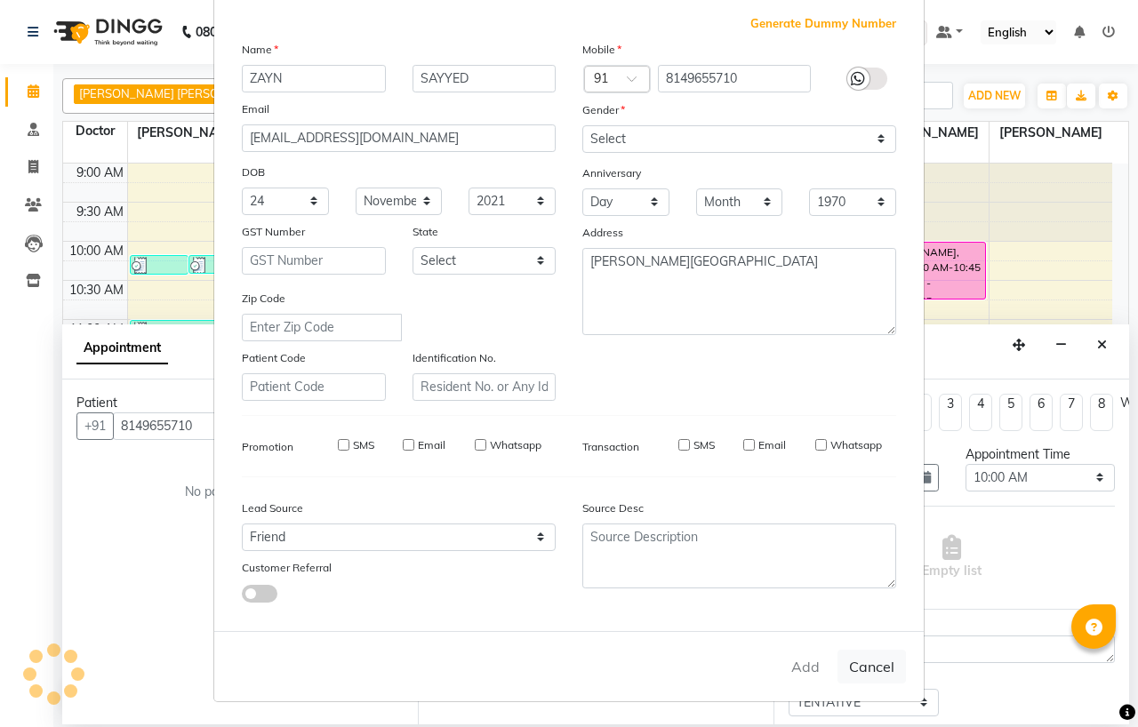
select select
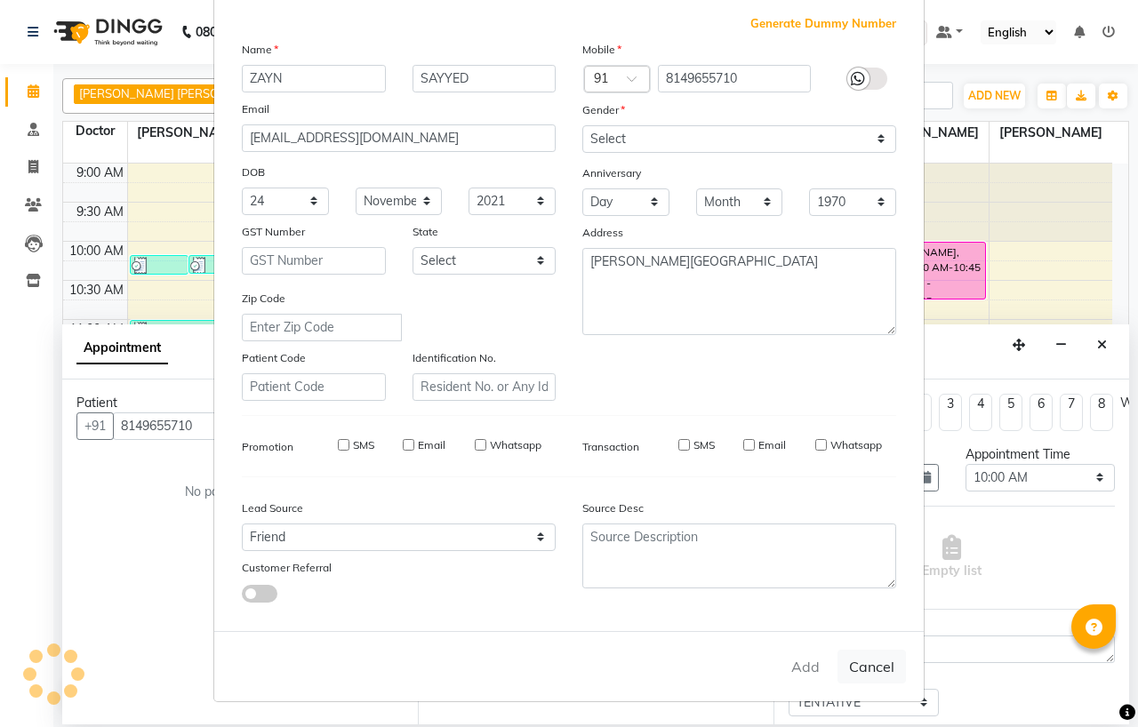
select select
checkbox input "false"
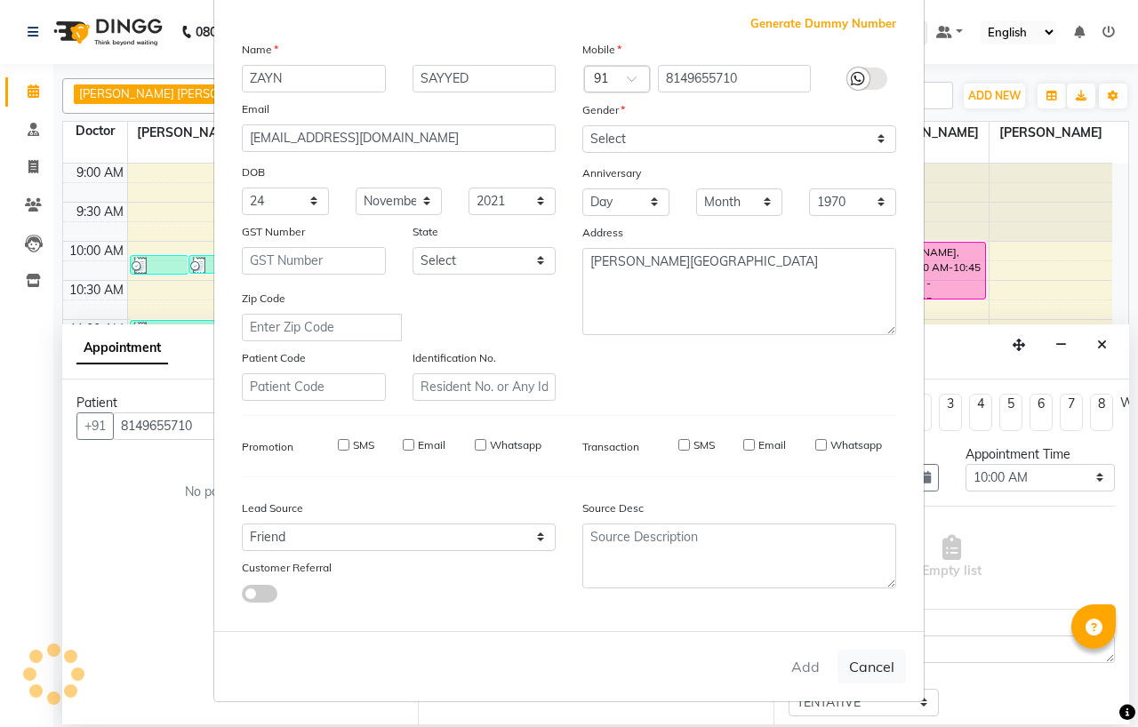
checkbox input "false"
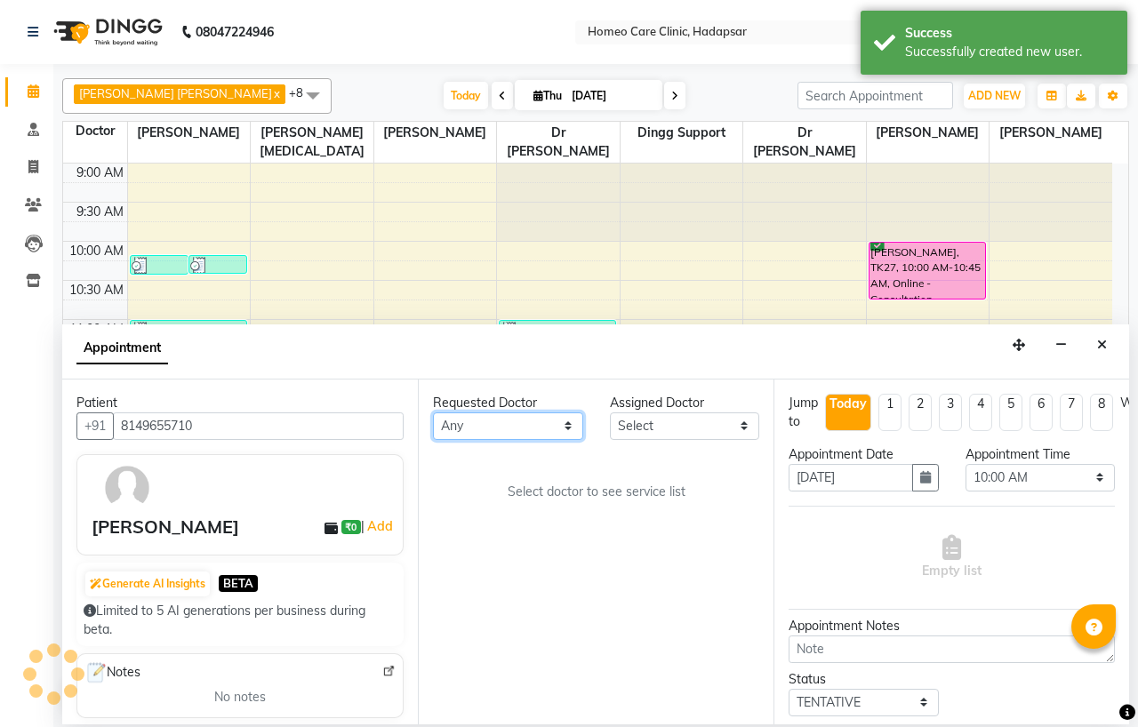
click at [466, 434] on select "Any Dingg Support [PERSON_NAME] [PERSON_NAME] [PERSON_NAME] [PERSON_NAME] [PERS…" at bounding box center [508, 427] width 150 height 28
select select "65961"
click at [433, 413] on select "Any Dingg Support [PERSON_NAME] [PERSON_NAME] [PERSON_NAME] [PERSON_NAME] [PERS…" at bounding box center [508, 427] width 150 height 28
select select "65961"
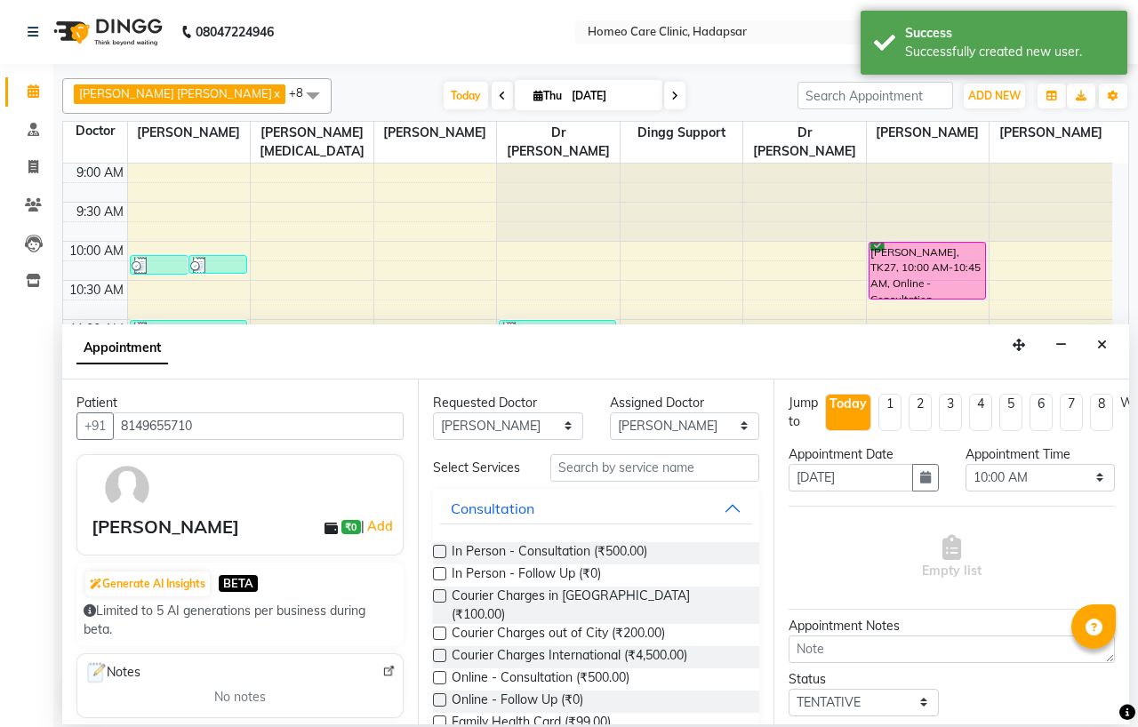
click at [439, 558] on label at bounding box center [439, 551] width 13 height 13
click at [439, 559] on input "checkbox" at bounding box center [439, 554] width 12 height 12
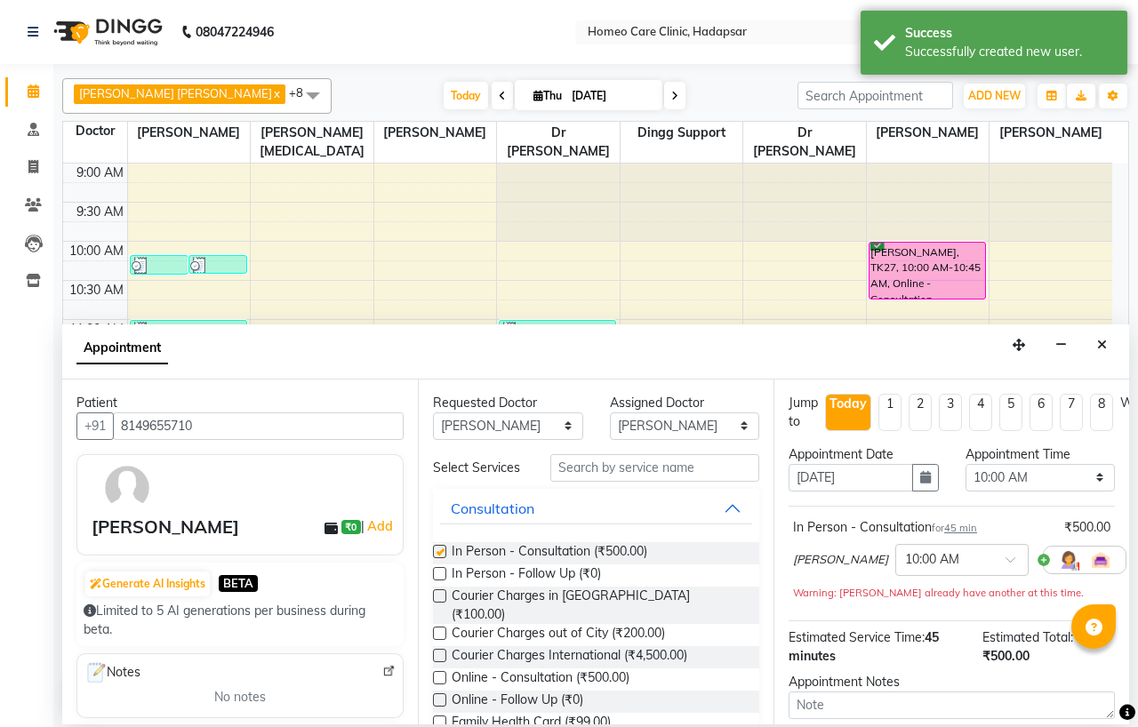
checkbox input "false"
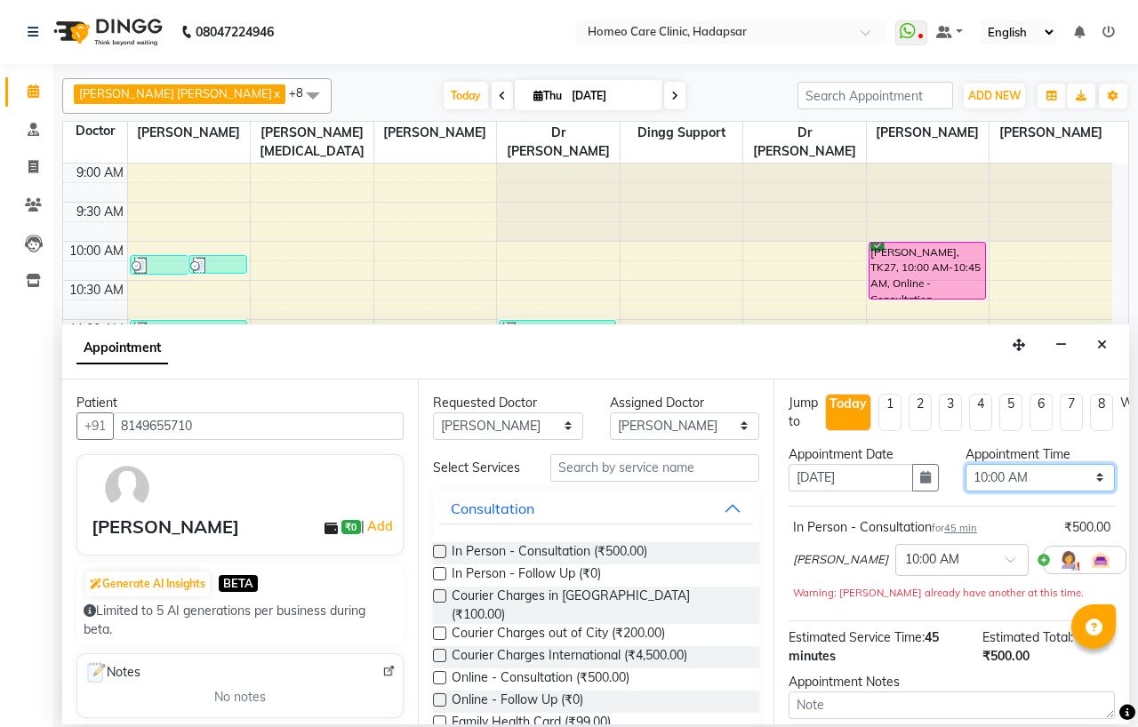
click at [978, 472] on select "Select 10:00 AM 10:05 AM 10:10 AM 10:15 AM 10:20 AM 10:25 AM 10:30 AM 10:35 AM …" at bounding box center [1041, 478] width 150 height 28
select select "1160"
click at [966, 464] on select "Select 10:00 AM 10:05 AM 10:10 AM 10:15 AM 10:20 AM 10:25 AM 10:30 AM 10:35 AM …" at bounding box center [1041, 478] width 150 height 28
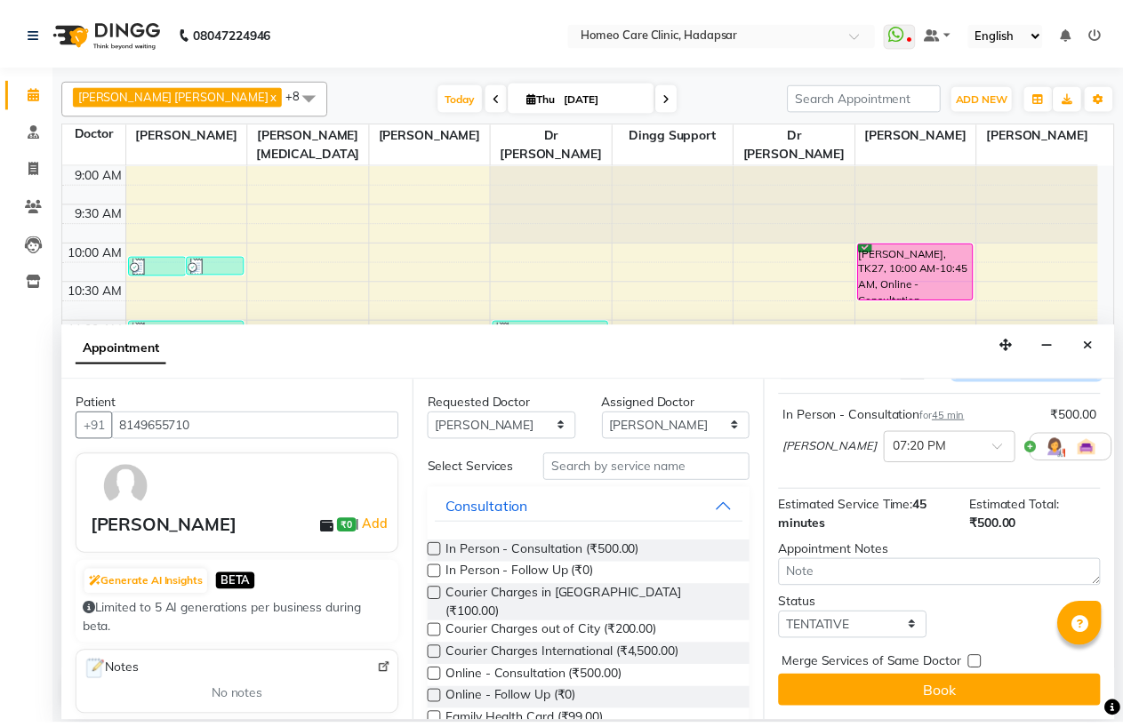
scroll to position [130, 0]
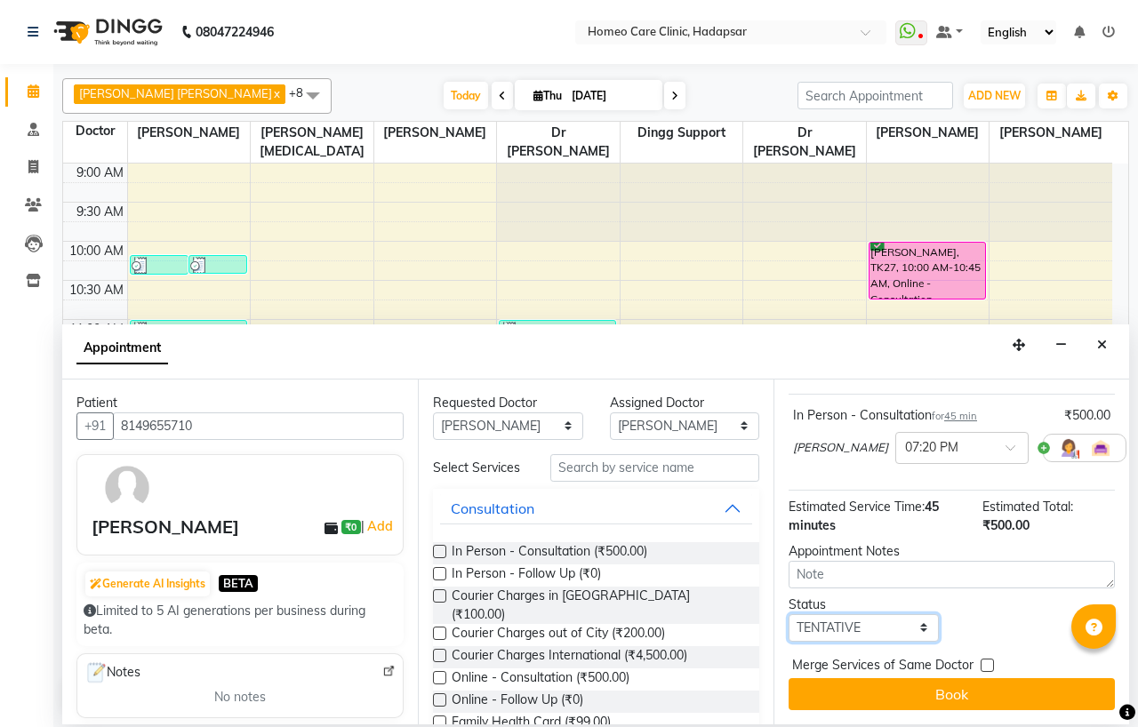
click at [871, 614] on select "Select TENTATIVE CONFIRM CHECK-IN UPCOMING" at bounding box center [864, 628] width 150 height 28
select select "confirm booking"
click at [789, 614] on select "Select TENTATIVE CONFIRM CHECK-IN UPCOMING" at bounding box center [864, 628] width 150 height 28
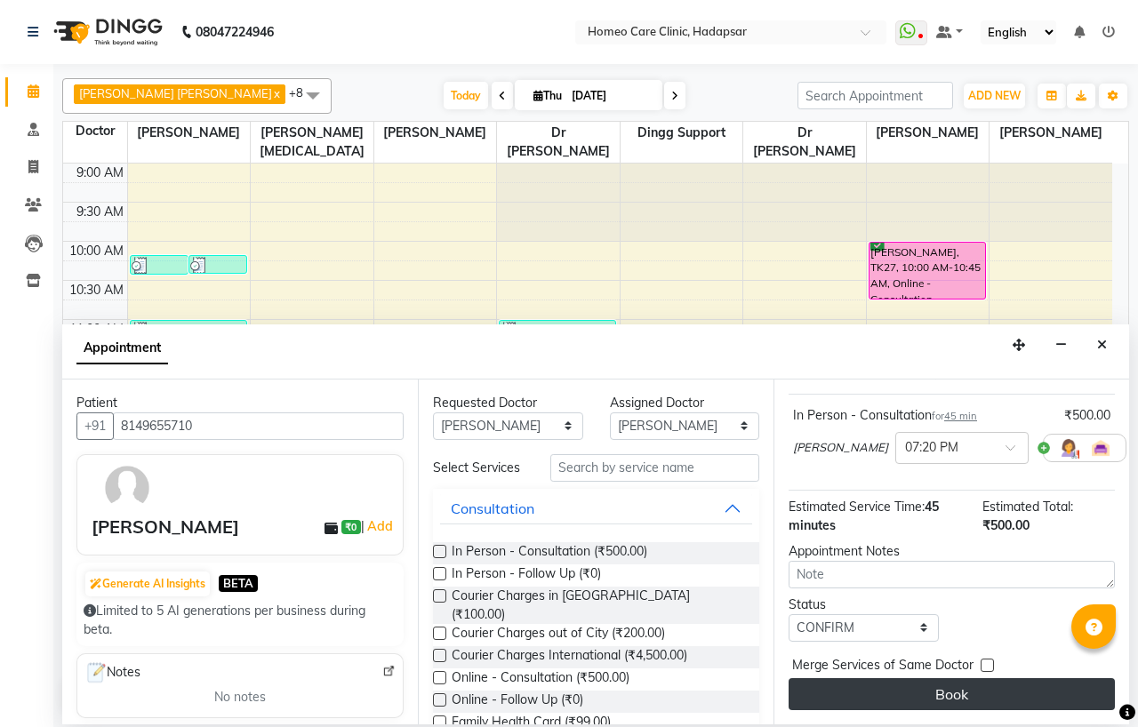
click at [838, 679] on button "Book" at bounding box center [952, 694] width 326 height 32
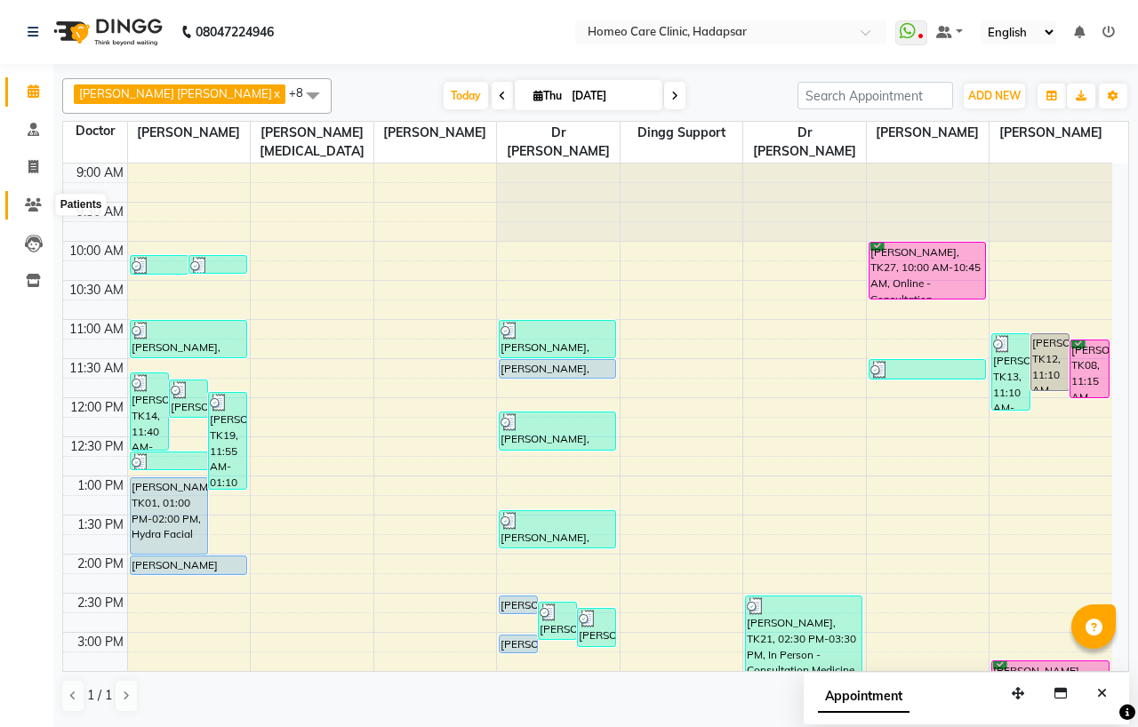
click at [36, 207] on icon at bounding box center [33, 204] width 17 height 13
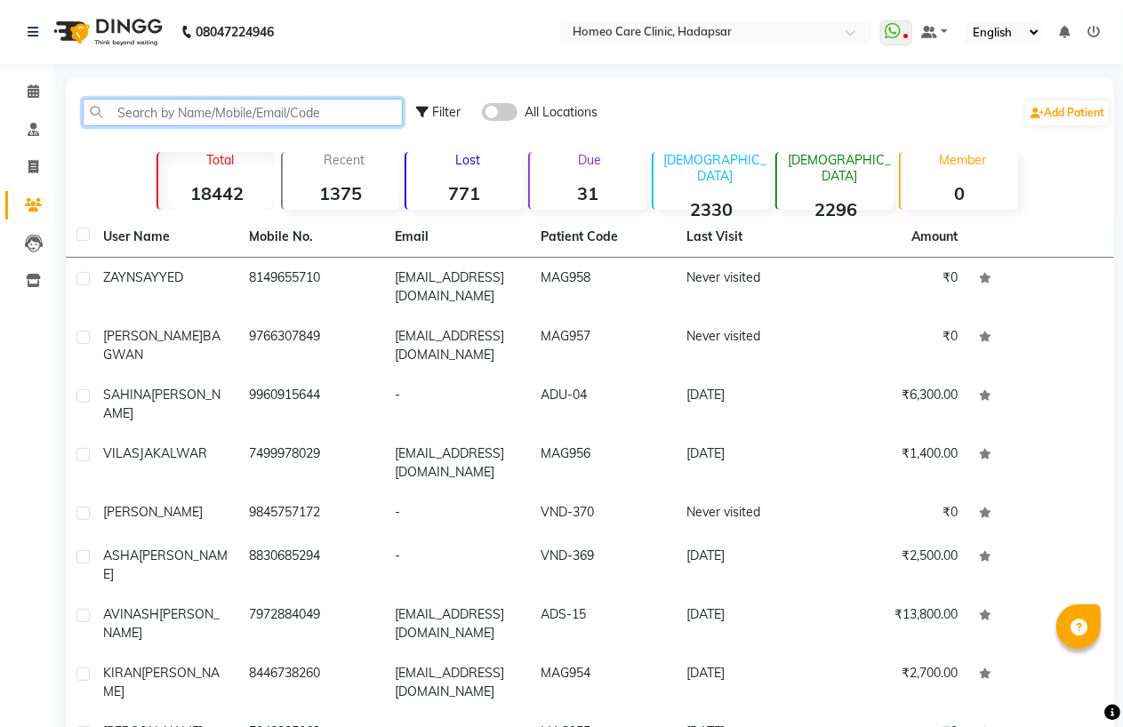
click at [170, 113] on input "text" at bounding box center [243, 113] width 320 height 28
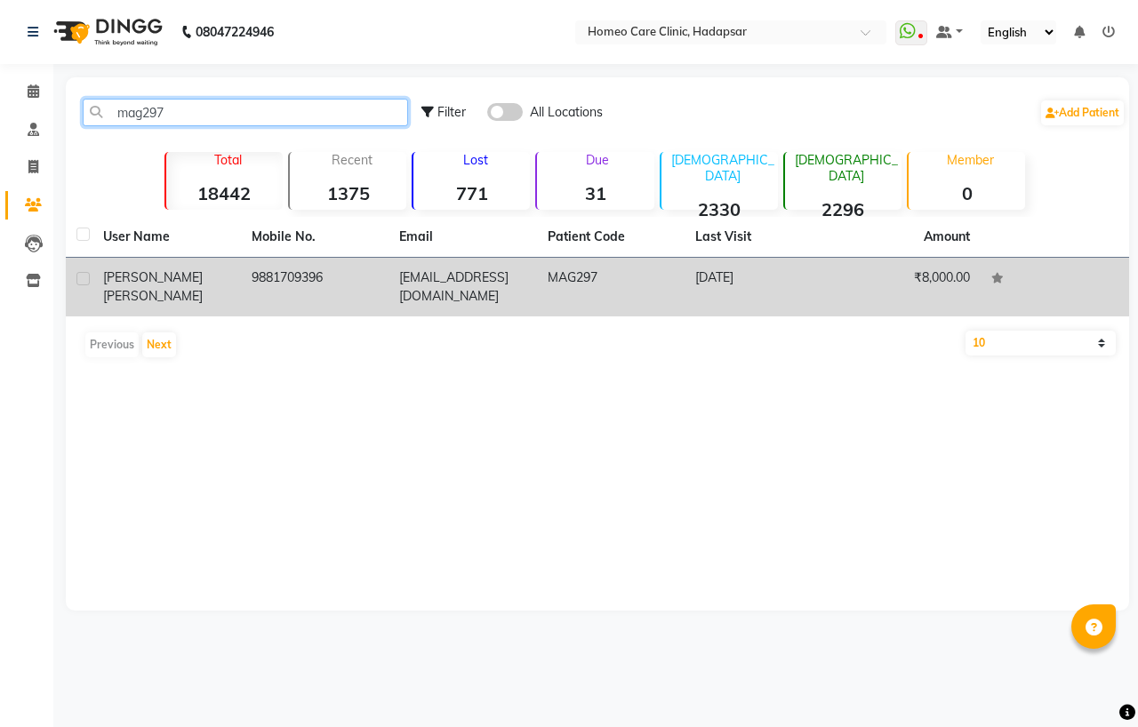
type input "mag297"
click at [302, 278] on td "9881709396" at bounding box center [315, 287] width 148 height 59
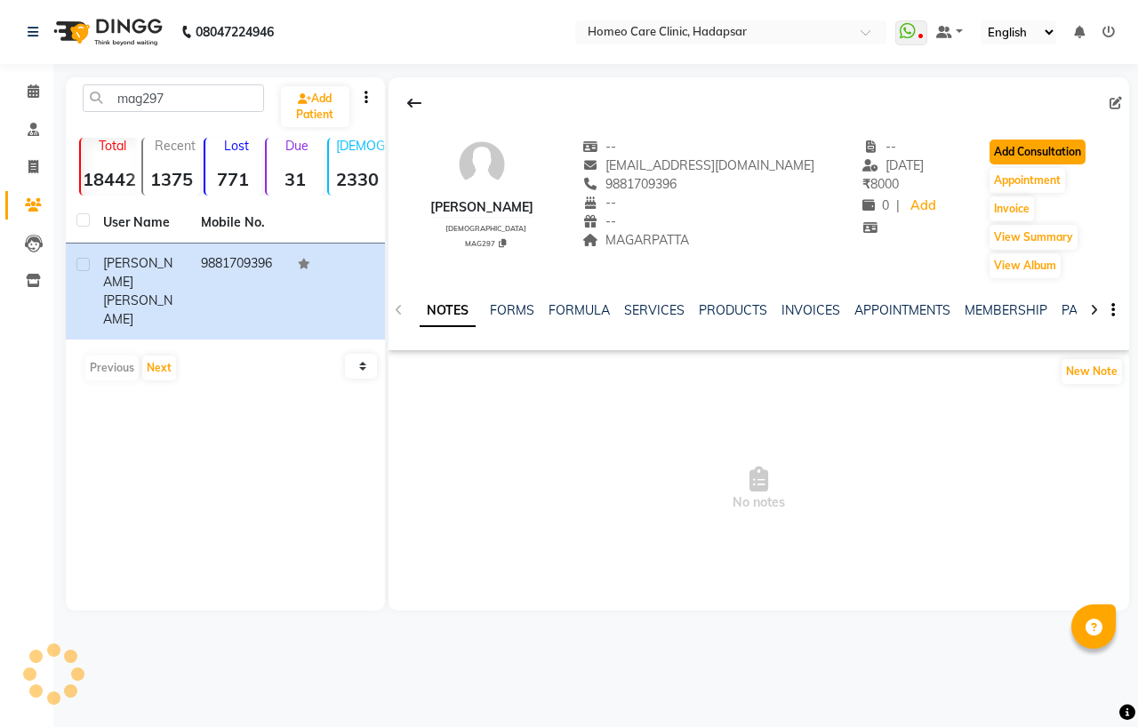
click at [1030, 152] on button "Add Consultation" at bounding box center [1038, 152] width 96 height 25
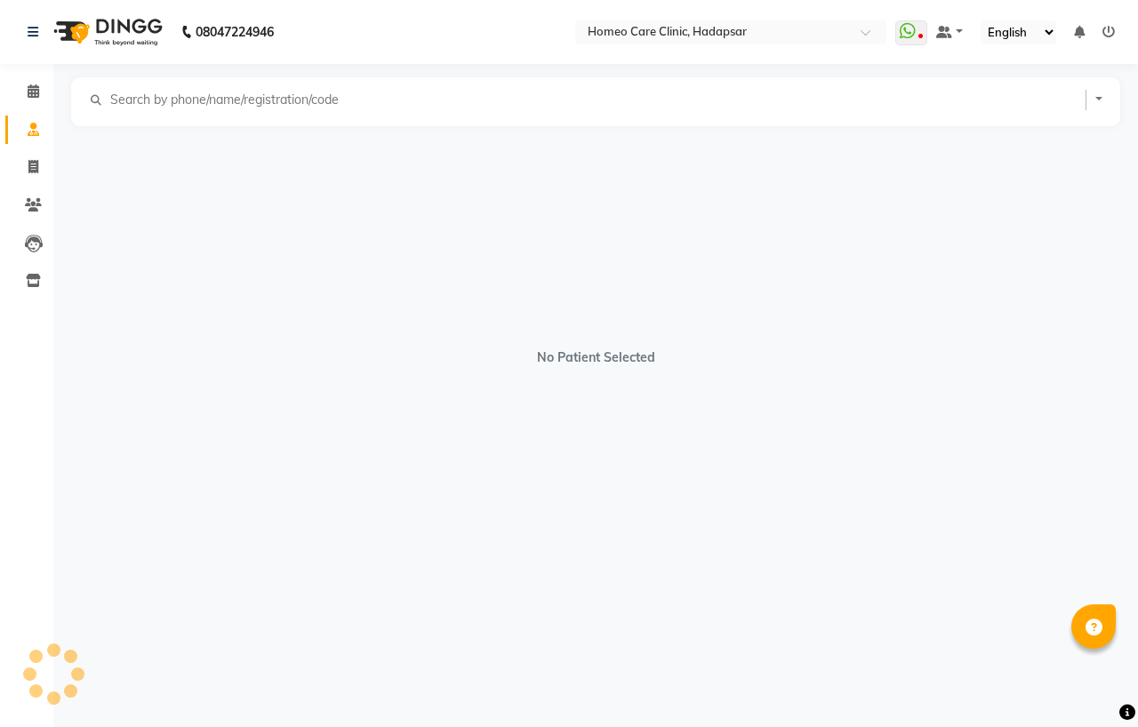
select select "[DEMOGRAPHIC_DATA]"
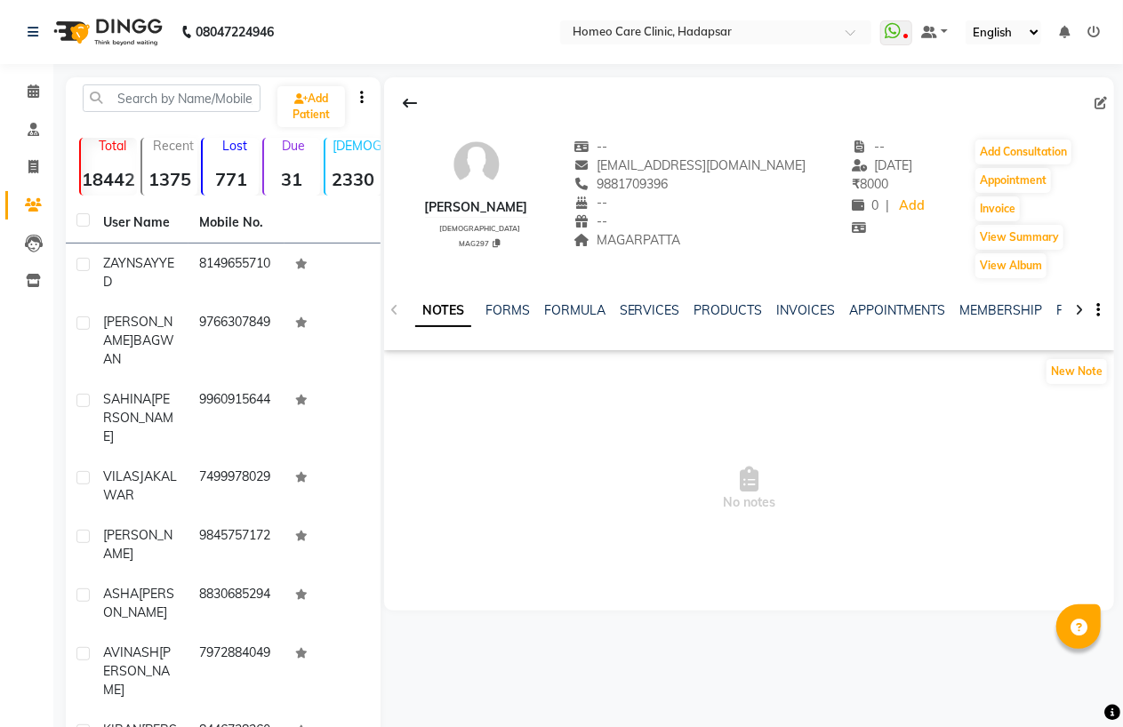
drag, startPoint x: 609, startPoint y: 183, endPoint x: 696, endPoint y: 183, distance: 87.1
click at [696, 183] on div "9881709396" at bounding box center [689, 184] width 232 height 19
copy span "9881709396"
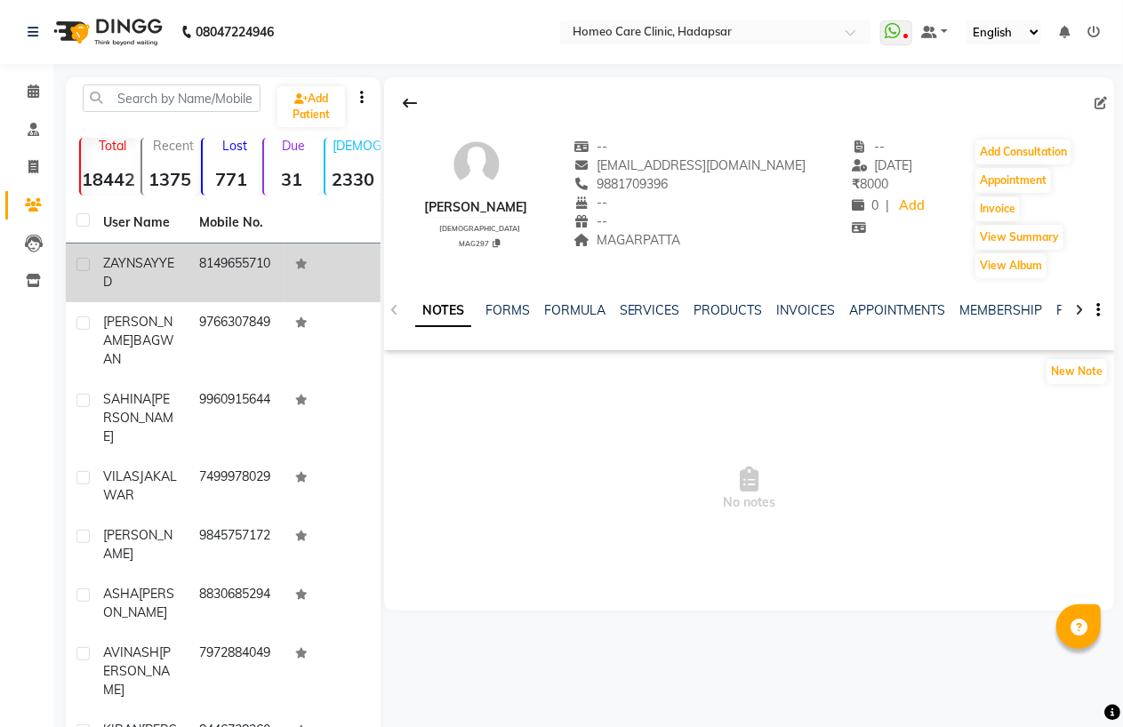
click at [140, 277] on span "SAYYED" at bounding box center [138, 272] width 71 height 35
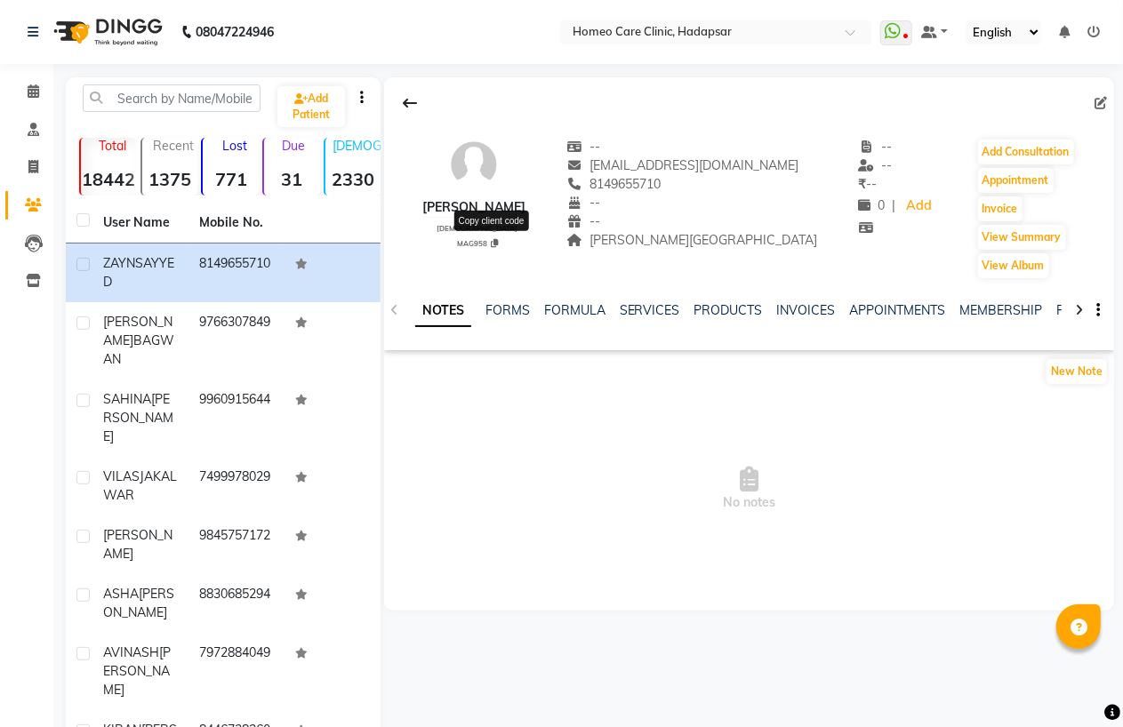
click at [492, 239] on icon at bounding box center [494, 243] width 7 height 9
type textarea "MAG958"
click at [172, 101] on input "text" at bounding box center [172, 98] width 178 height 28
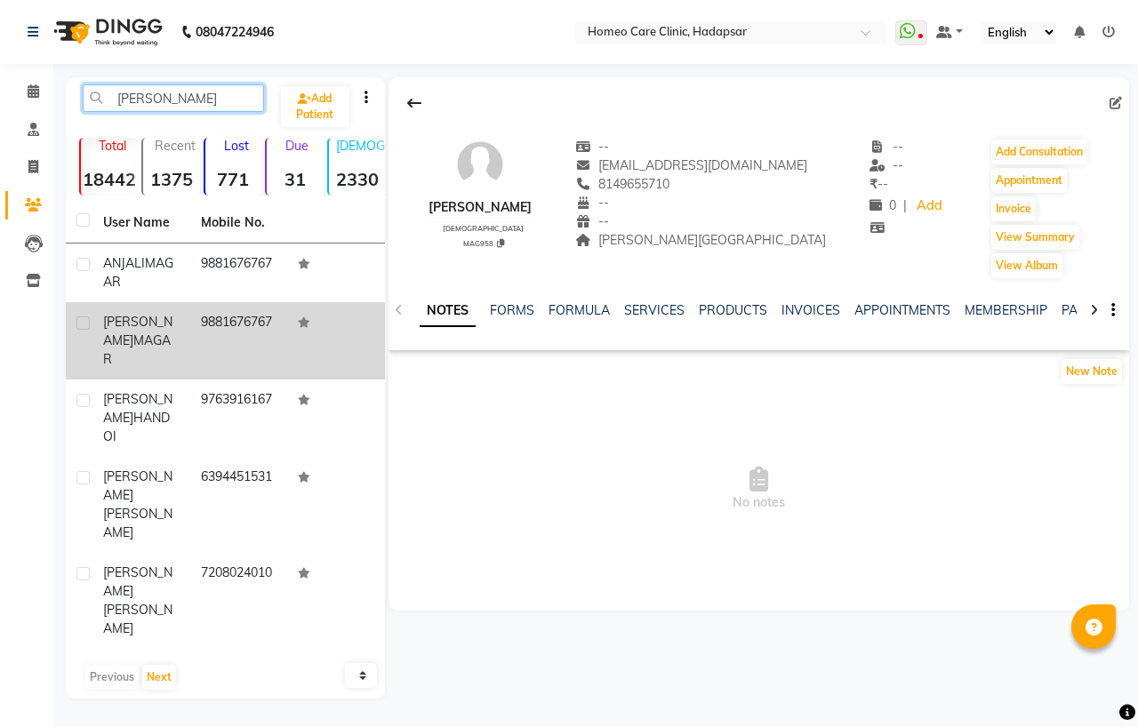
type input "[PERSON_NAME]"
click at [172, 347] on div "[PERSON_NAME]" at bounding box center [141, 341] width 76 height 56
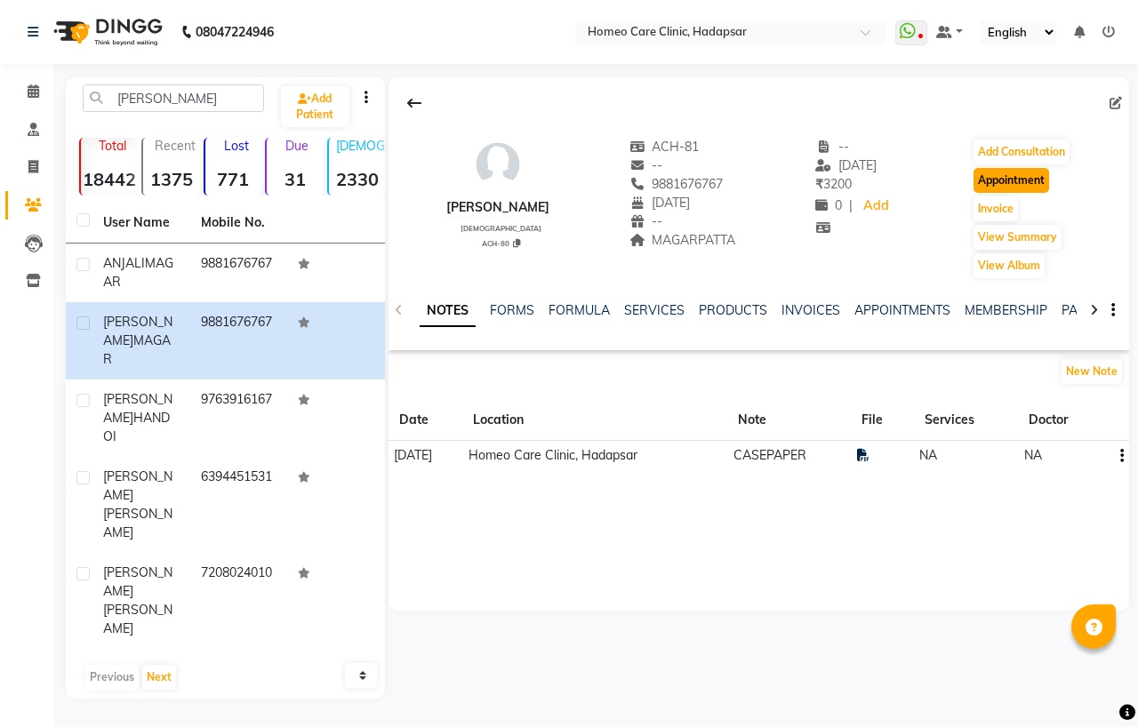
click at [982, 168] on button "Appointment" at bounding box center [1012, 180] width 76 height 25
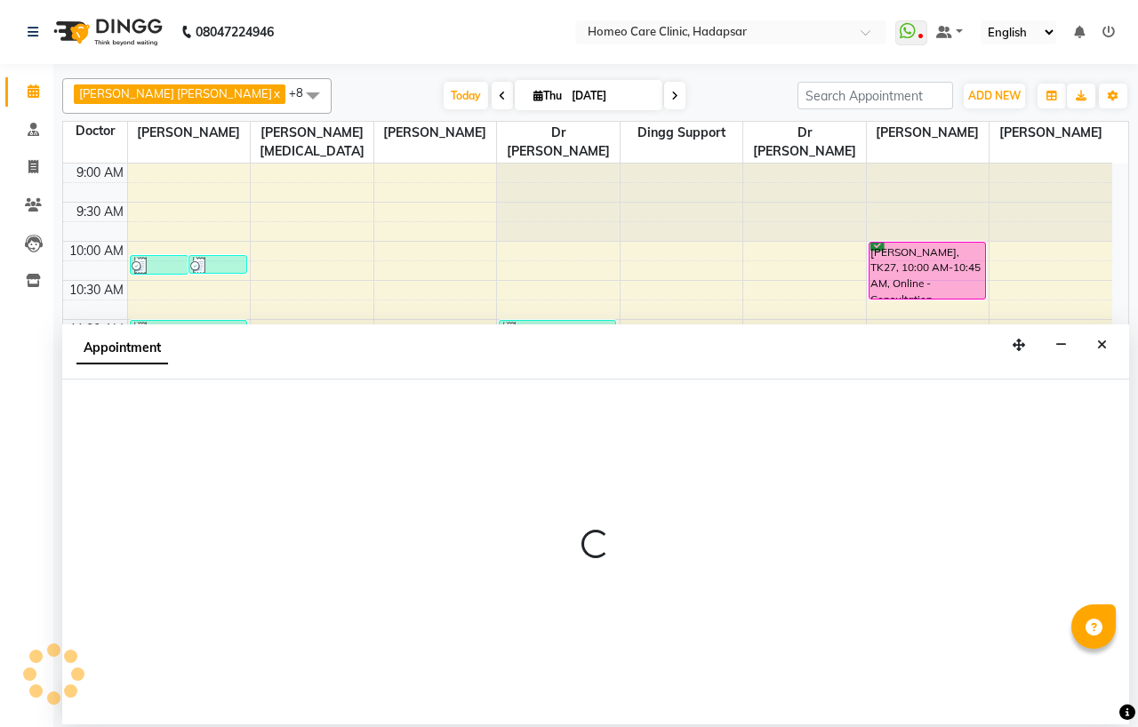
scroll to position [592, 0]
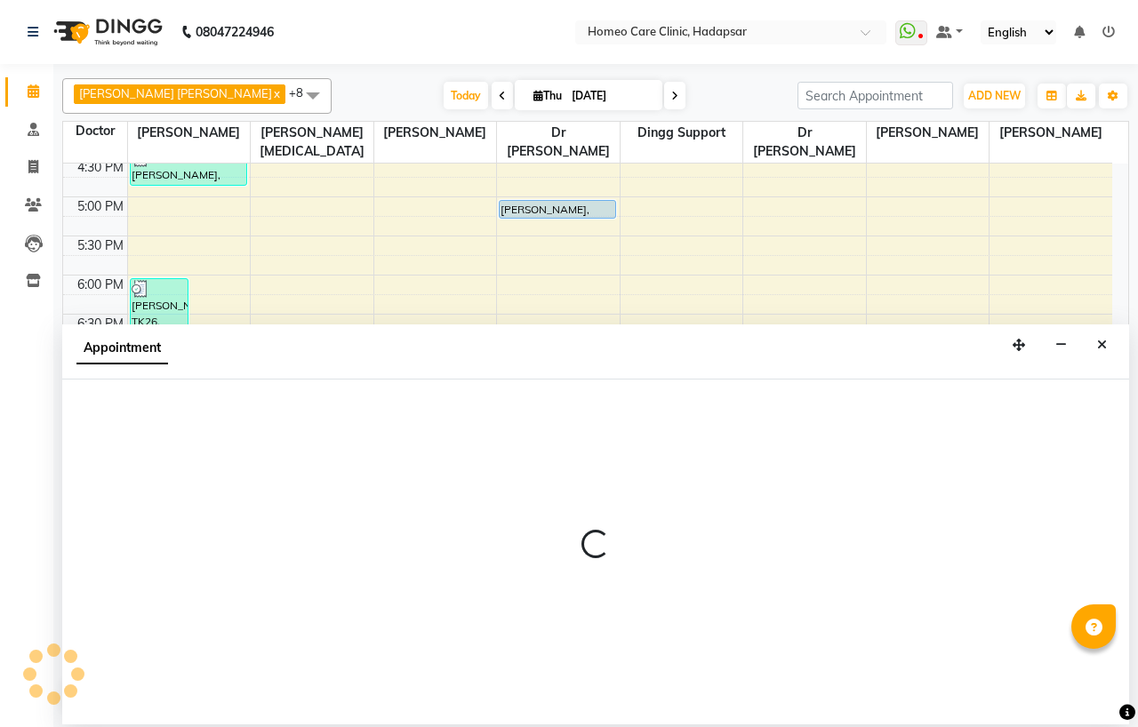
select select "600"
select select "tentative"
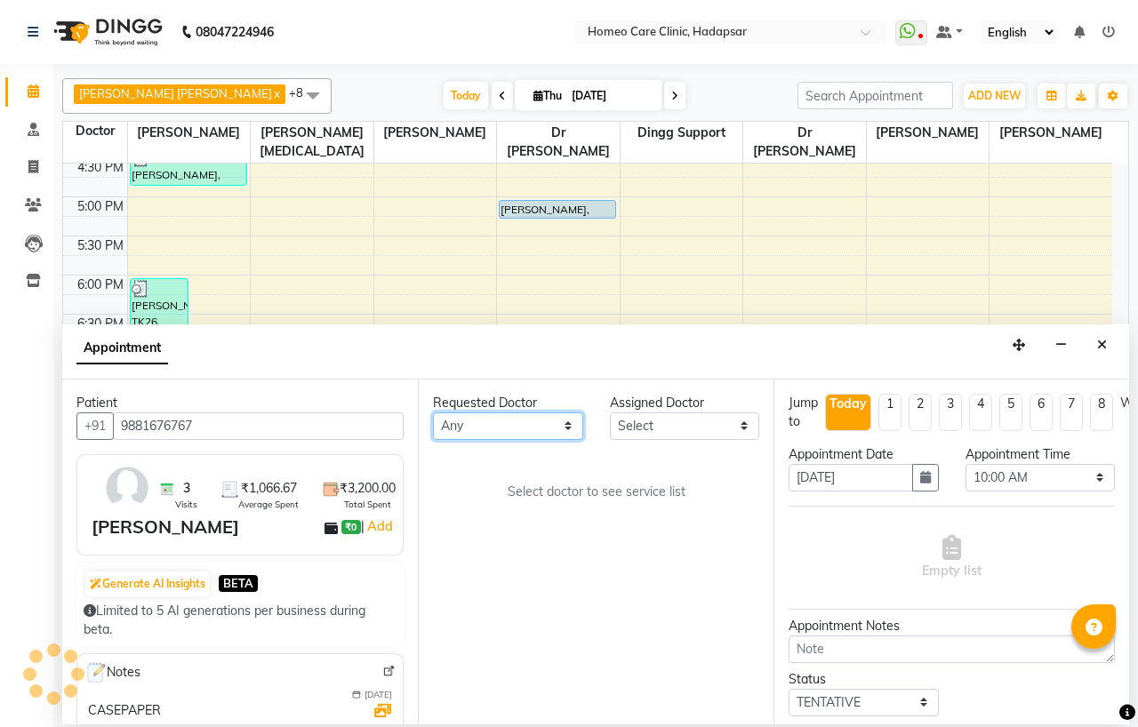
drag, startPoint x: 481, startPoint y: 433, endPoint x: 487, endPoint y: 424, distance: 10.9
click at [481, 433] on select "Any Dingg Support [PERSON_NAME] [PERSON_NAME] [PERSON_NAME] [PERSON_NAME] [PERS…" at bounding box center [508, 427] width 150 height 28
select select "65961"
click at [433, 413] on select "Any Dingg Support [PERSON_NAME] [PERSON_NAME] [PERSON_NAME] [PERSON_NAME] [PERS…" at bounding box center [508, 427] width 150 height 28
select select "65961"
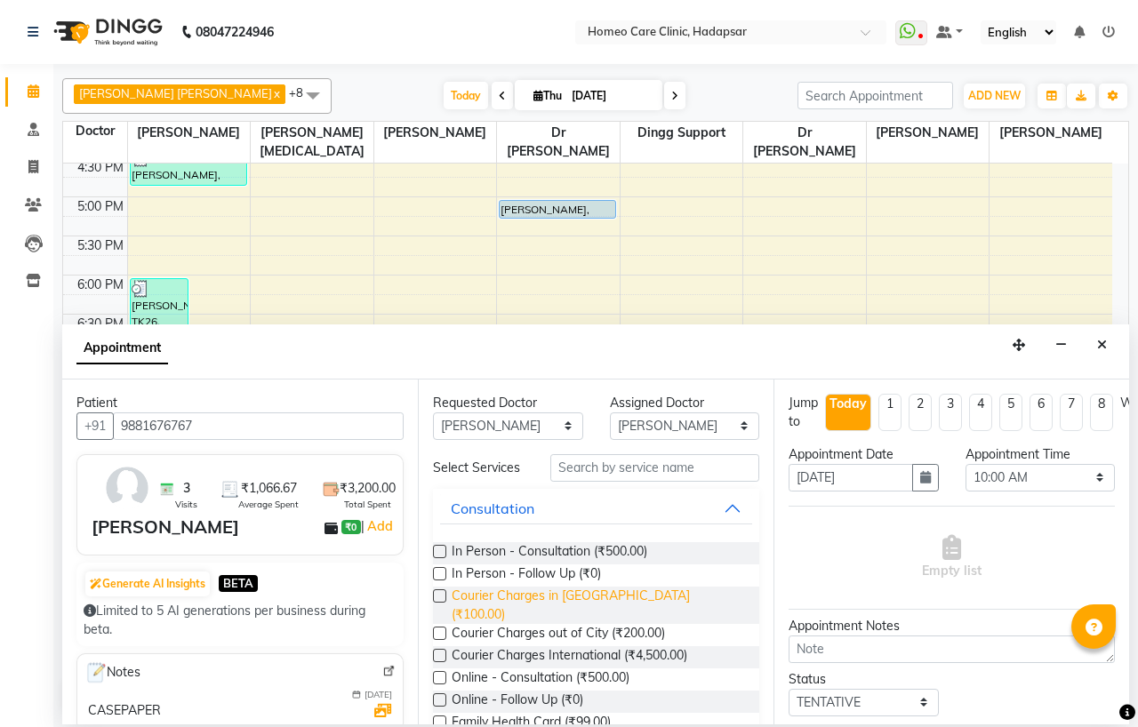
drag, startPoint x: 437, startPoint y: 582, endPoint x: 545, endPoint y: 601, distance: 110.1
click at [437, 581] on label at bounding box center [439, 573] width 13 height 13
click at [437, 581] on input "checkbox" at bounding box center [439, 576] width 12 height 12
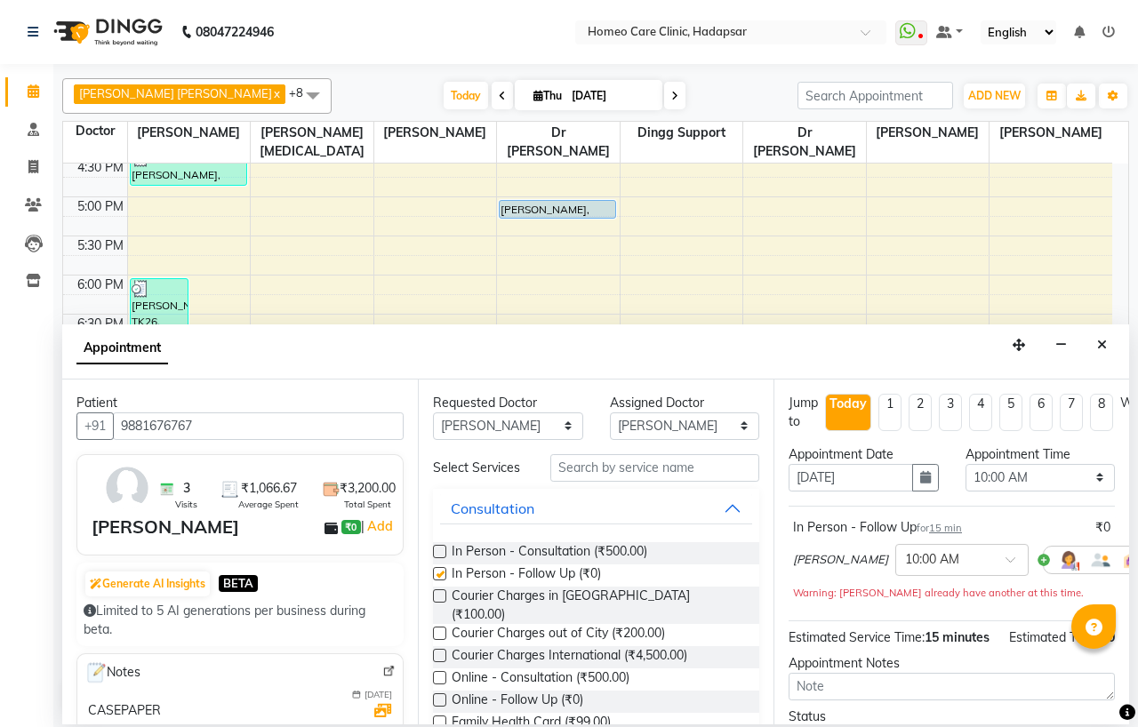
checkbox input "false"
click at [998, 472] on select "Select 10:00 AM 10:05 AM 10:10 AM 10:15 AM 10:20 AM 10:25 AM 10:30 AM 10:35 AM …" at bounding box center [1041, 478] width 150 height 28
select select "1170"
click at [966, 464] on select "Select 10:00 AM 10:05 AM 10:10 AM 10:15 AM 10:20 AM 10:25 AM 10:30 AM 10:35 AM …" at bounding box center [1041, 478] width 150 height 28
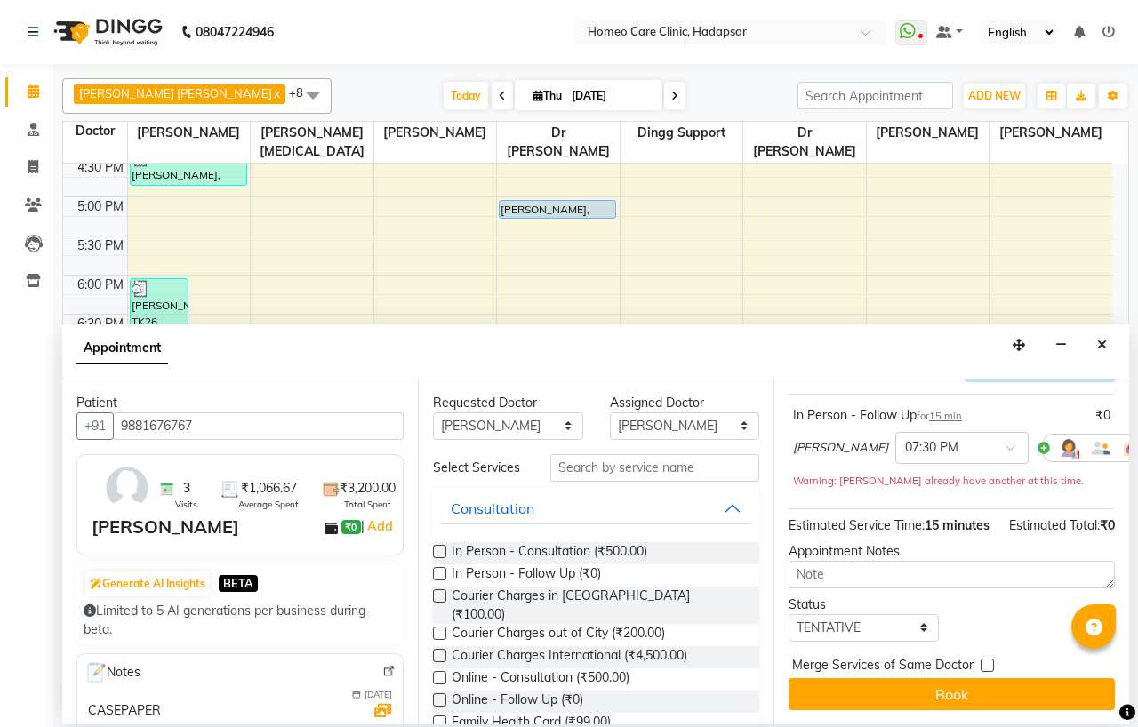
scroll to position [166, 0]
drag, startPoint x: 836, startPoint y: 617, endPoint x: 837, endPoint y: 606, distance: 10.7
click at [836, 617] on select "Select TENTATIVE CONFIRM CHECK-IN UPCOMING" at bounding box center [864, 628] width 150 height 28
select select "confirm booking"
click at [789, 614] on select "Select TENTATIVE CONFIRM CHECK-IN UPCOMING" at bounding box center [864, 628] width 150 height 28
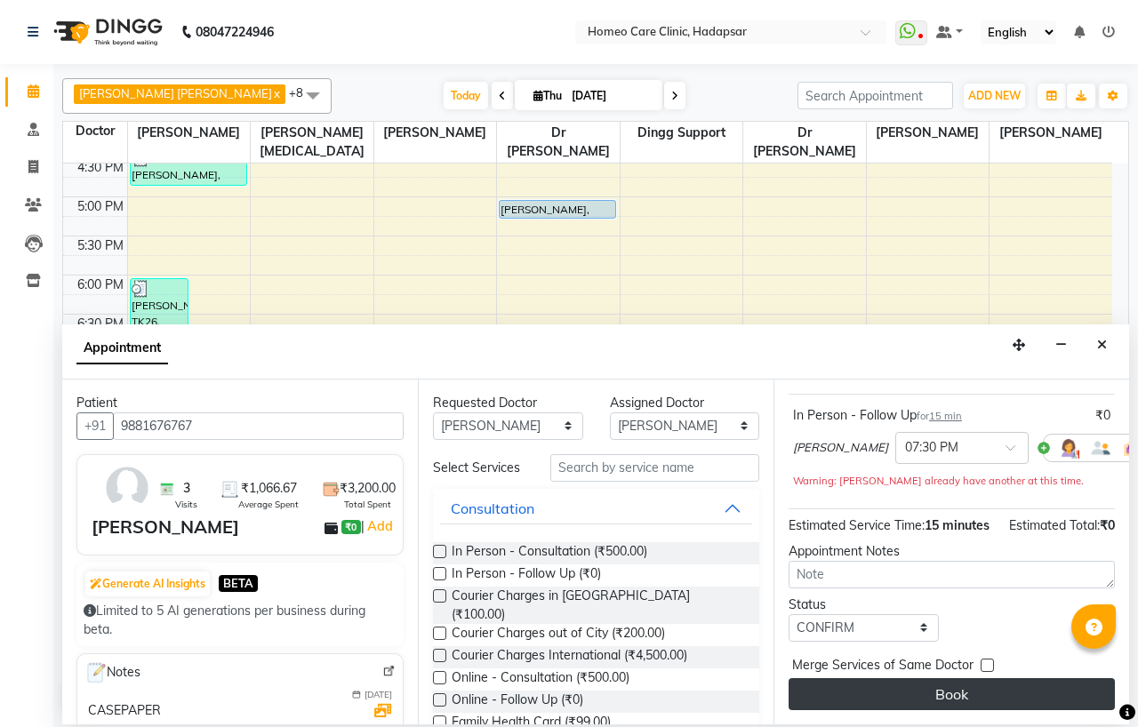
click at [878, 678] on button "Book" at bounding box center [952, 694] width 326 height 32
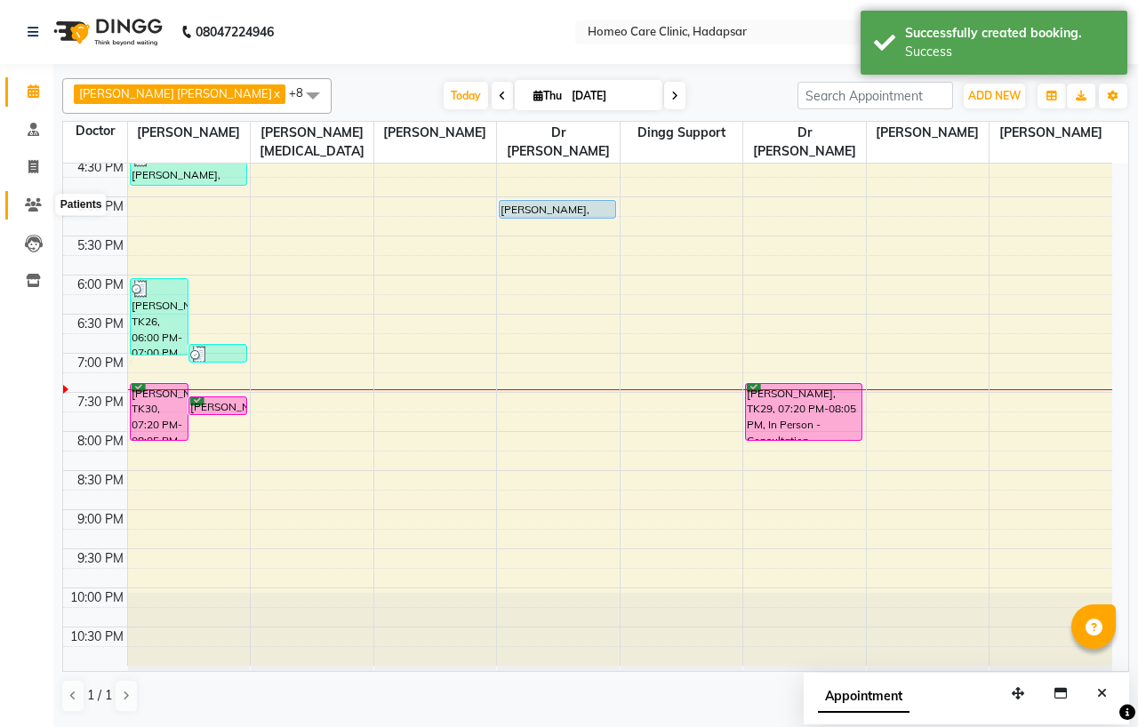
click at [36, 200] on icon at bounding box center [33, 204] width 17 height 13
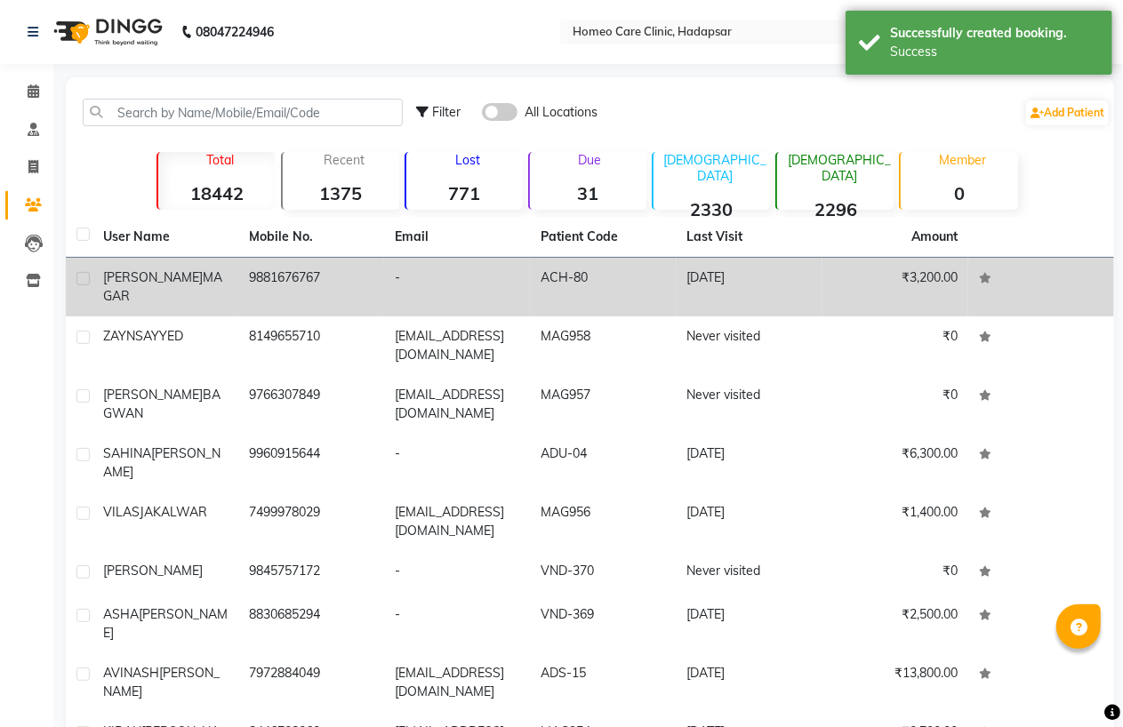
drag, startPoint x: 247, startPoint y: 276, endPoint x: 331, endPoint y: 269, distance: 83.8
click at [331, 269] on td "9881676767" at bounding box center [311, 287] width 146 height 59
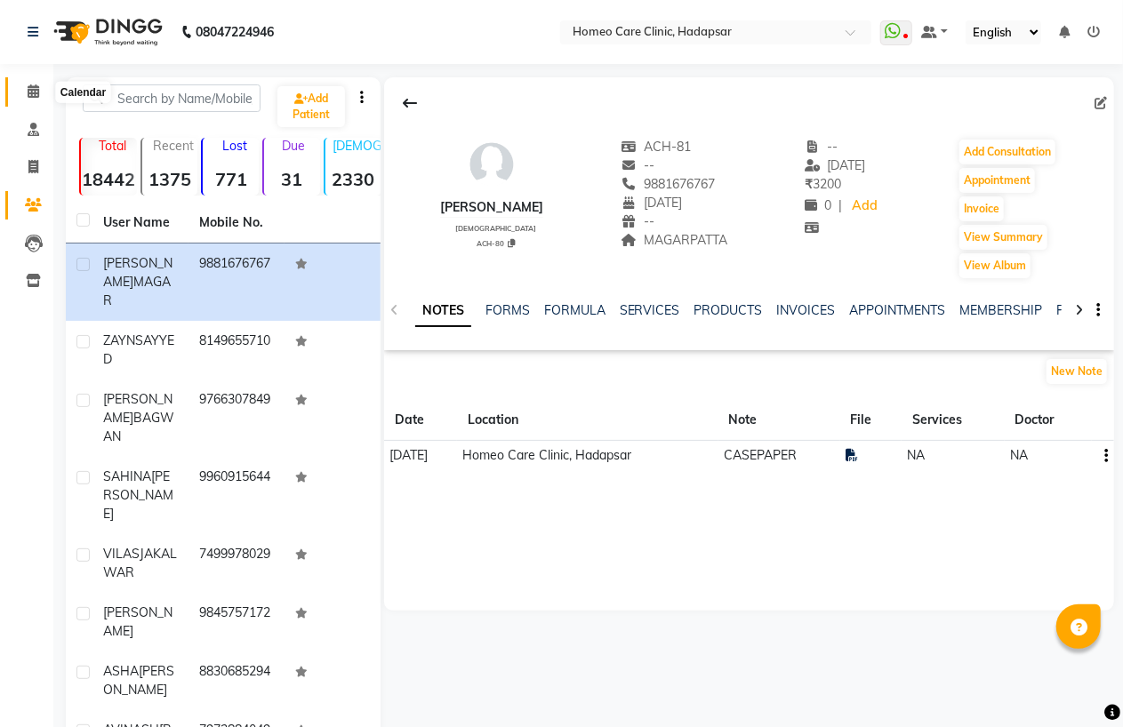
click at [19, 82] on span at bounding box center [33, 92] width 31 height 20
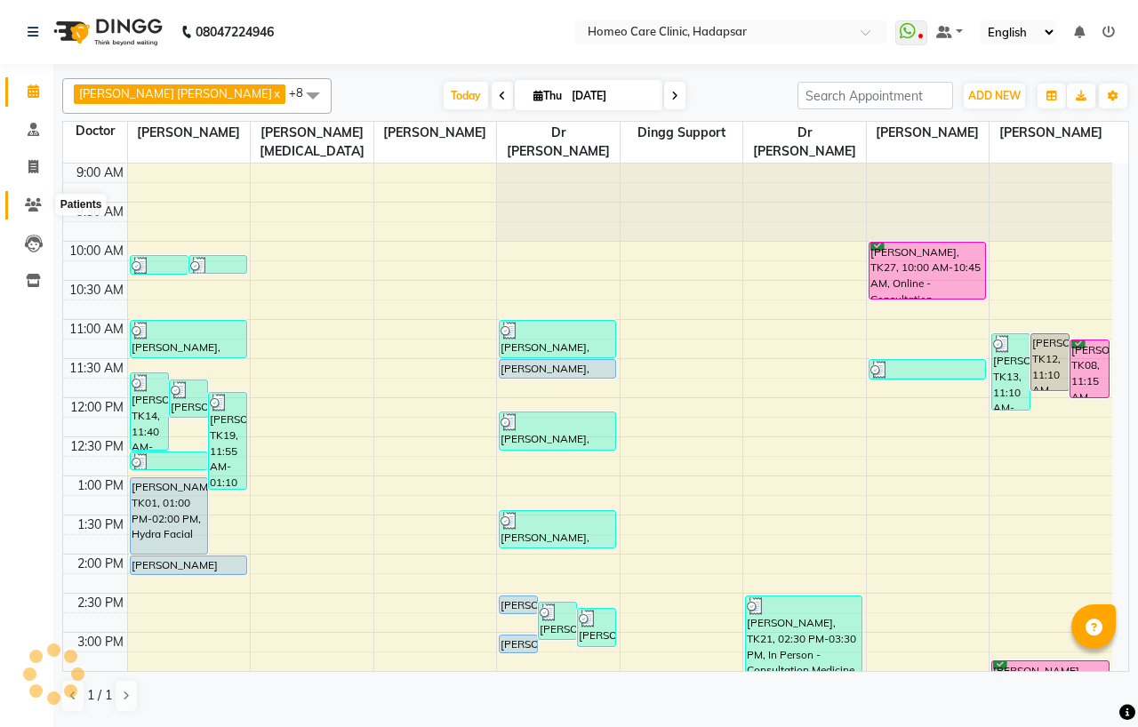
click at [30, 202] on icon at bounding box center [33, 204] width 17 height 13
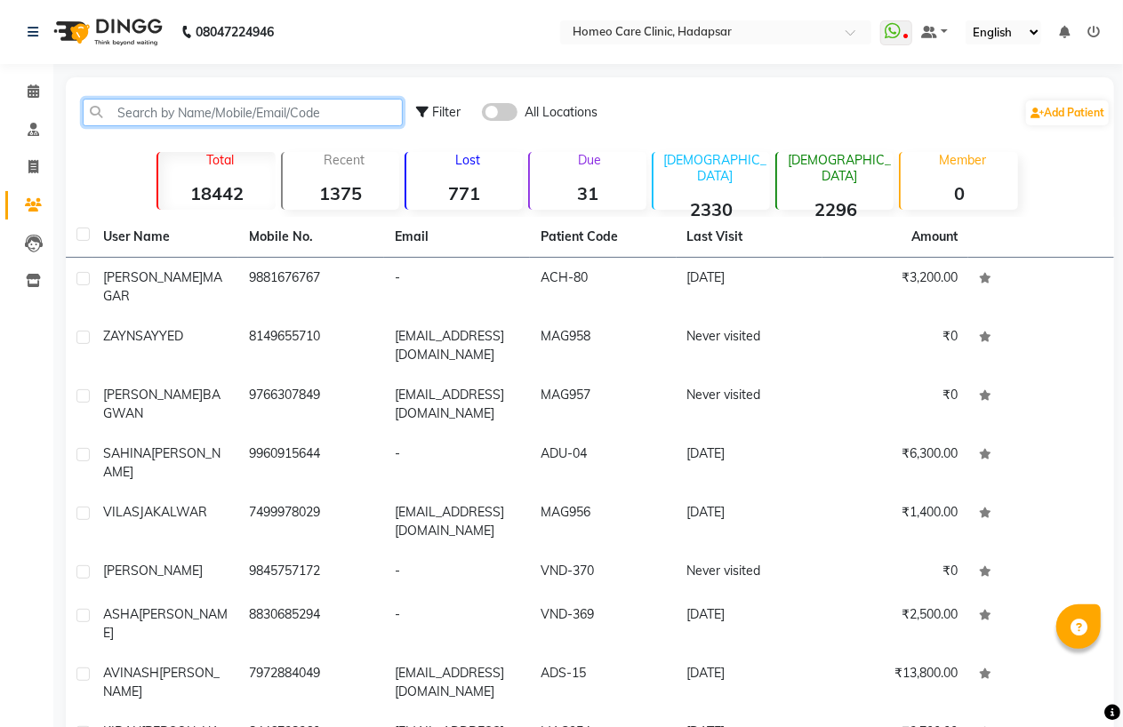
click at [258, 112] on input "text" at bounding box center [243, 113] width 320 height 28
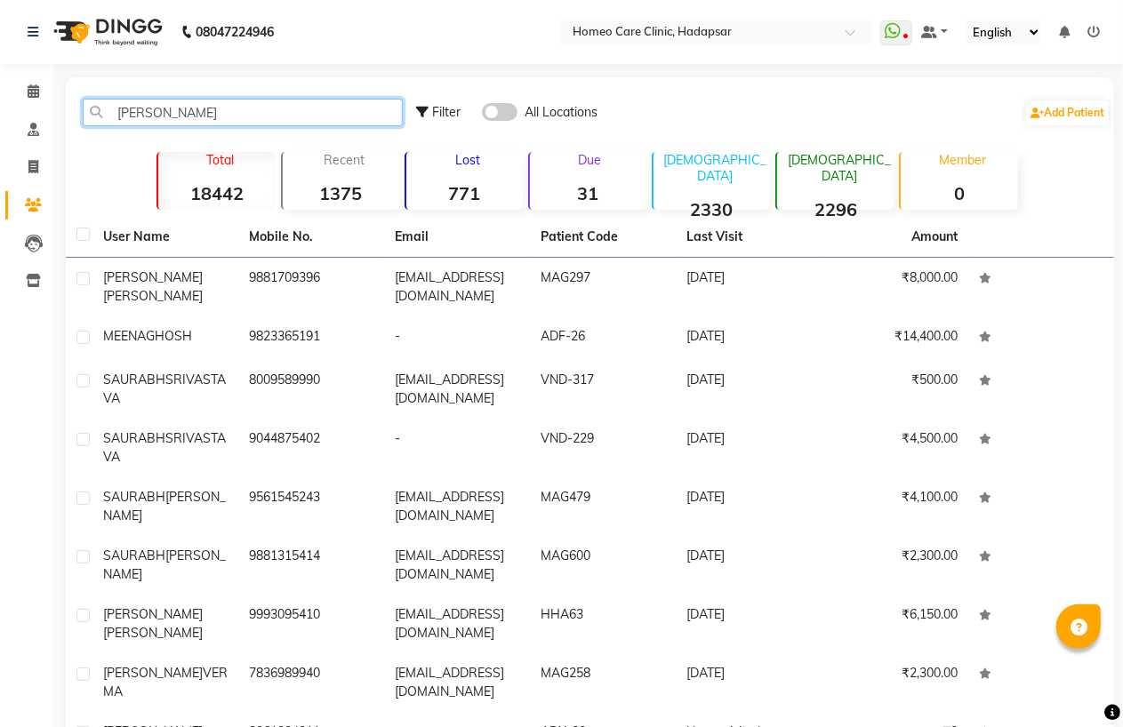
type input "[PERSON_NAME]"
click at [193, 288] on span "[PERSON_NAME]" at bounding box center [153, 296] width 100 height 16
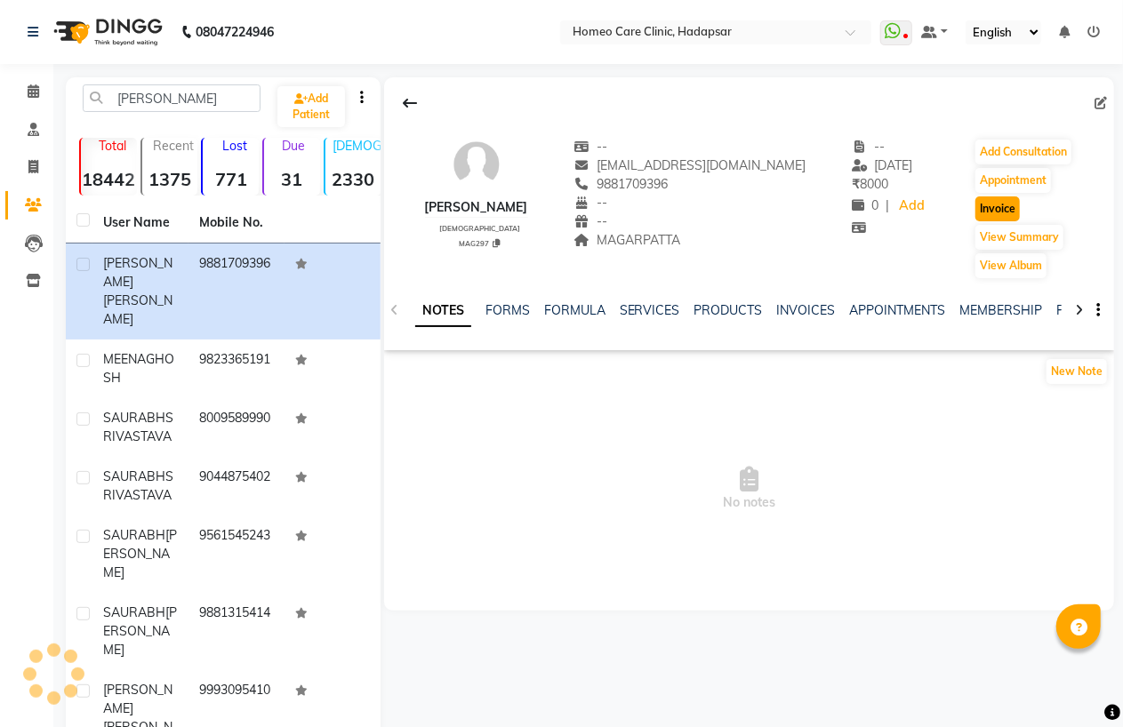
click at [1005, 203] on button "Invoice" at bounding box center [997, 208] width 44 height 25
select select "service"
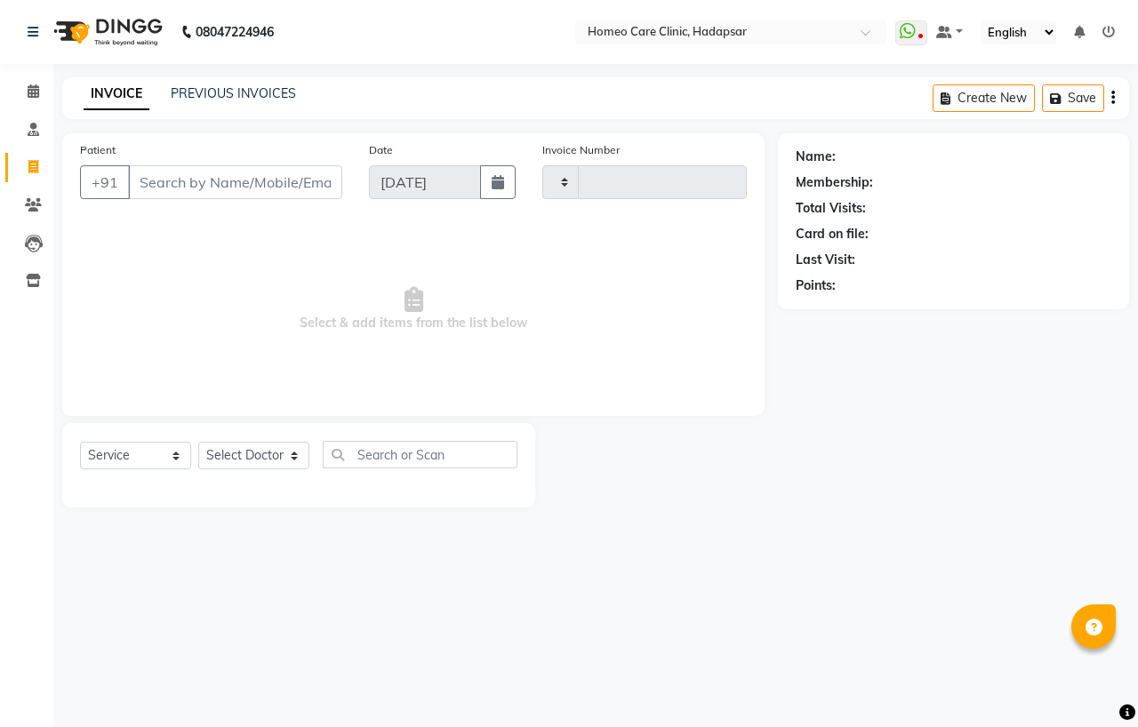
type input "3010"
select select "7485"
type input "9881709396"
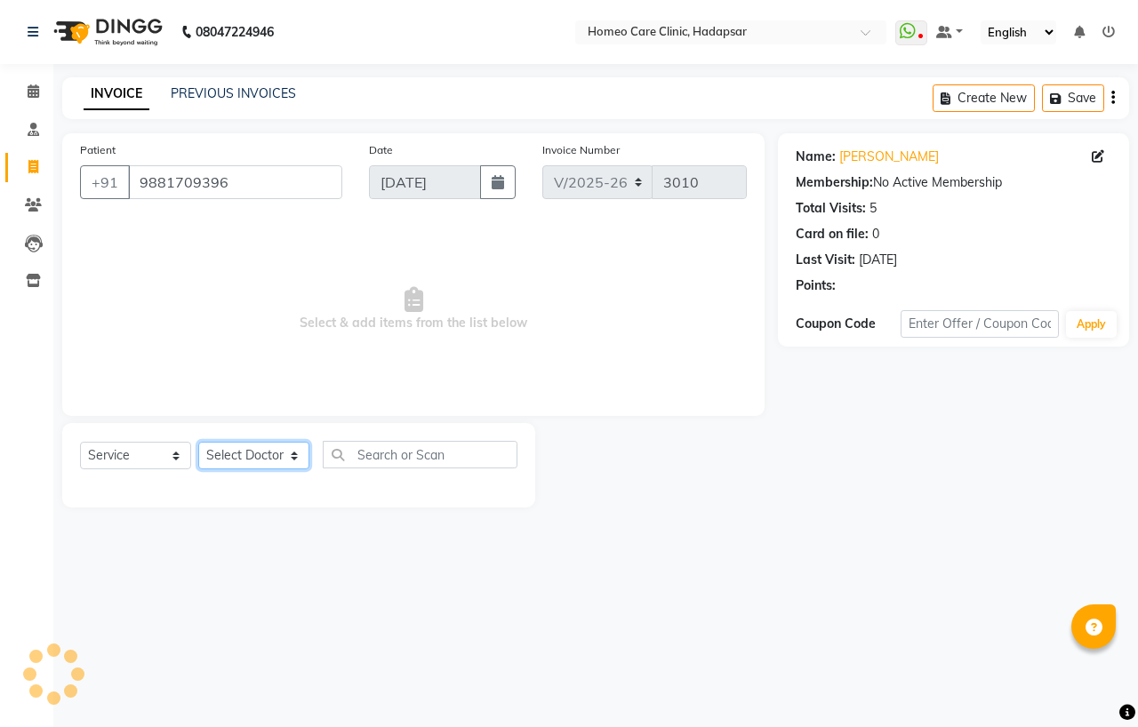
click at [268, 461] on select "Select Doctor Dingg Support [PERSON_NAME] [PERSON_NAME] [PERSON_NAME] [PERSON_N…" at bounding box center [253, 456] width 111 height 28
select select "66337"
click at [198, 443] on select "Select Doctor Dingg Support [PERSON_NAME] [PERSON_NAME] [PERSON_NAME] [PERSON_N…" at bounding box center [253, 456] width 111 height 28
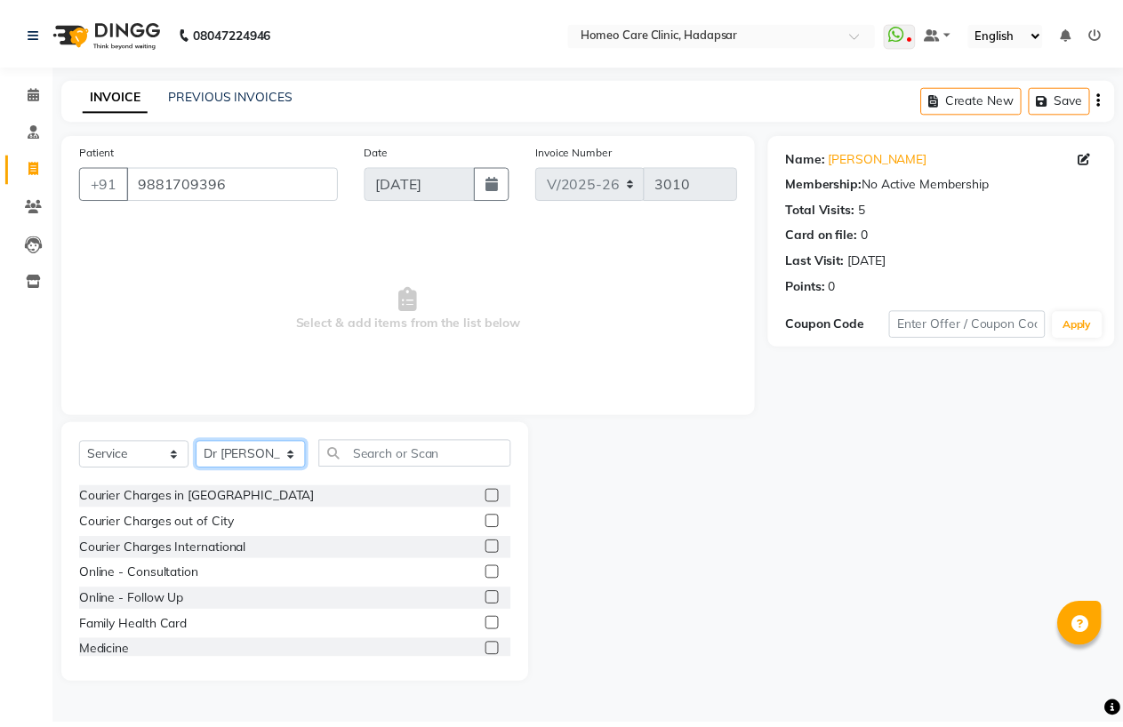
scroll to position [99, 0]
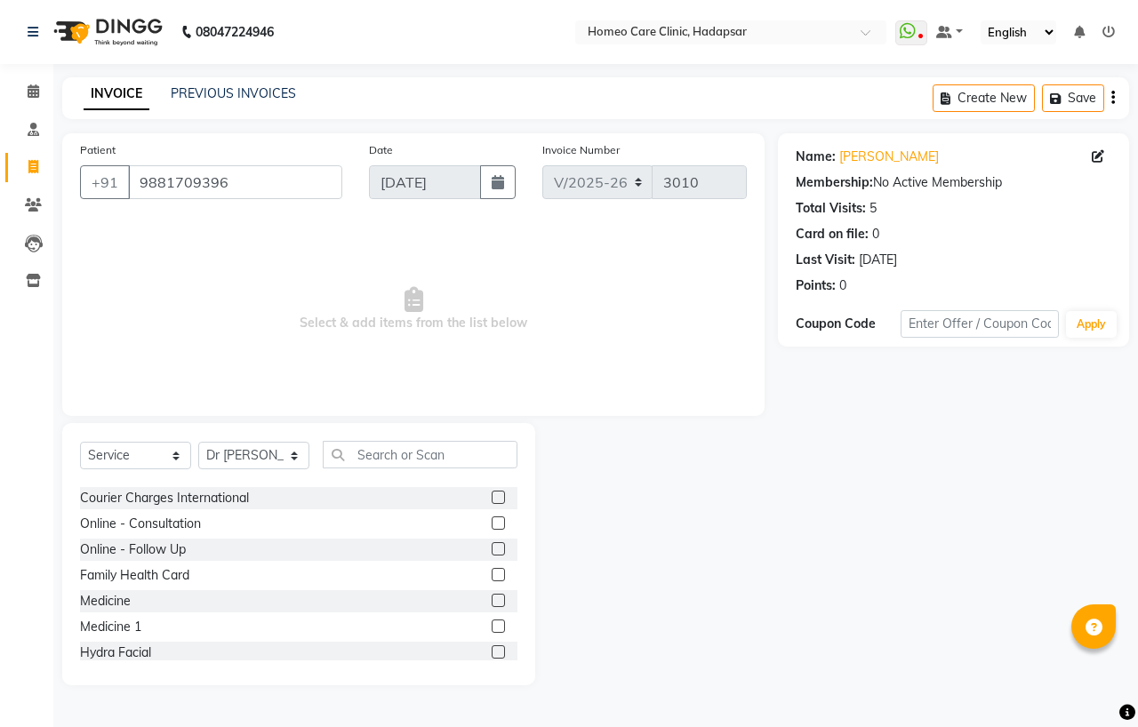
click at [492, 599] on label at bounding box center [498, 600] width 13 height 13
click at [492, 599] on input "checkbox" at bounding box center [498, 602] width 12 height 12
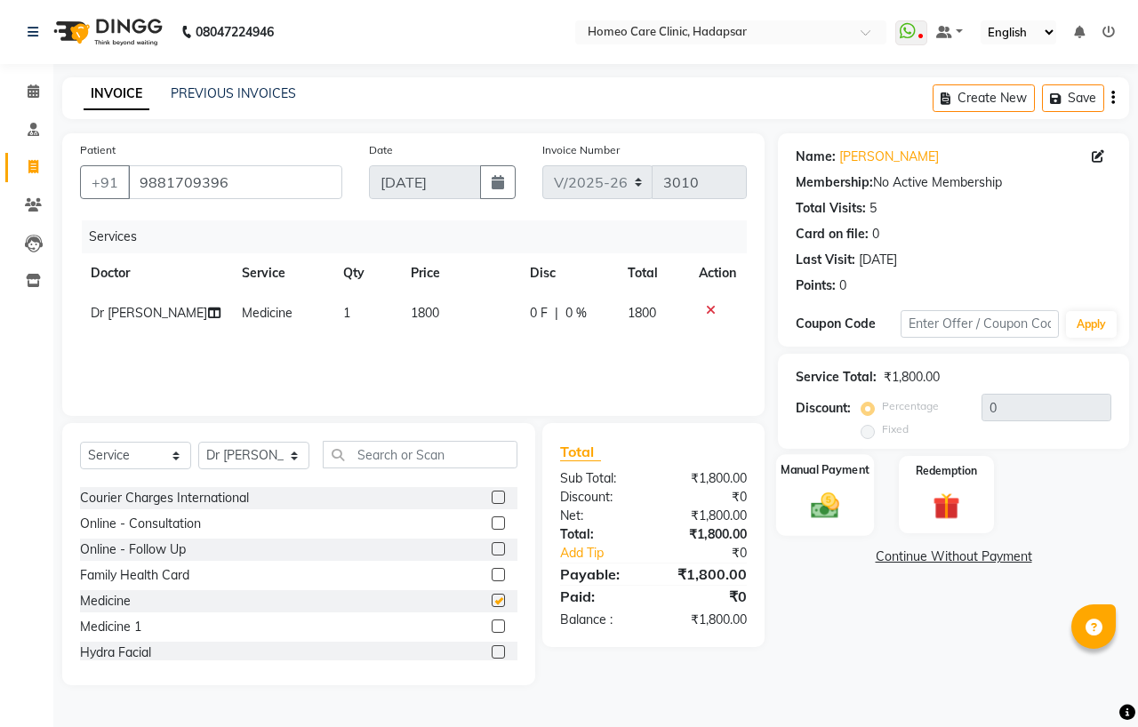
checkbox input "false"
click at [830, 511] on img at bounding box center [825, 505] width 46 height 33
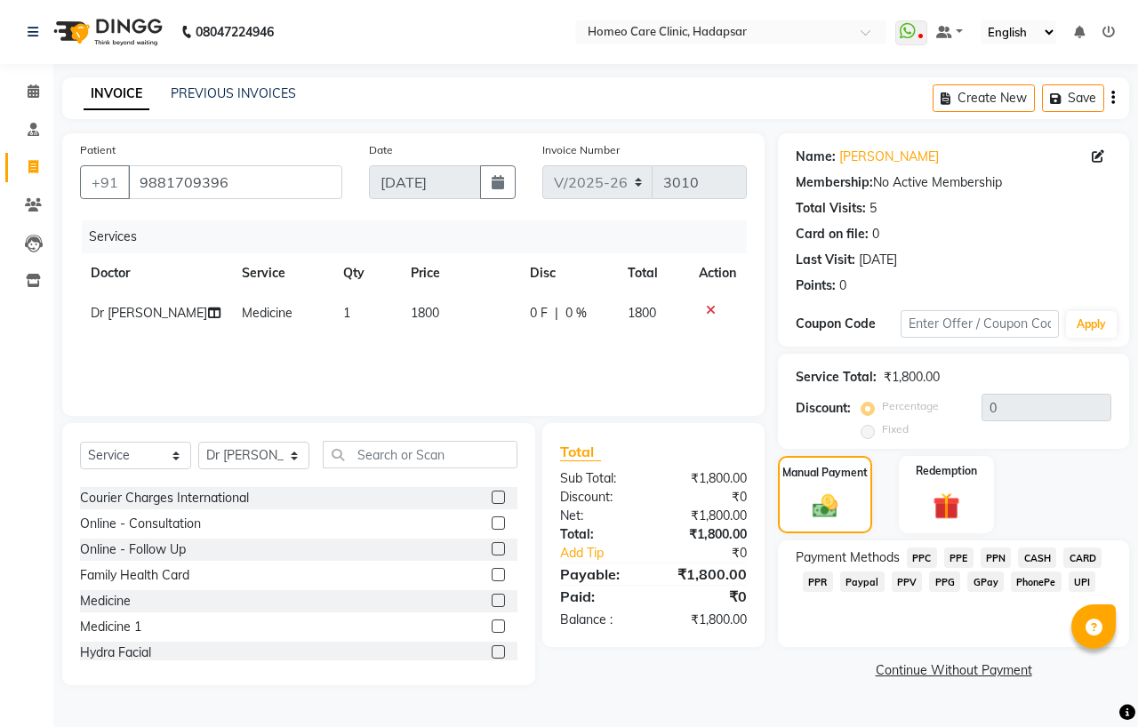
click at [1014, 581] on span "PhonePe" at bounding box center [1036, 582] width 51 height 20
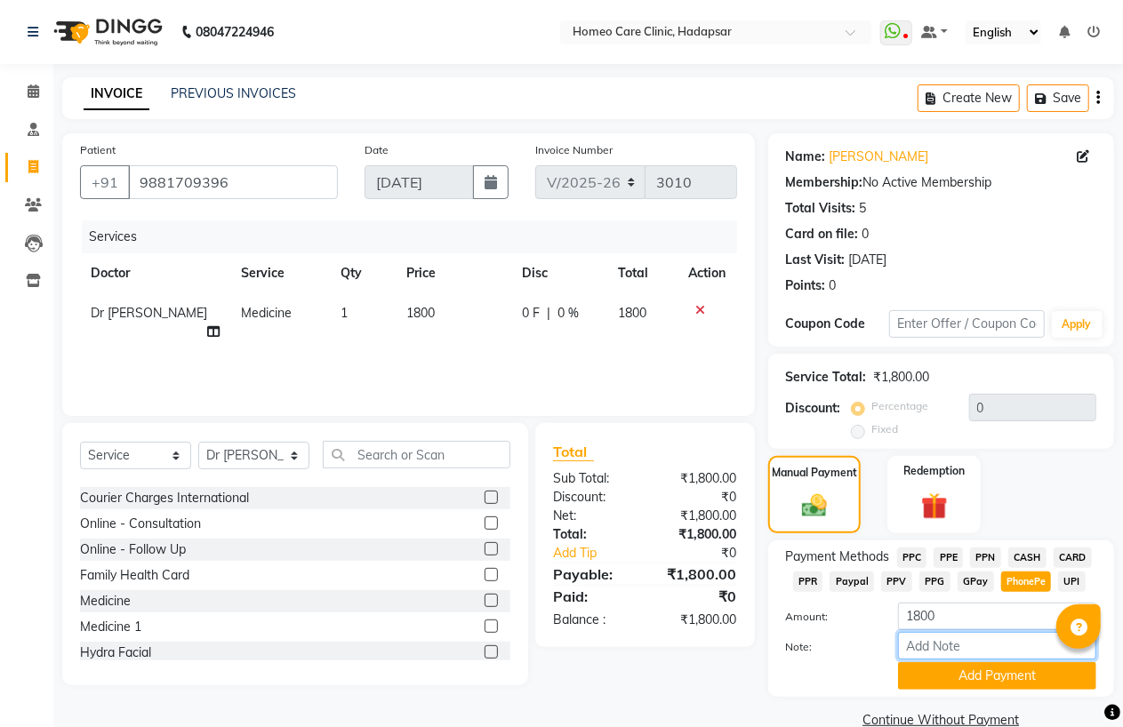
click at [951, 643] on input "Note:" at bounding box center [997, 646] width 198 height 28
type input "PPF"
click at [974, 661] on div "Note: PPF" at bounding box center [941, 647] width 337 height 30
click at [972, 677] on button "Add Payment" at bounding box center [997, 676] width 198 height 28
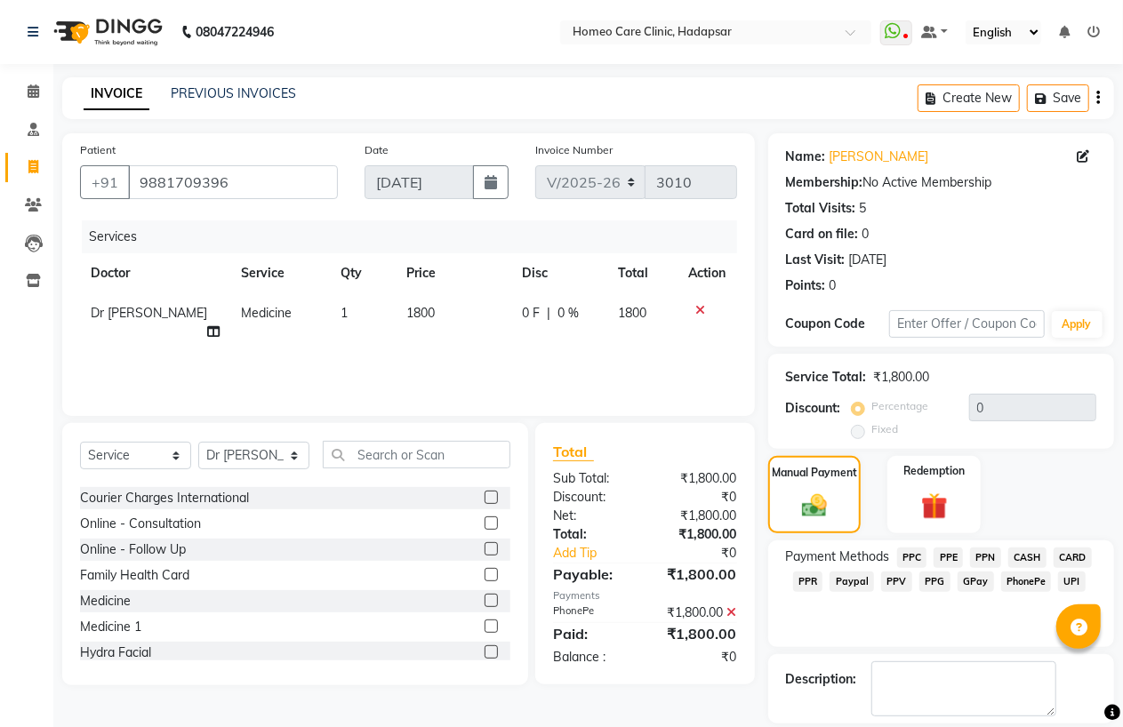
scroll to position [57, 0]
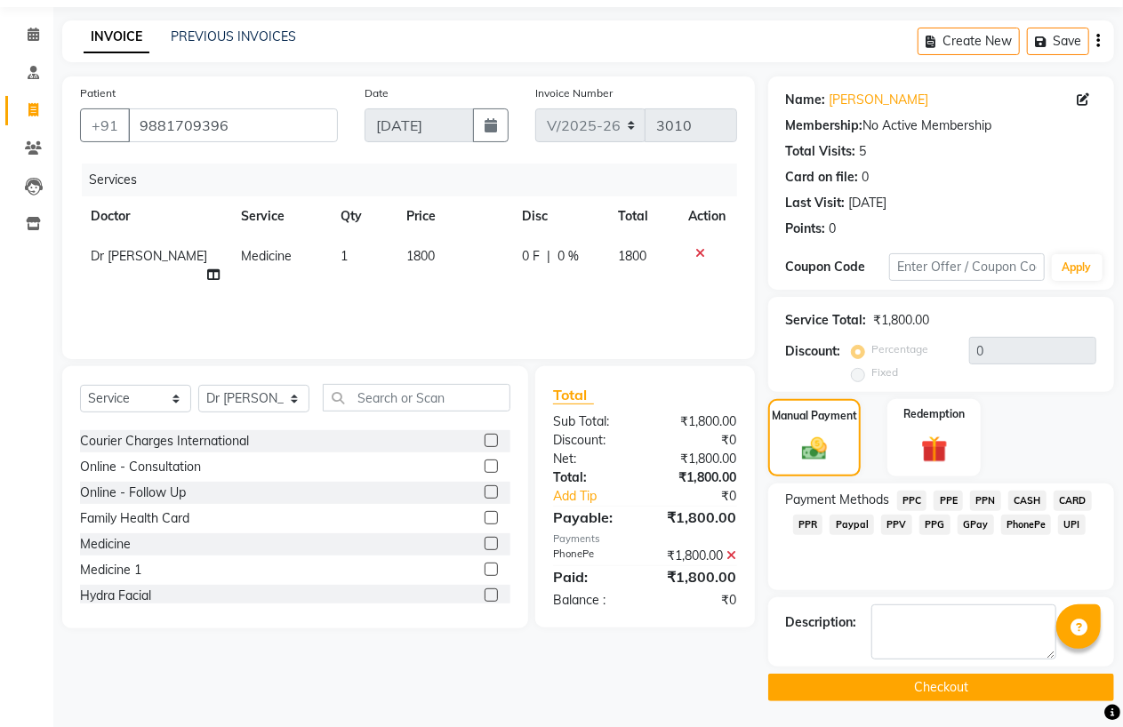
click at [966, 689] on button "Checkout" at bounding box center [941, 688] width 346 height 28
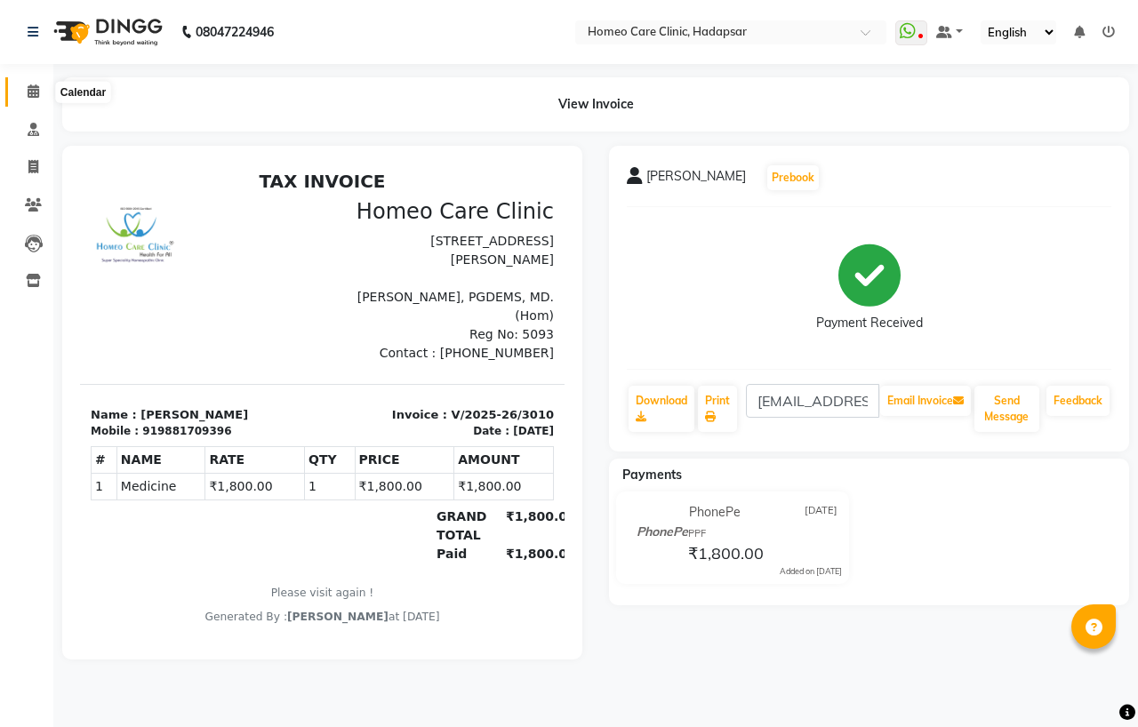
click at [29, 90] on icon at bounding box center [34, 90] width 12 height 13
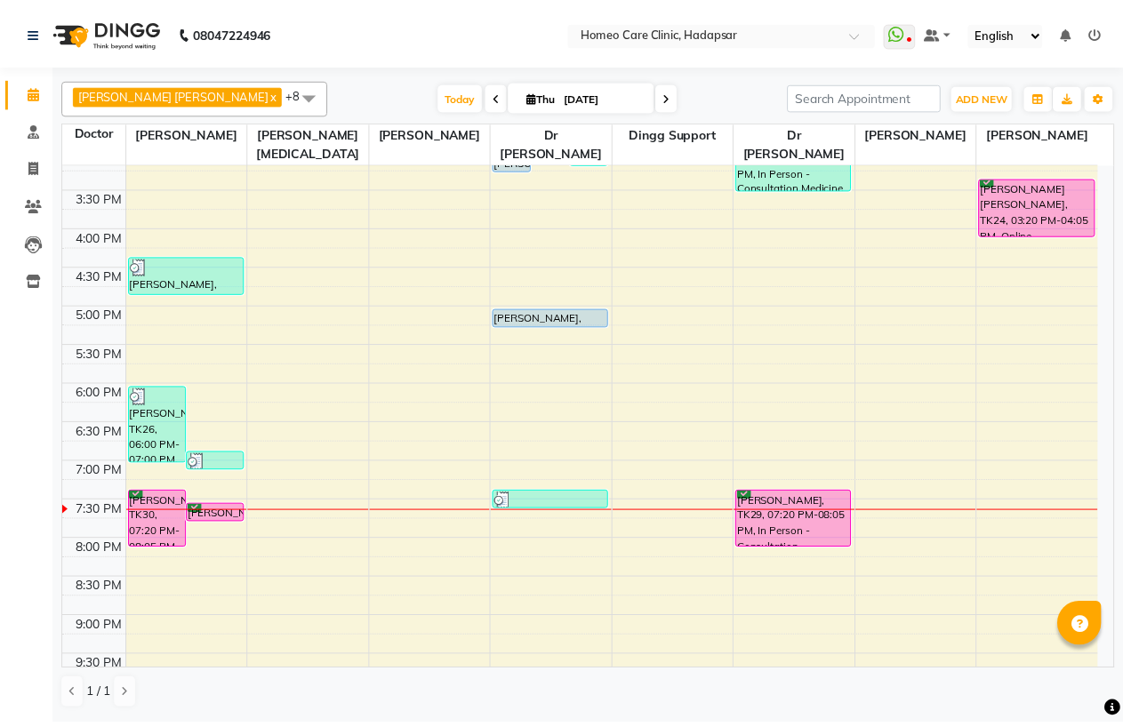
scroll to position [493, 0]
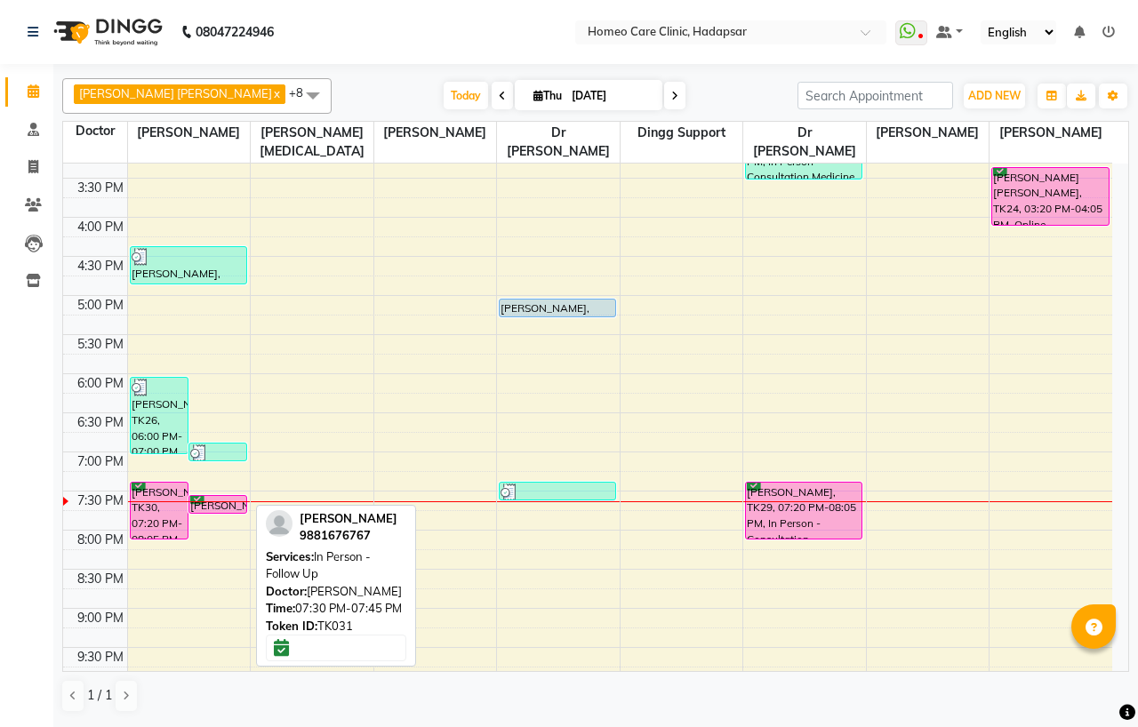
click at [223, 505] on div "[PERSON_NAME], TK31, 07:30 PM-07:45 PM, In Person - Follow Up" at bounding box center [217, 504] width 57 height 17
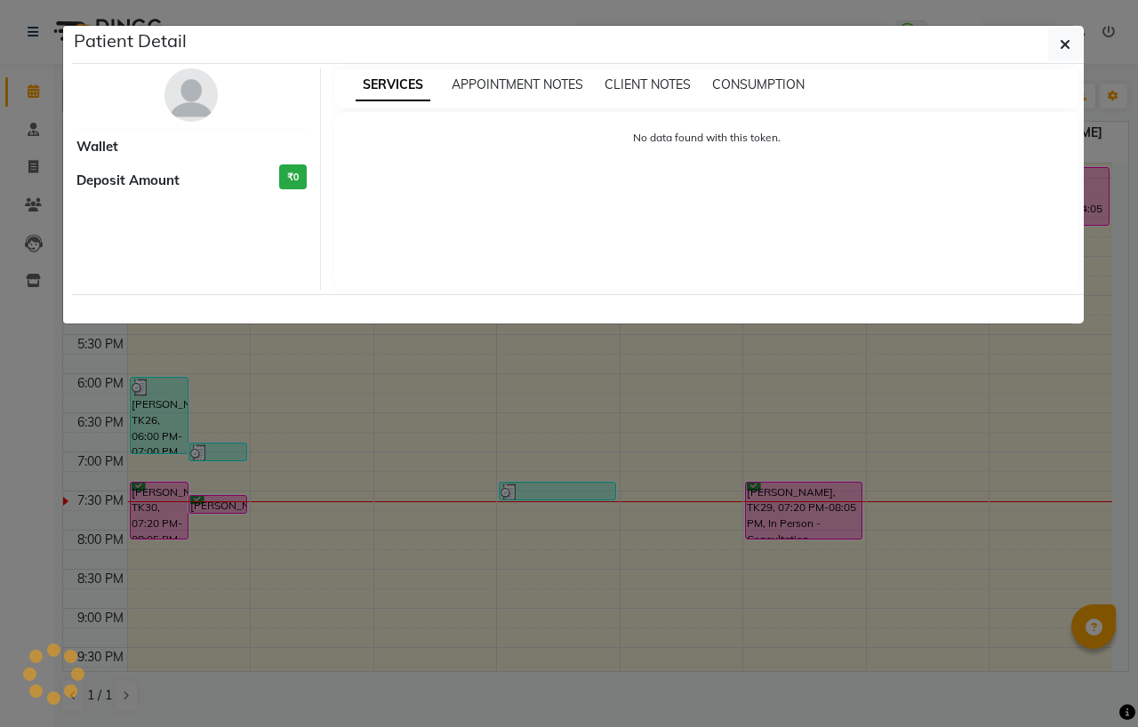
select select "6"
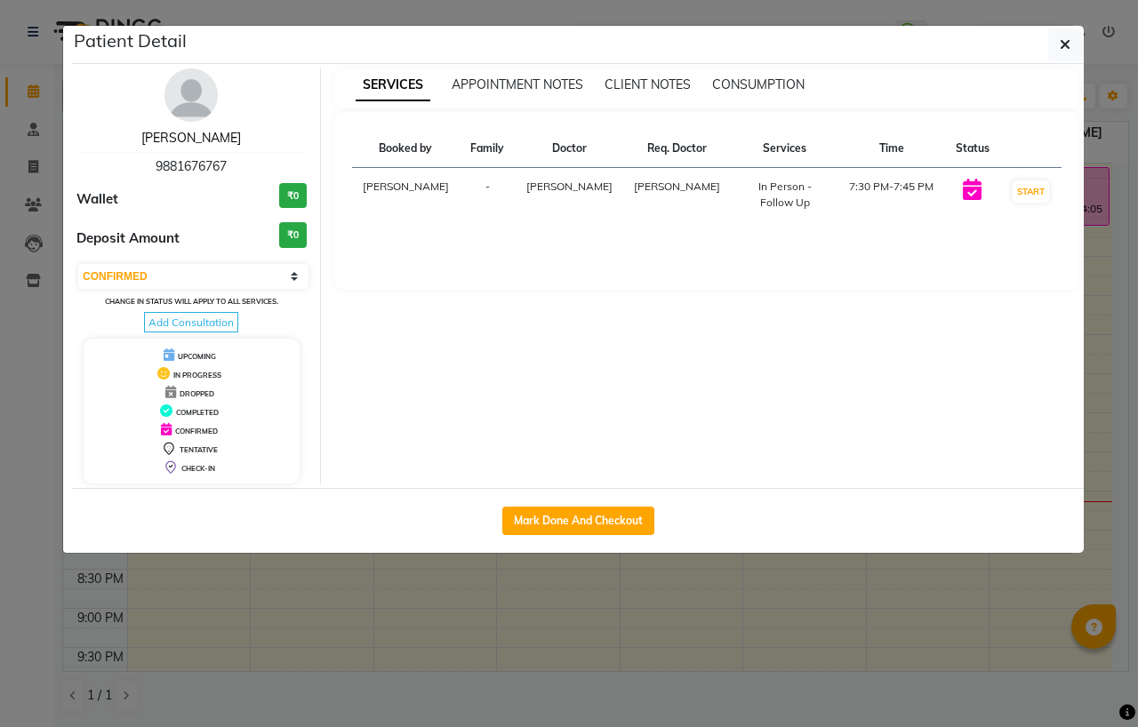
click at [185, 137] on link "[PERSON_NAME]" at bounding box center [191, 138] width 100 height 16
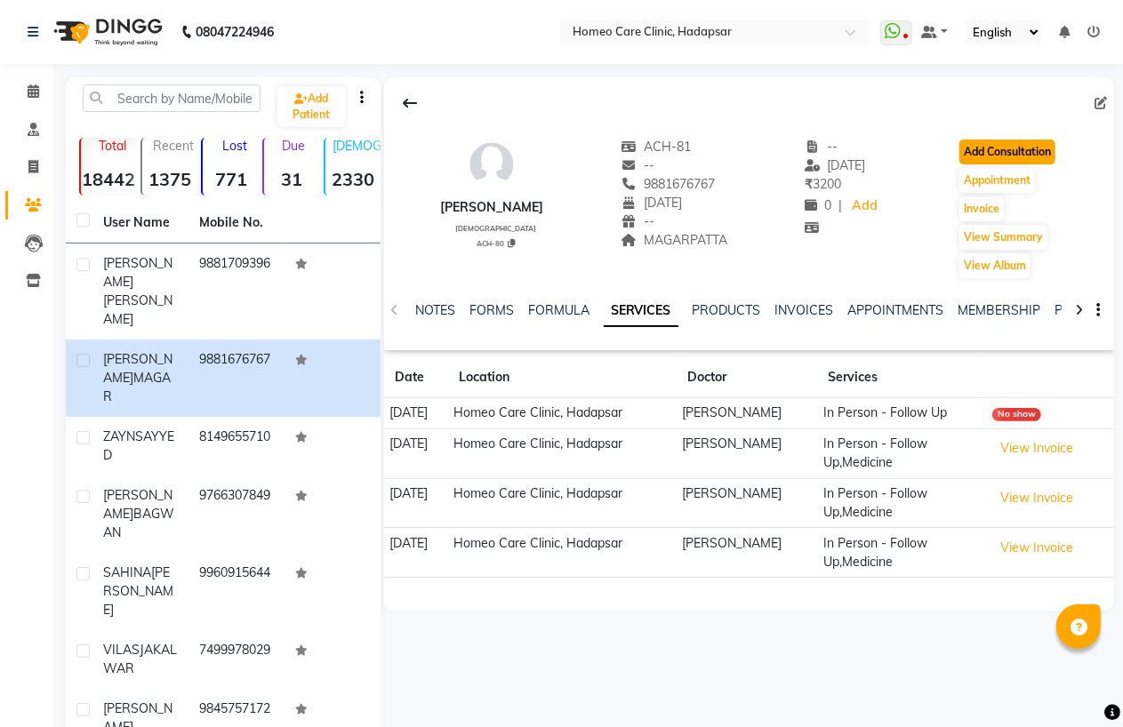
click at [1005, 151] on button "Add Consultation" at bounding box center [1007, 152] width 96 height 25
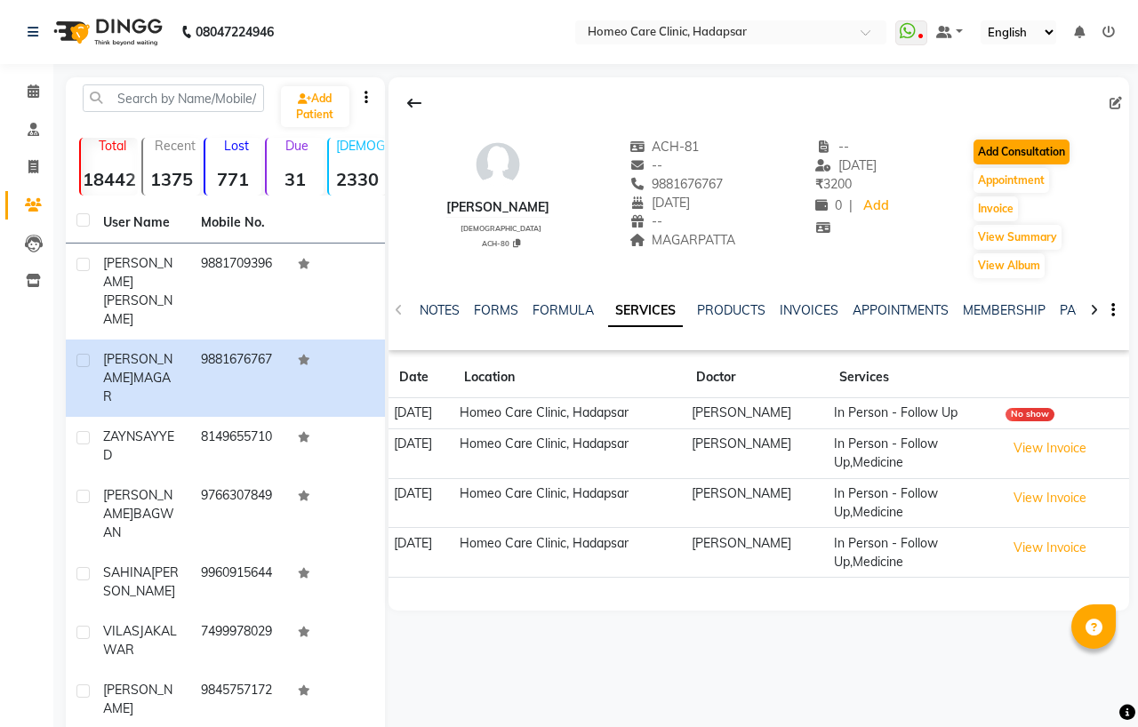
select select "[DEMOGRAPHIC_DATA]"
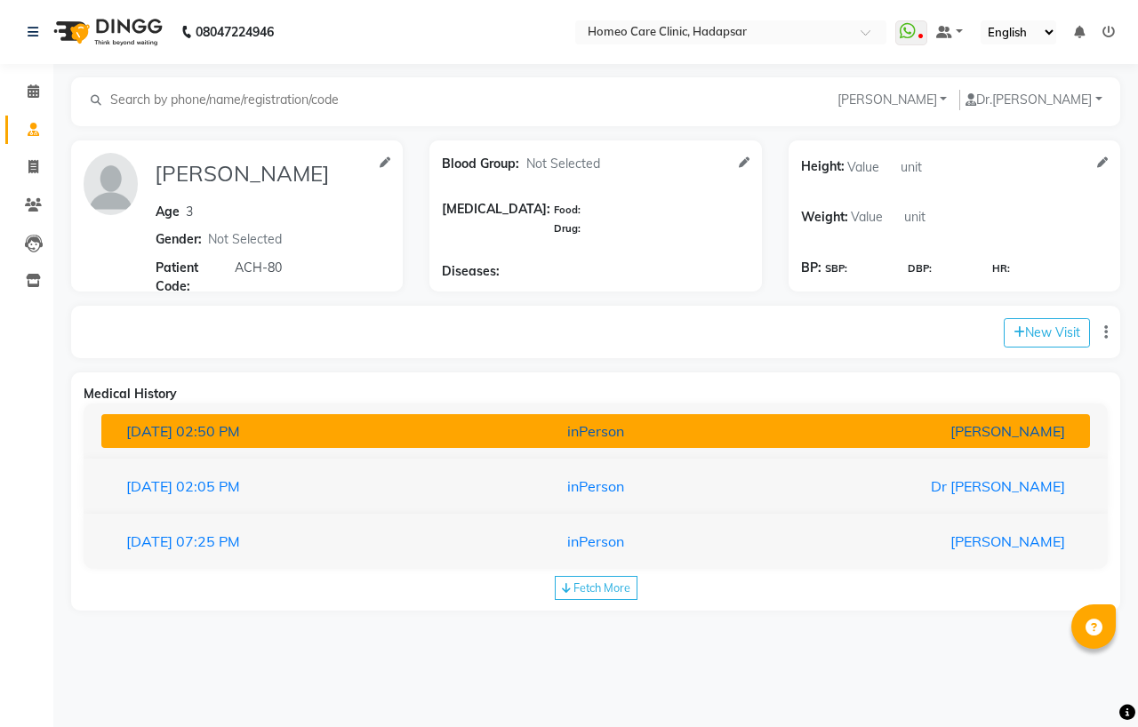
click at [356, 436] on div "[DATE] 02:50 PM" at bounding box center [274, 431] width 322 height 21
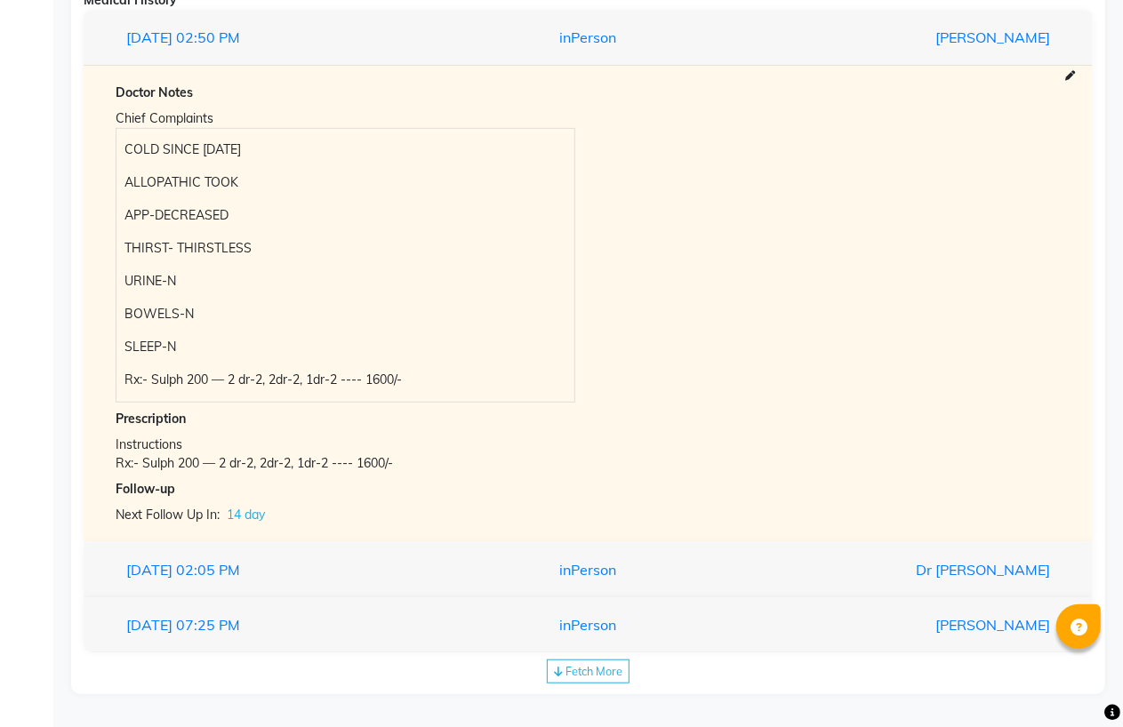
scroll to position [397, 0]
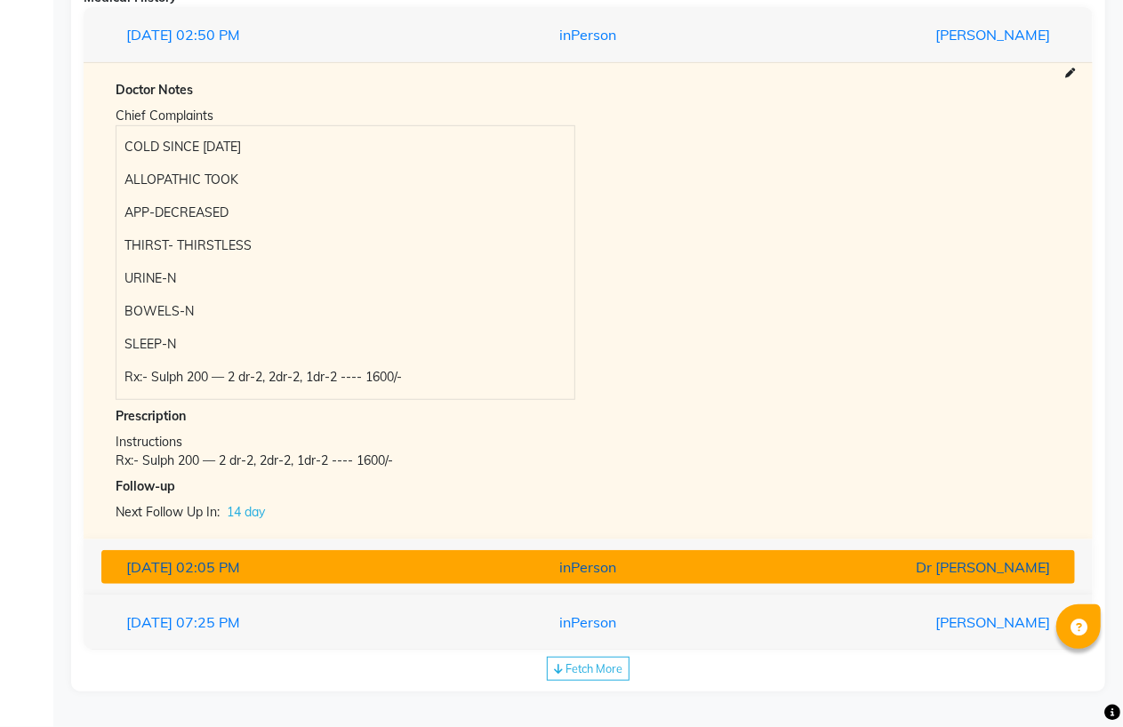
click at [240, 573] on span "02:05 PM" at bounding box center [208, 567] width 64 height 18
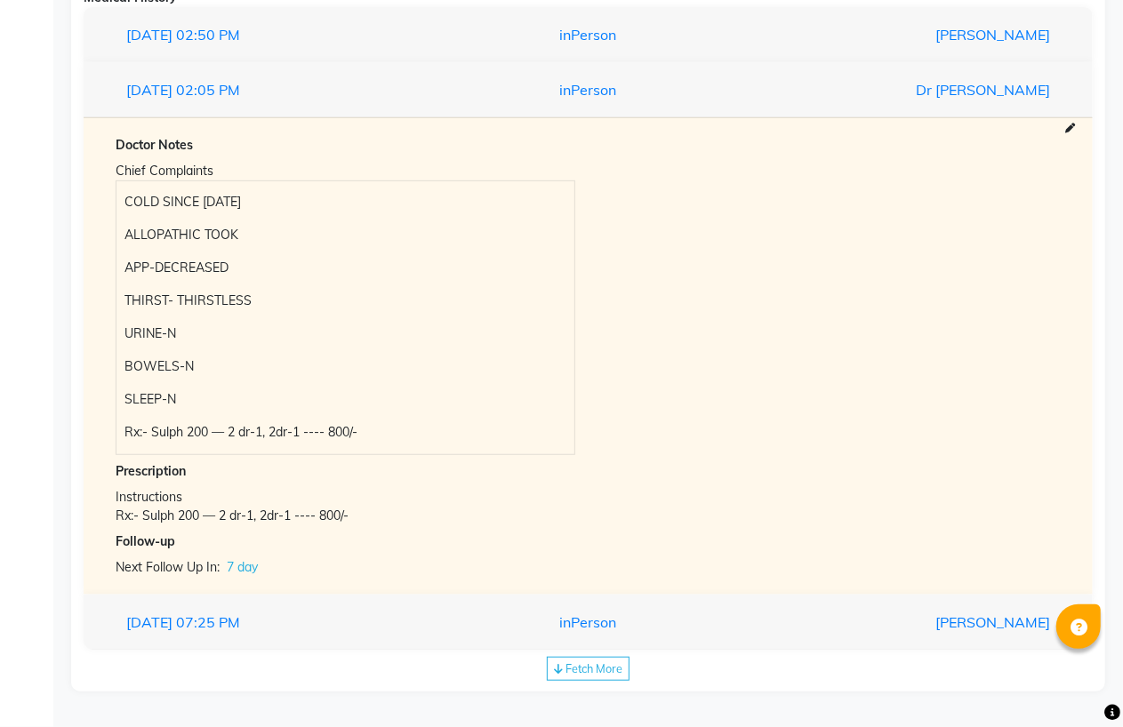
scroll to position [0, 0]
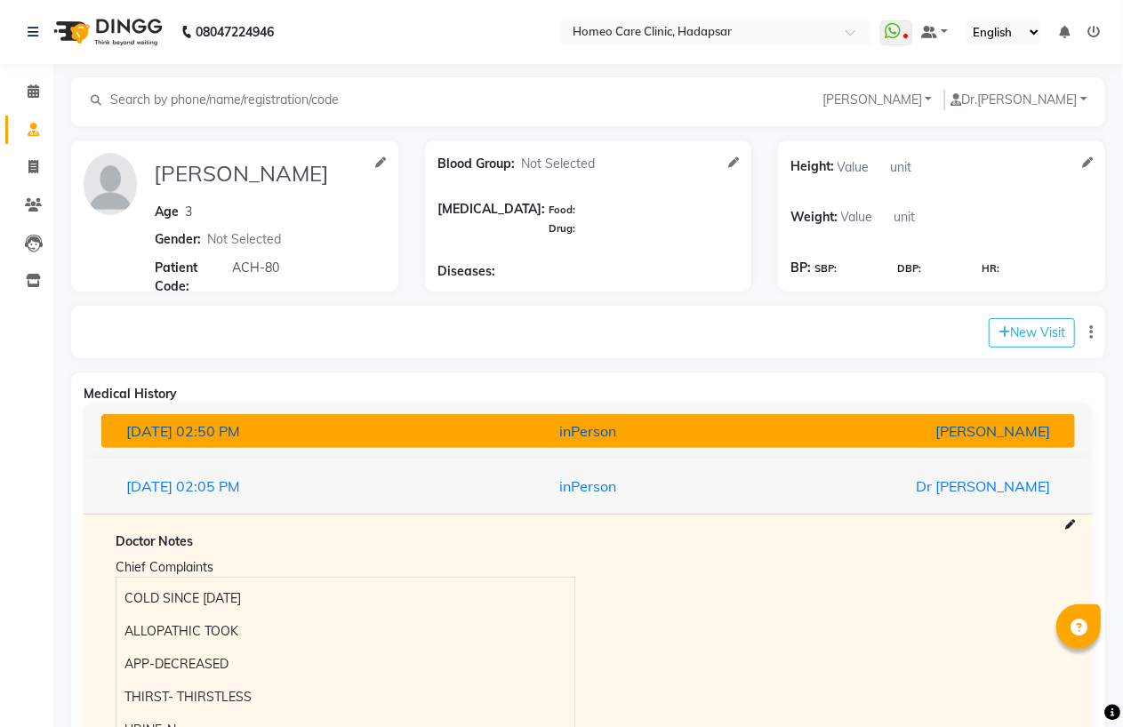
click at [389, 434] on div "[DATE] 02:50 PM" at bounding box center [271, 431] width 317 height 21
